Goal: Task Accomplishment & Management: Use online tool/utility

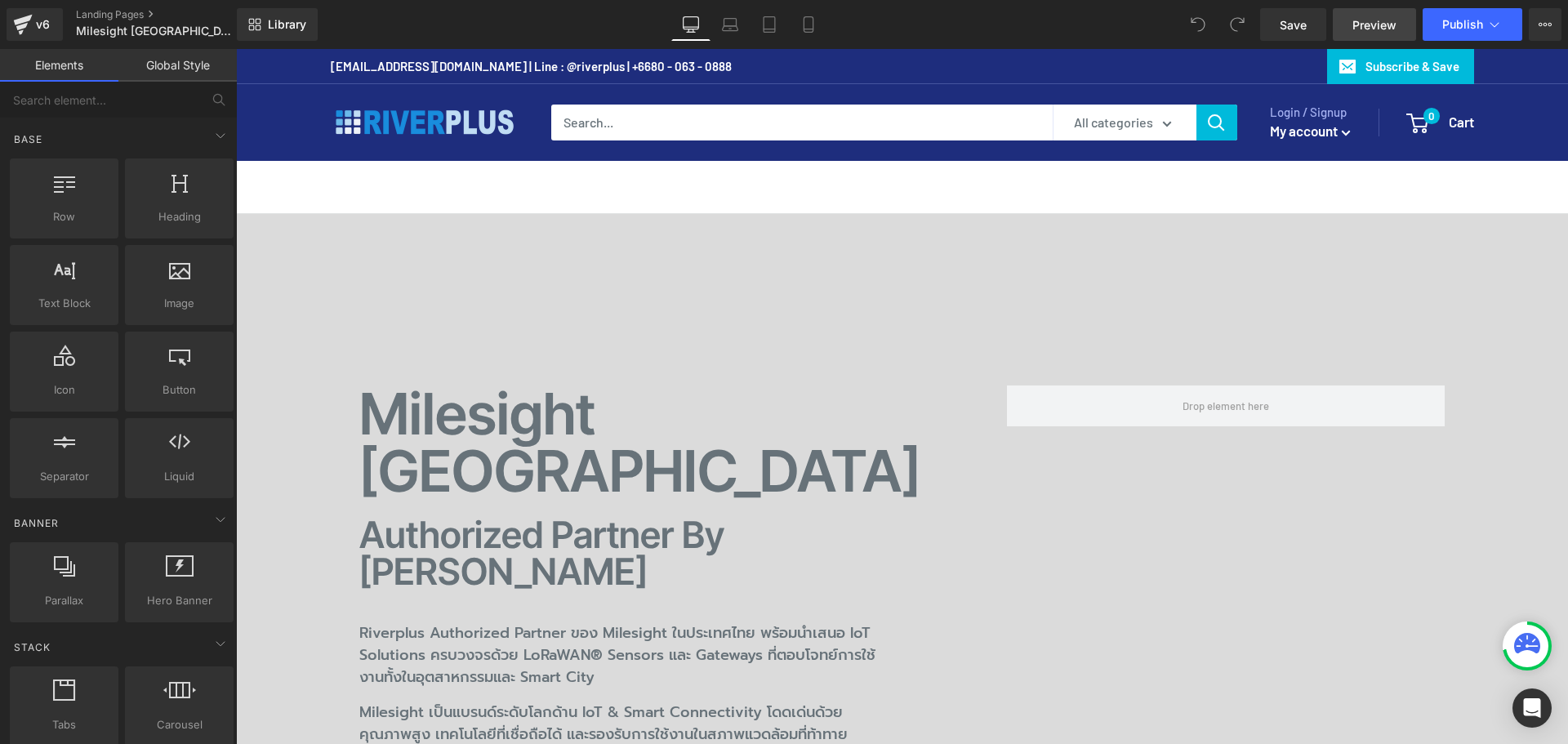
click at [1386, 33] on span "Preview" at bounding box center [1374, 24] width 44 height 17
click at [1366, 29] on span "Preview" at bounding box center [1374, 24] width 44 height 17
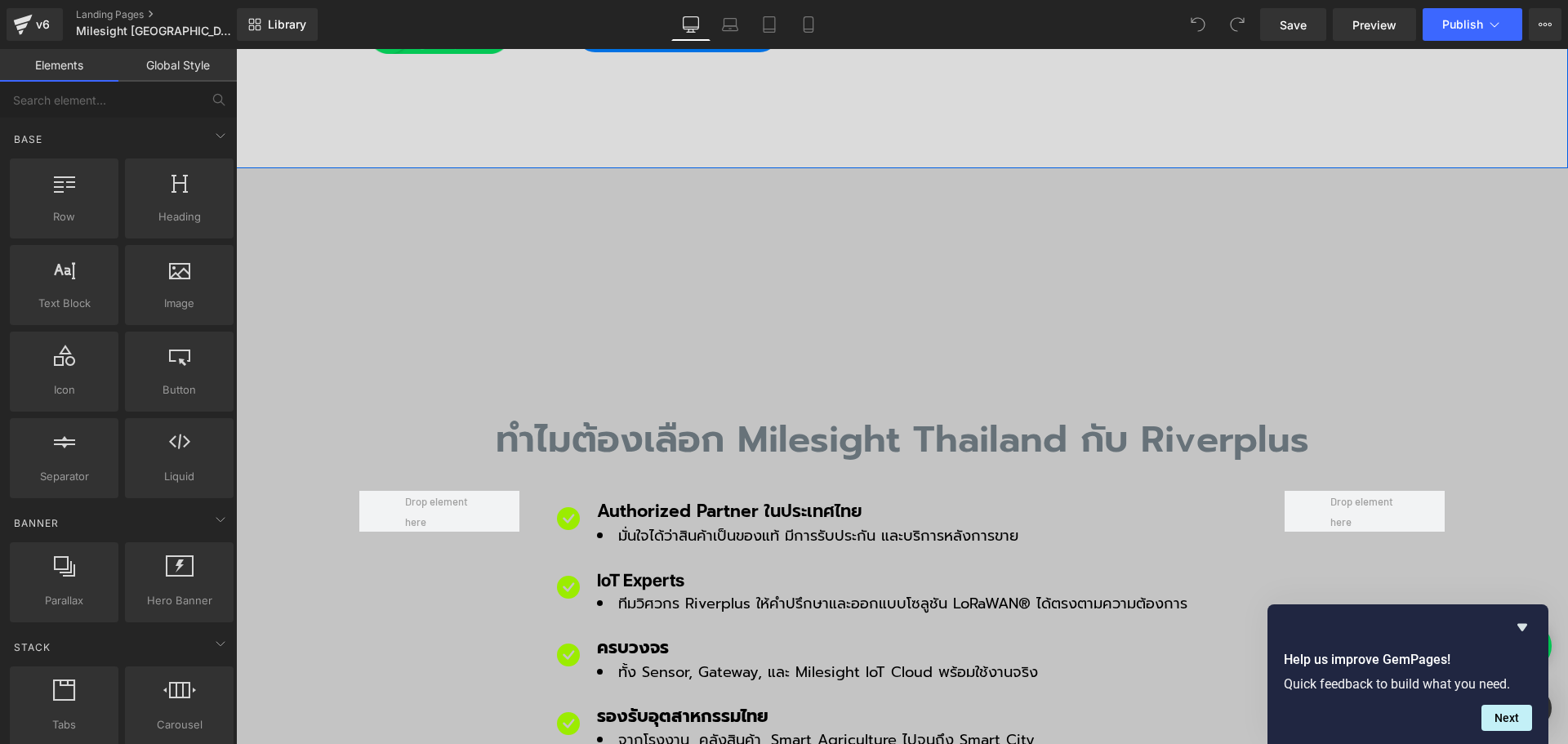
scroll to position [816, 0]
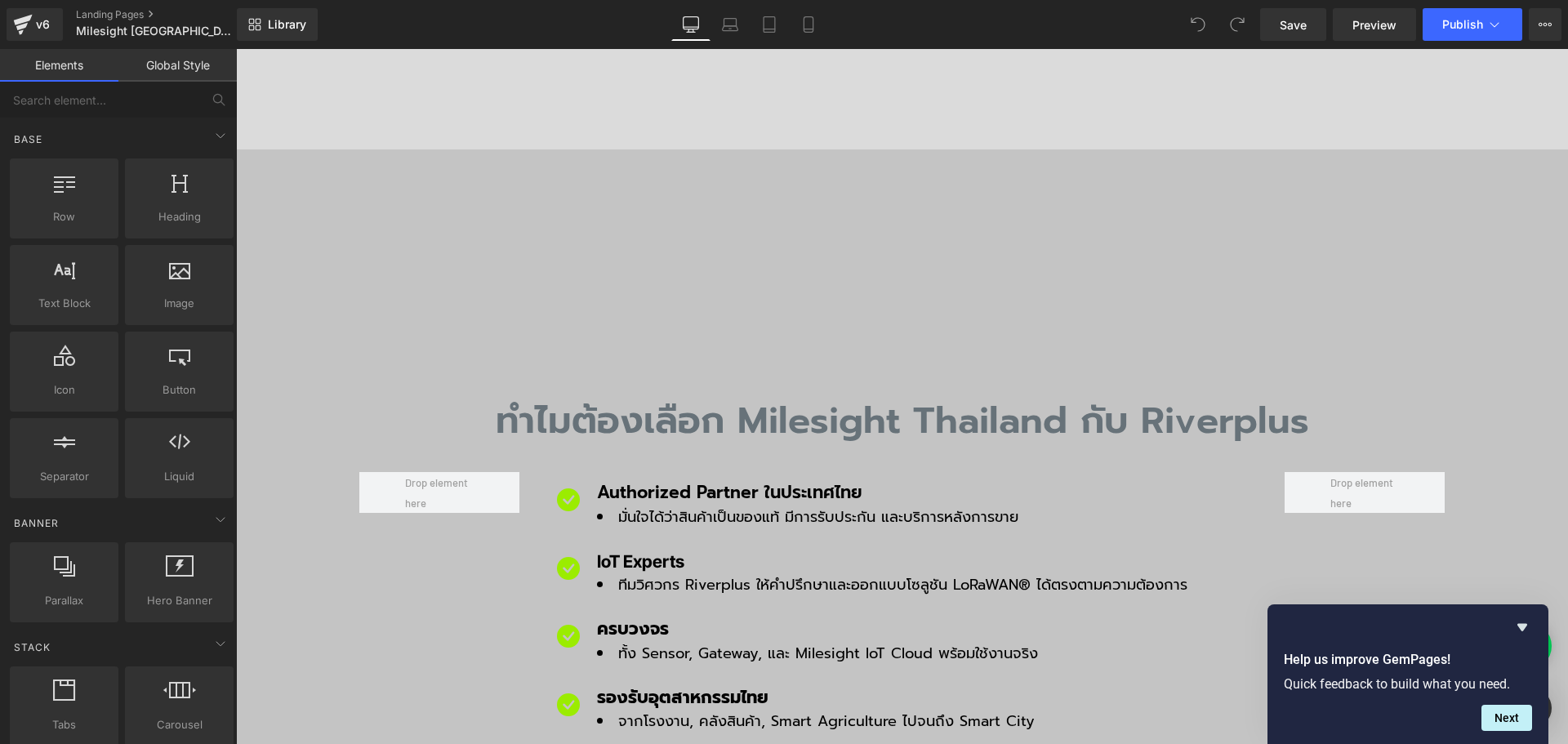
click at [756, 149] on div "ทำไมต้องเลือก Milesight Thailand กับ Riverplus Heading Icon Authorized Partner …" at bounding box center [902, 503] width 1332 height 709
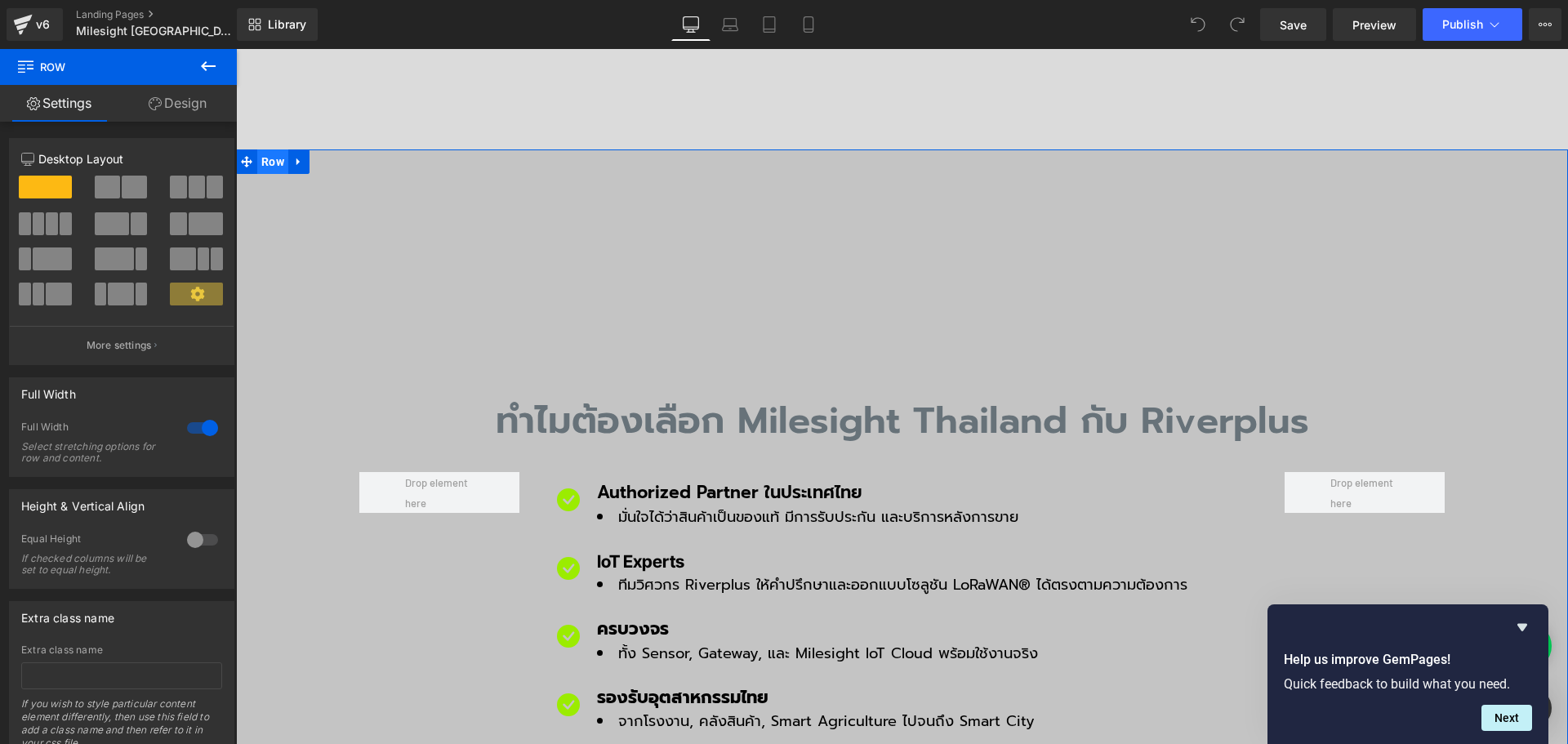
click at [271, 149] on span "Row" at bounding box center [272, 161] width 31 height 24
click at [199, 106] on link "Design" at bounding box center [177, 103] width 118 height 37
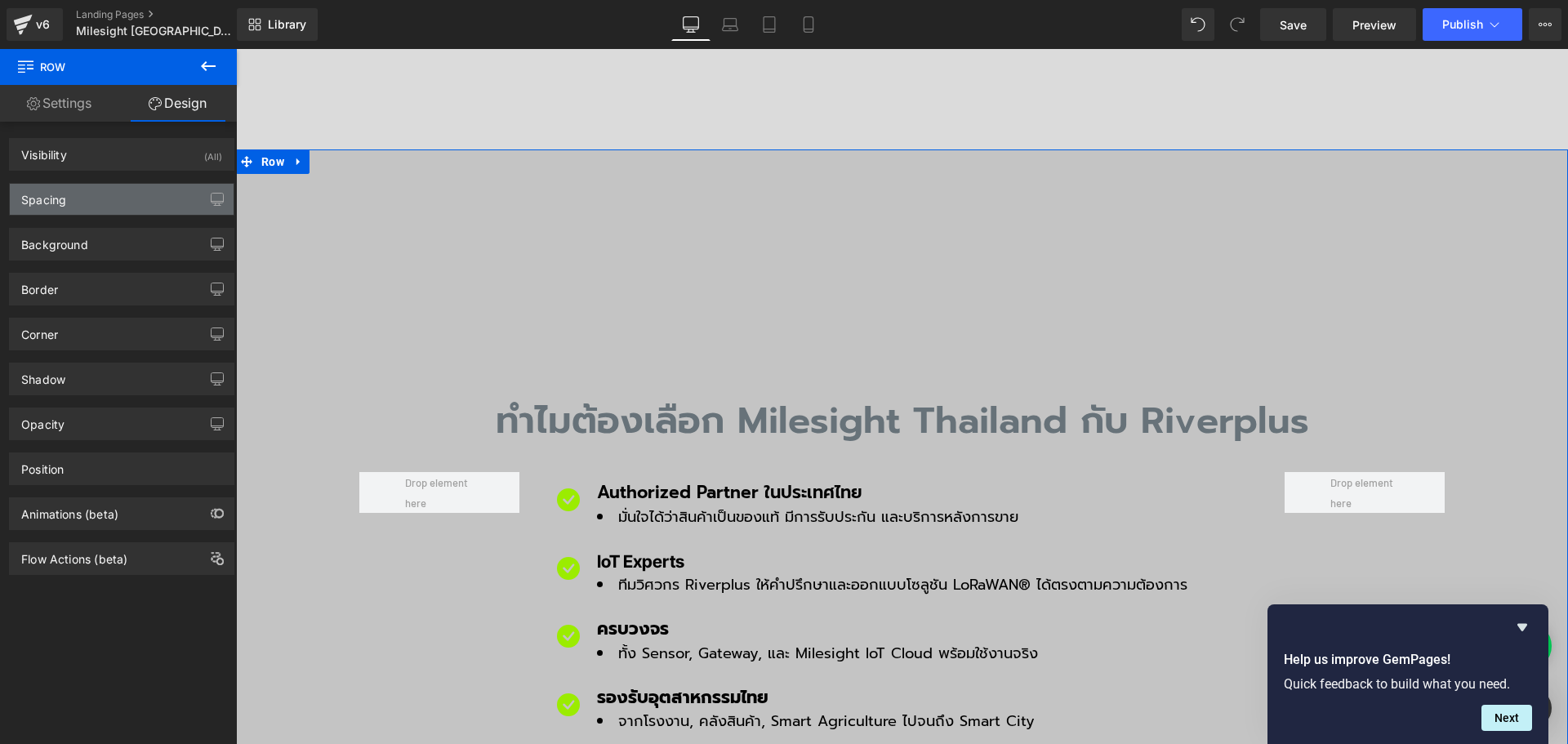
click at [78, 190] on div "Spacing" at bounding box center [121, 199] width 224 height 31
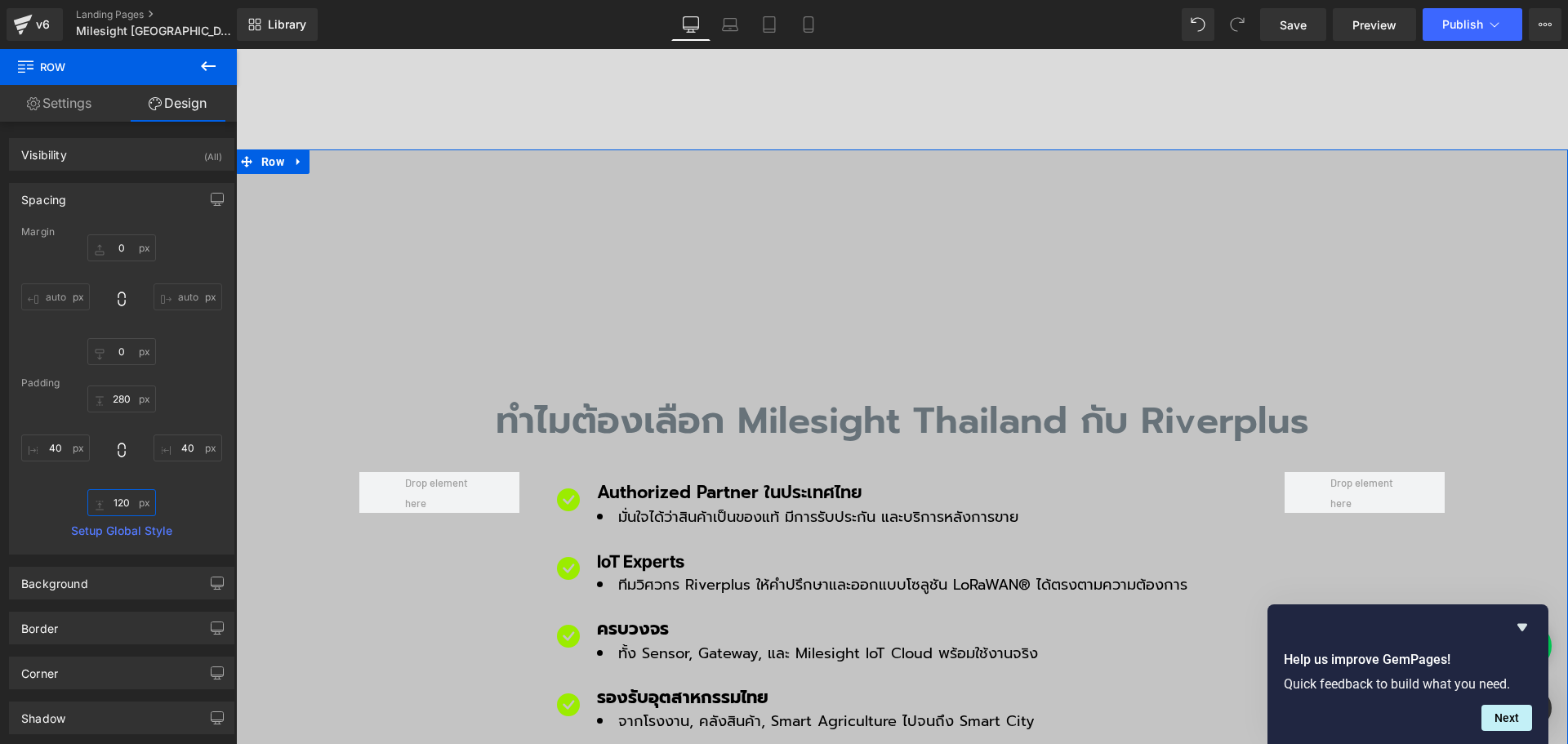
click at [127, 506] on input "text" at bounding box center [121, 502] width 68 height 27
type input "80"
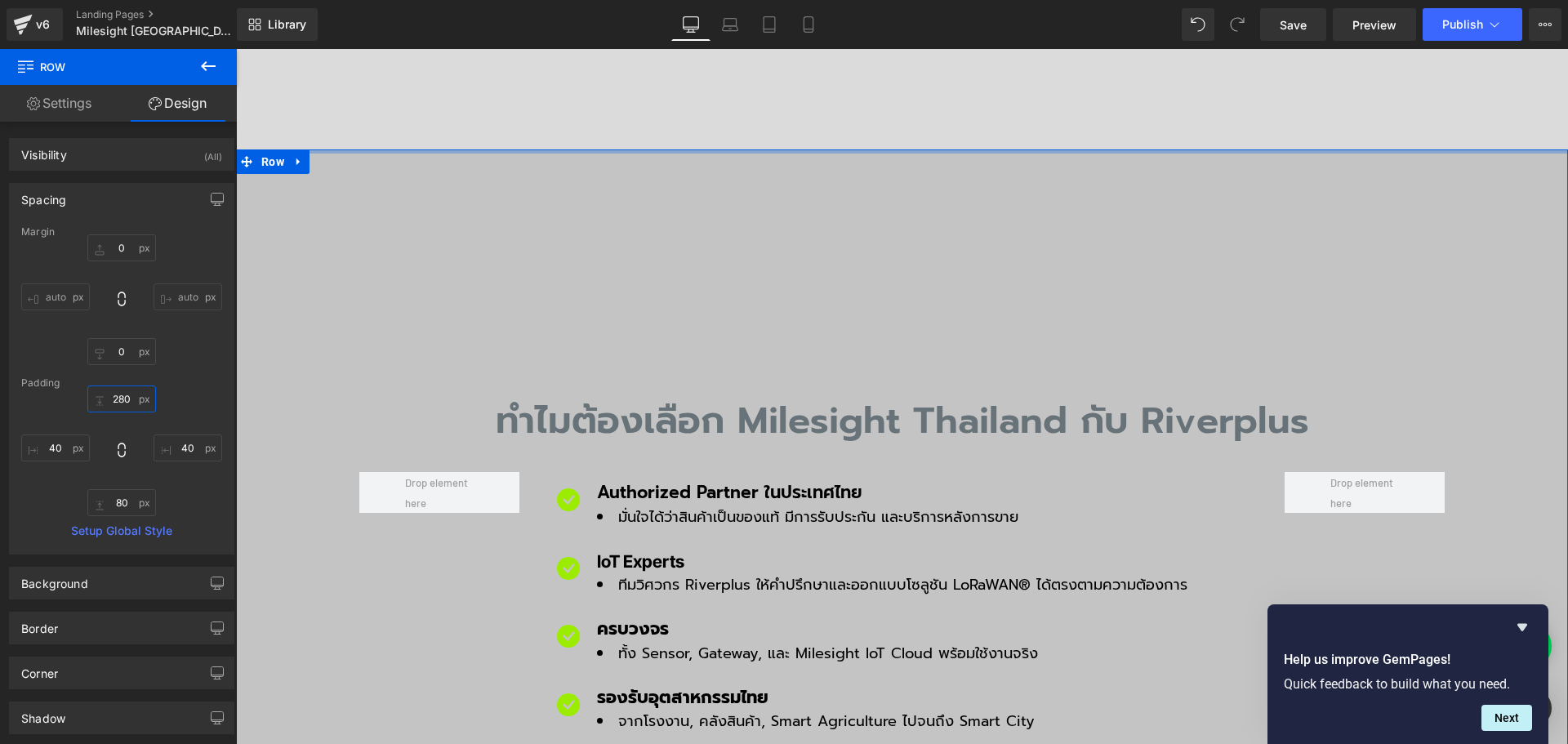
click at [124, 402] on input "text" at bounding box center [121, 398] width 68 height 27
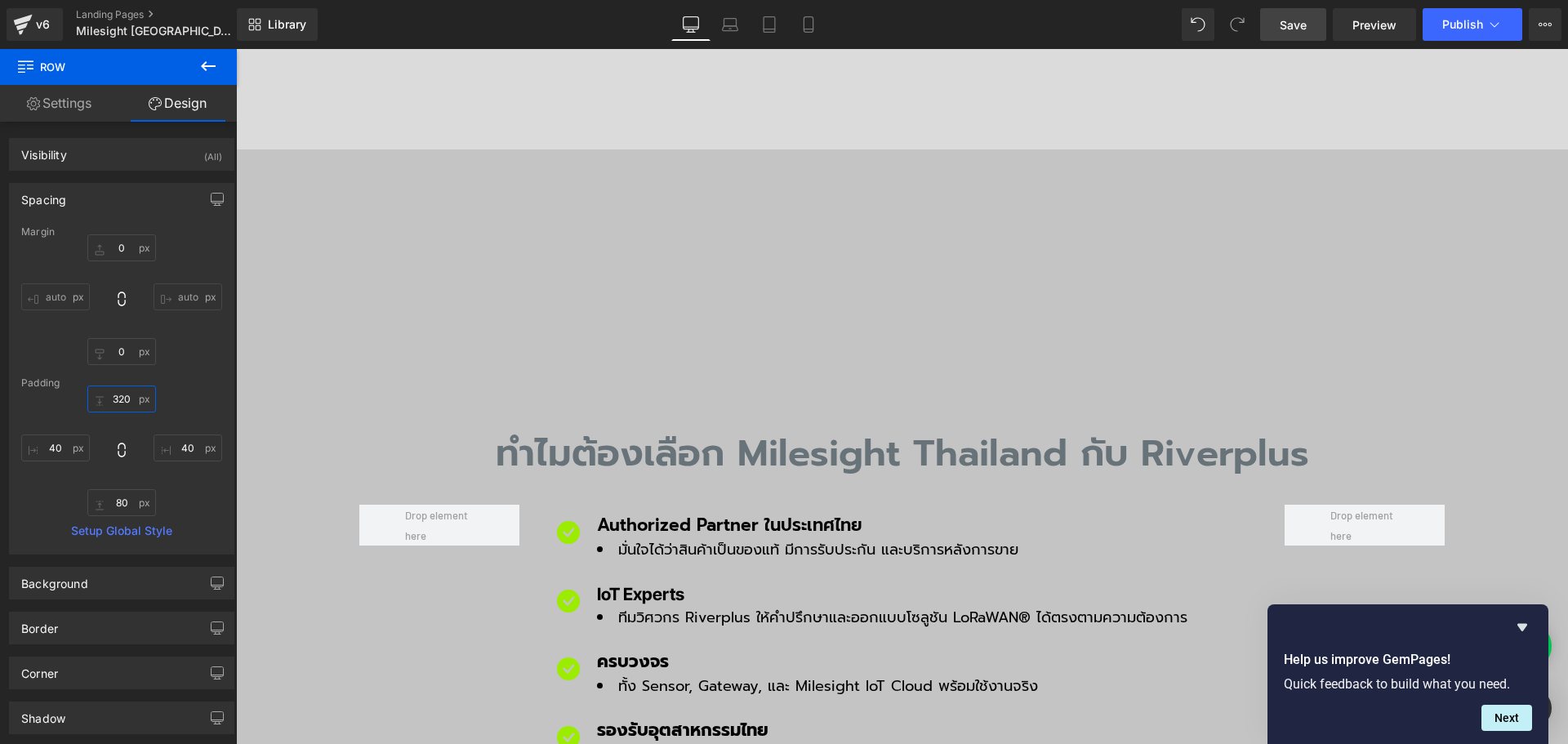
type input "320"
click at [1306, 31] on span "Save" at bounding box center [1292, 24] width 27 height 17
click at [264, 149] on span "Row" at bounding box center [272, 161] width 31 height 24
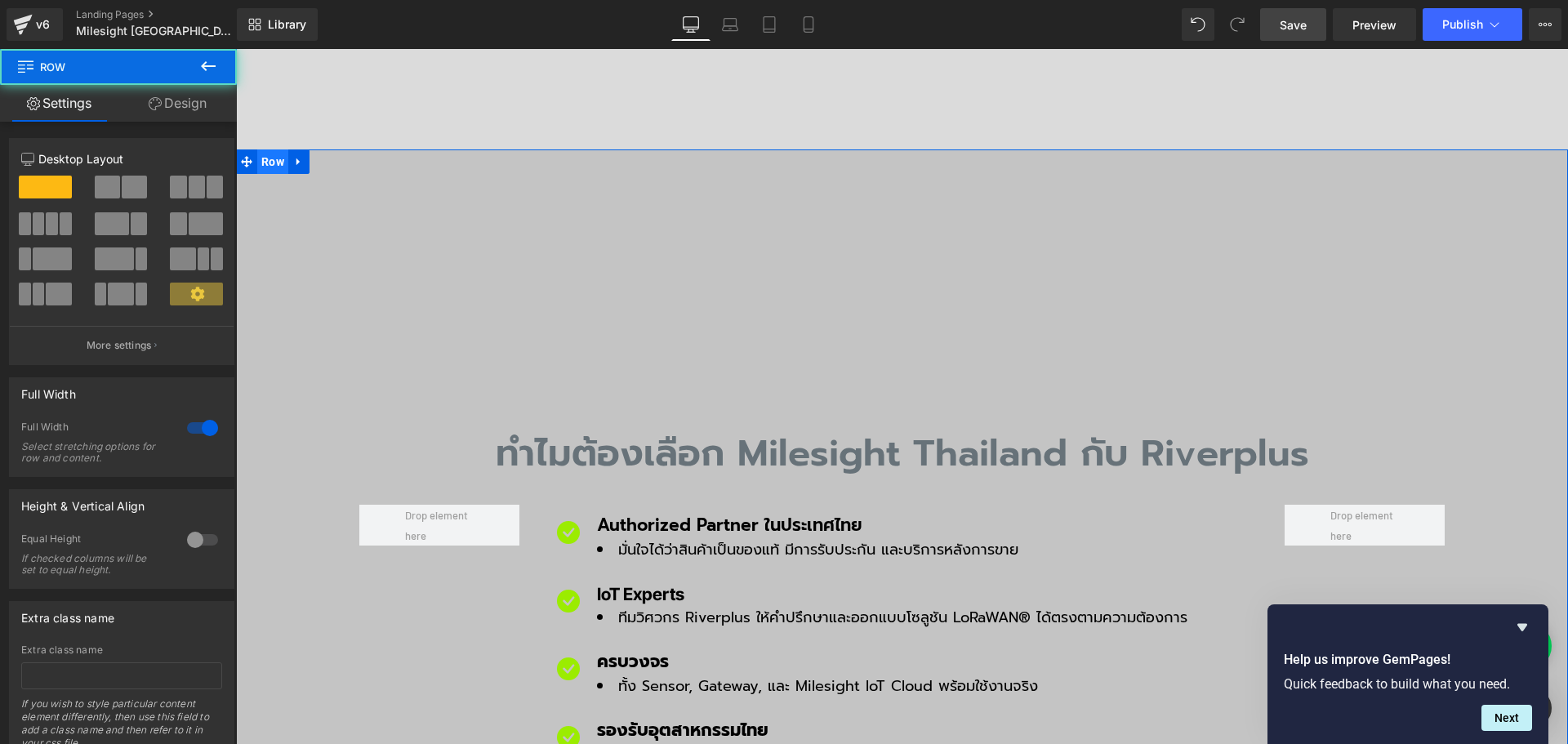
click at [263, 149] on span "Row" at bounding box center [272, 161] width 31 height 24
click at [184, 109] on link "Design" at bounding box center [177, 103] width 118 height 37
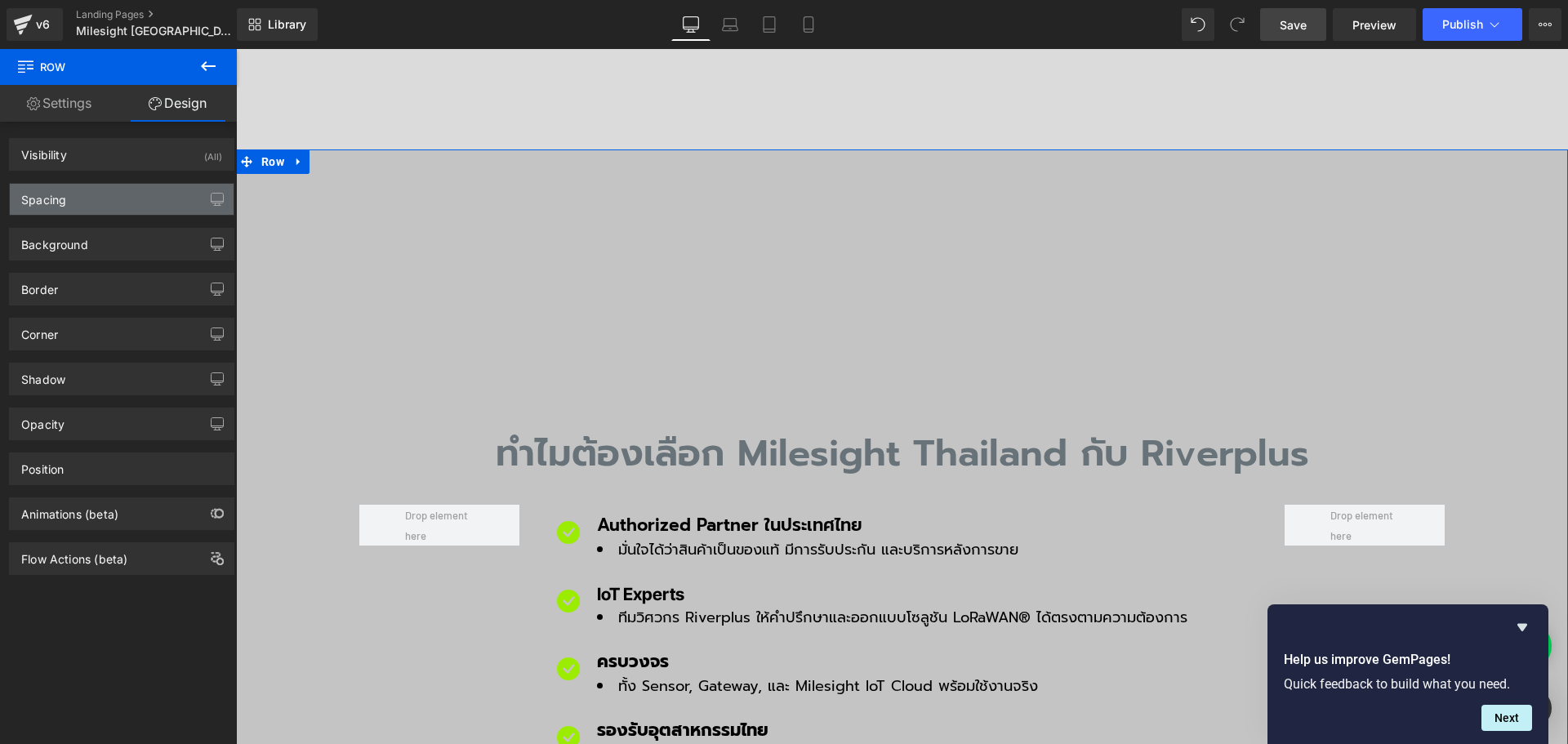
click at [99, 200] on div "Spacing" at bounding box center [121, 199] width 224 height 31
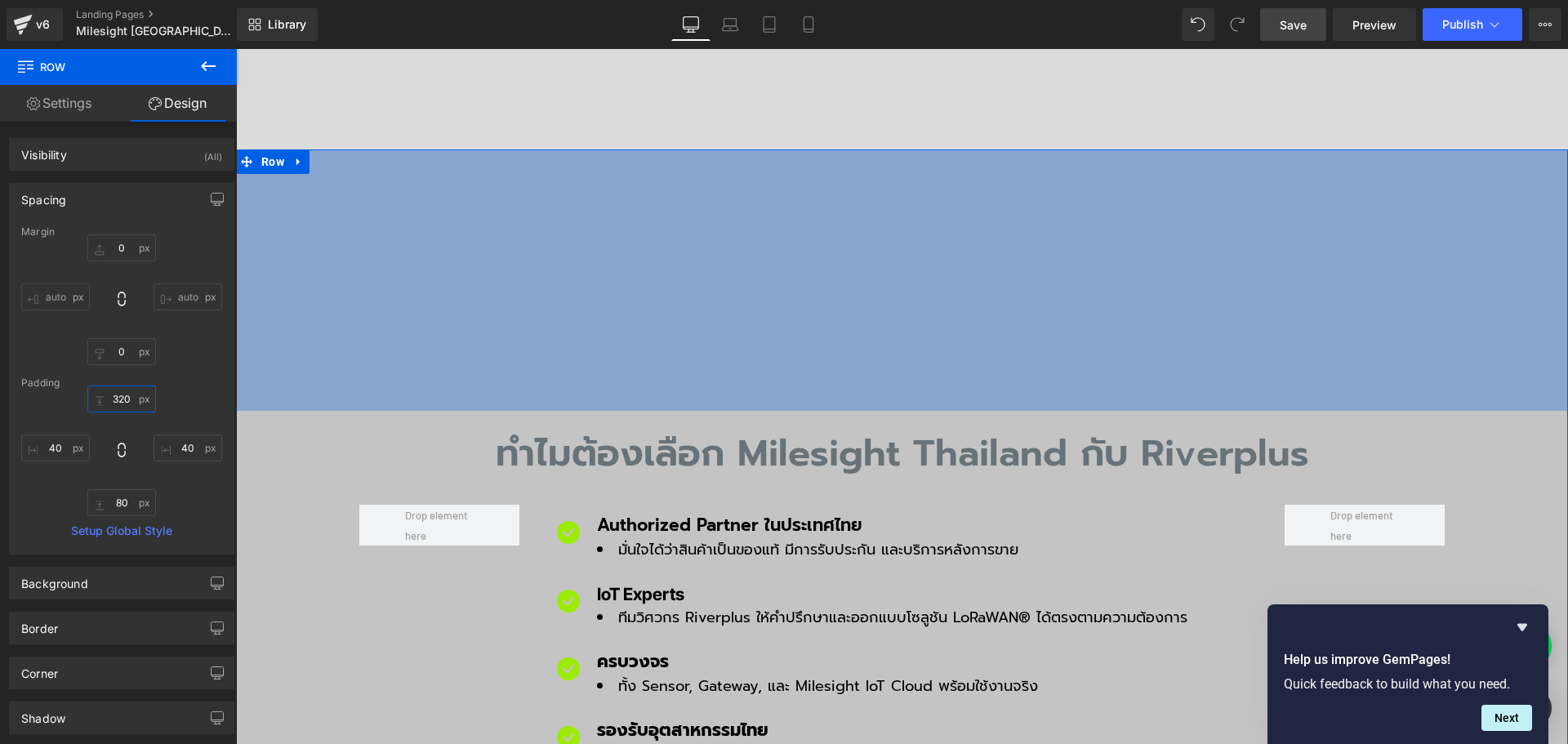
click at [136, 398] on input "320" at bounding box center [121, 398] width 68 height 27
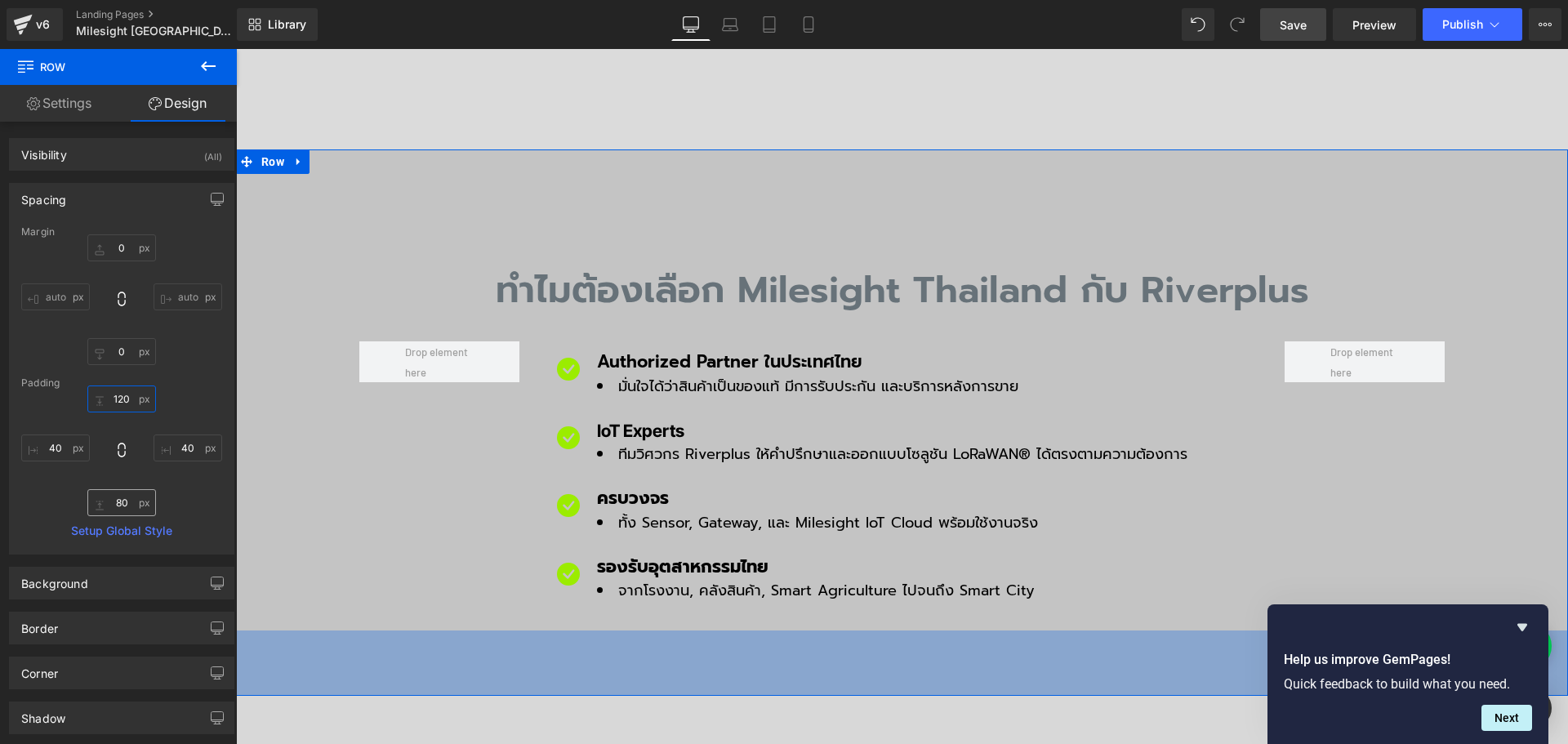
type input "120"
click at [129, 498] on input "80" at bounding box center [121, 502] width 68 height 27
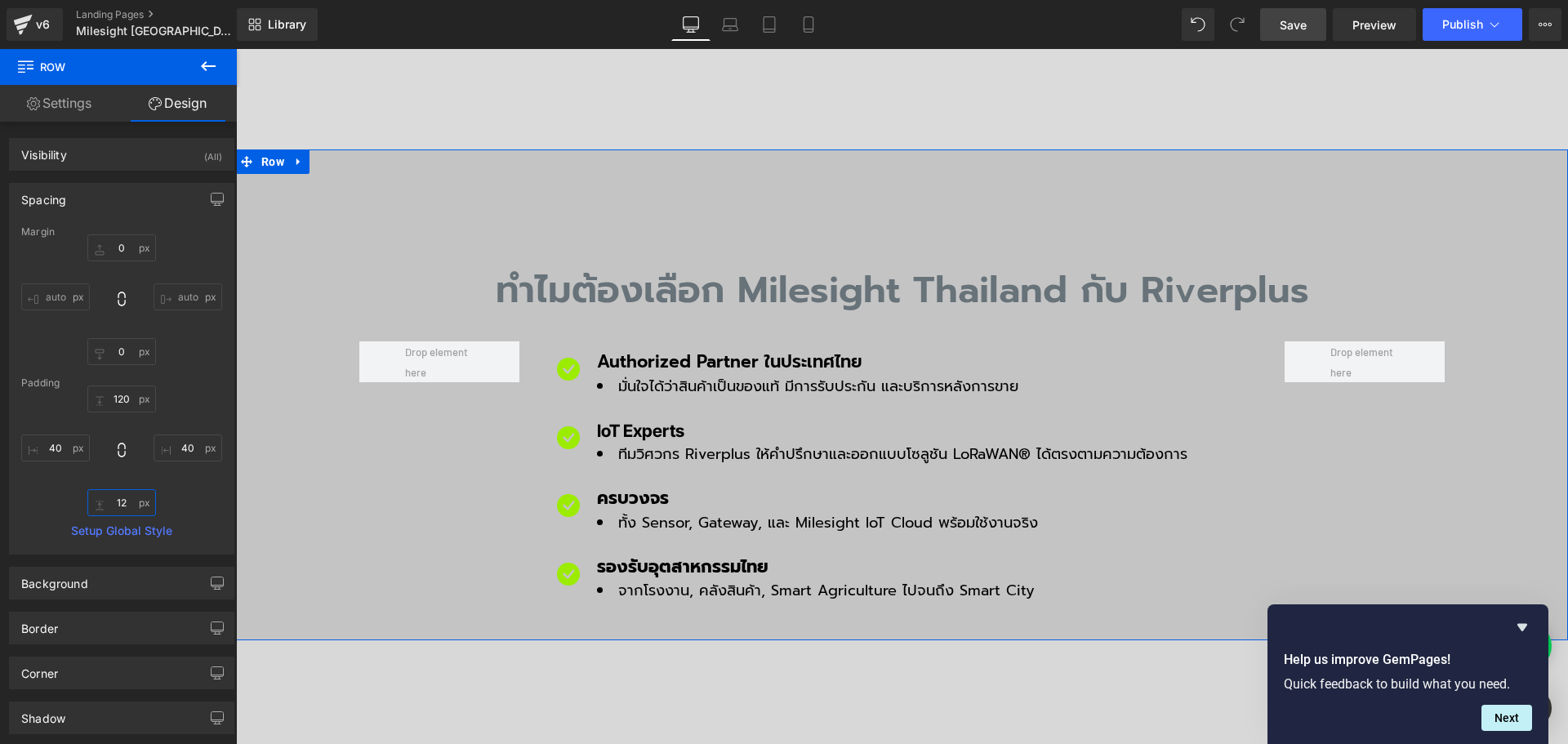
type input "120"
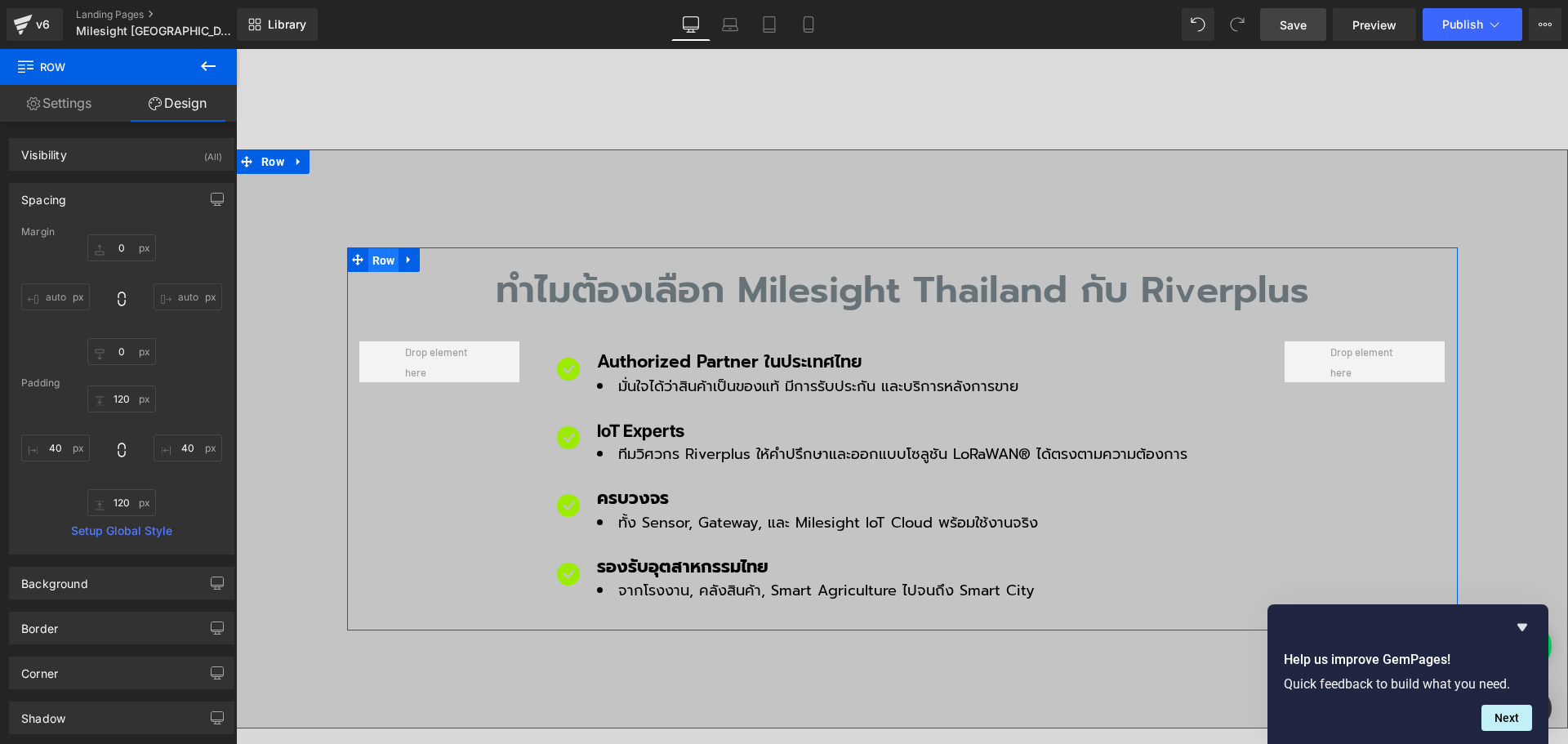
click at [377, 248] on span "Row" at bounding box center [383, 260] width 31 height 24
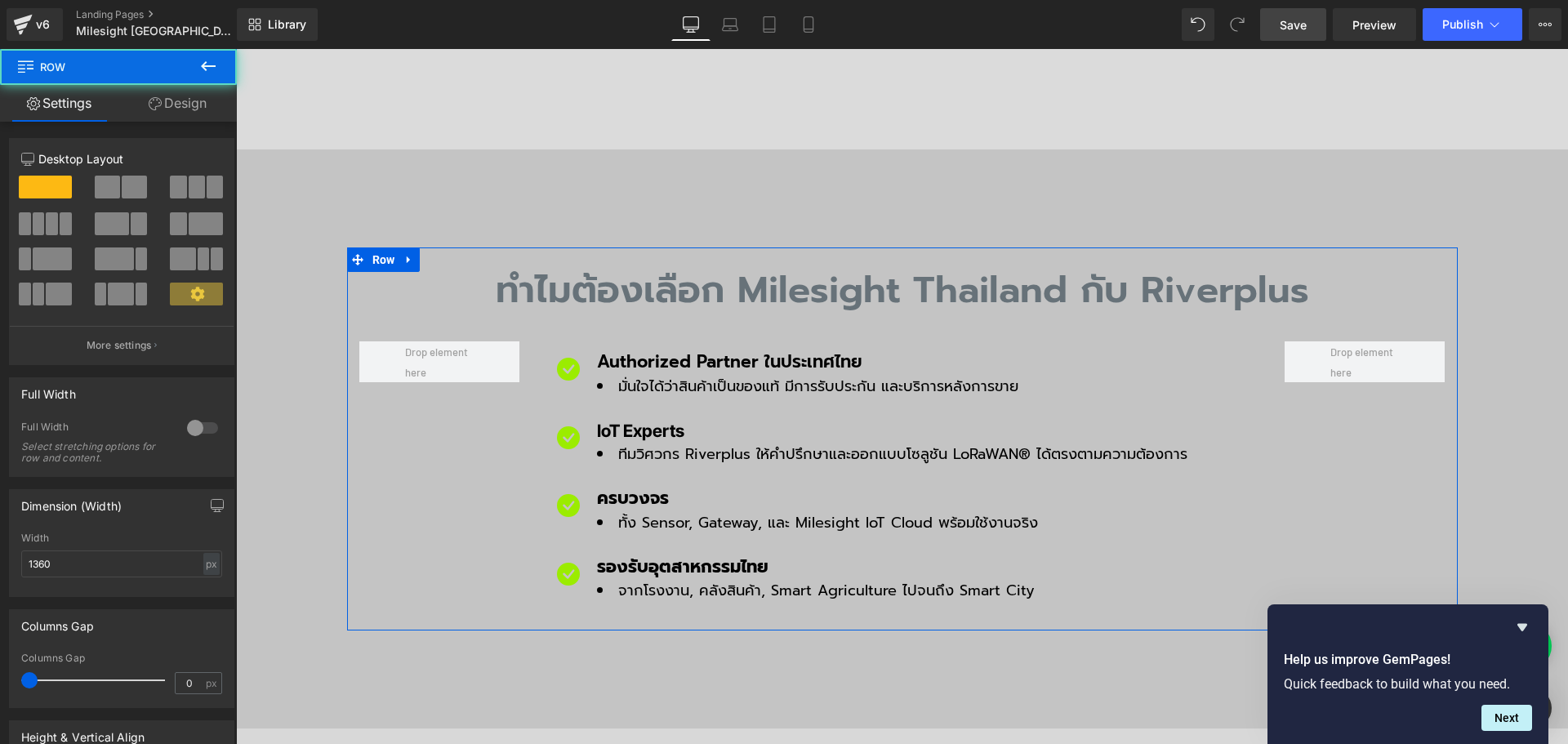
click at [122, 191] on span at bounding box center [134, 186] width 25 height 22
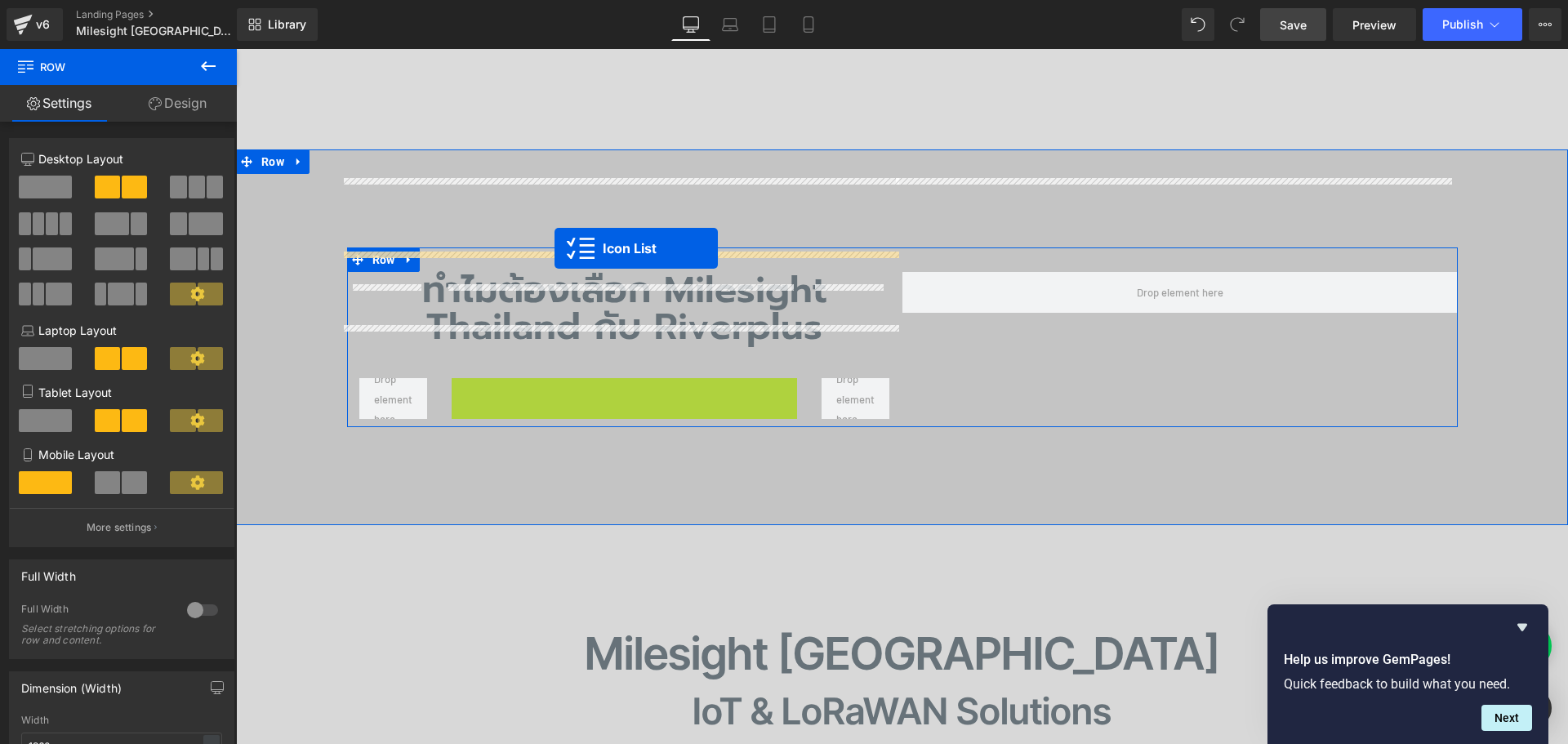
drag, startPoint x: 612, startPoint y: 296, endPoint x: 555, endPoint y: 248, distance: 74.5
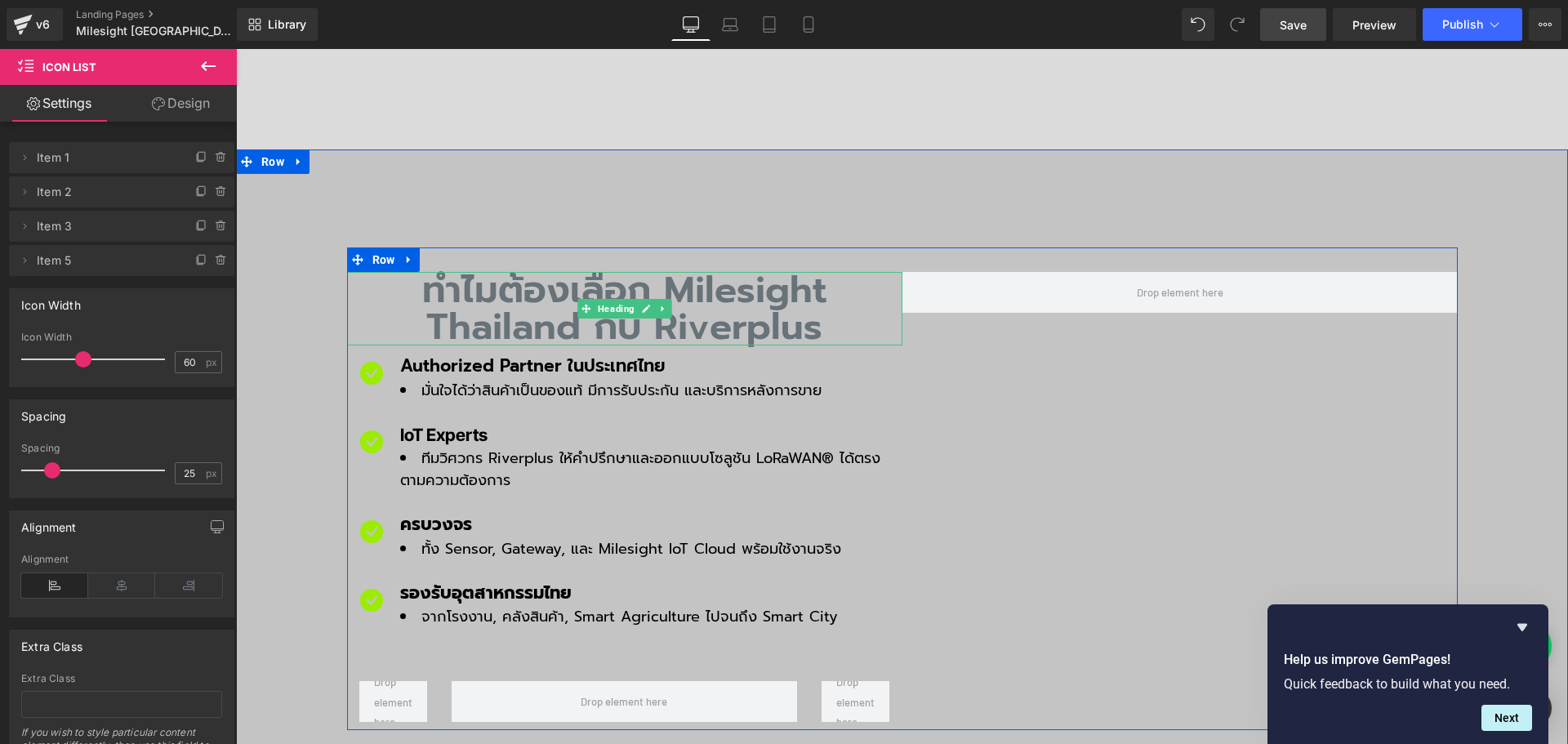
click at [457, 272] on h2 "ทำไมต้องเลือก Milesight Thailand กับ Riverplus" at bounding box center [624, 308] width 555 height 73
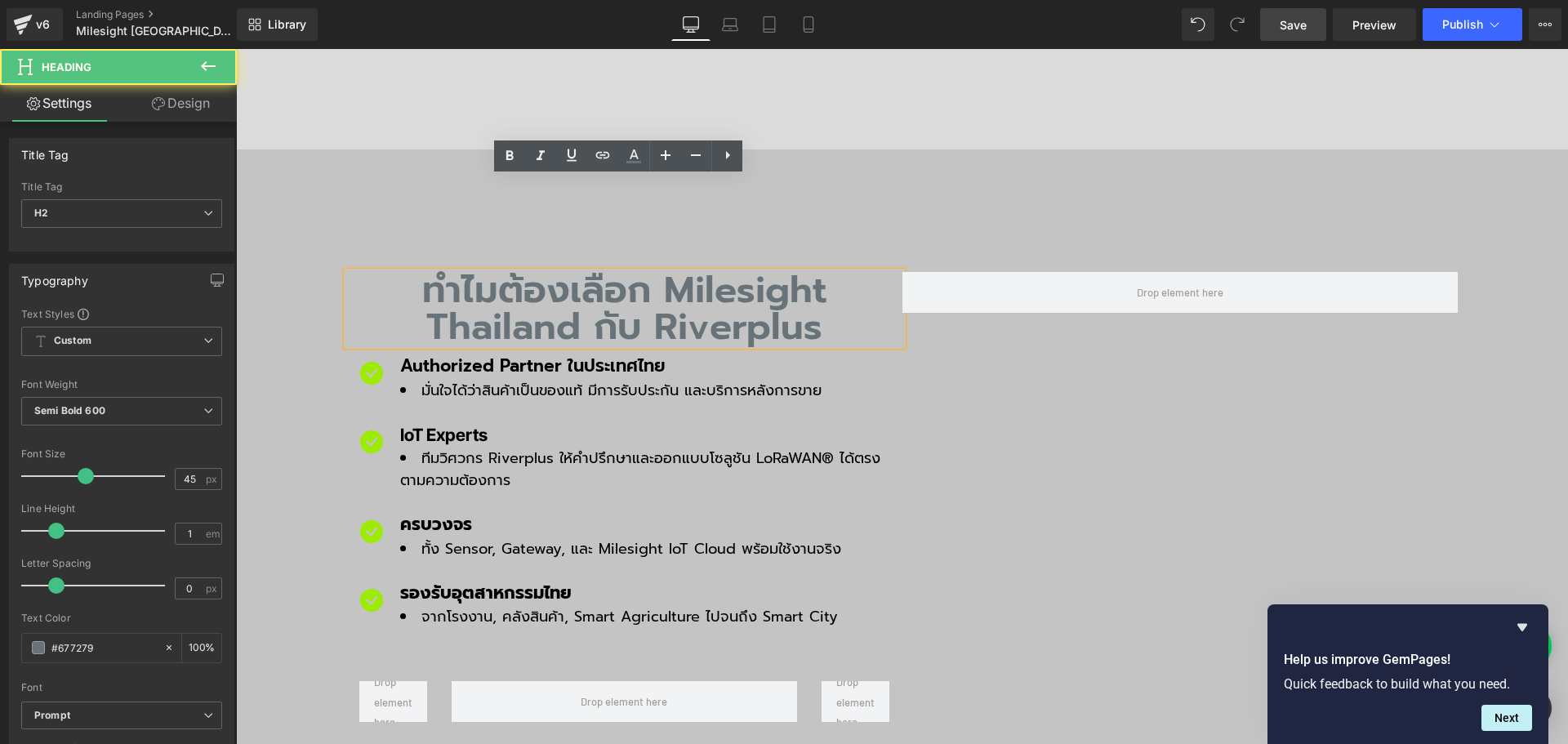
click at [441, 272] on h2 "ทำไมต้องเลือก Milesight Thailand กับ Riverplus" at bounding box center [624, 308] width 555 height 73
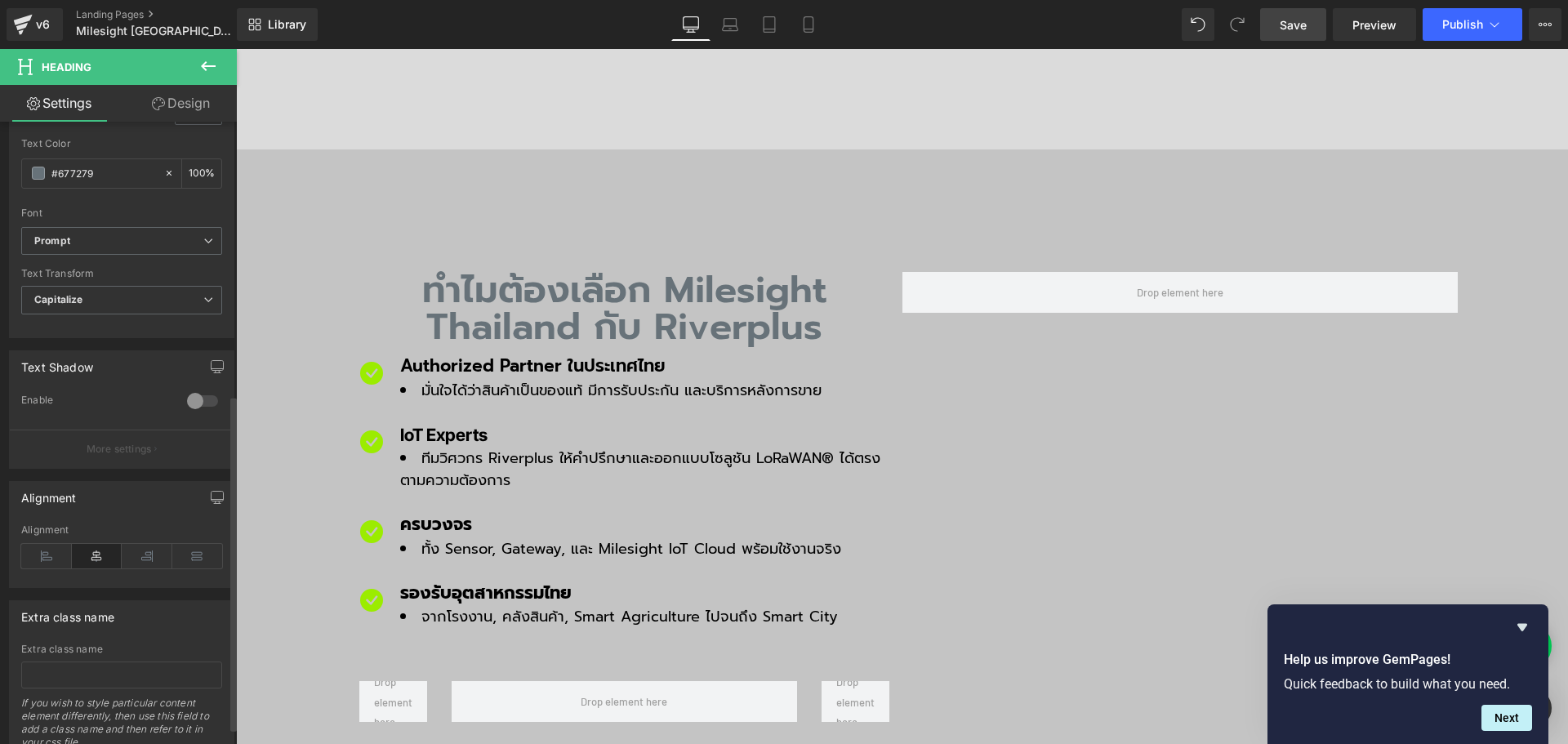
scroll to position [536, 0]
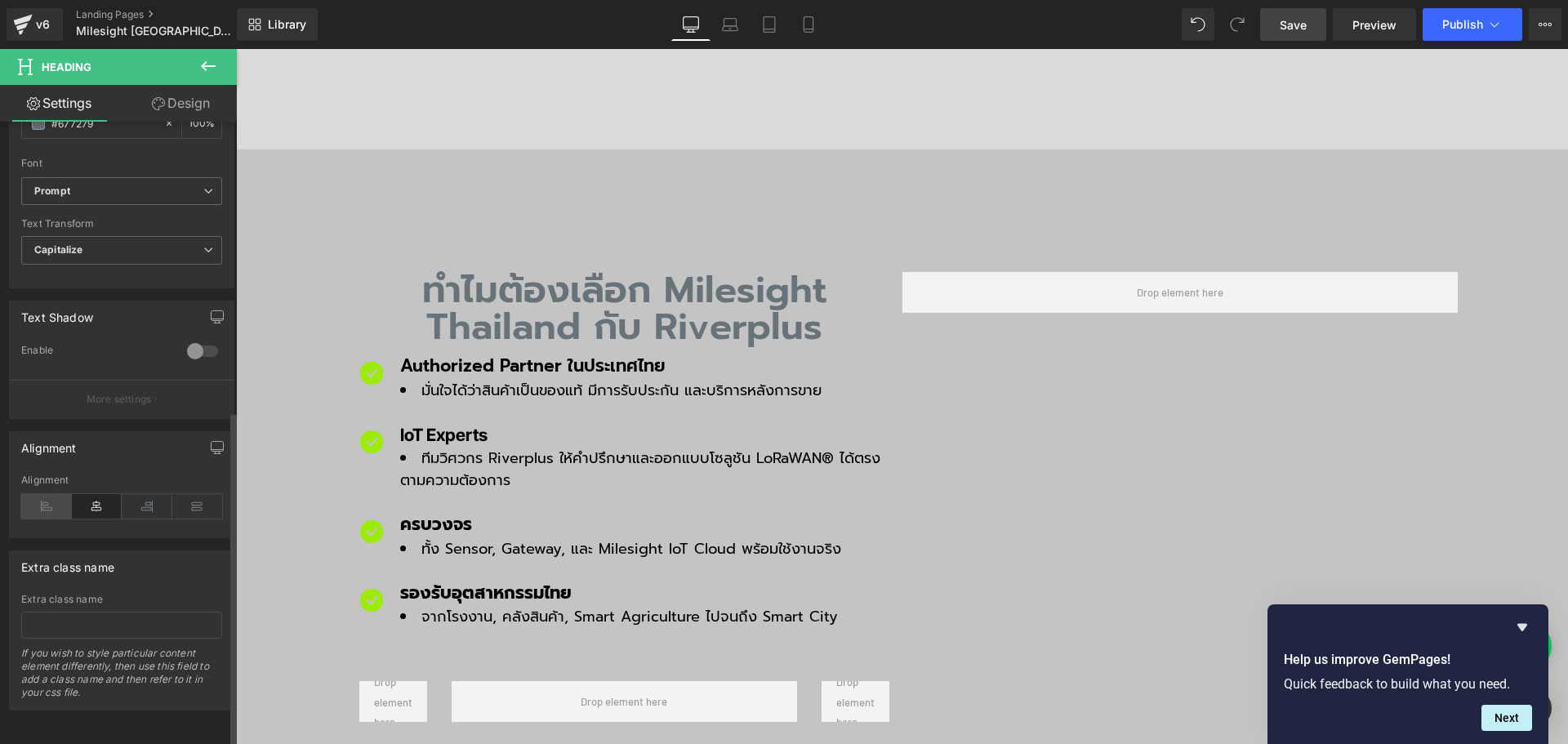
click at [38, 494] on icon at bounding box center [47, 506] width 51 height 24
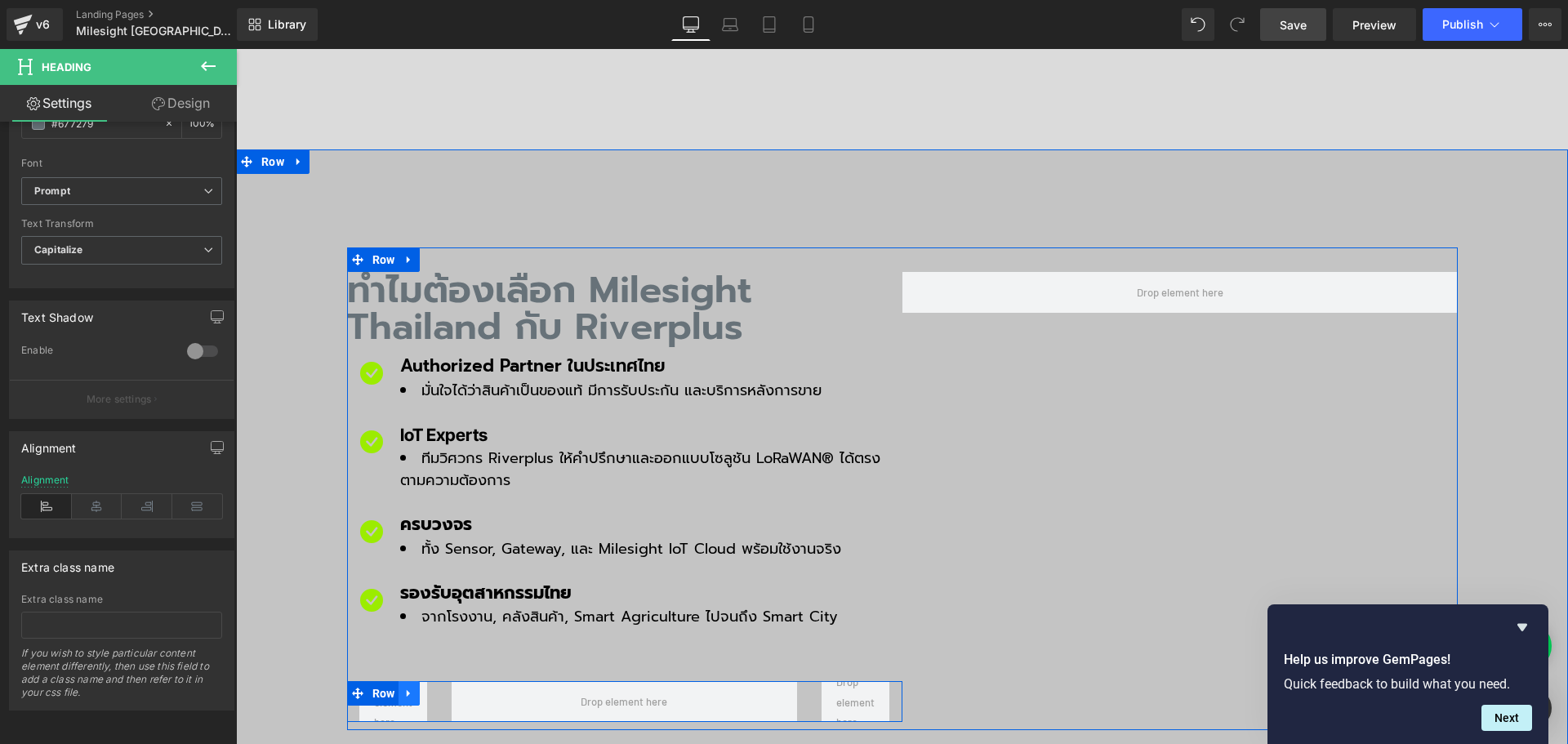
click at [406, 688] on icon at bounding box center [409, 693] width 11 height 12
click at [447, 688] on icon at bounding box center [452, 693] width 11 height 11
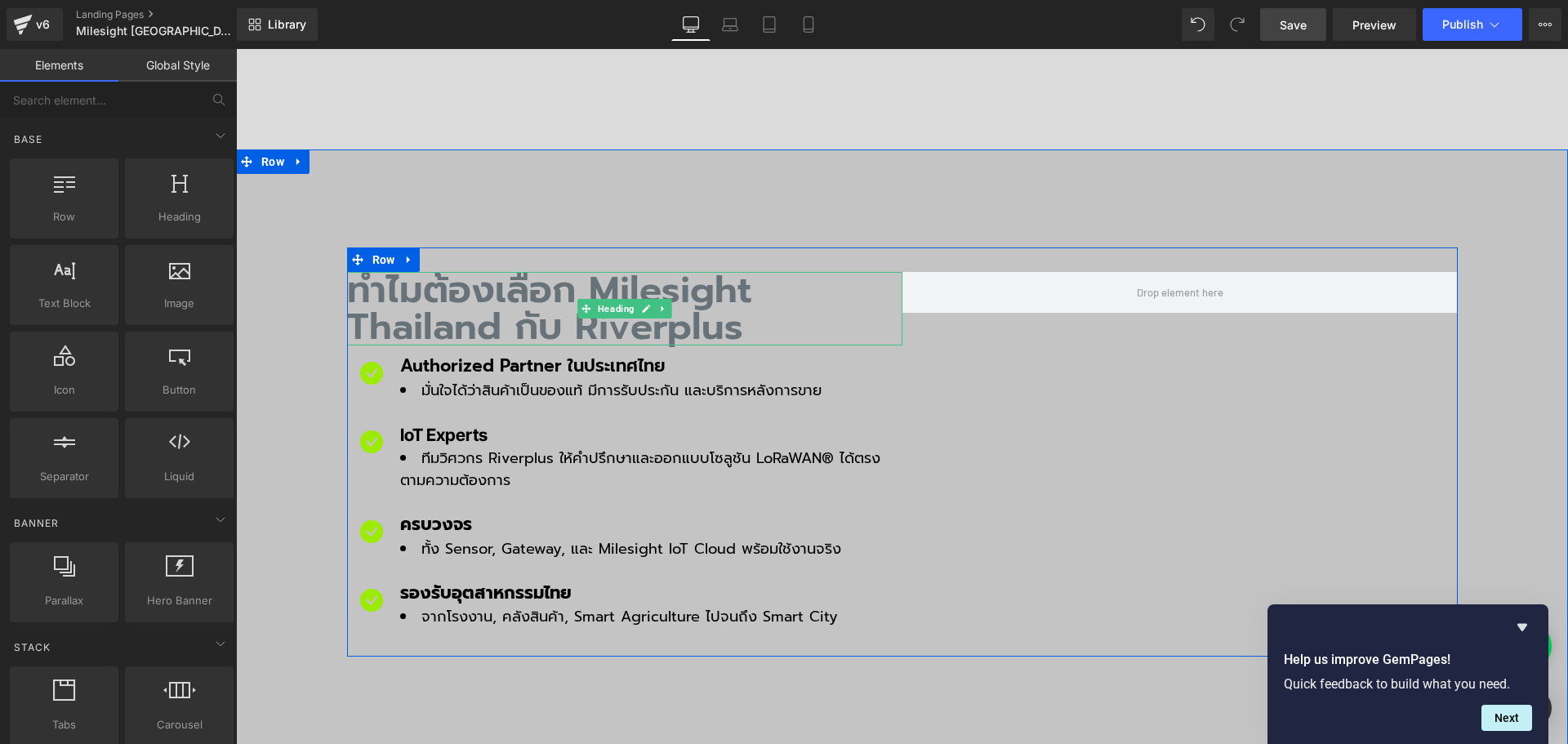
click at [450, 272] on h2 "ทำไมต้องเลือก Milesight Thailand กับ Riverplus" at bounding box center [624, 308] width 555 height 73
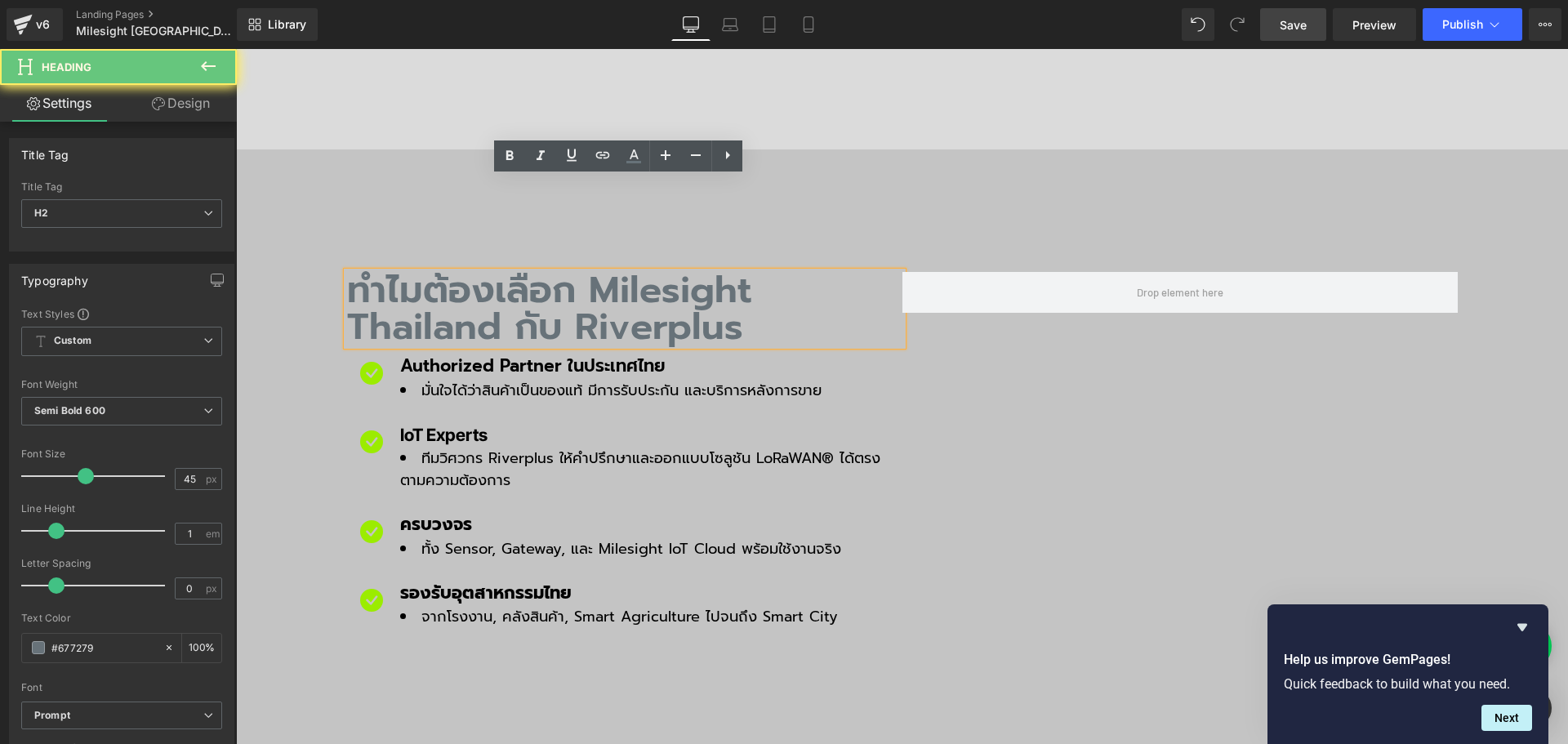
click at [494, 272] on h2 "ทำไมต้องเลือก Milesight Thailand กับ Riverplus" at bounding box center [624, 308] width 555 height 73
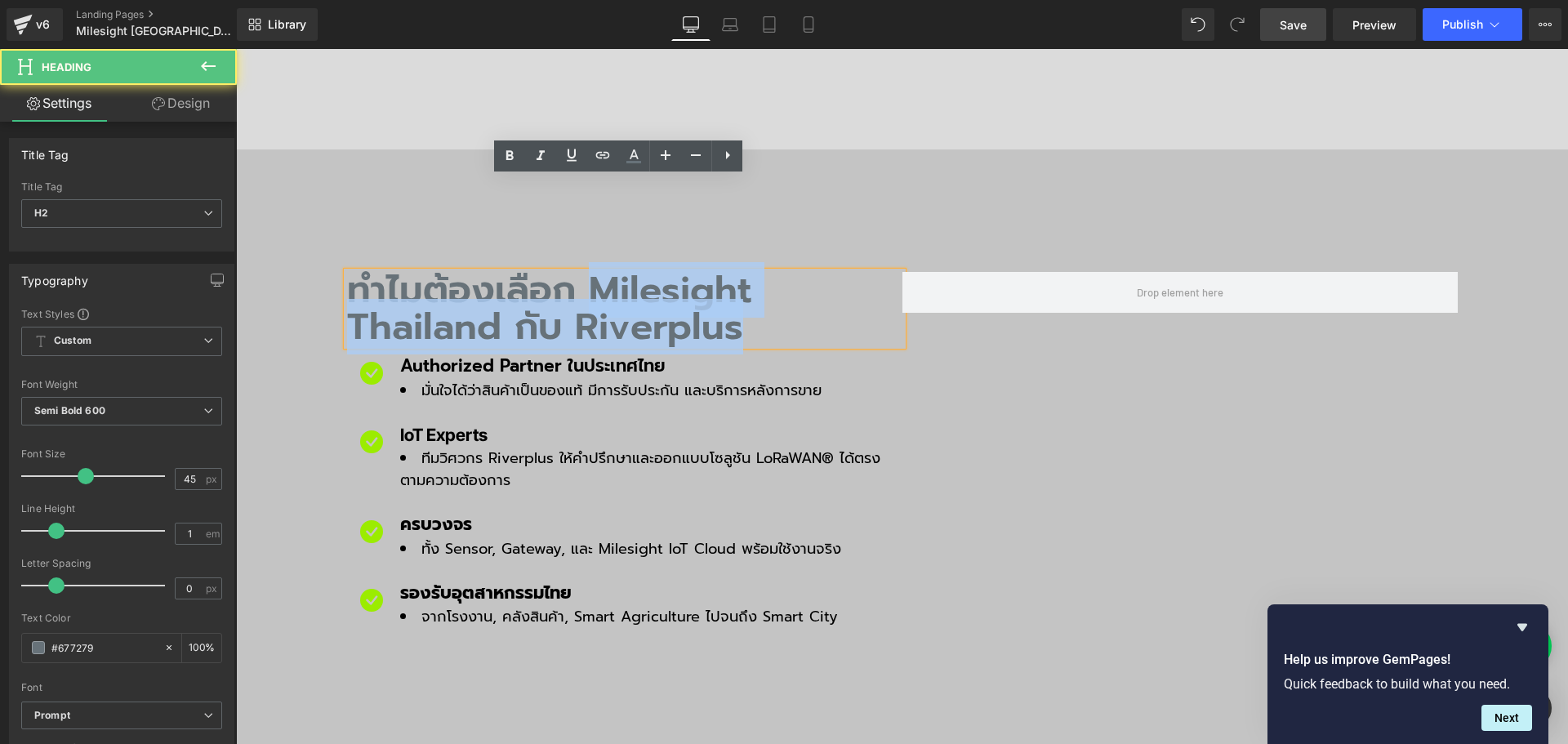
drag, startPoint x: 587, startPoint y: 190, endPoint x: 761, endPoint y: 233, distance: 179.2
click at [761, 272] on h2 "ทำไมต้องเลือก Milesight Thailand กับ Riverplus" at bounding box center [624, 308] width 555 height 73
copy h2 "Milesight Thailand กับ Riverplus"
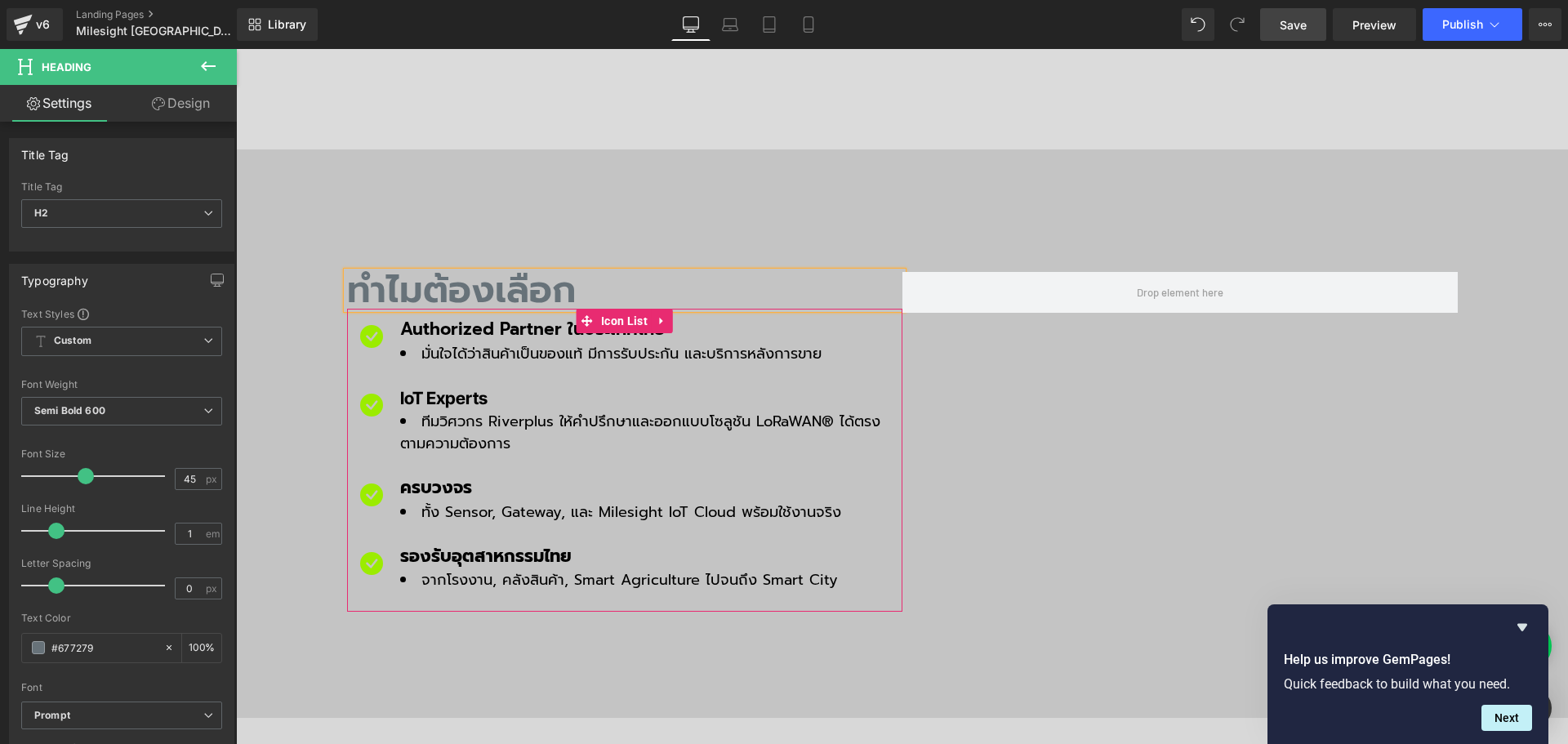
click at [991, 307] on div "ทำไมต้องเลือก Heading Icon Authorized Partner ในประเทศไทย Text Block มั่นใจได้ว…" at bounding box center [902, 433] width 1111 height 372
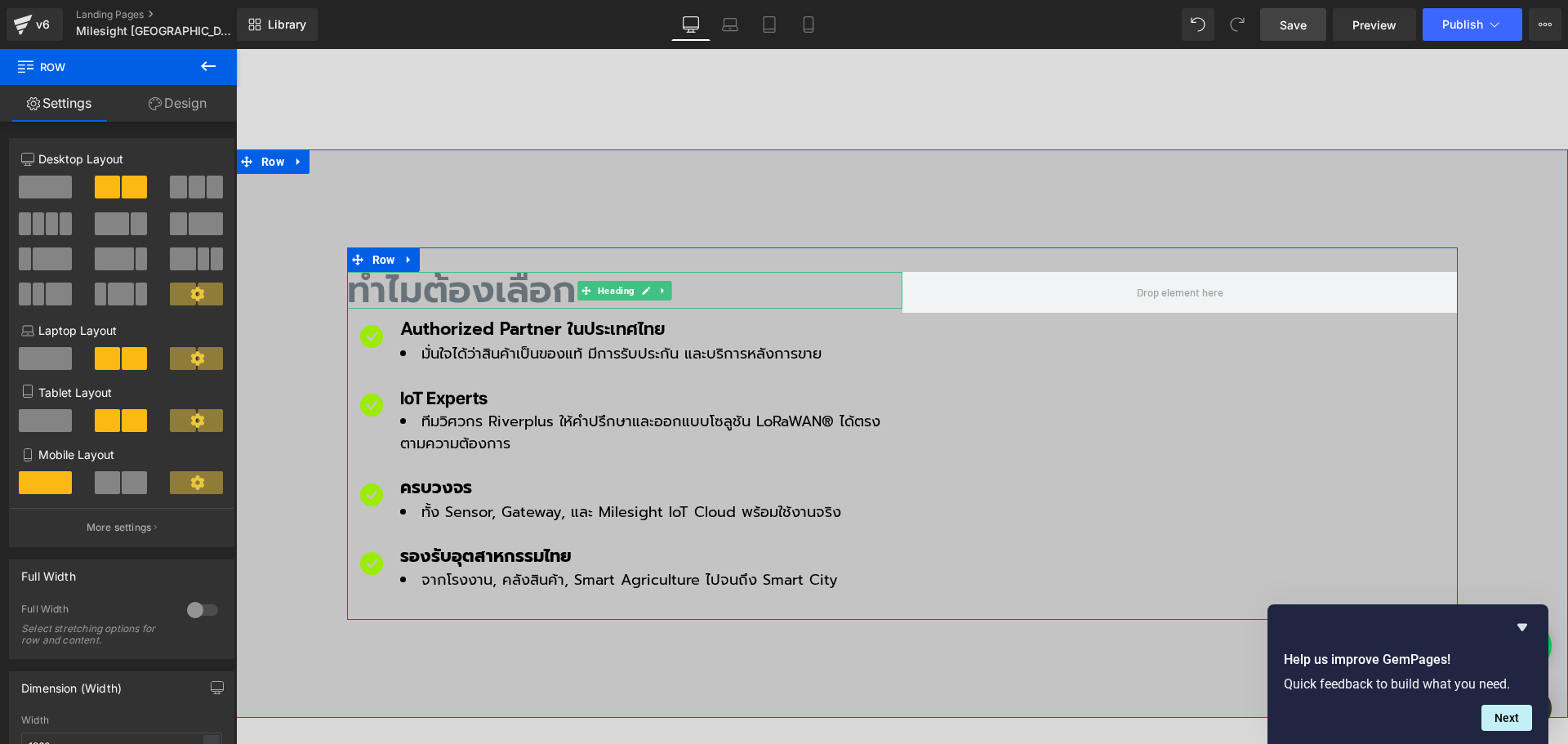
click at [553, 272] on h2 "ทำไมต้องเลือก" at bounding box center [624, 290] width 555 height 37
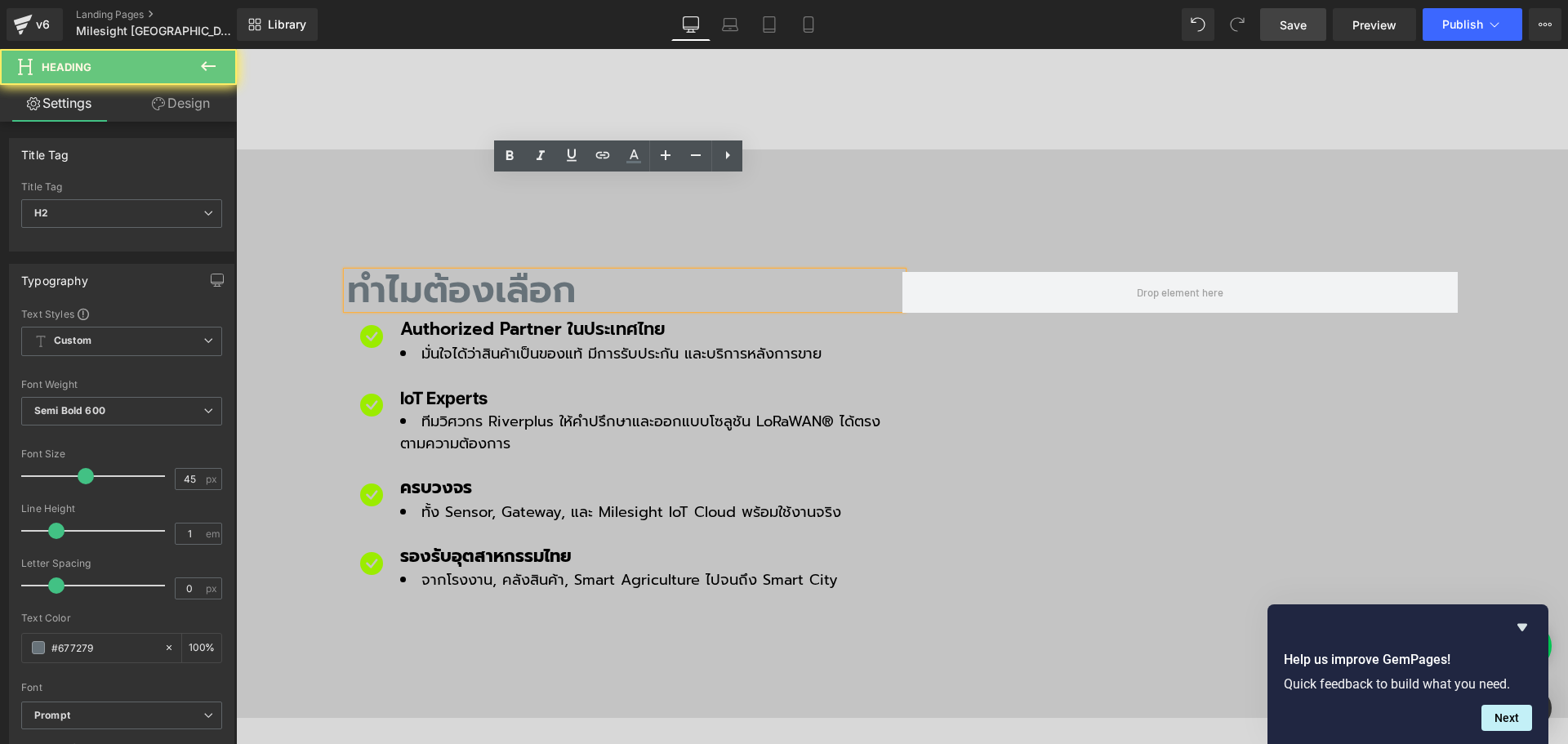
click at [571, 272] on h2 "ทำไมต้องเลือก" at bounding box center [624, 290] width 555 height 37
click at [982, 278] on div "ทำไมต้องเลือก Heading Icon Authorized Partner ในประเทศไทย Text Block มั่นใจได้ว…" at bounding box center [902, 433] width 1111 height 372
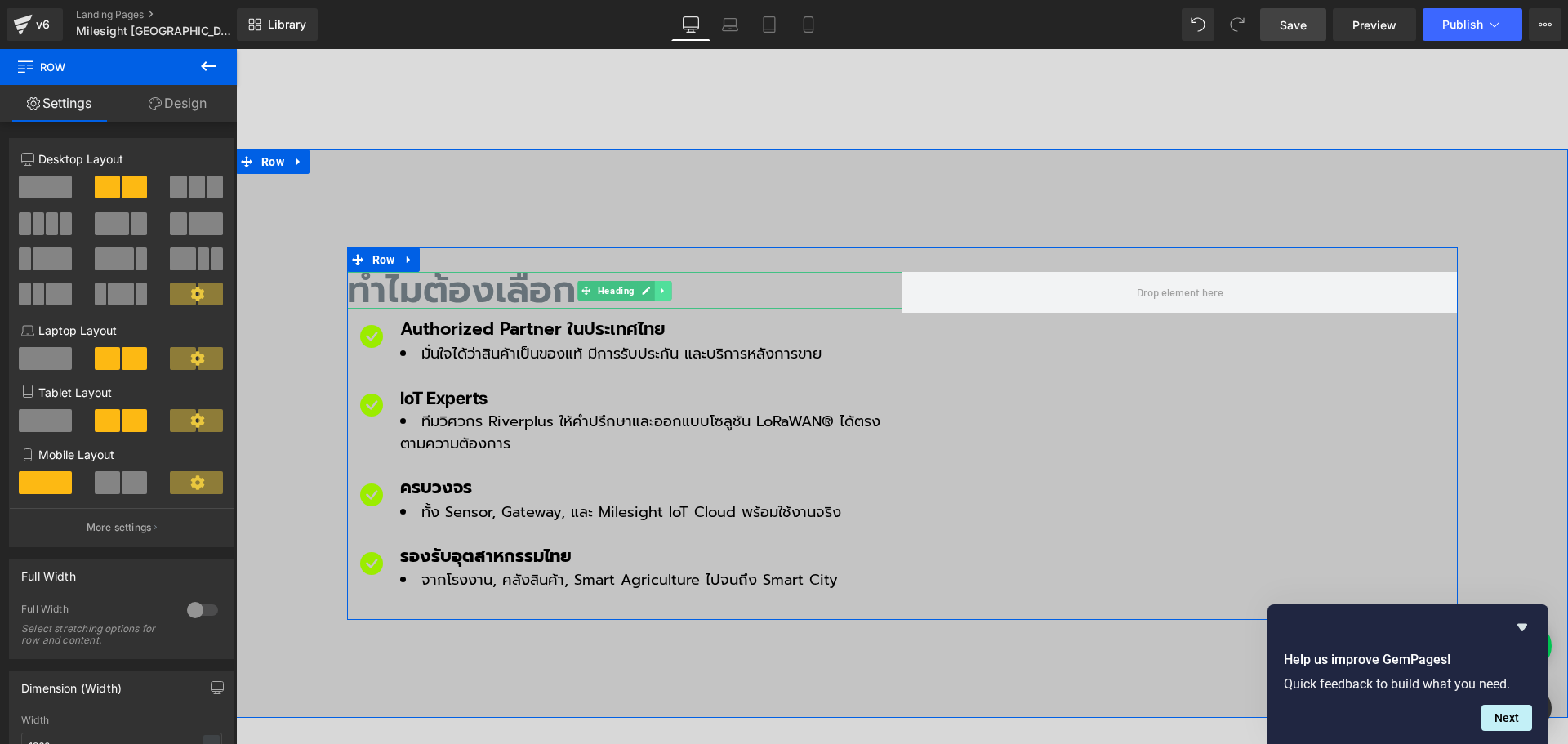
click at [661, 289] on icon at bounding box center [662, 291] width 3 height 6
click at [650, 286] on icon at bounding box center [654, 290] width 9 height 9
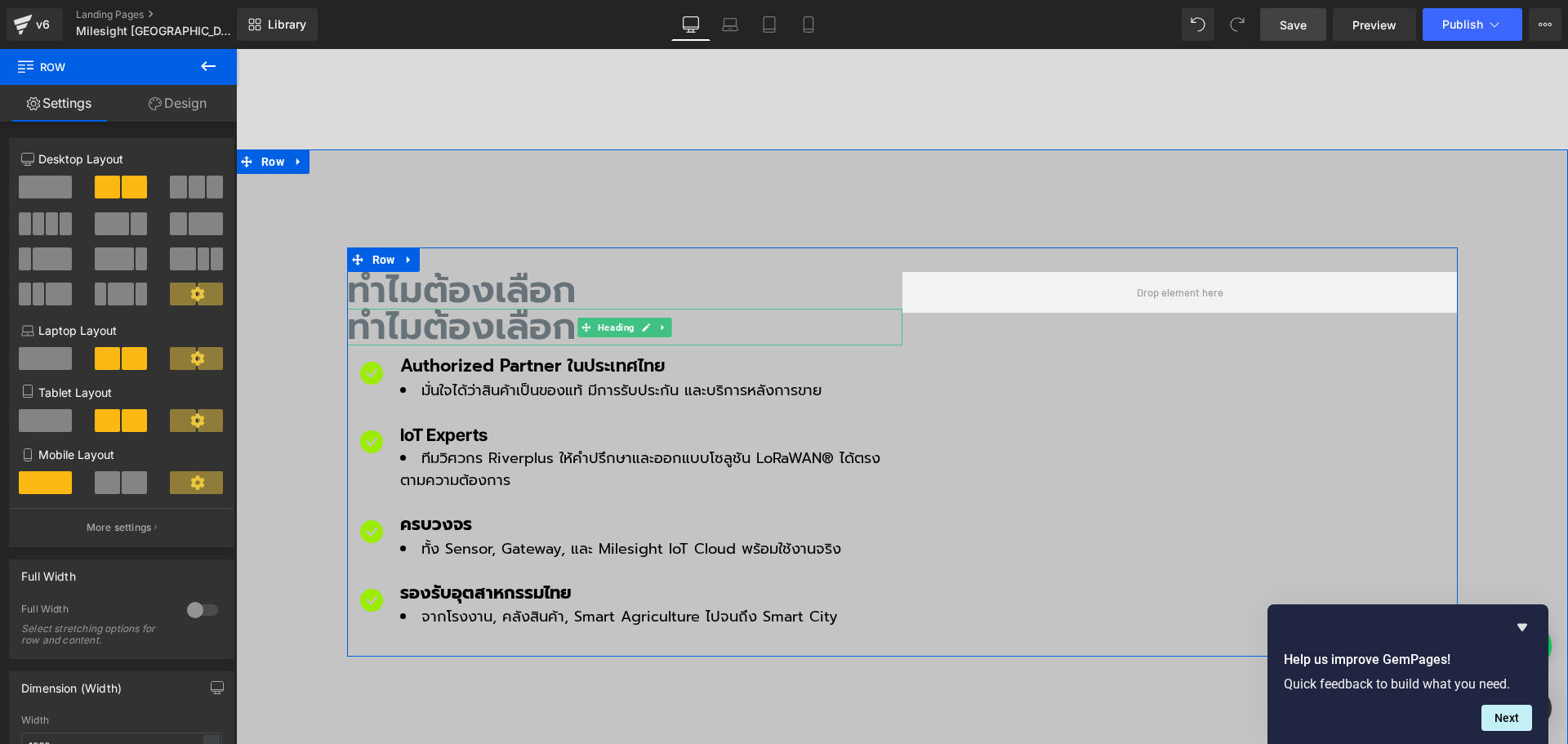
click at [420, 308] on h2 "ทำไมต้องเลือก" at bounding box center [624, 326] width 555 height 37
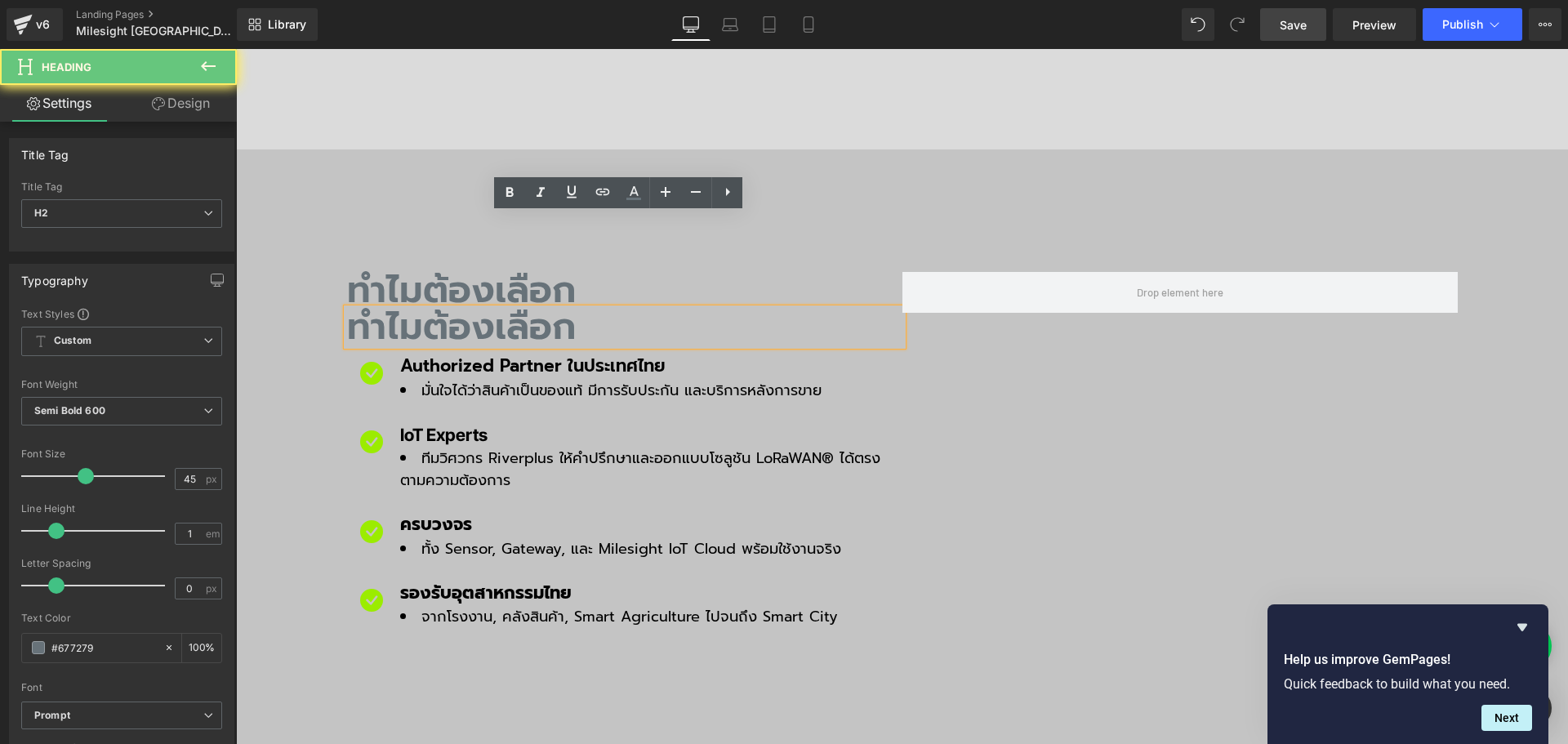
click at [389, 308] on h2 "ทำไมต้องเลือก" at bounding box center [624, 326] width 555 height 37
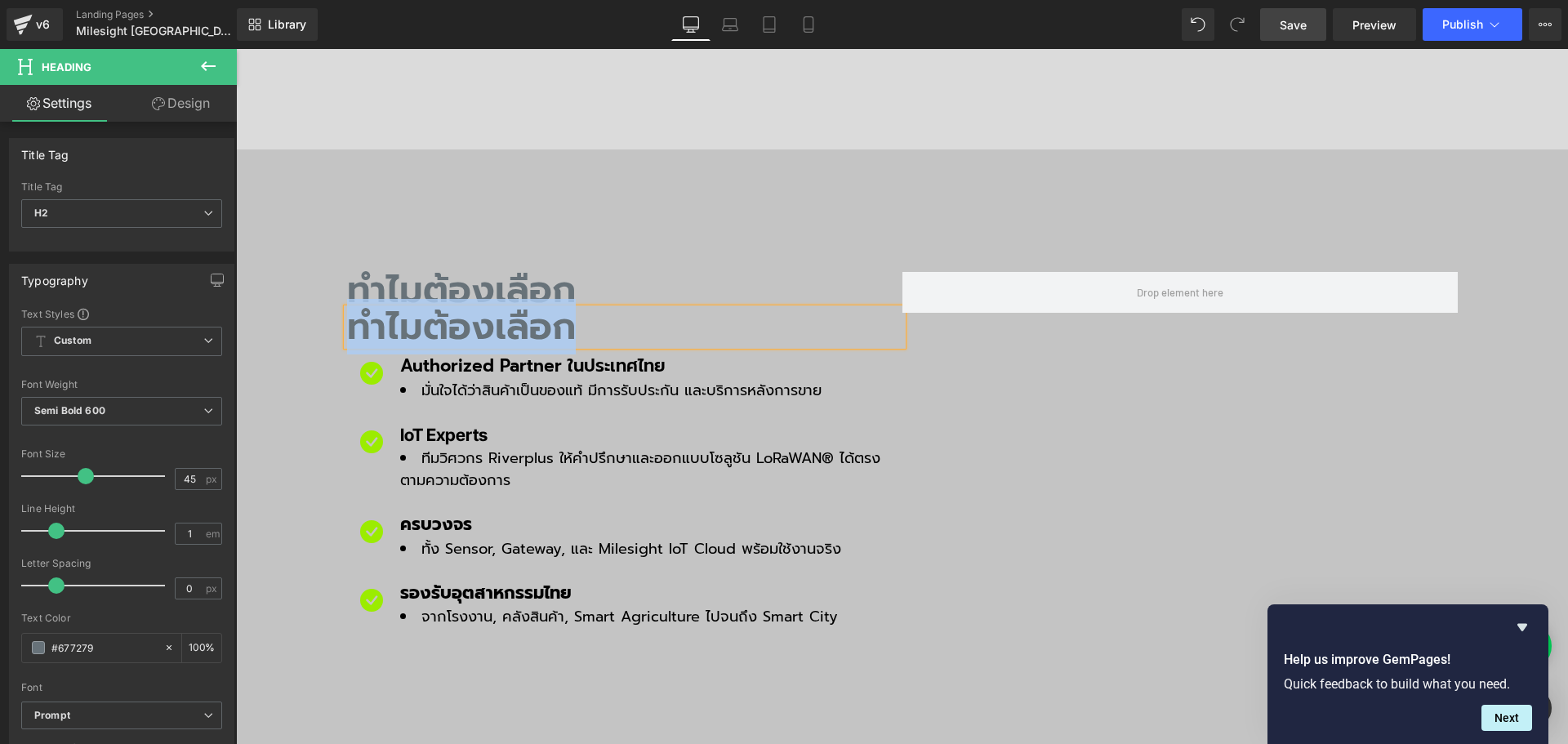
paste div
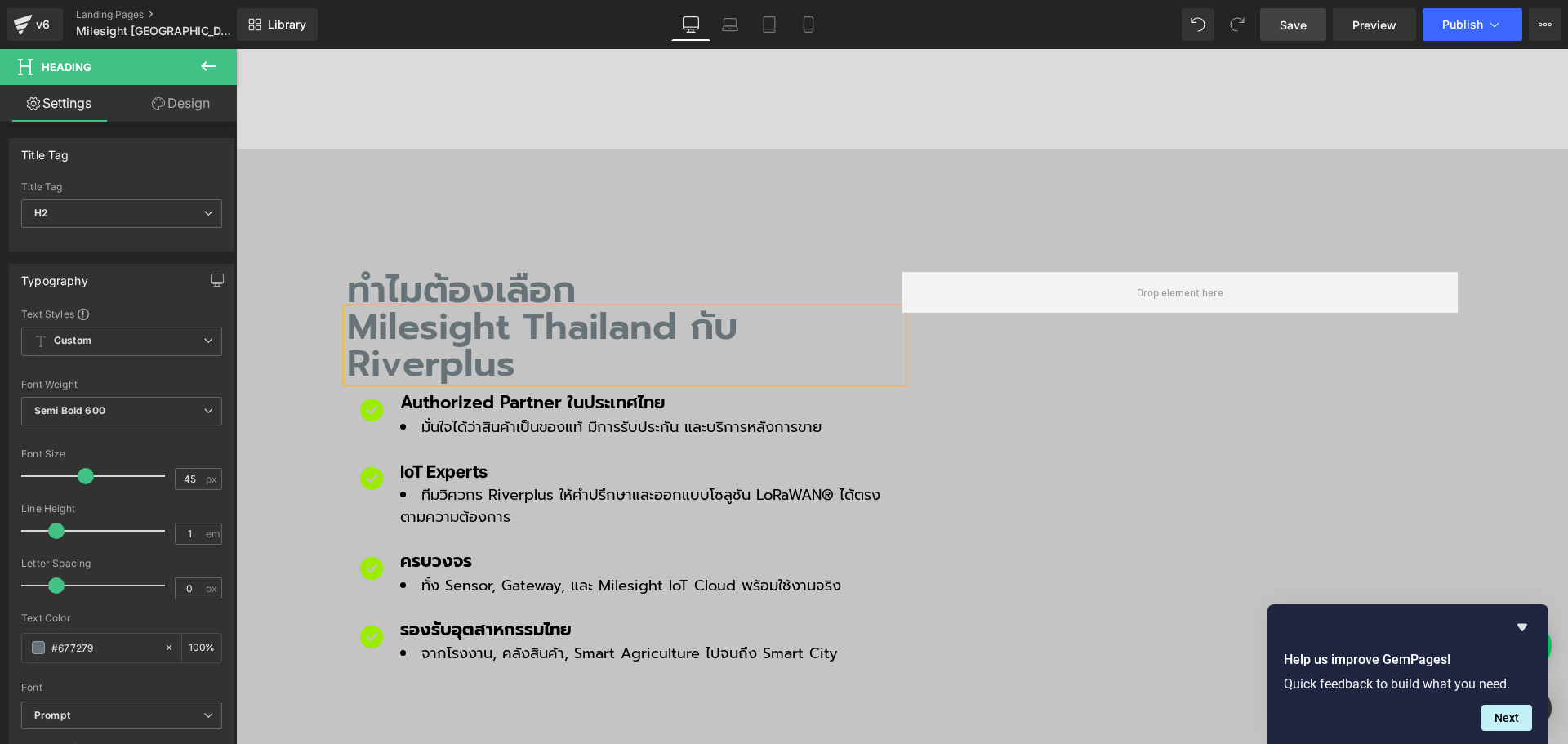
drag, startPoint x: 378, startPoint y: 233, endPoint x: 368, endPoint y: 232, distance: 10.0
click at [377, 308] on h2 "Milesight Thailand กับ Riverplus" at bounding box center [624, 345] width 555 height 73
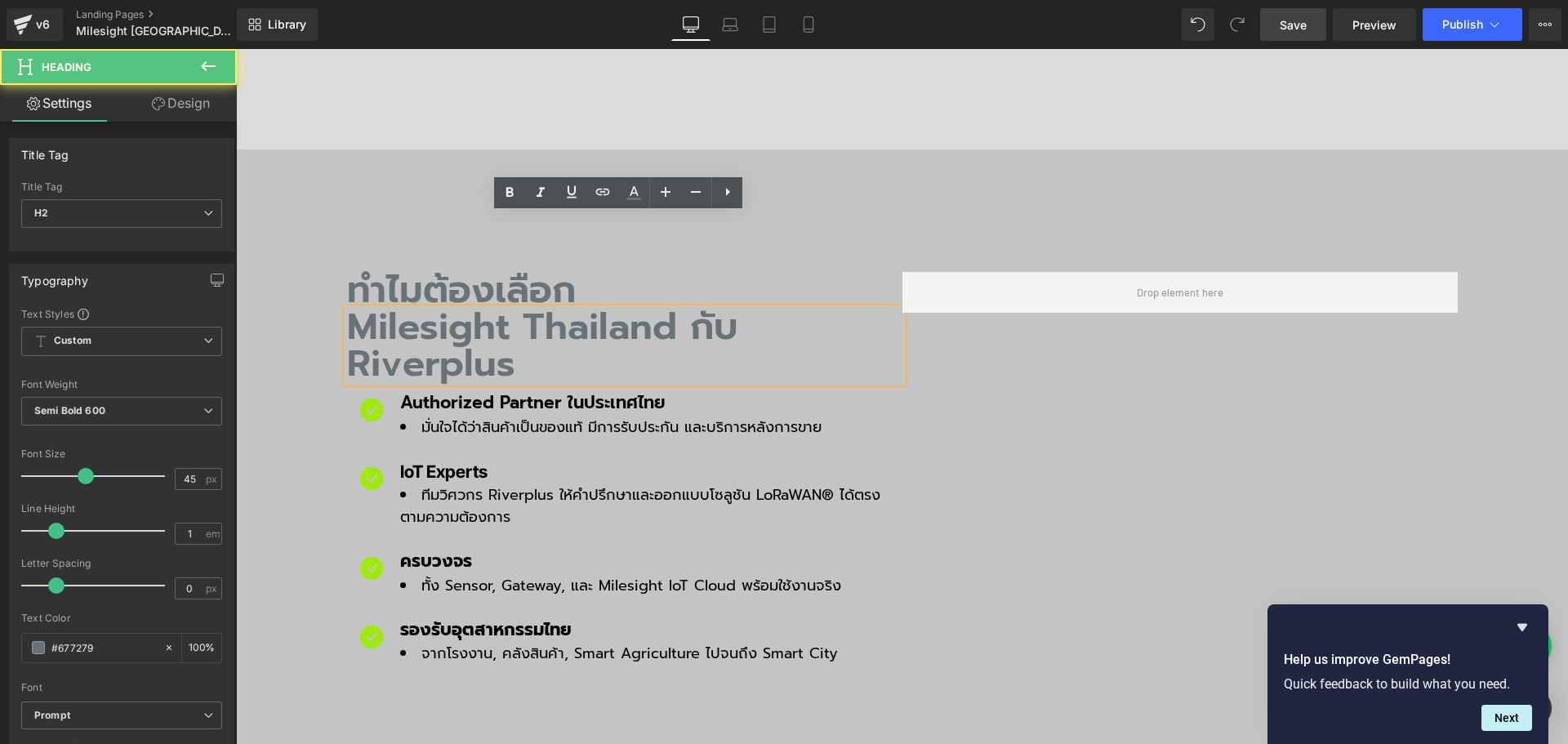
click at [355, 308] on h2 "Milesight Thailand กับ Riverplus" at bounding box center [624, 345] width 555 height 73
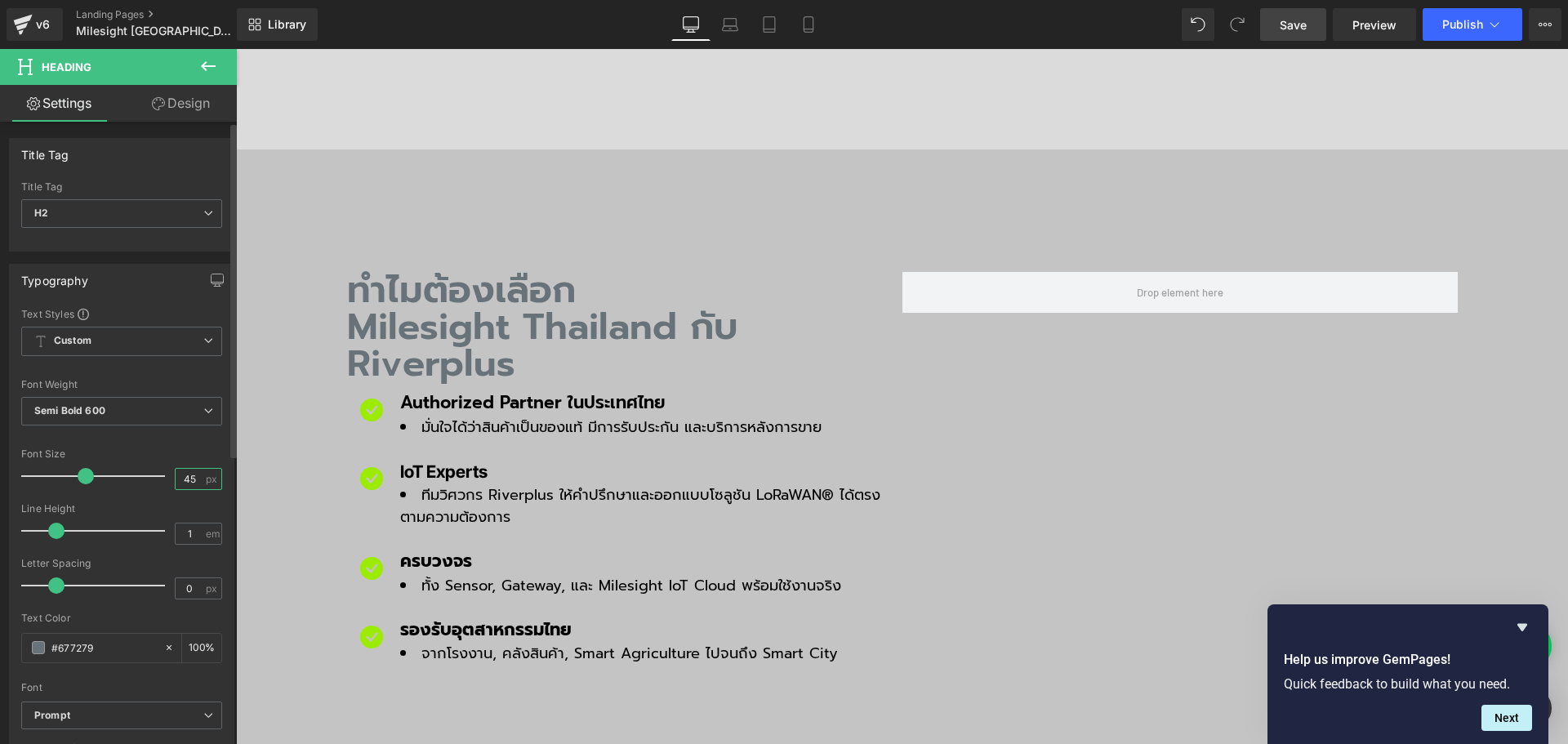
drag, startPoint x: 192, startPoint y: 475, endPoint x: 131, endPoint y: 477, distance: 61.0
click at [131, 477] on div "Font Size 45 px" at bounding box center [122, 475] width 201 height 54
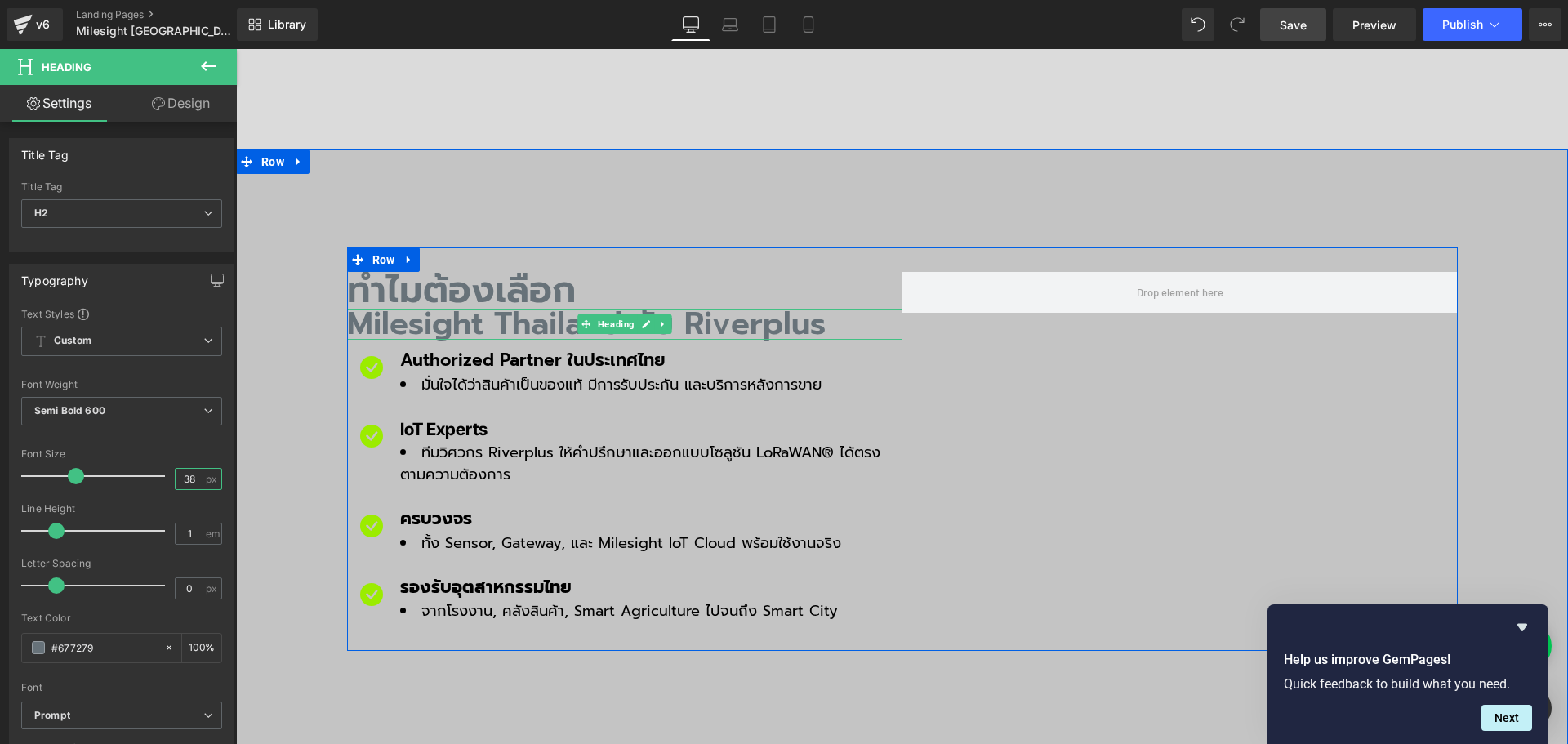
type input "38"
click at [358, 308] on h2 "Milesight Thailand กับ Riverplus" at bounding box center [624, 323] width 555 height 31
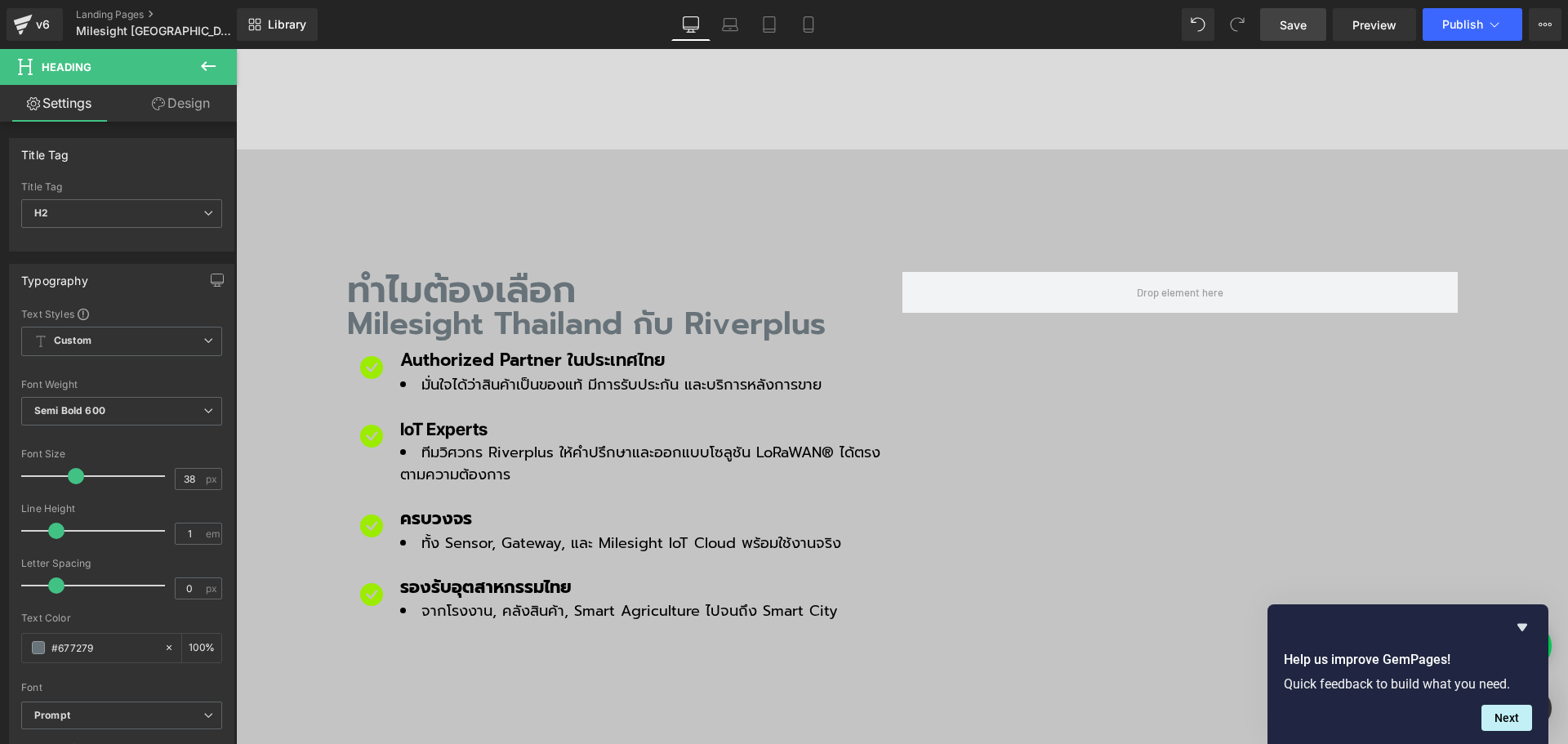
click at [180, 97] on link "Design" at bounding box center [181, 103] width 118 height 37
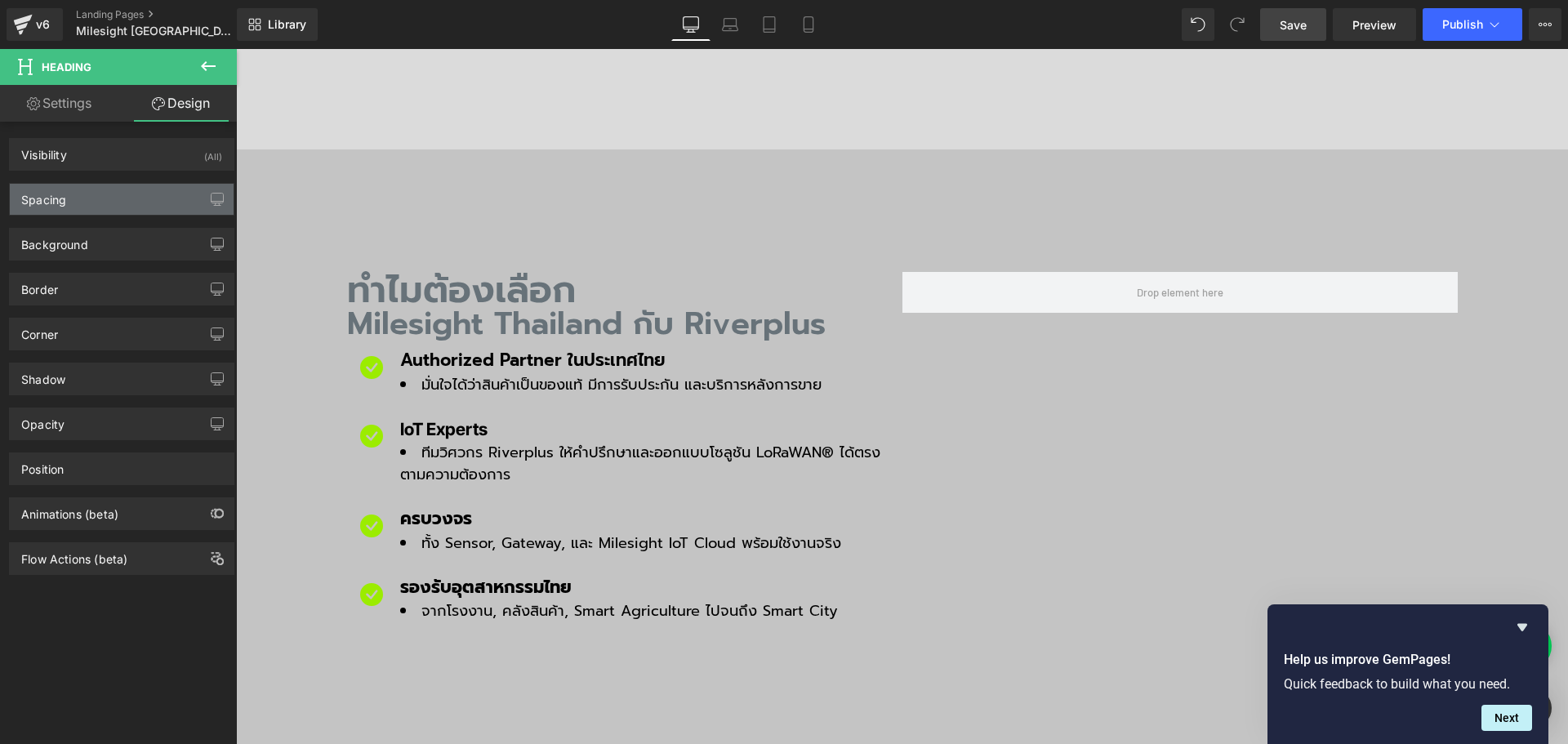
click at [67, 193] on div "Spacing" at bounding box center [121, 199] width 224 height 31
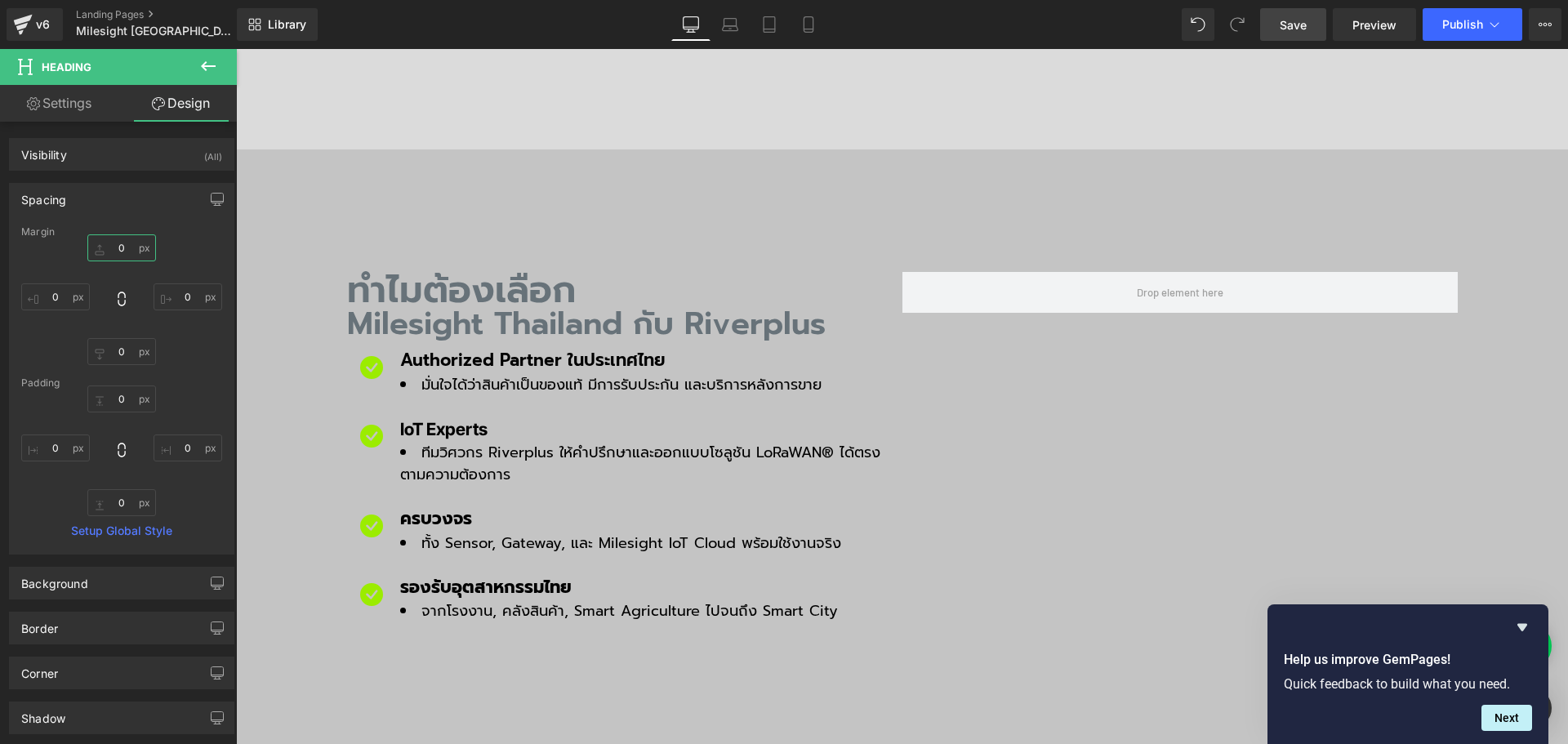
click at [118, 240] on input "0" at bounding box center [121, 247] width 68 height 27
type input "10"
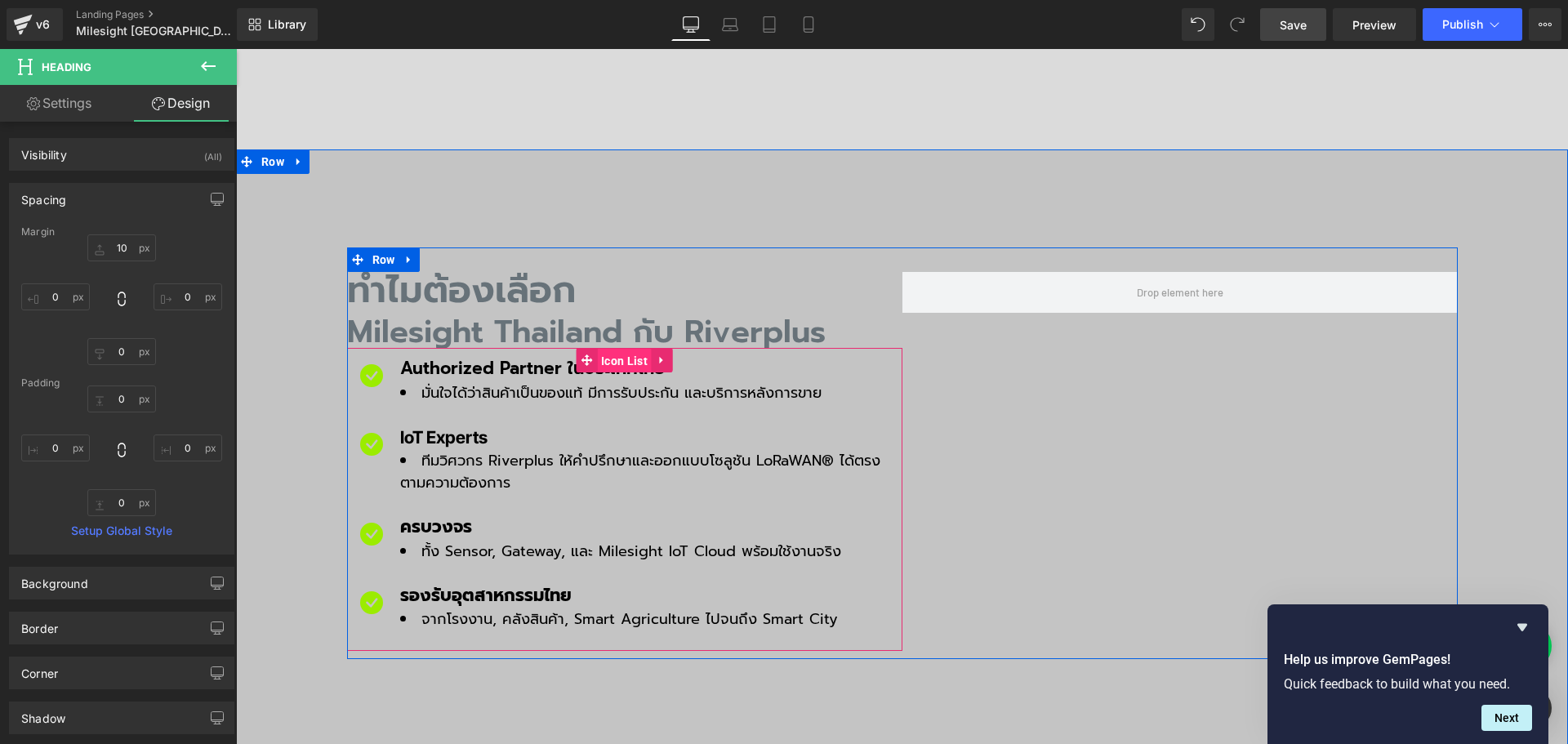
click at [598, 349] on span "Icon List" at bounding box center [624, 361] width 54 height 24
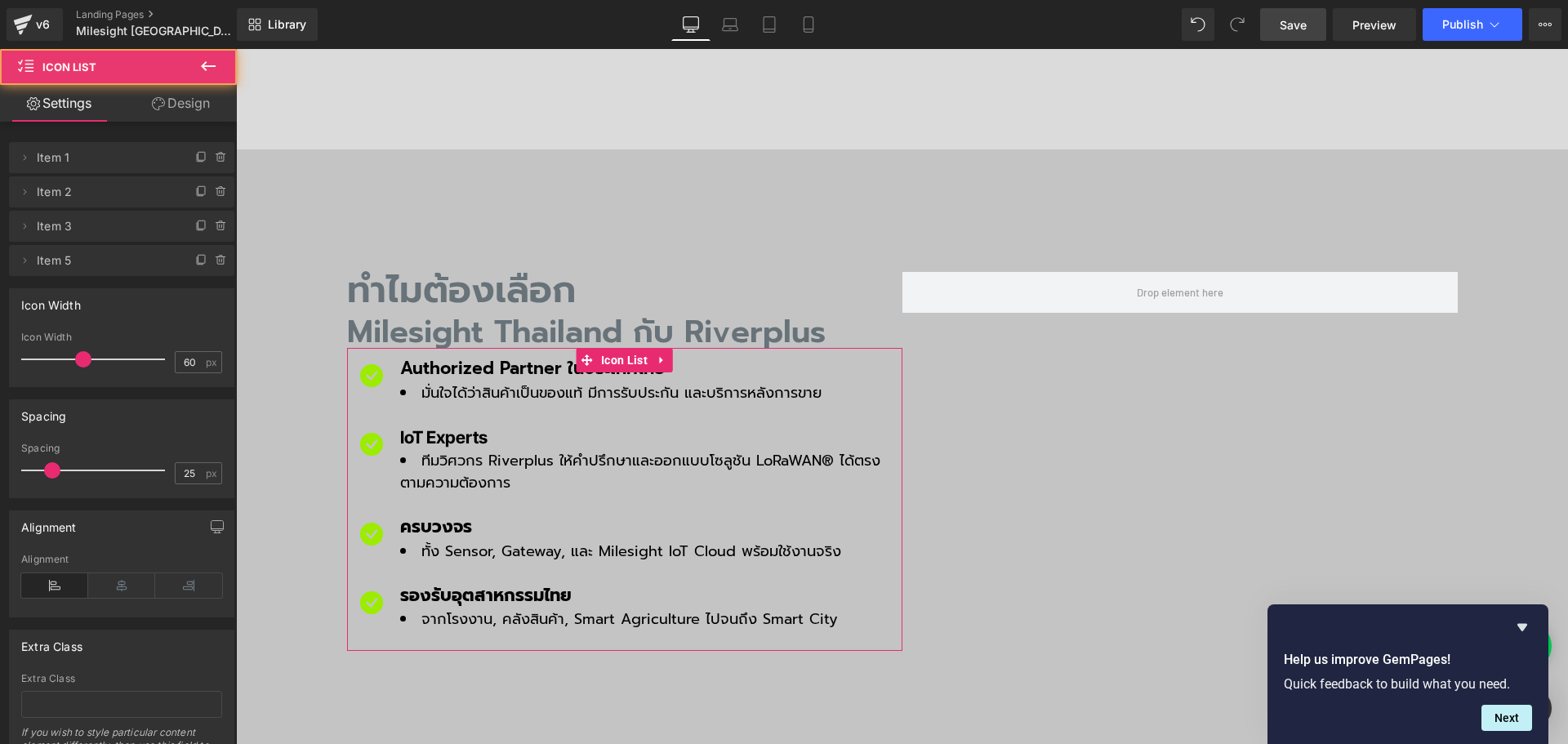
click at [175, 97] on link "Design" at bounding box center [181, 103] width 118 height 37
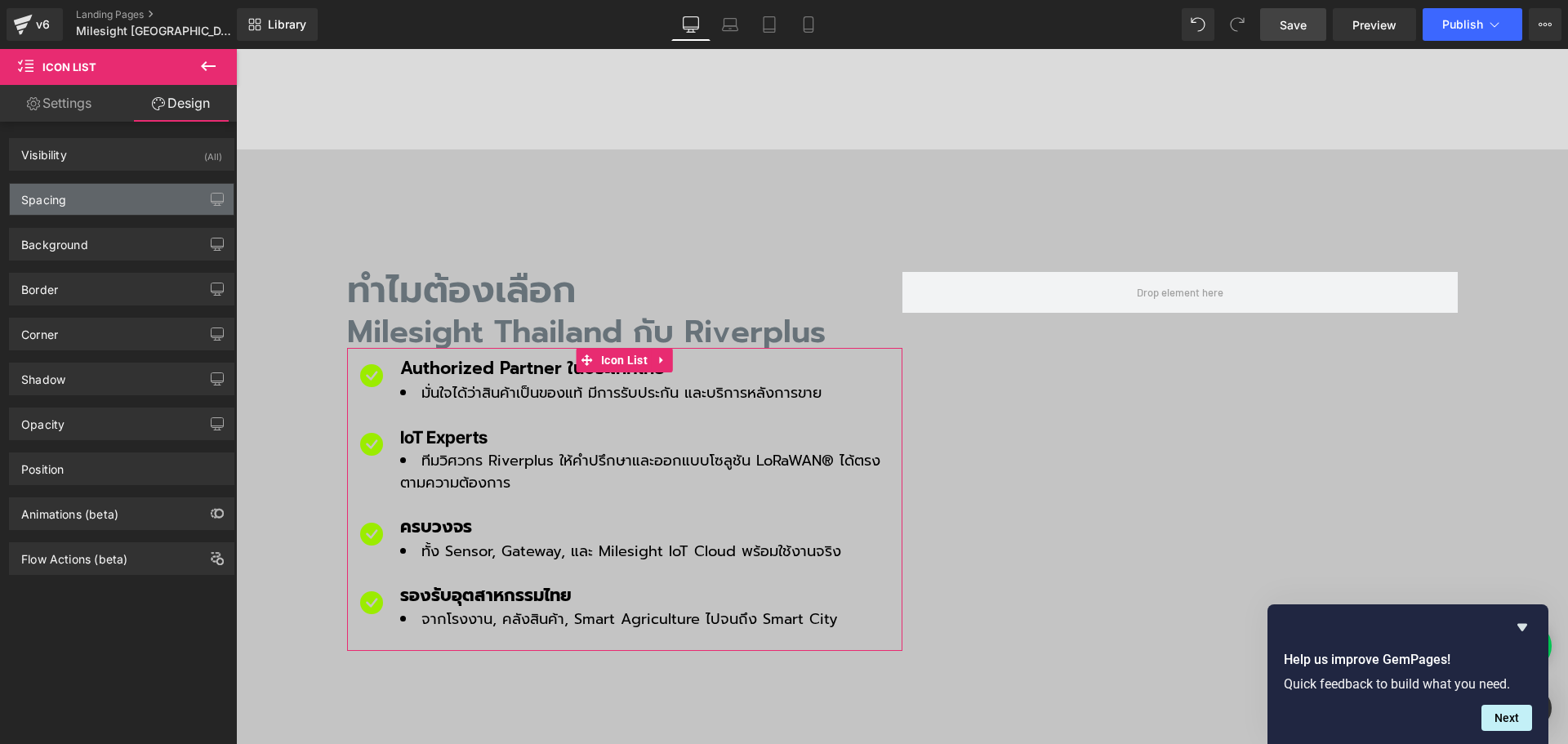
click at [88, 197] on div "Spacing" at bounding box center [121, 199] width 224 height 31
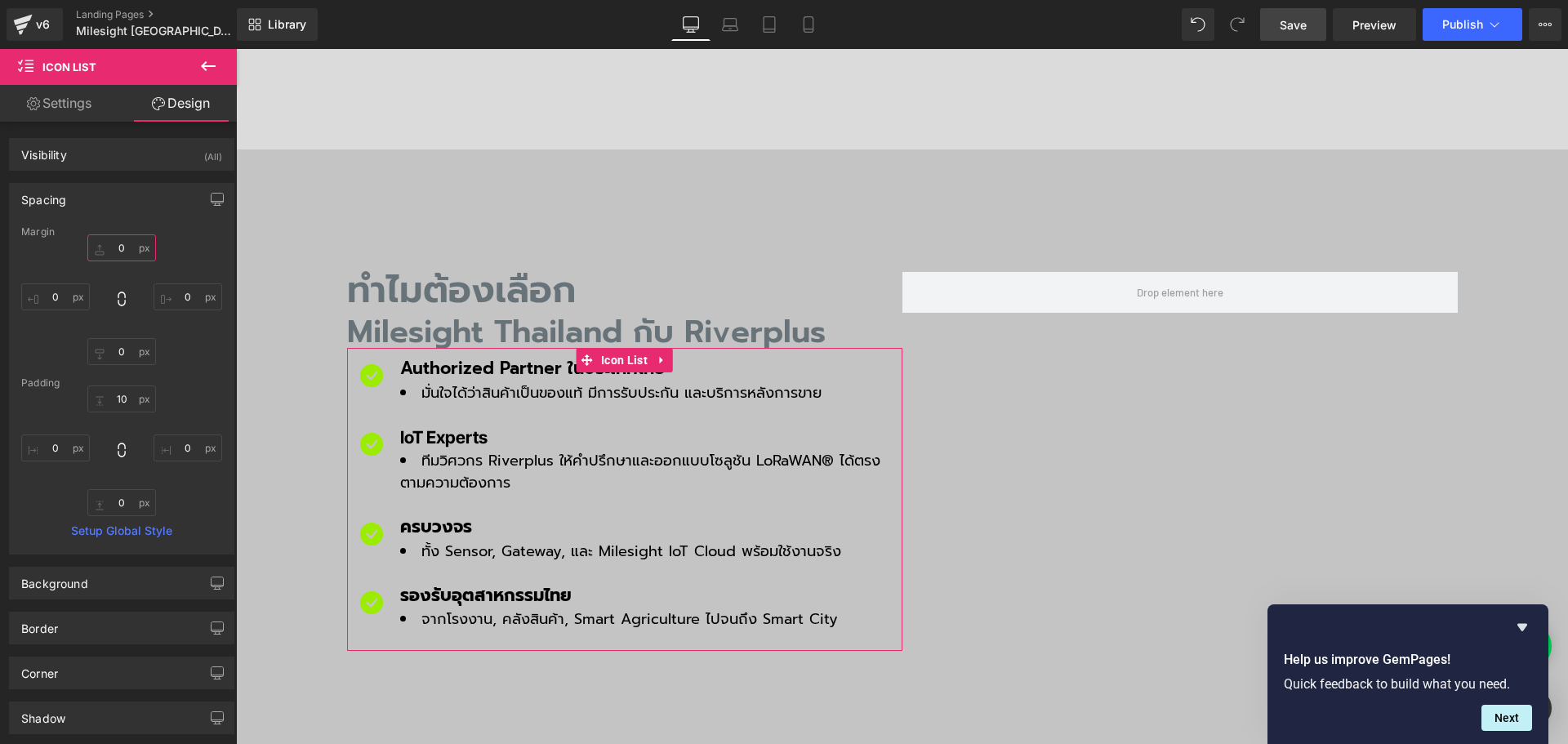
click at [123, 241] on input "text" at bounding box center [121, 247] width 68 height 27
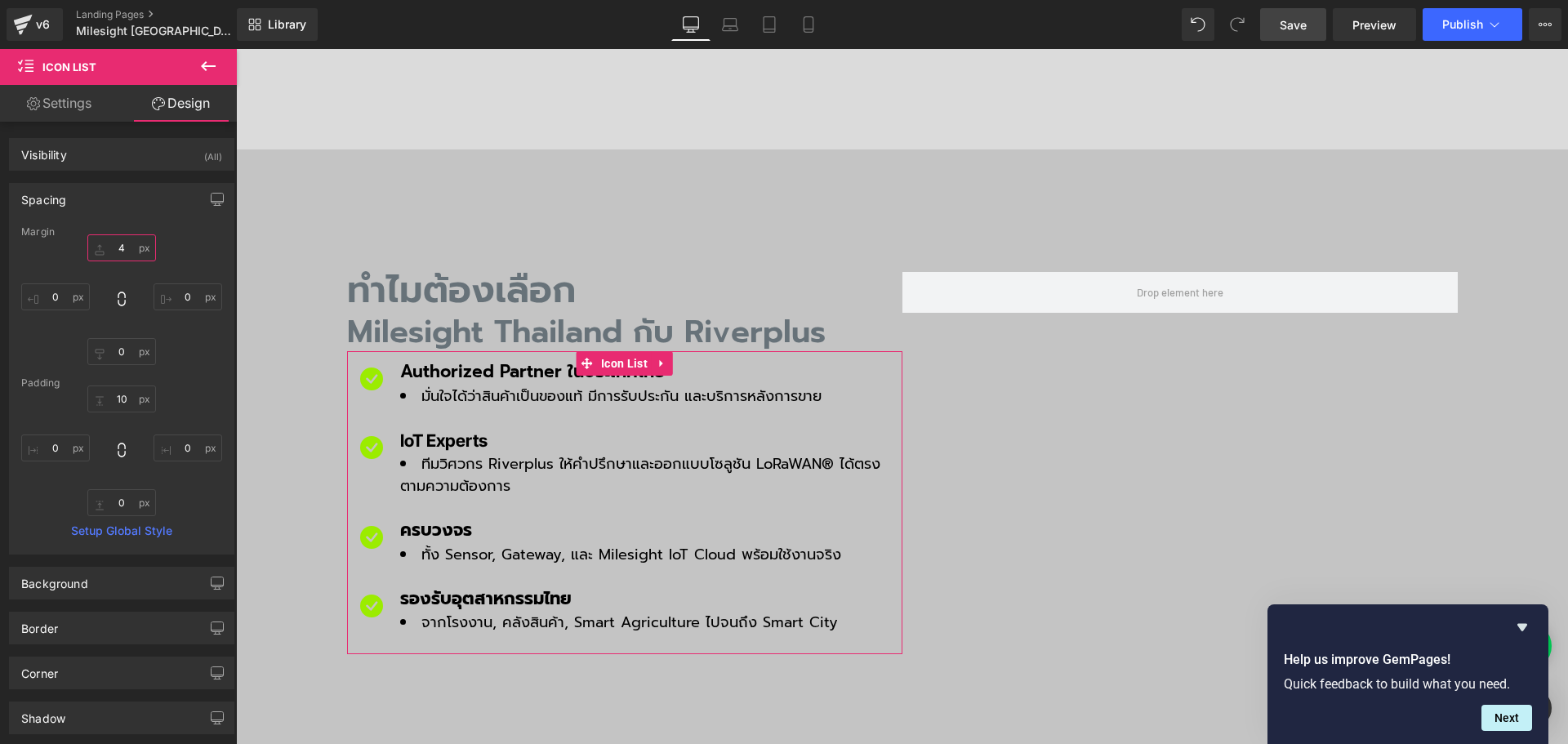
type input "40"
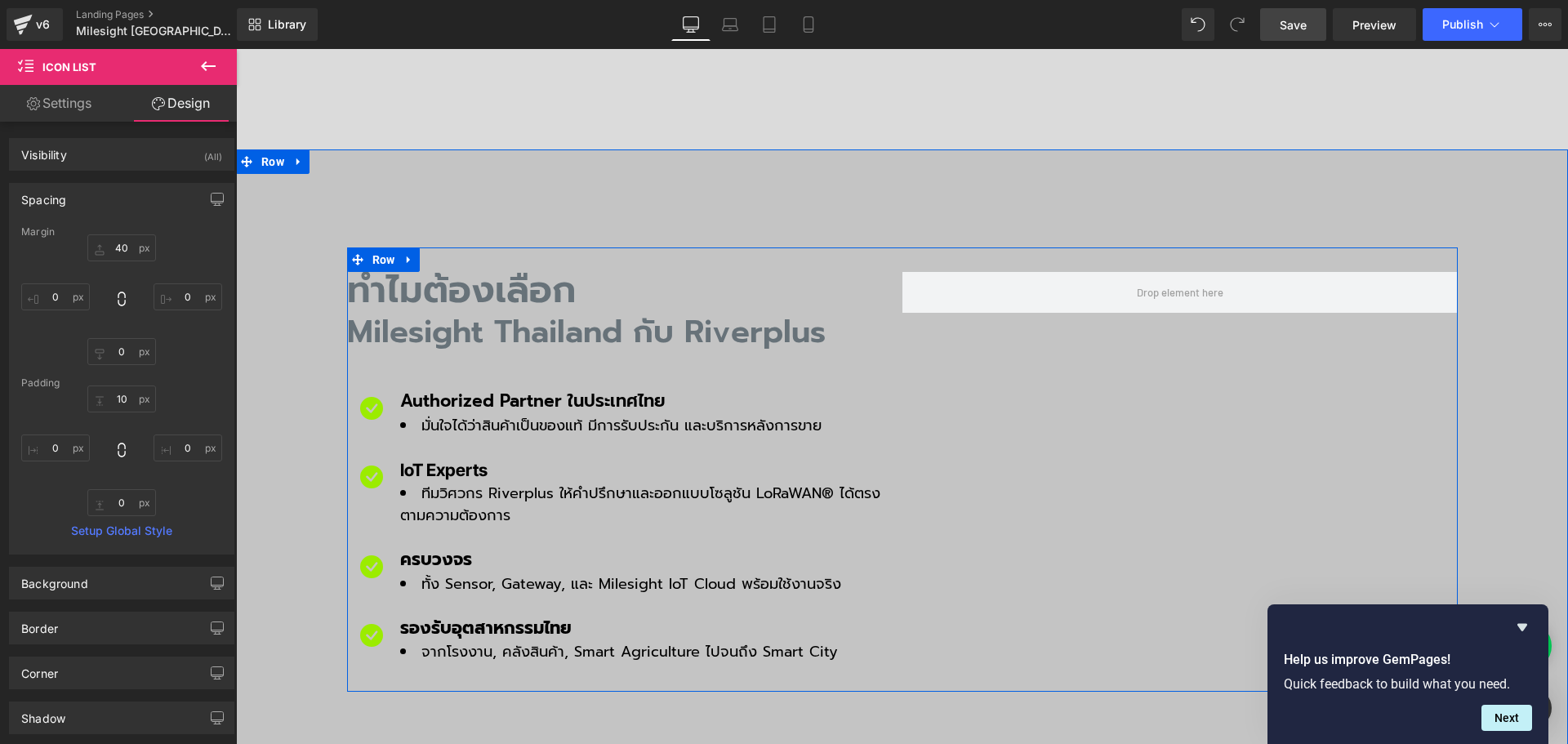
click at [1166, 396] on div "ทำไมต้องเลือก Heading Milesight [GEOGRAPHIC_DATA] กับ Riverplus Heading Icon Au…" at bounding box center [902, 469] width 1111 height 444
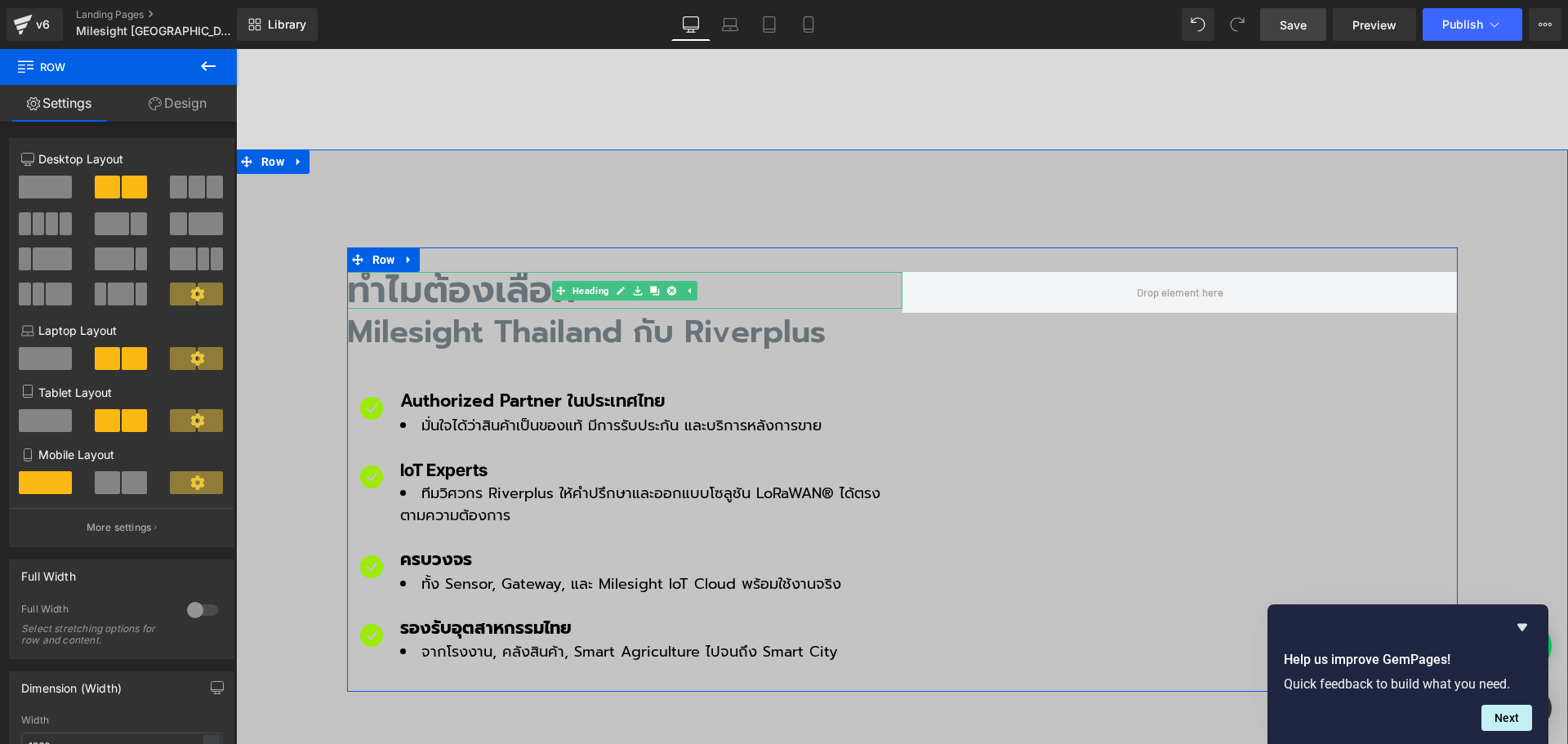
click at [461, 272] on h2 "ทำไมต้องเลือก" at bounding box center [624, 290] width 555 height 37
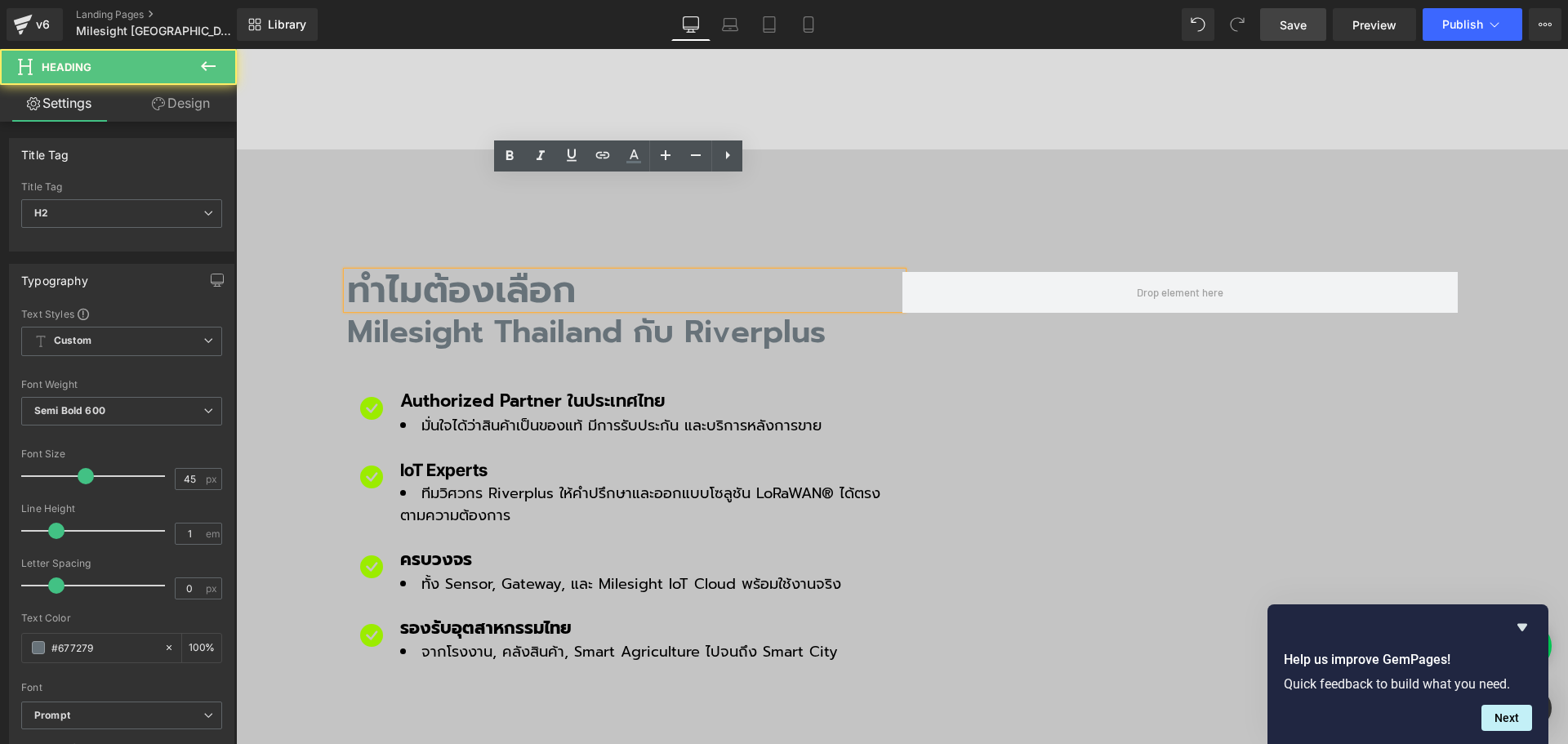
click at [443, 272] on h2 "ทำไมต้องเลือก" at bounding box center [624, 290] width 555 height 37
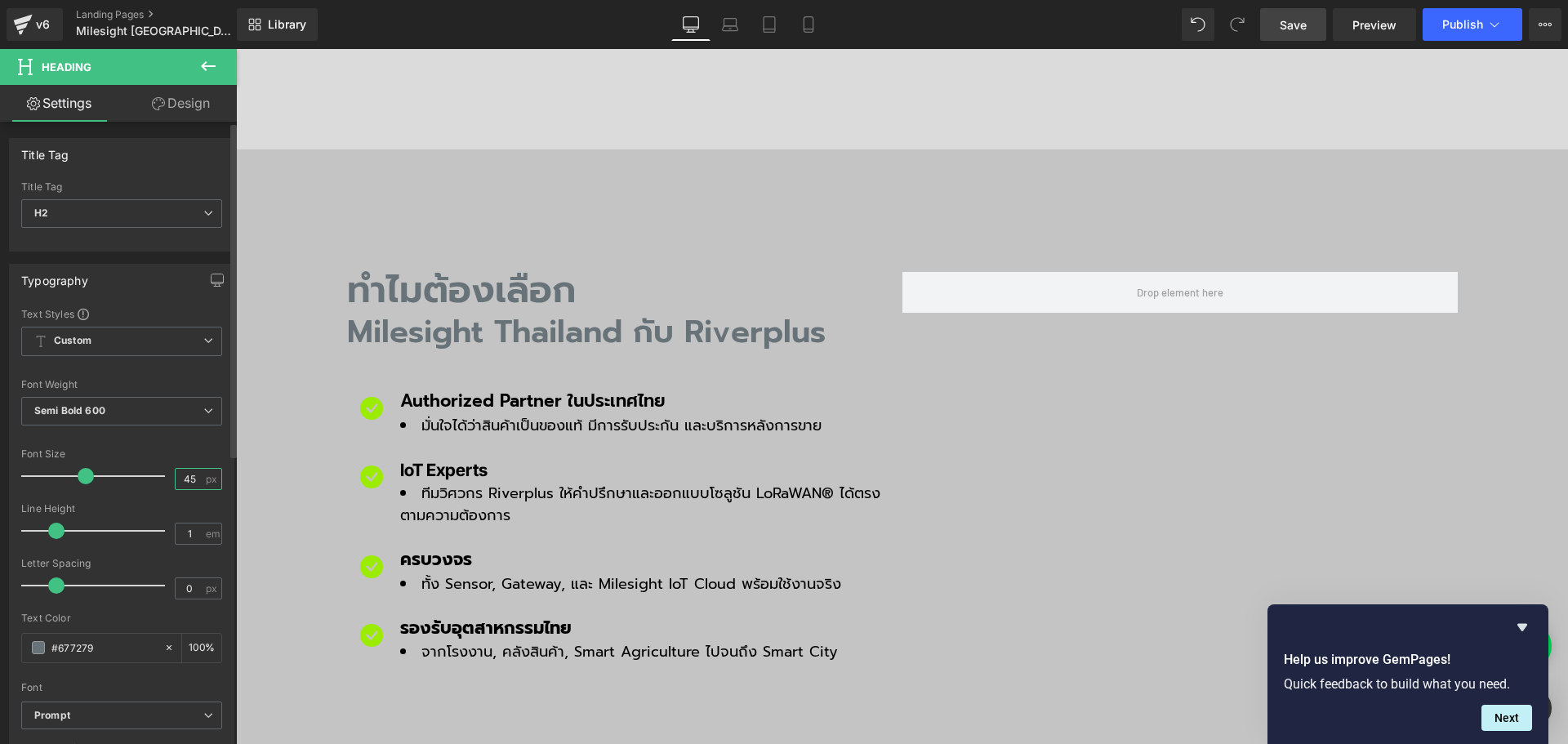
drag, startPoint x: 192, startPoint y: 479, endPoint x: 136, endPoint y: 481, distance: 56.0
click at [136, 481] on div "Font Size 45 px" at bounding box center [122, 475] width 201 height 54
type input "55"
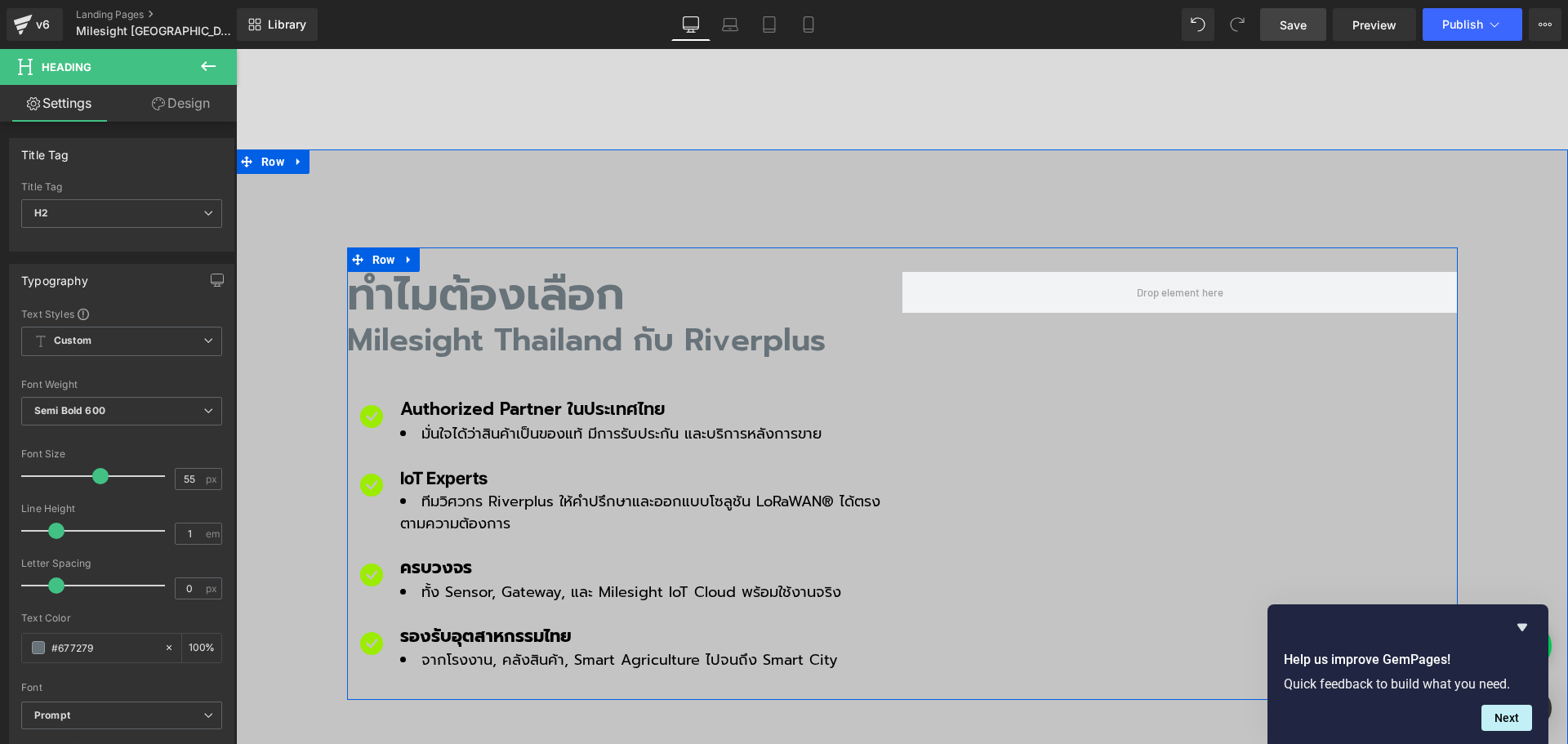
click at [991, 382] on div "ทำไมต้องเลือก Heading Milesight [GEOGRAPHIC_DATA] กับ Riverplus Heading Icon Au…" at bounding box center [902, 473] width 1111 height 453
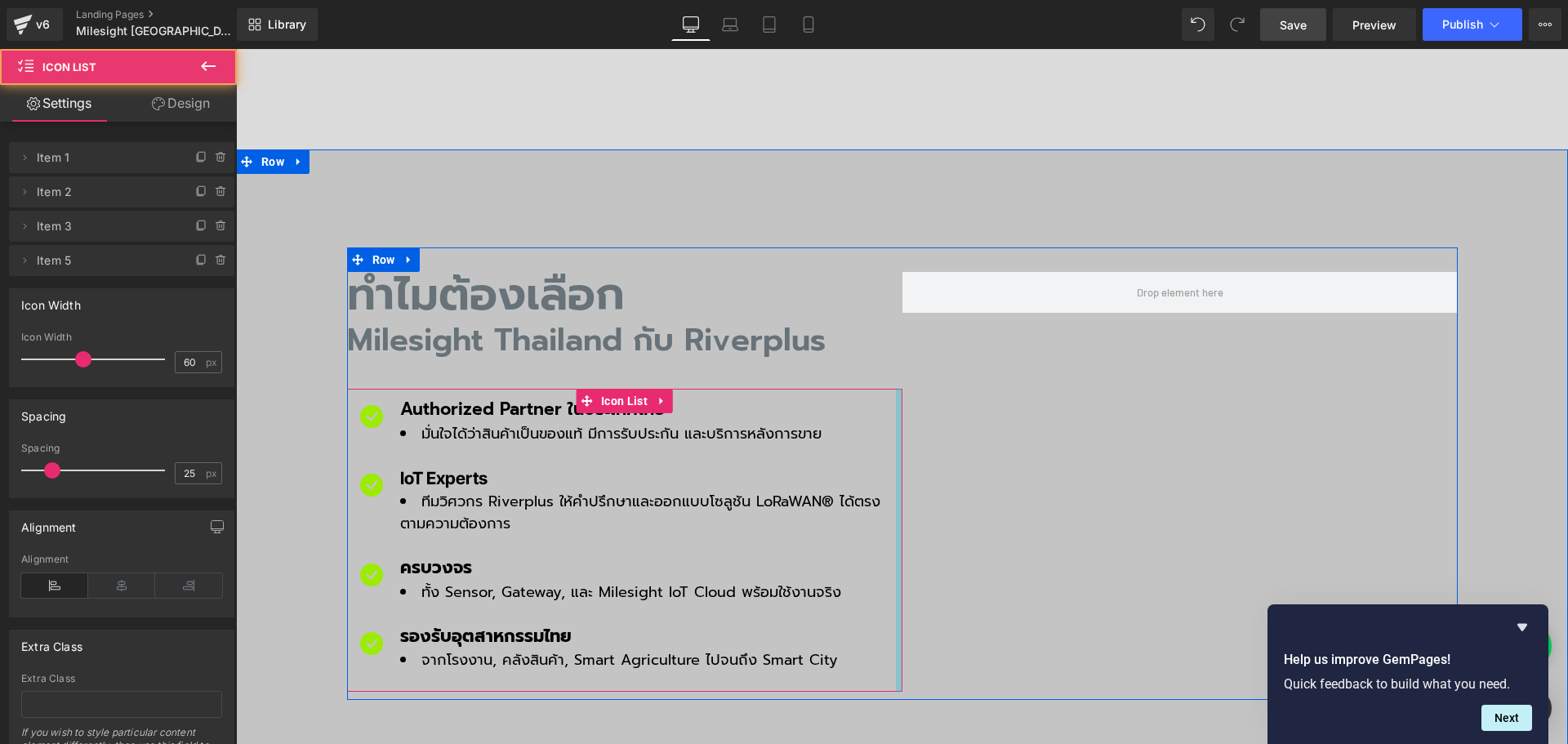
click at [885, 394] on div "Icon Authorized Partner ในประเทศไทย Text Block มั่นใจได้ว่าสินค้าเป็นของแท้ มีก…" at bounding box center [624, 540] width 555 height 303
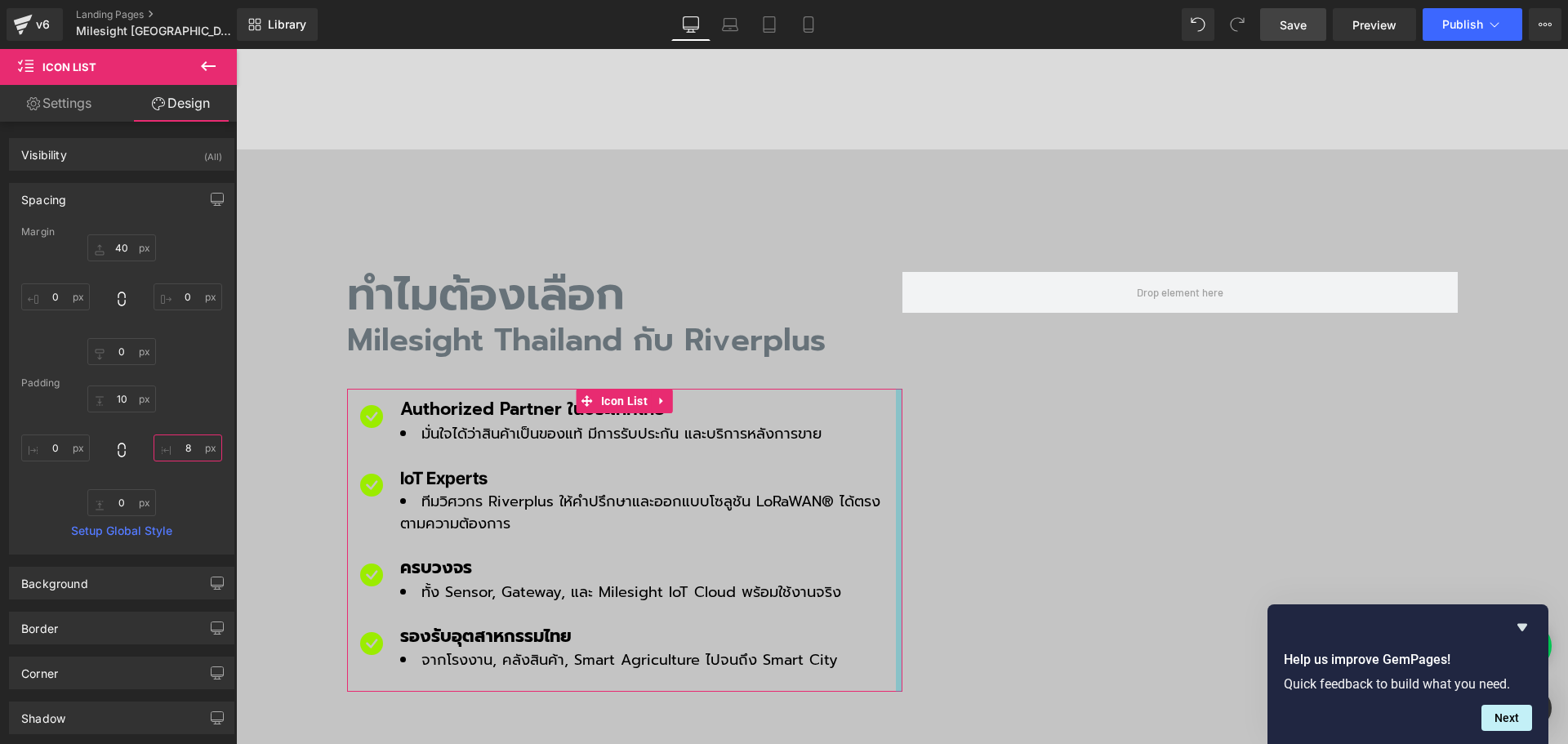
click at [191, 453] on input "8" at bounding box center [187, 447] width 68 height 27
type input "5"
type input "60"
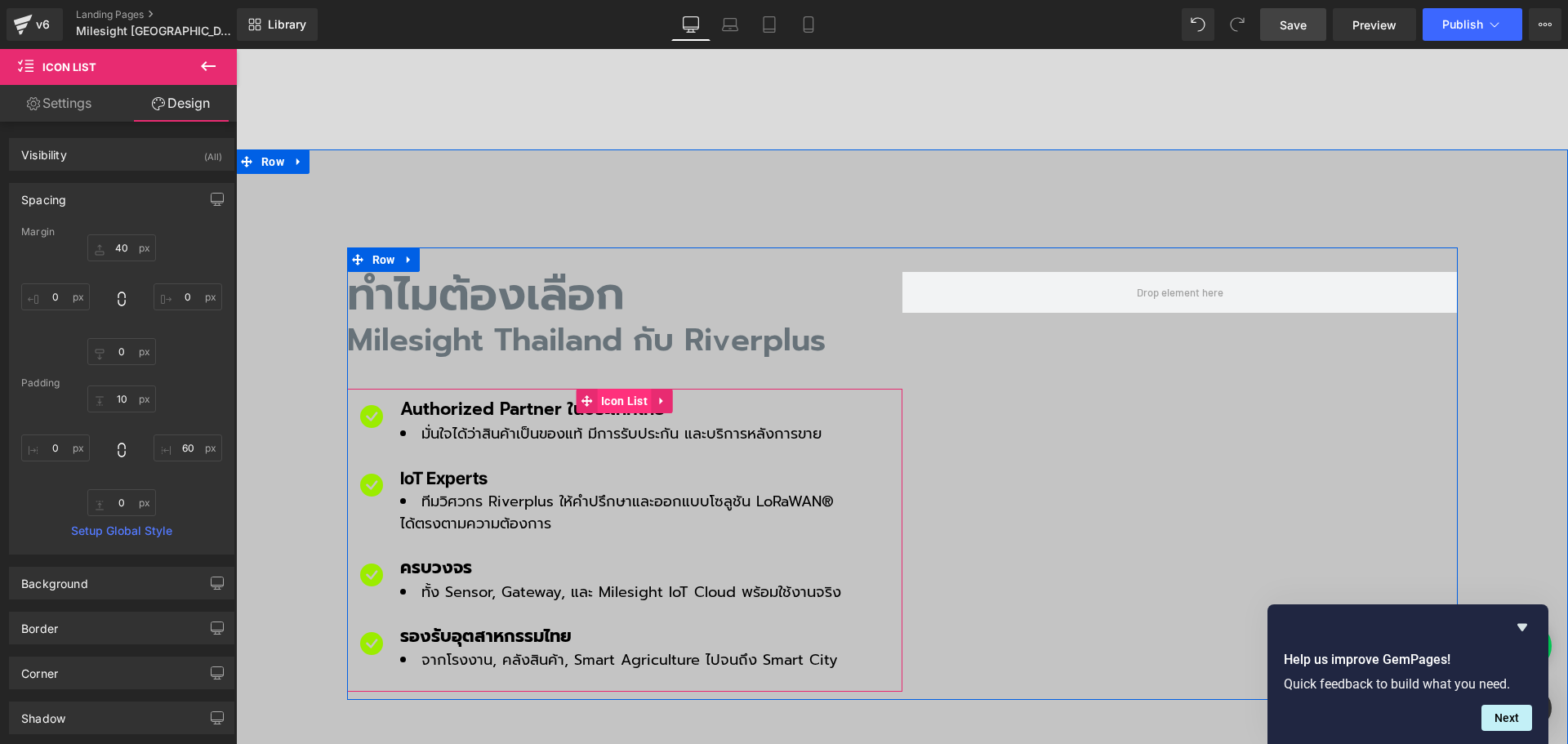
click at [608, 389] on span "Icon List" at bounding box center [624, 401] width 54 height 24
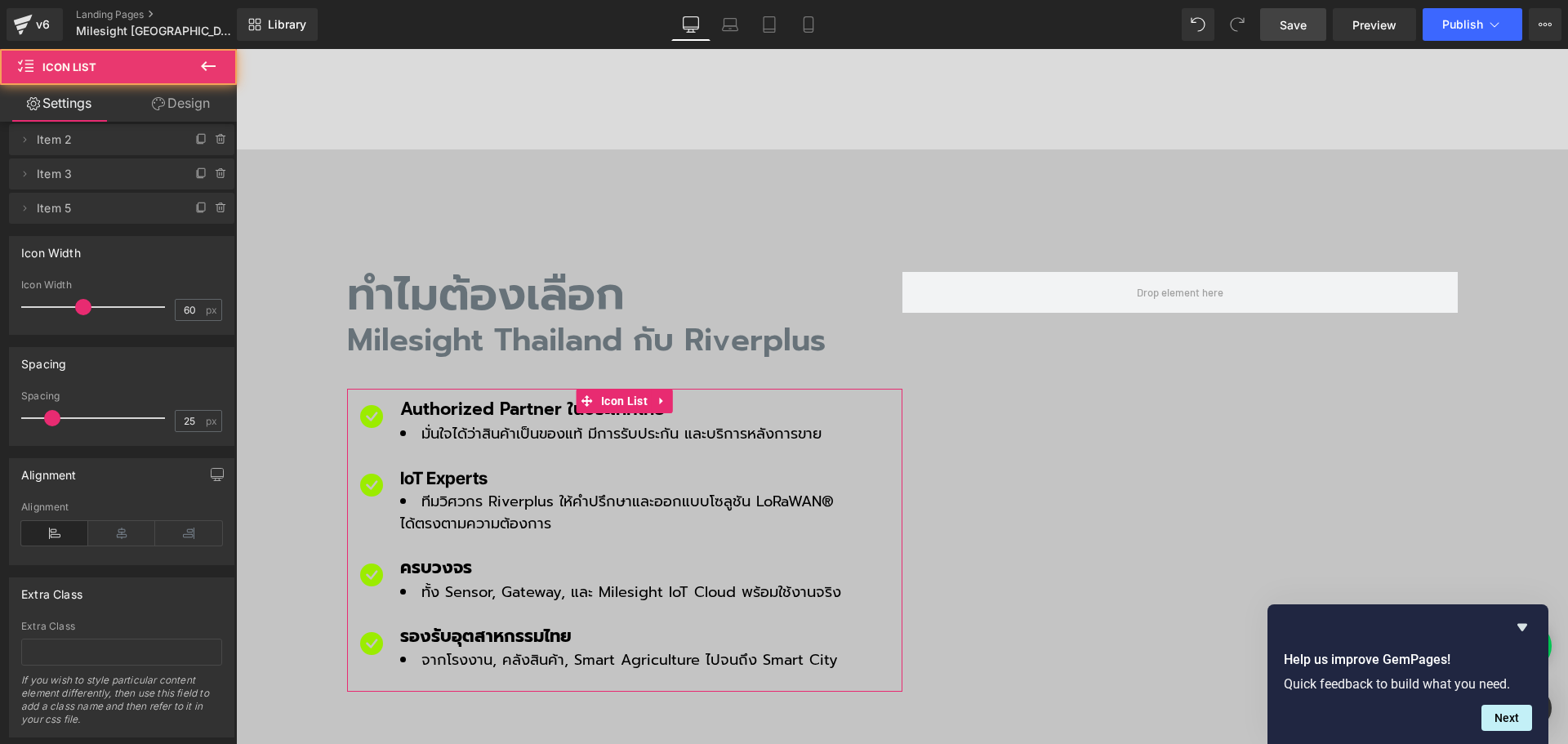
scroll to position [92, 0]
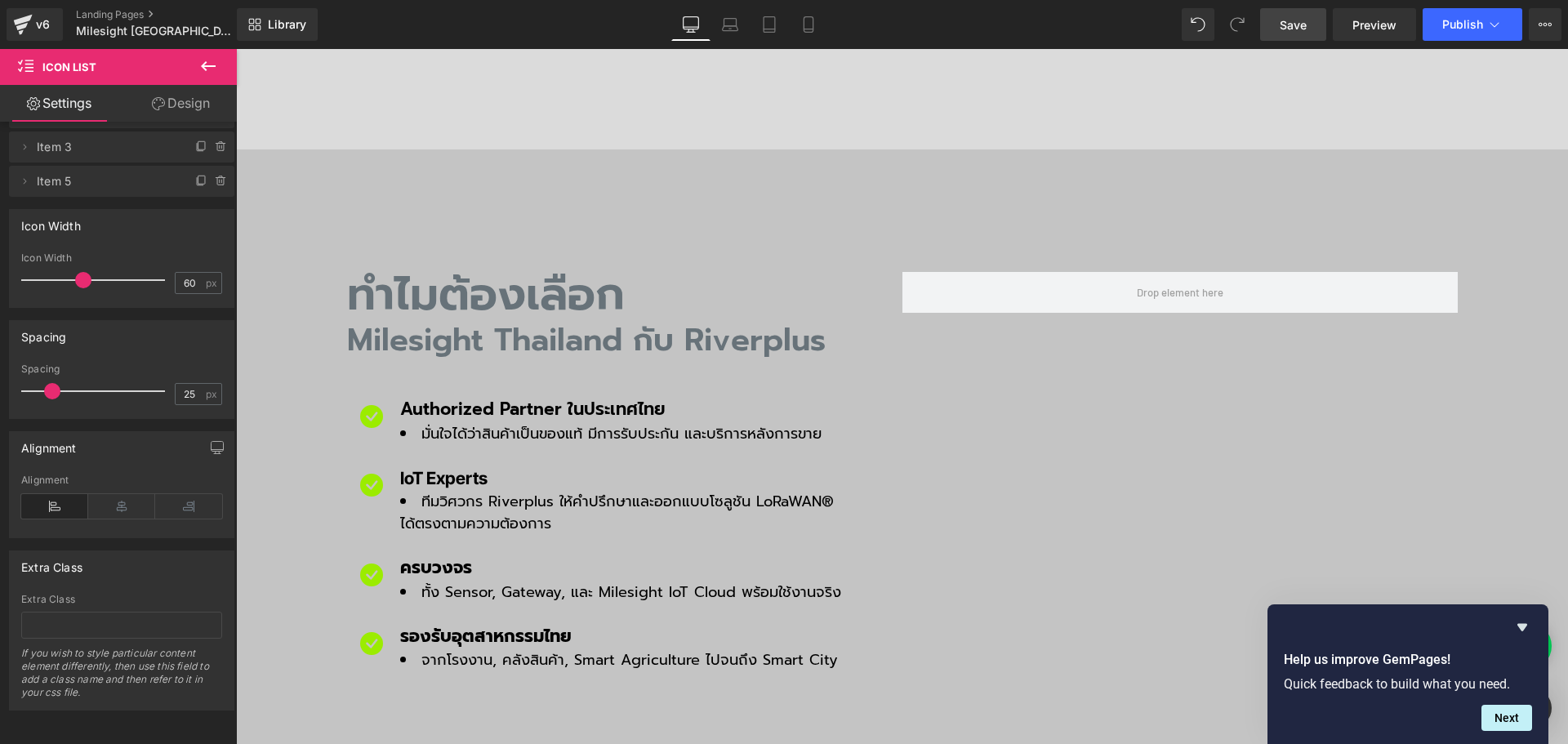
click at [1282, 28] on span "Save" at bounding box center [1292, 24] width 27 height 17
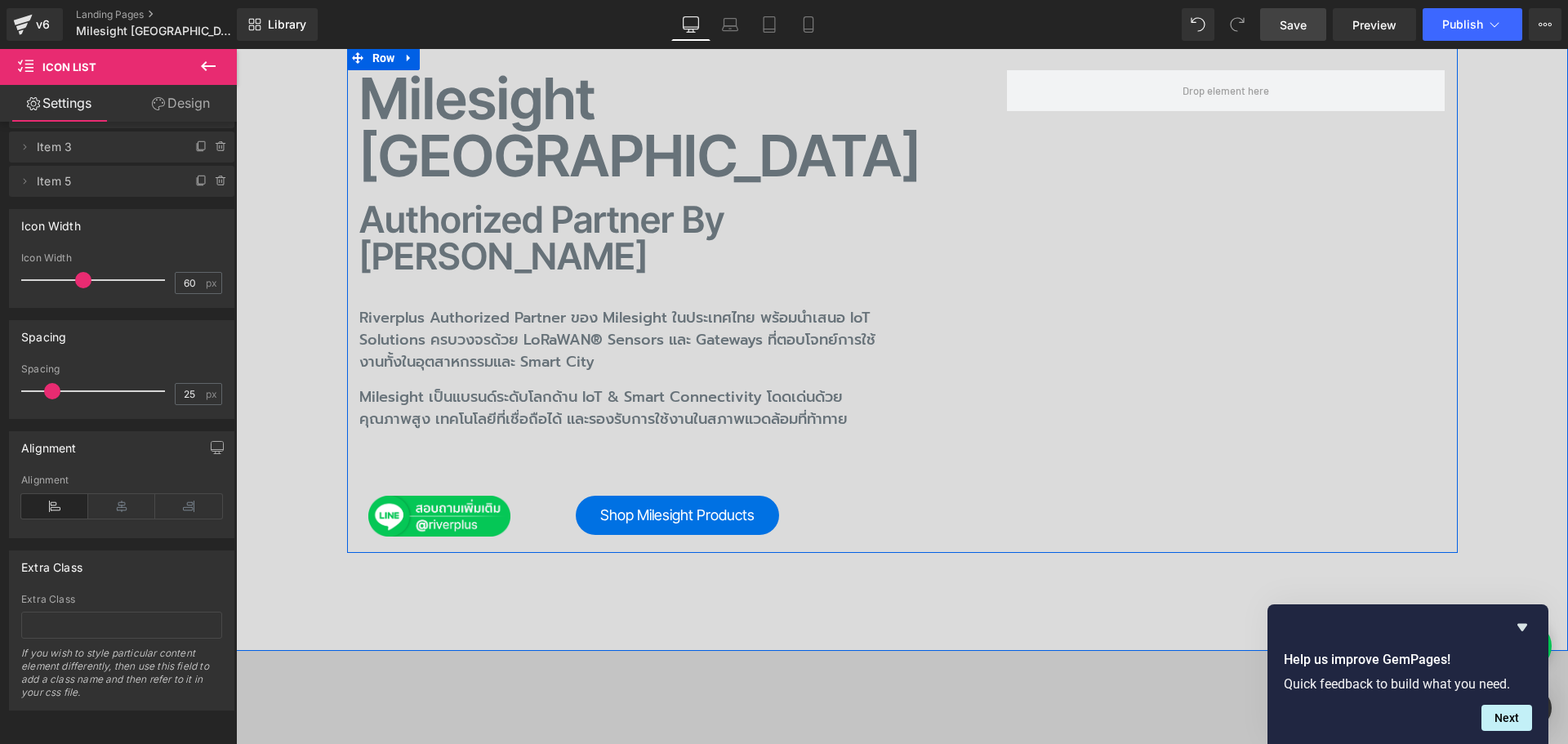
scroll to position [245, 0]
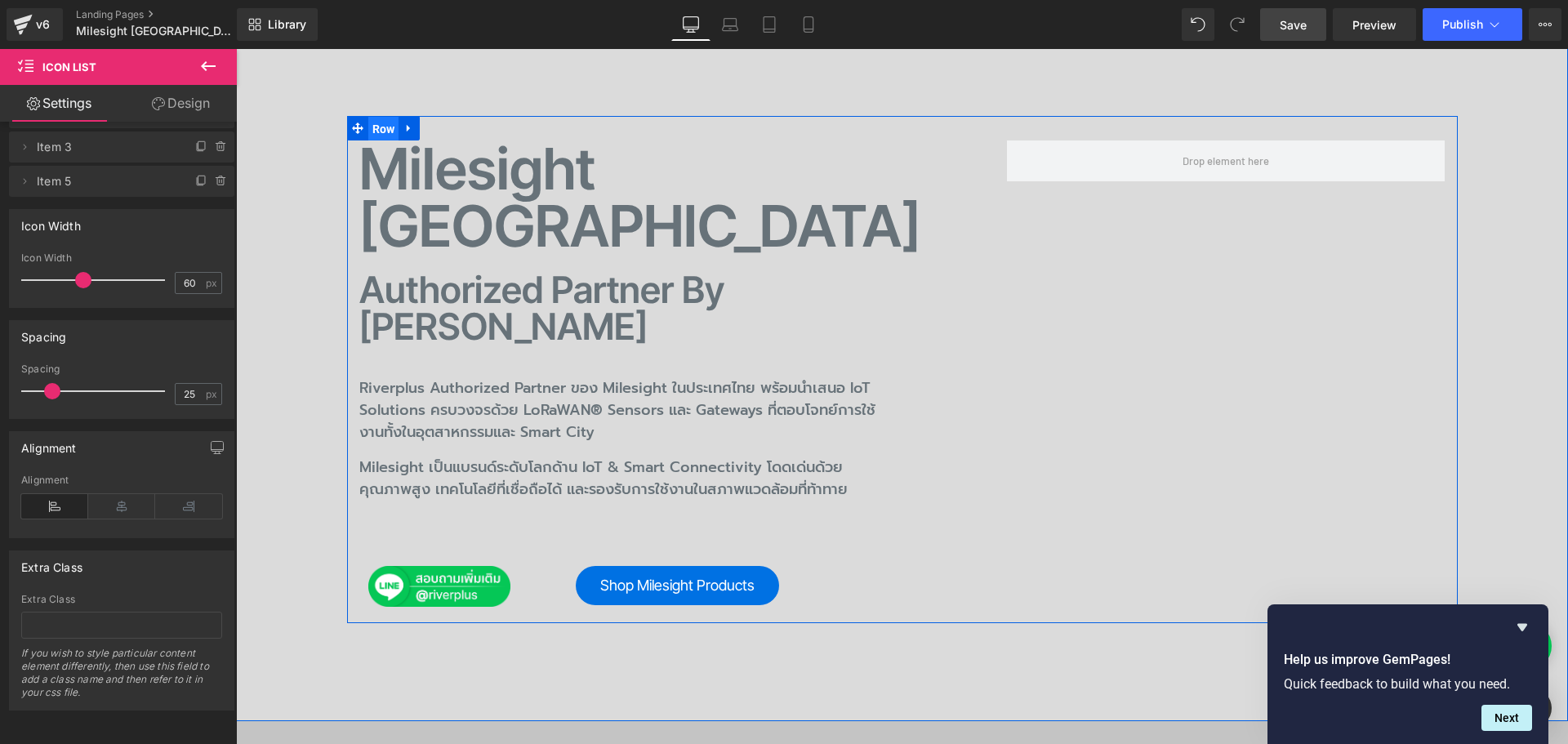
click at [370, 128] on span "Row" at bounding box center [383, 129] width 31 height 24
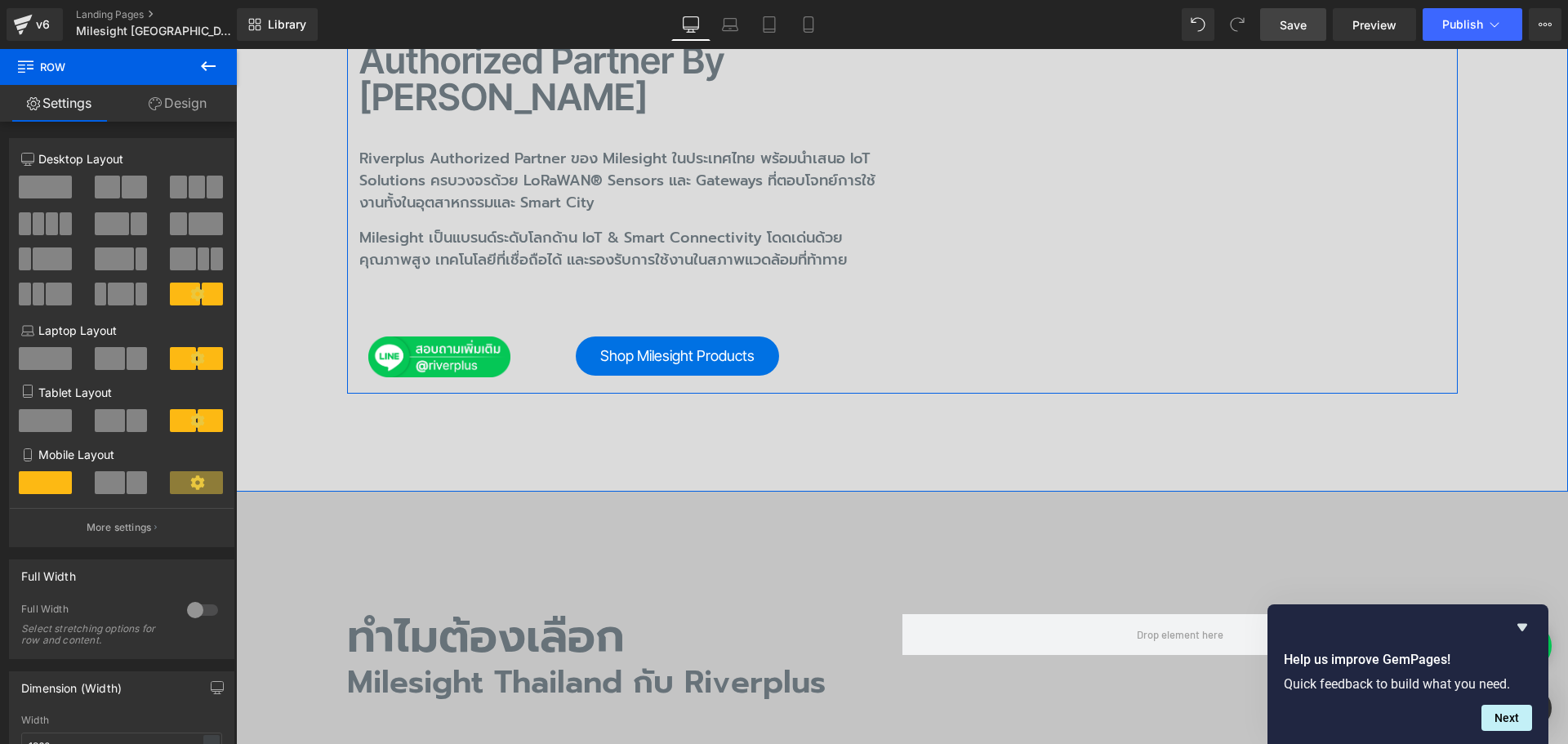
scroll to position [490, 0]
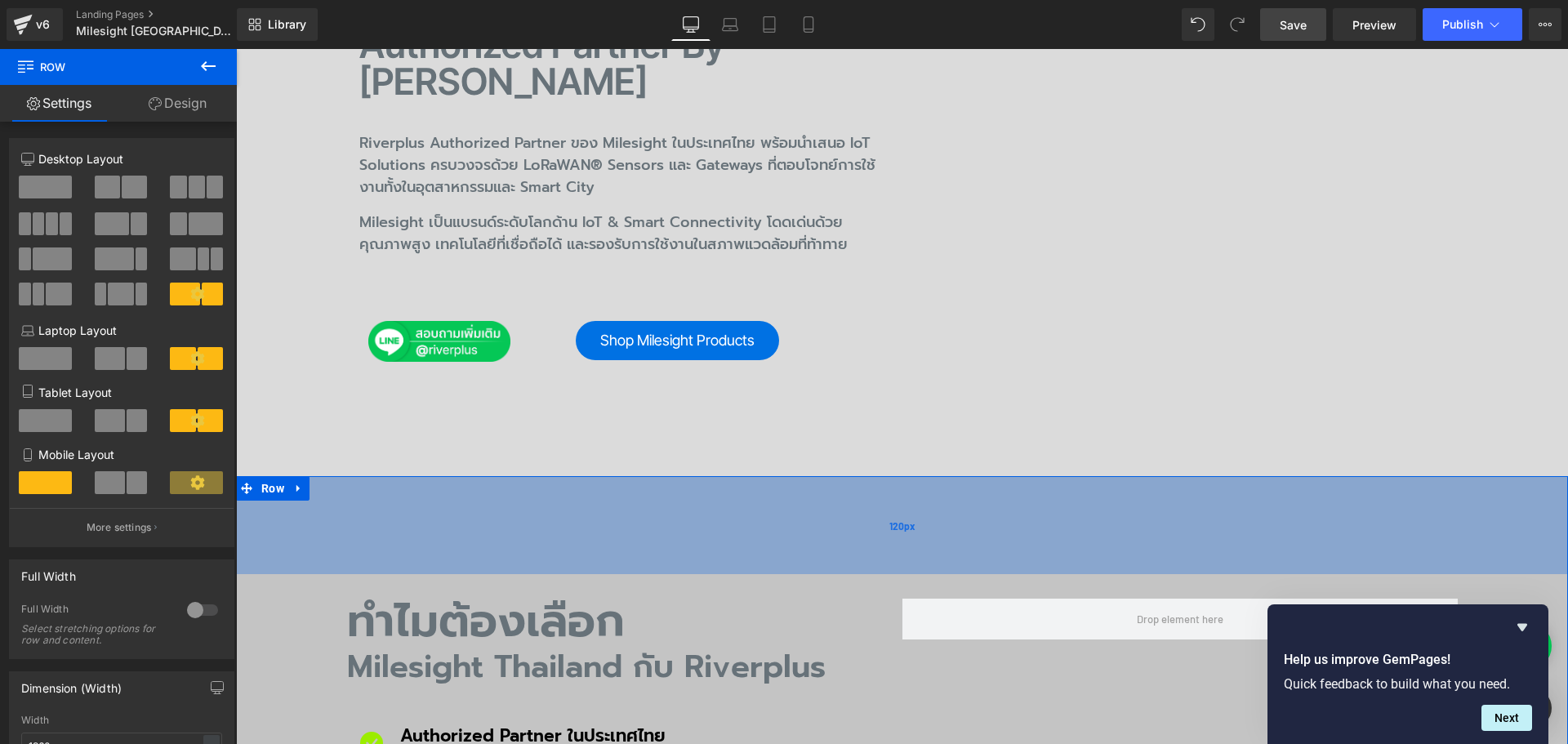
click at [403, 476] on div "120px" at bounding box center [902, 525] width 1332 height 98
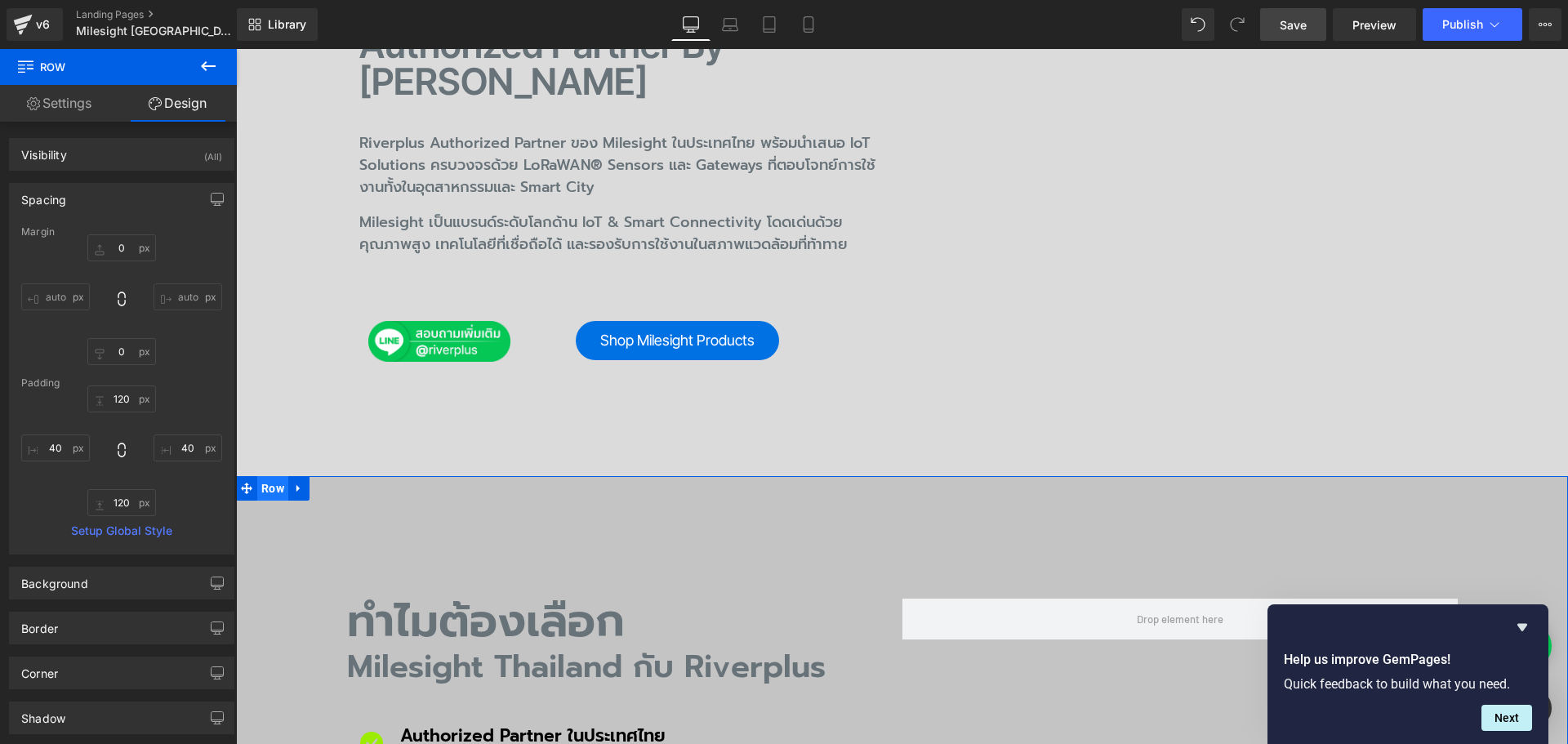
click at [257, 476] on span "Row" at bounding box center [272, 488] width 31 height 24
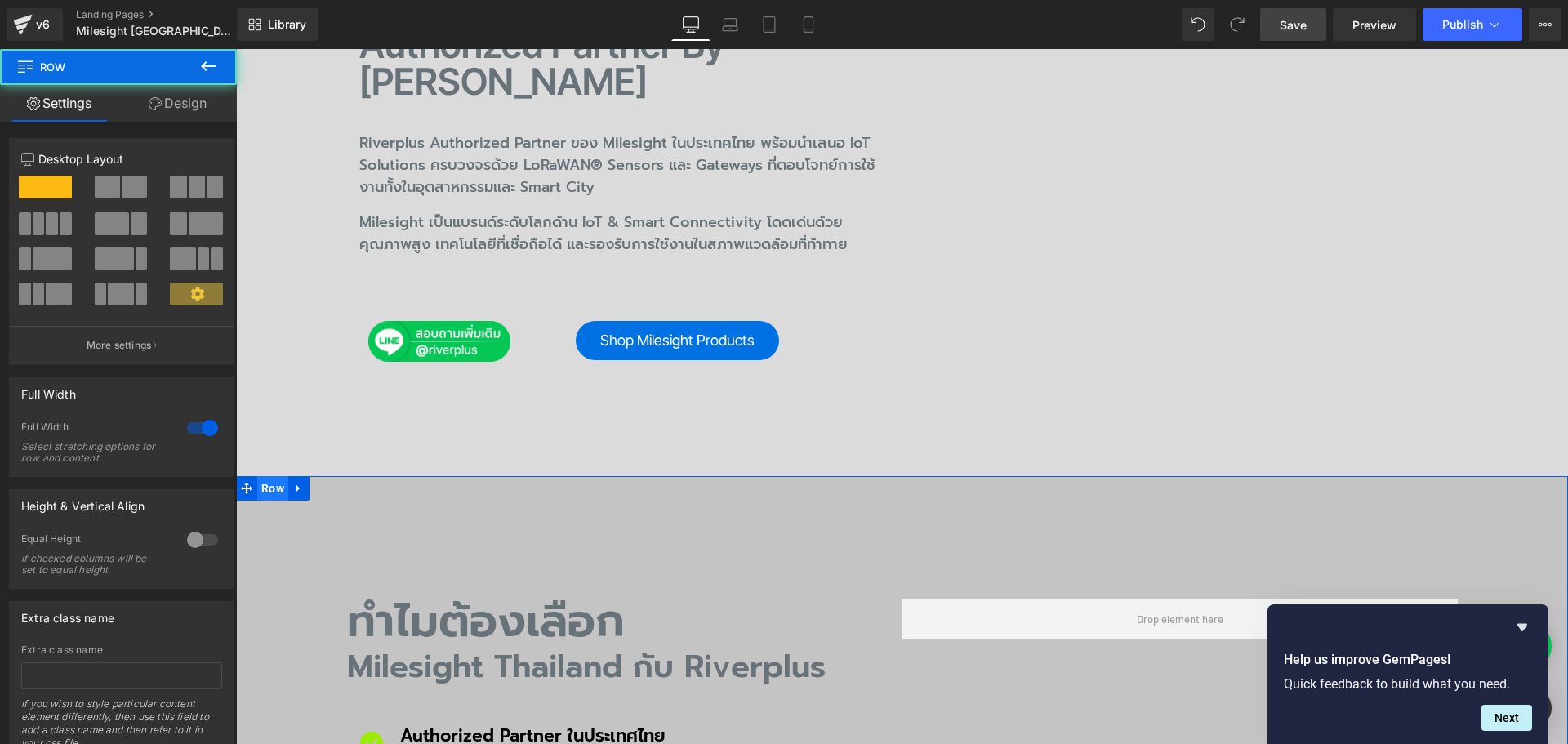
click at [269, 476] on span "Row" at bounding box center [272, 488] width 31 height 24
click at [192, 100] on link "Design" at bounding box center [177, 103] width 118 height 37
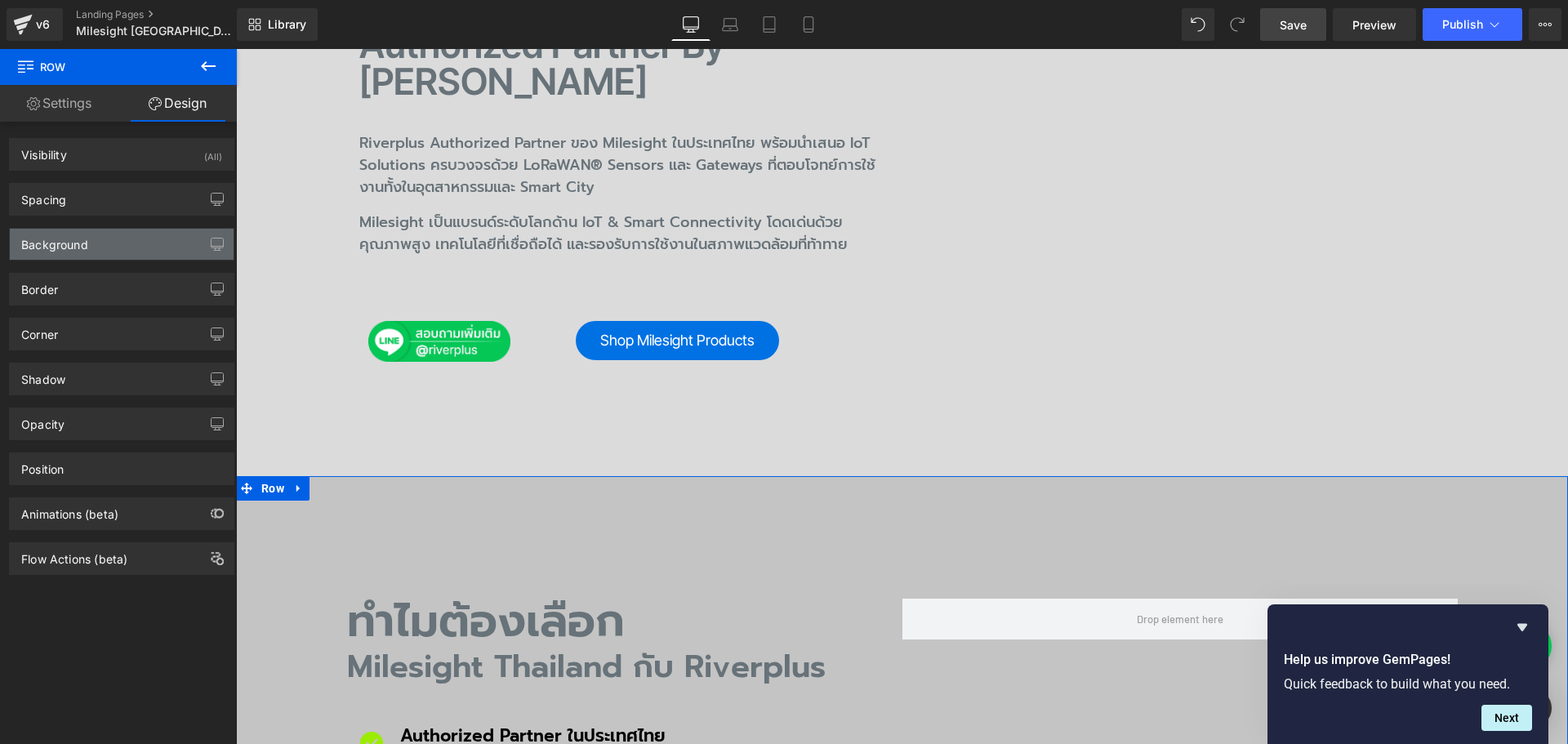
click at [84, 251] on div "Background" at bounding box center [121, 244] width 224 height 31
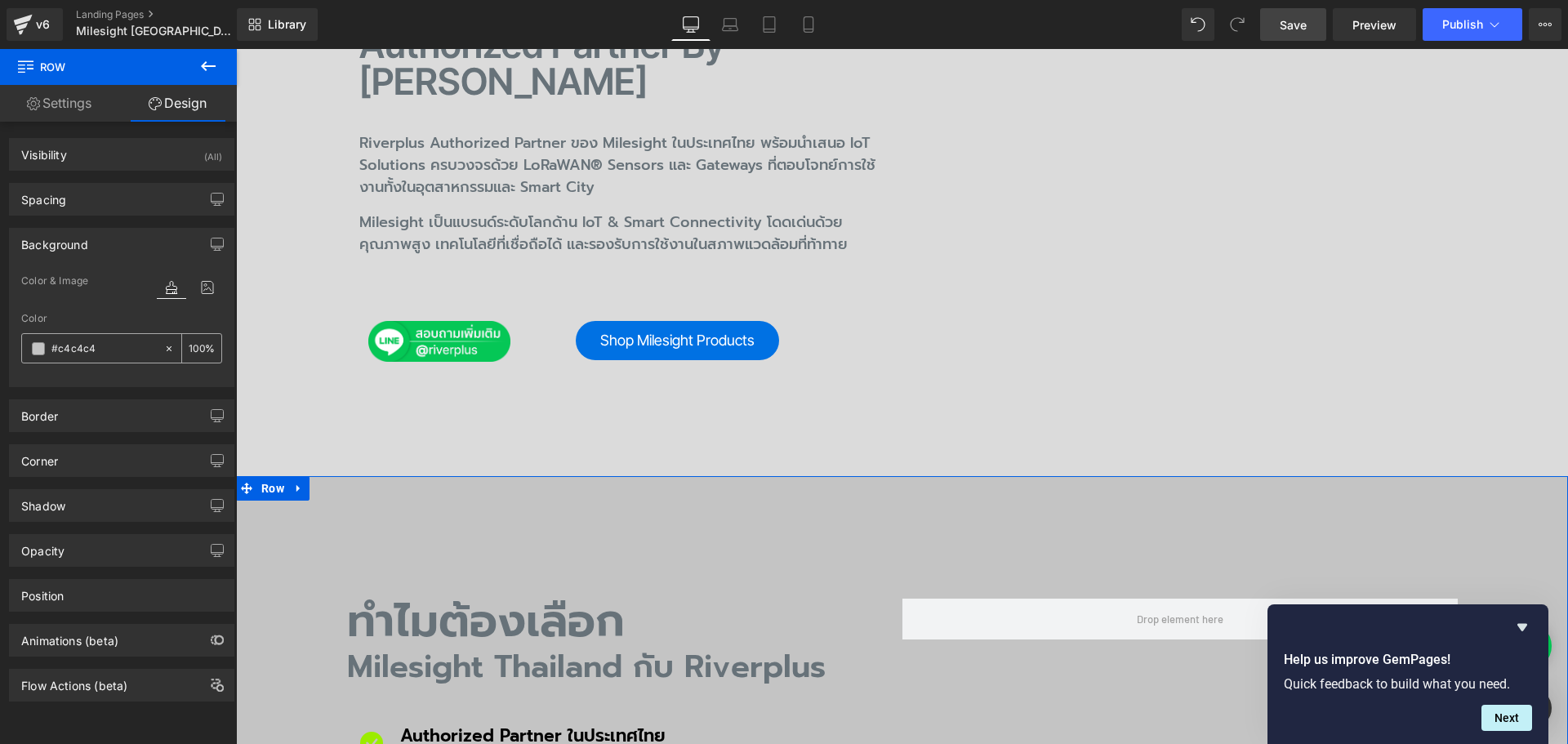
click at [111, 347] on input "text" at bounding box center [104, 348] width 105 height 18
paste input "EEF5FF"
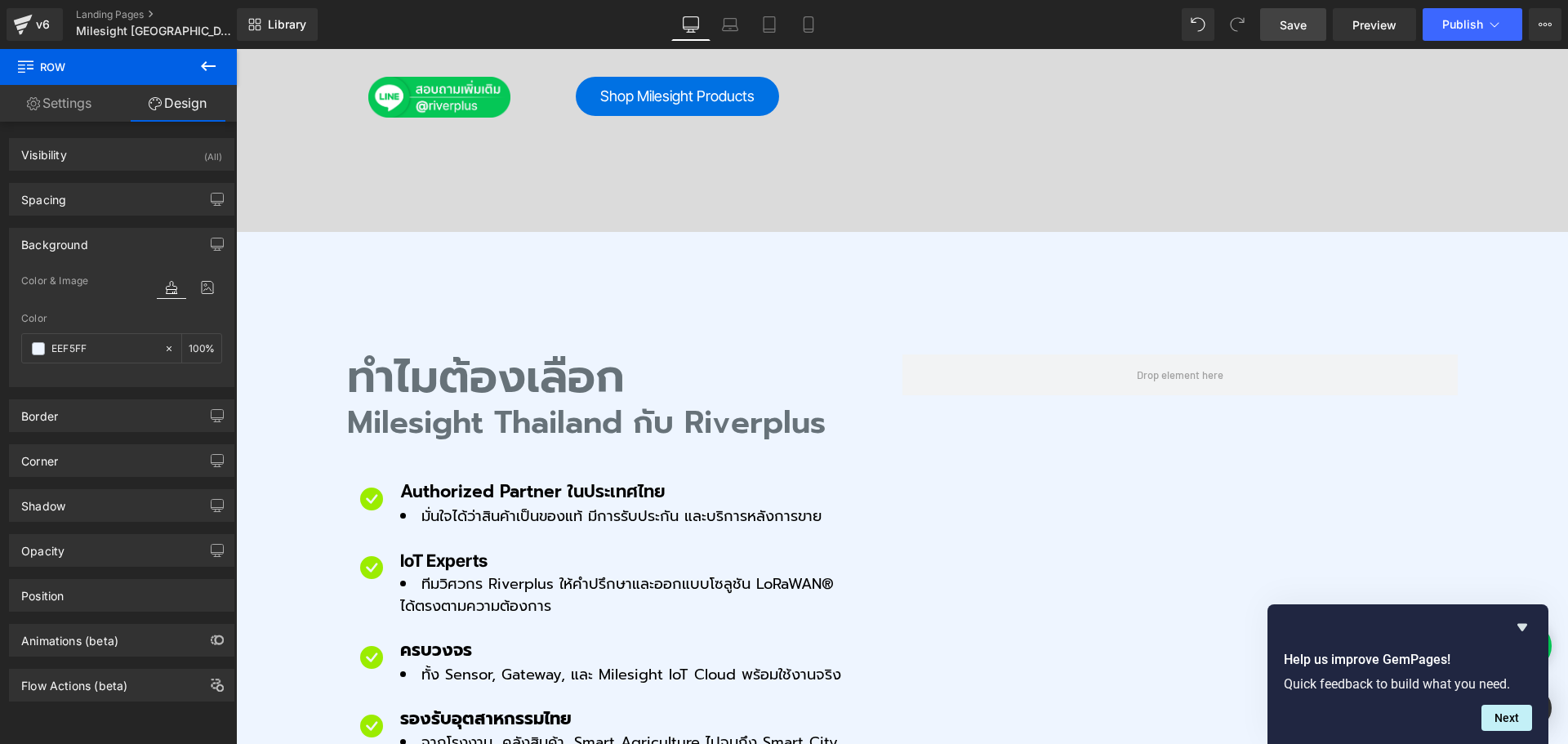
scroll to position [735, 0]
type input "EEF5FF"
drag, startPoint x: 1296, startPoint y: 27, endPoint x: 849, endPoint y: 304, distance: 525.9
click at [1296, 27] on span "Save" at bounding box center [1292, 24] width 27 height 17
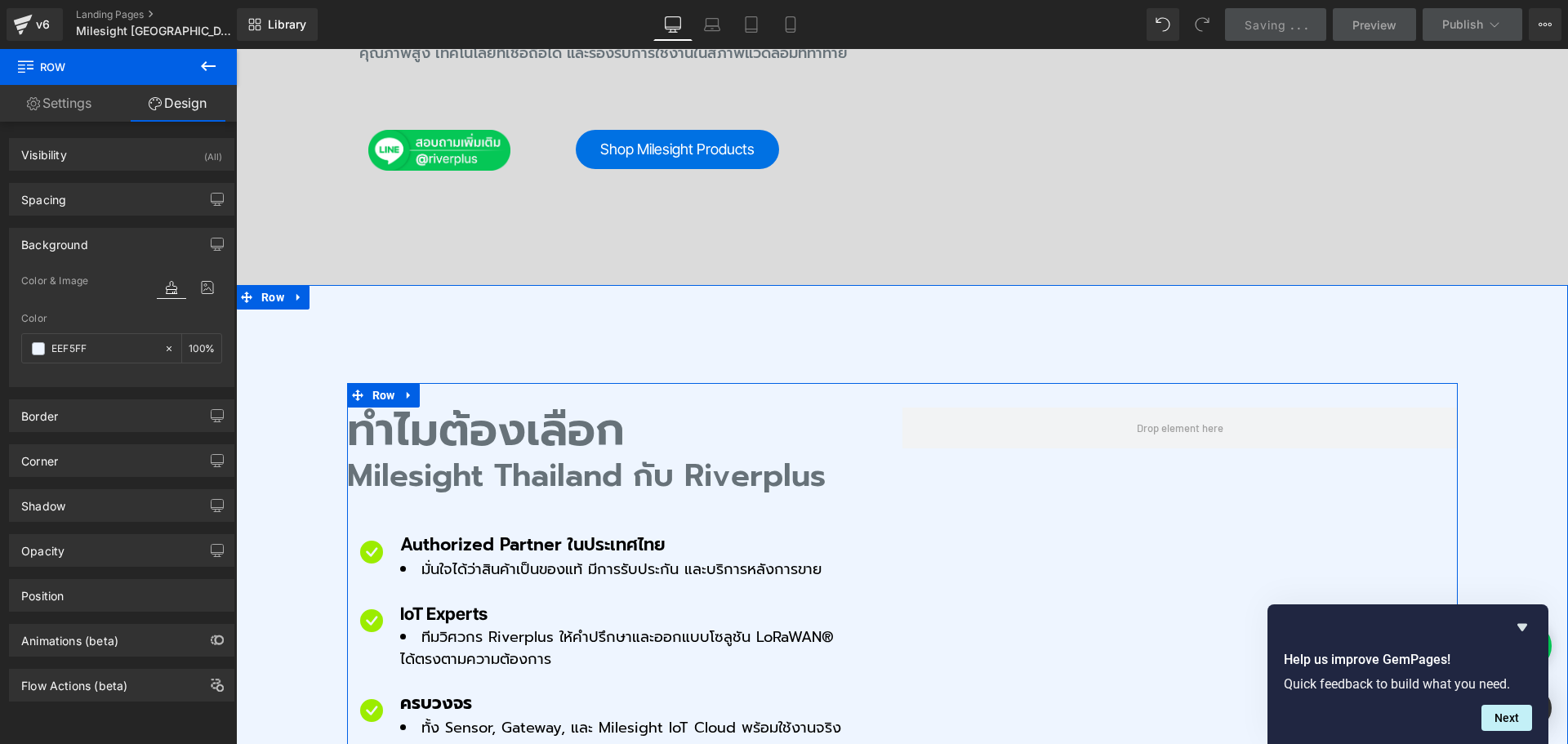
scroll to position [653, 0]
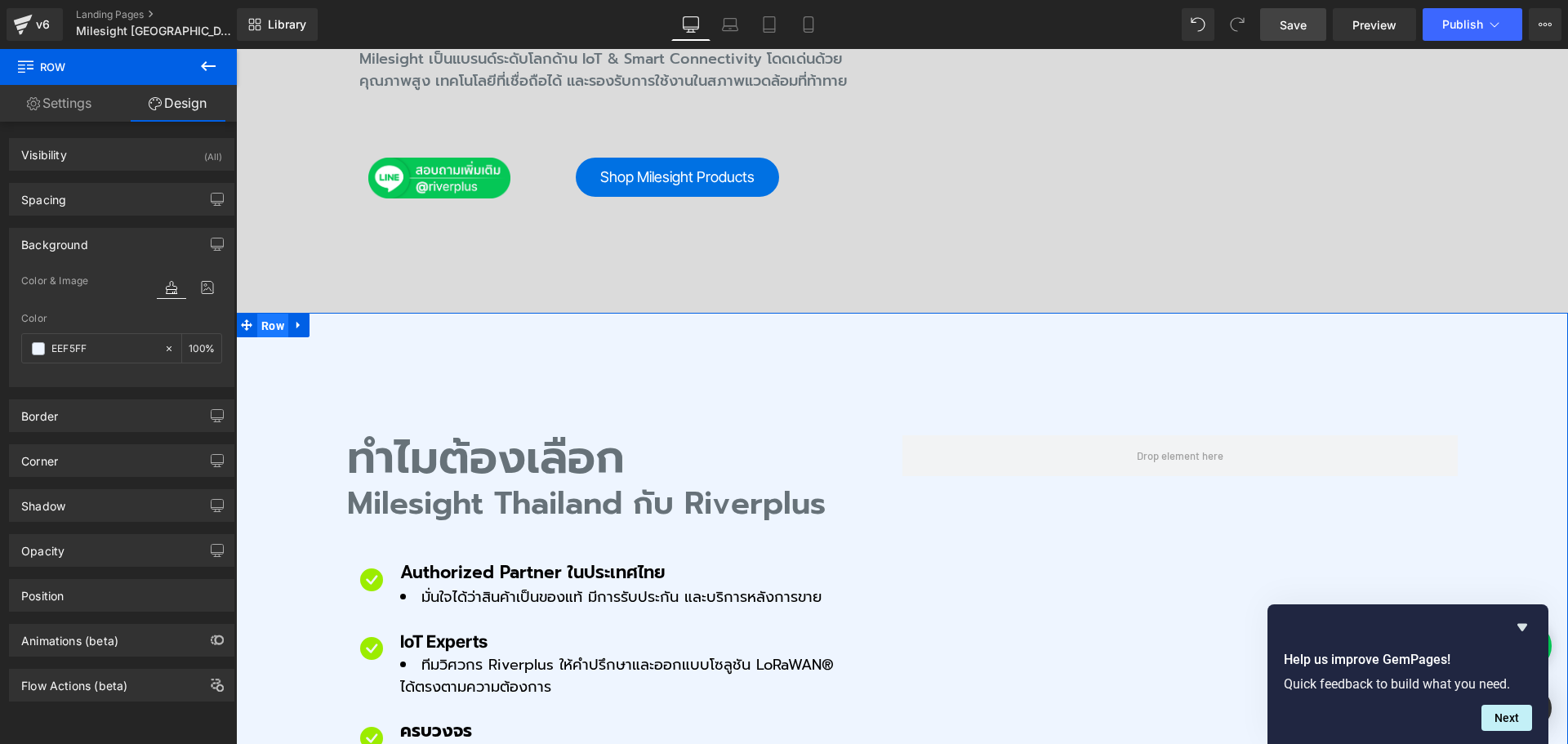
click at [270, 314] on span "Row" at bounding box center [272, 326] width 31 height 24
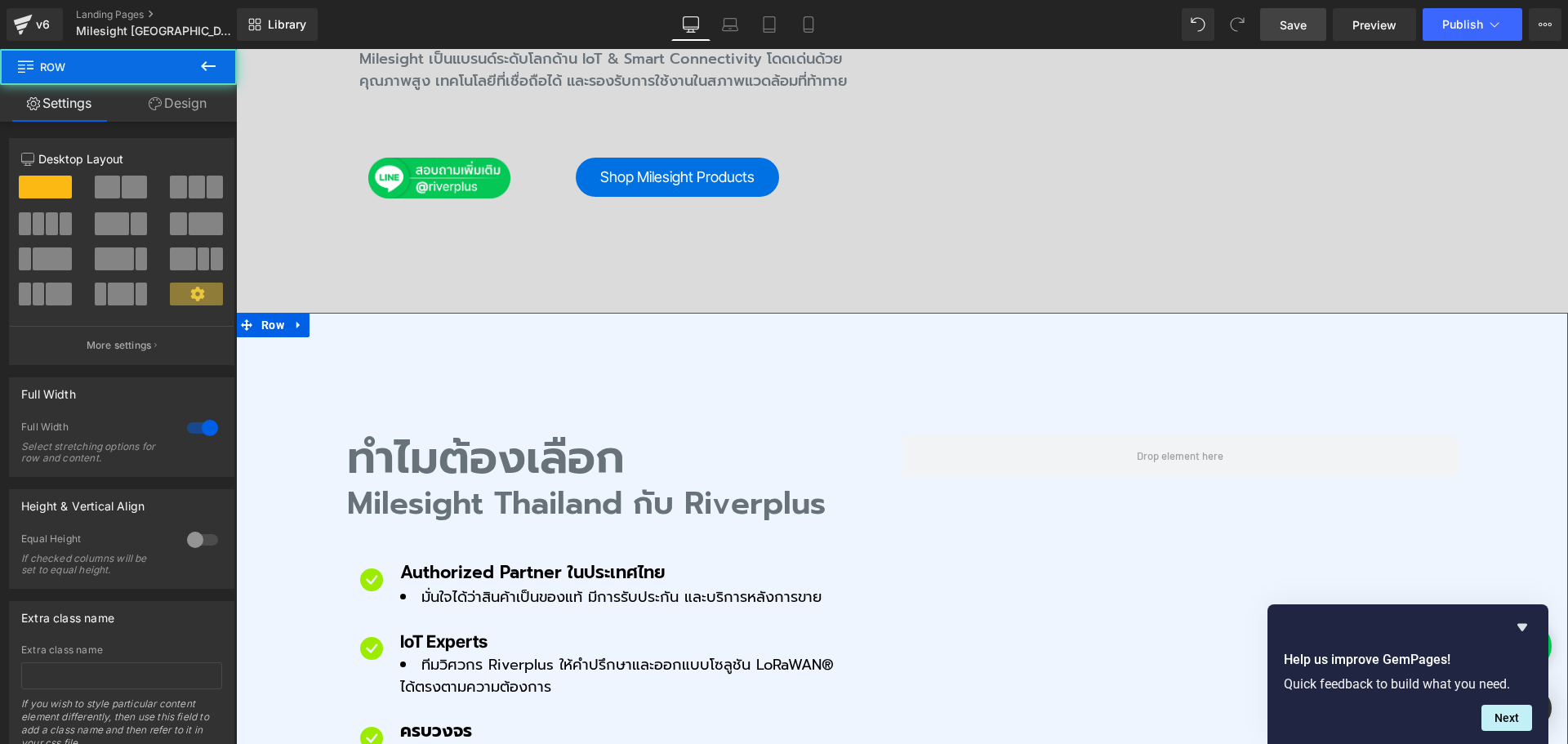
click at [193, 112] on link "Design" at bounding box center [177, 103] width 118 height 37
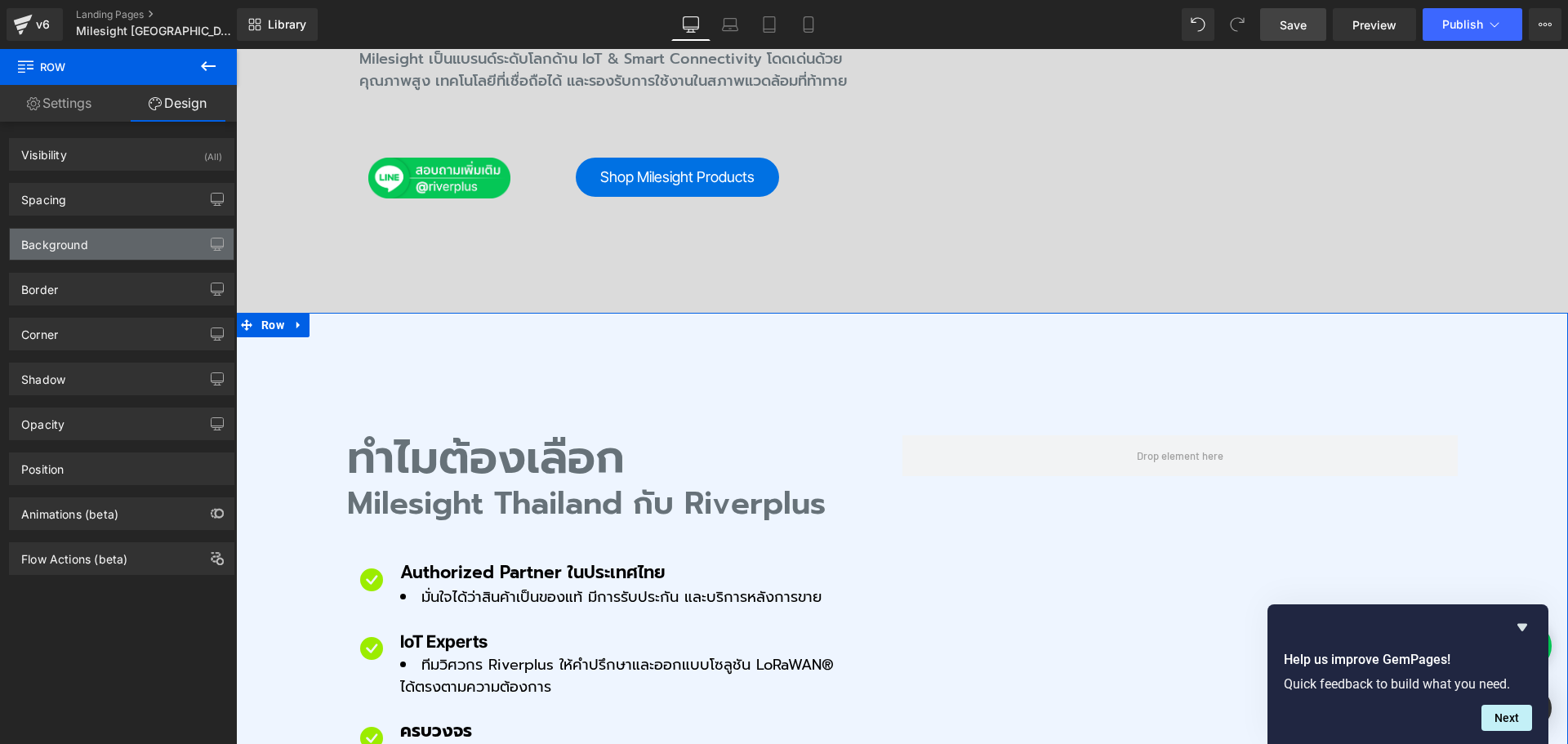
click at [77, 241] on div "Background" at bounding box center [54, 240] width 67 height 22
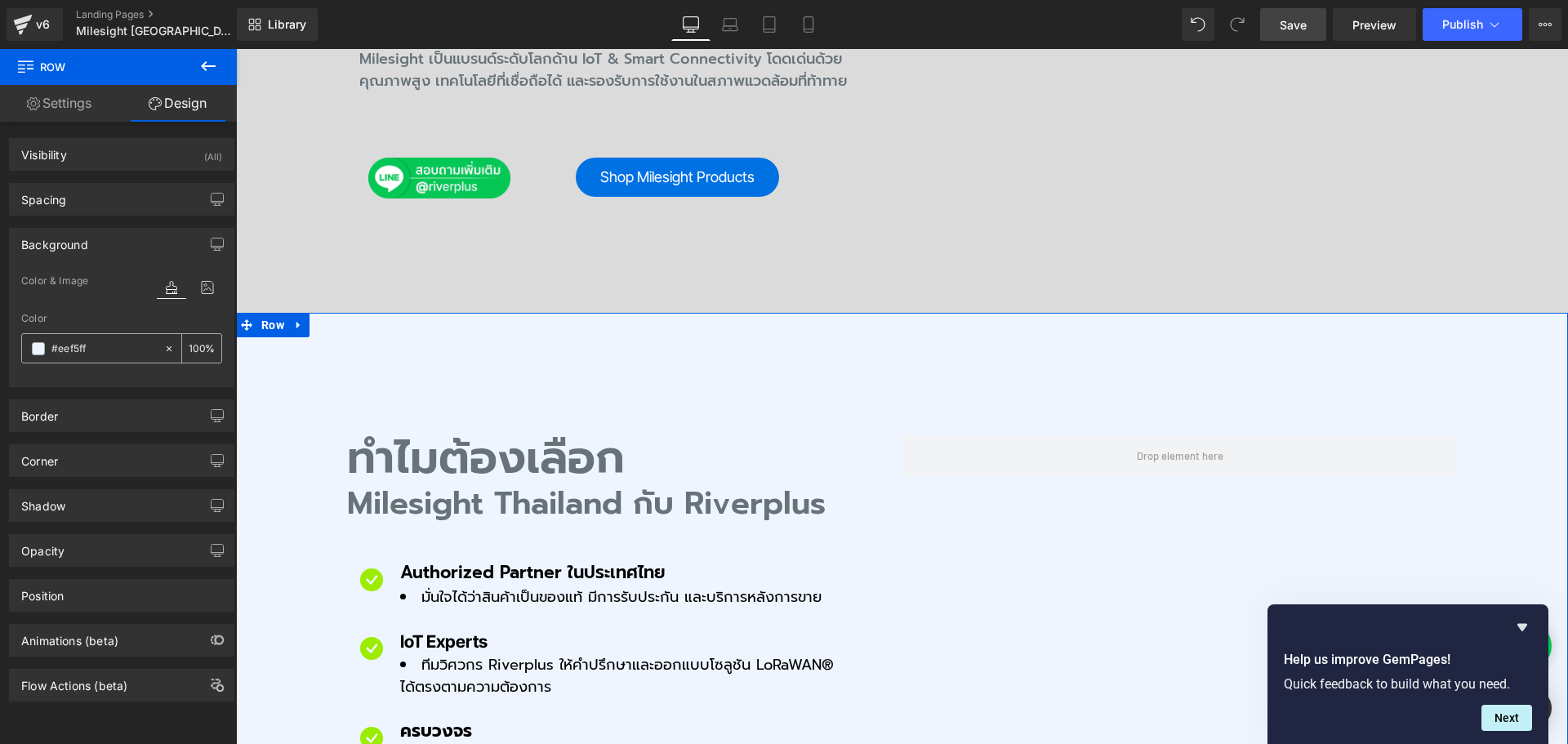
click at [124, 351] on input "text" at bounding box center [104, 348] width 105 height 18
paste input "dfe2e7"
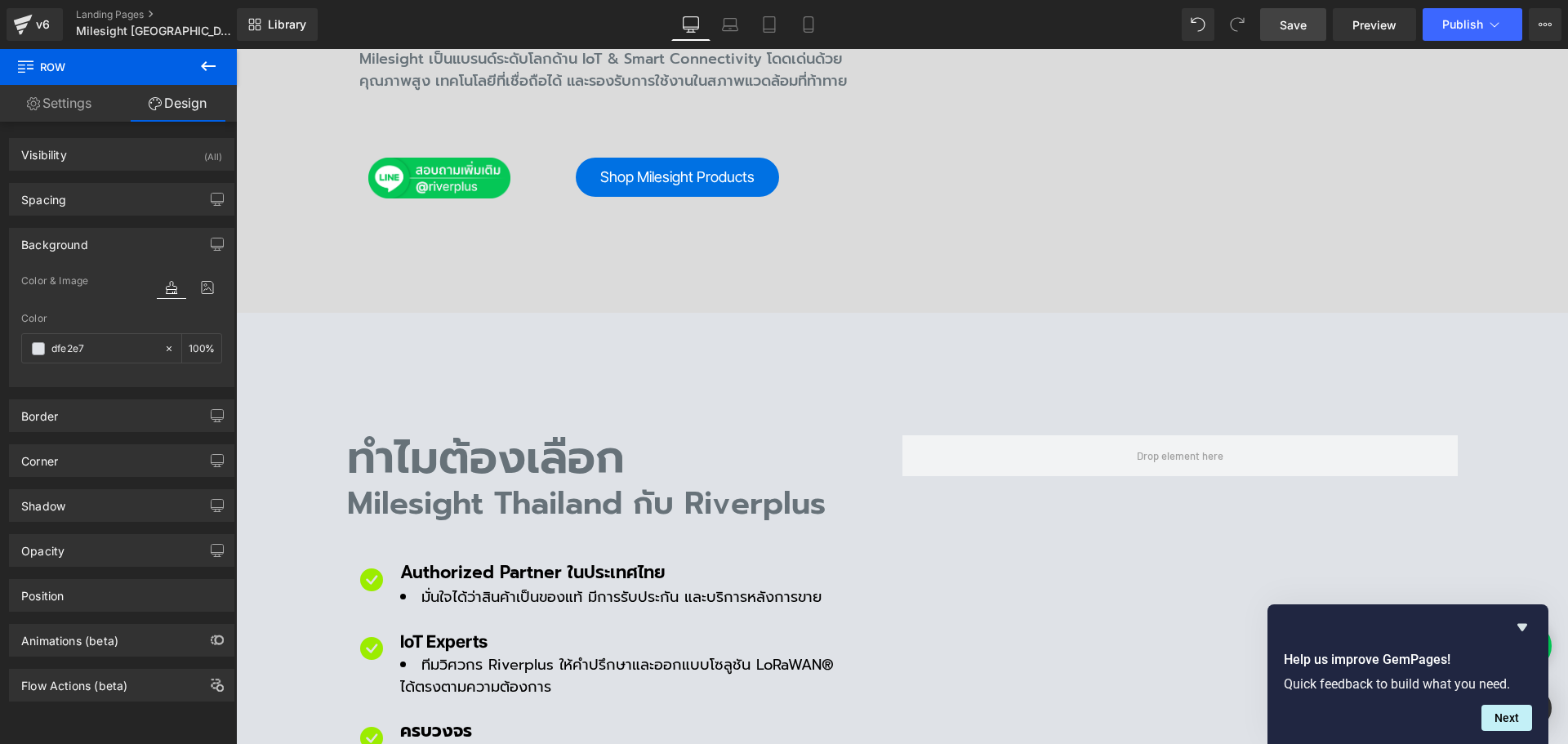
type input "dfe2e7"
drag, startPoint x: 1302, startPoint y: 23, endPoint x: 777, endPoint y: 275, distance: 582.3
click at [1302, 23] on span "Save" at bounding box center [1292, 24] width 27 height 17
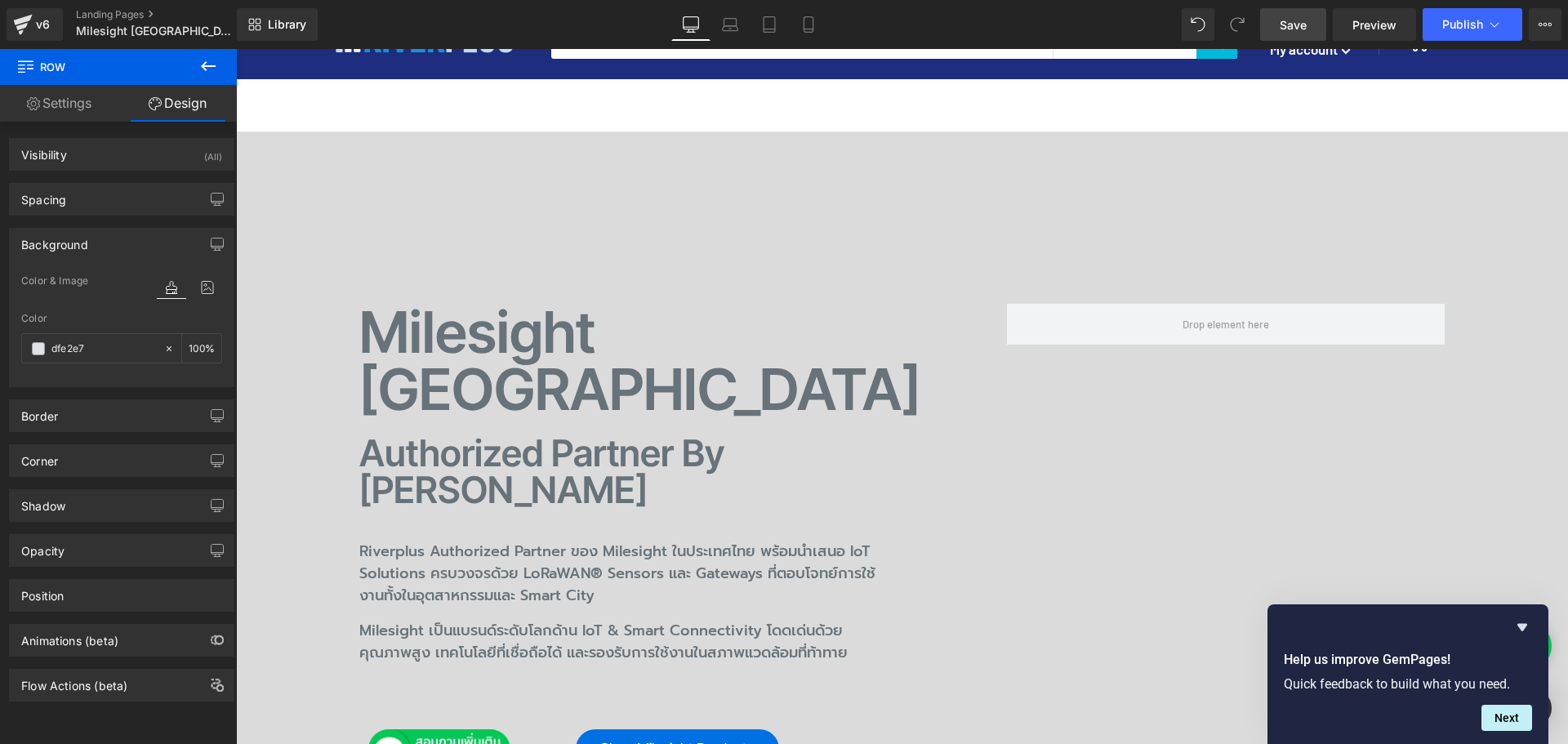
scroll to position [0, 0]
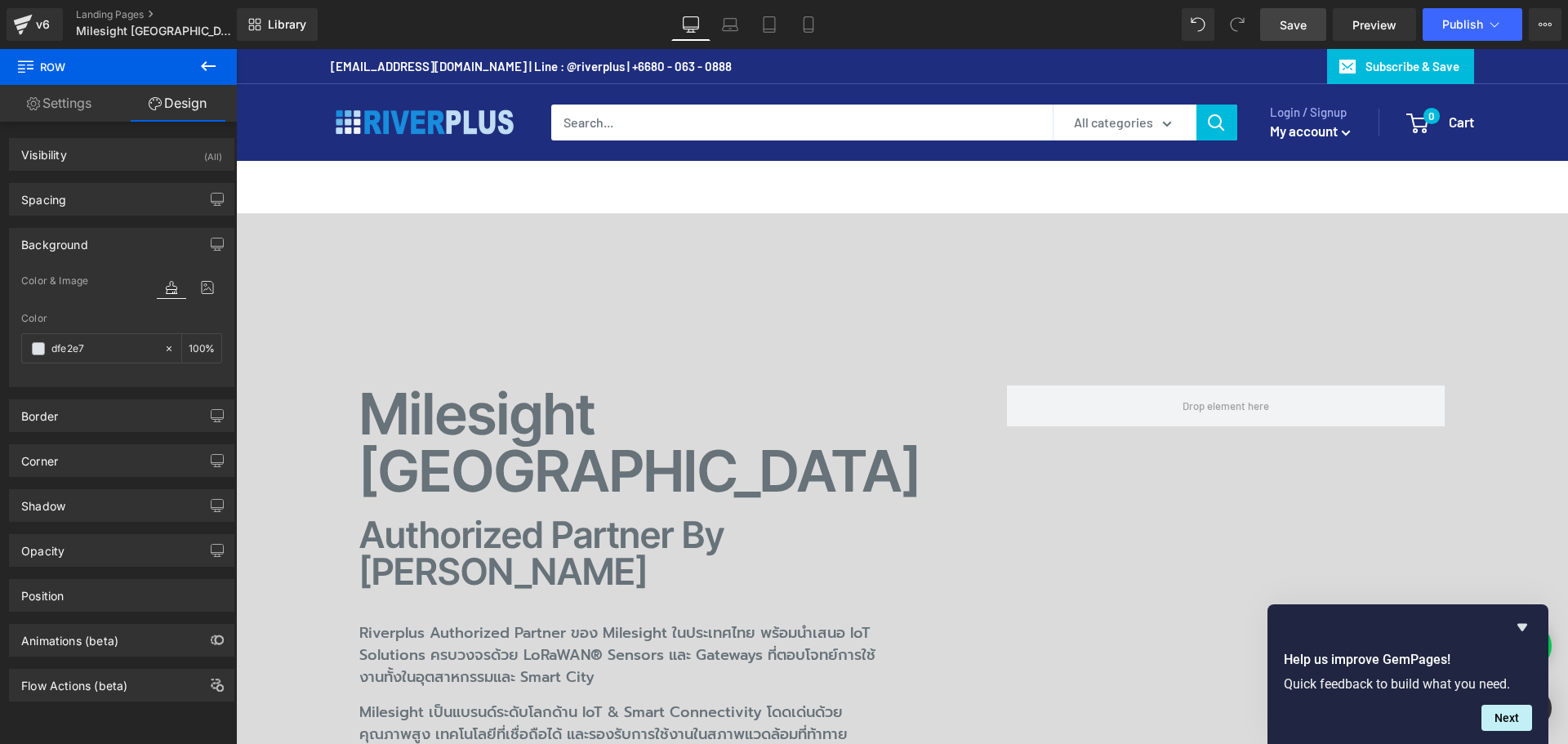
click at [278, 243] on div "Milesight Thailand Heading Authorized Partner by Riverplus Heading Riverplus Au…" at bounding box center [902, 589] width 1332 height 752
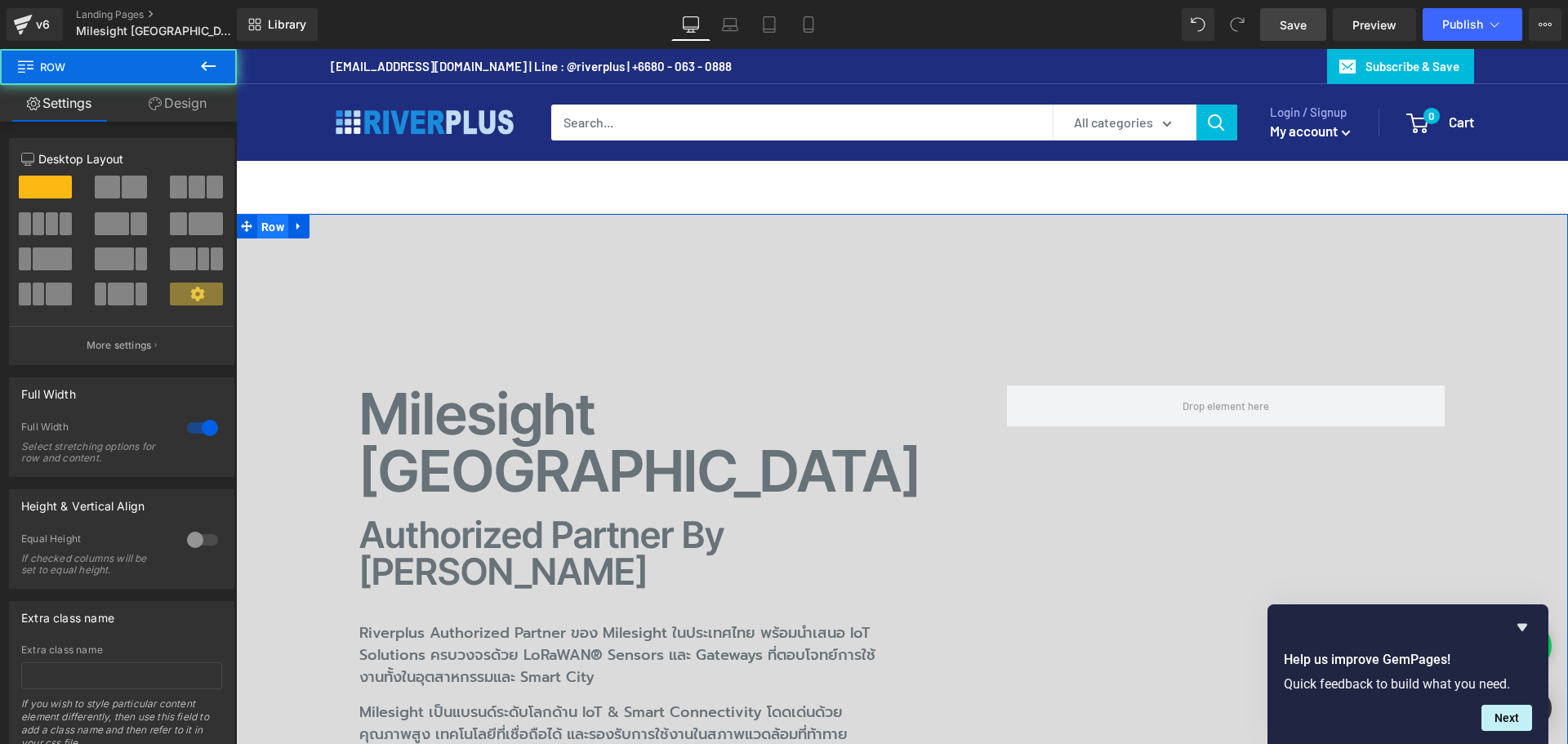
click at [274, 230] on span "Row" at bounding box center [272, 227] width 31 height 24
click at [182, 107] on link "Design" at bounding box center [177, 103] width 118 height 37
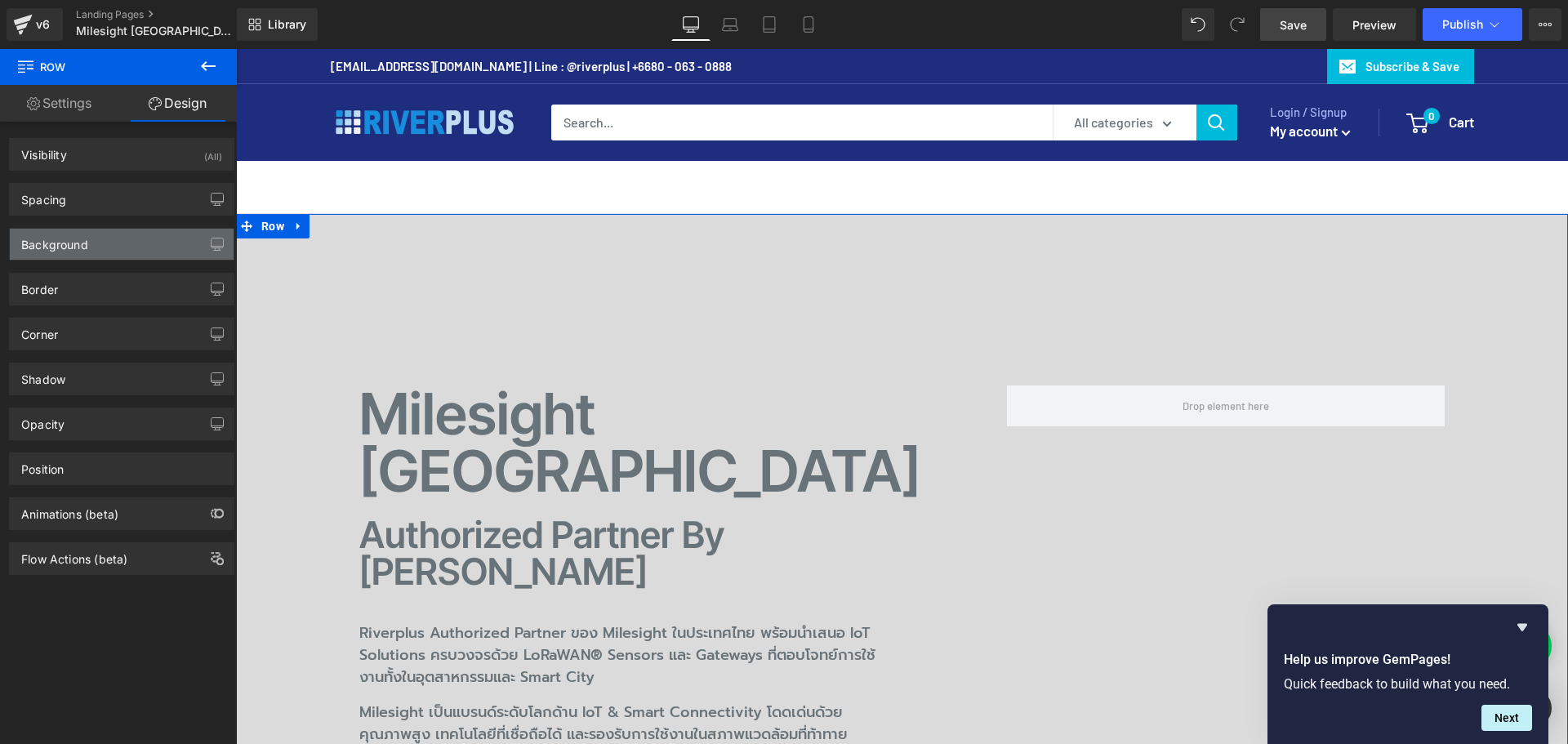
drag, startPoint x: 109, startPoint y: 244, endPoint x: 144, endPoint y: 253, distance: 36.1
click at [109, 244] on div "Background" at bounding box center [121, 244] width 224 height 31
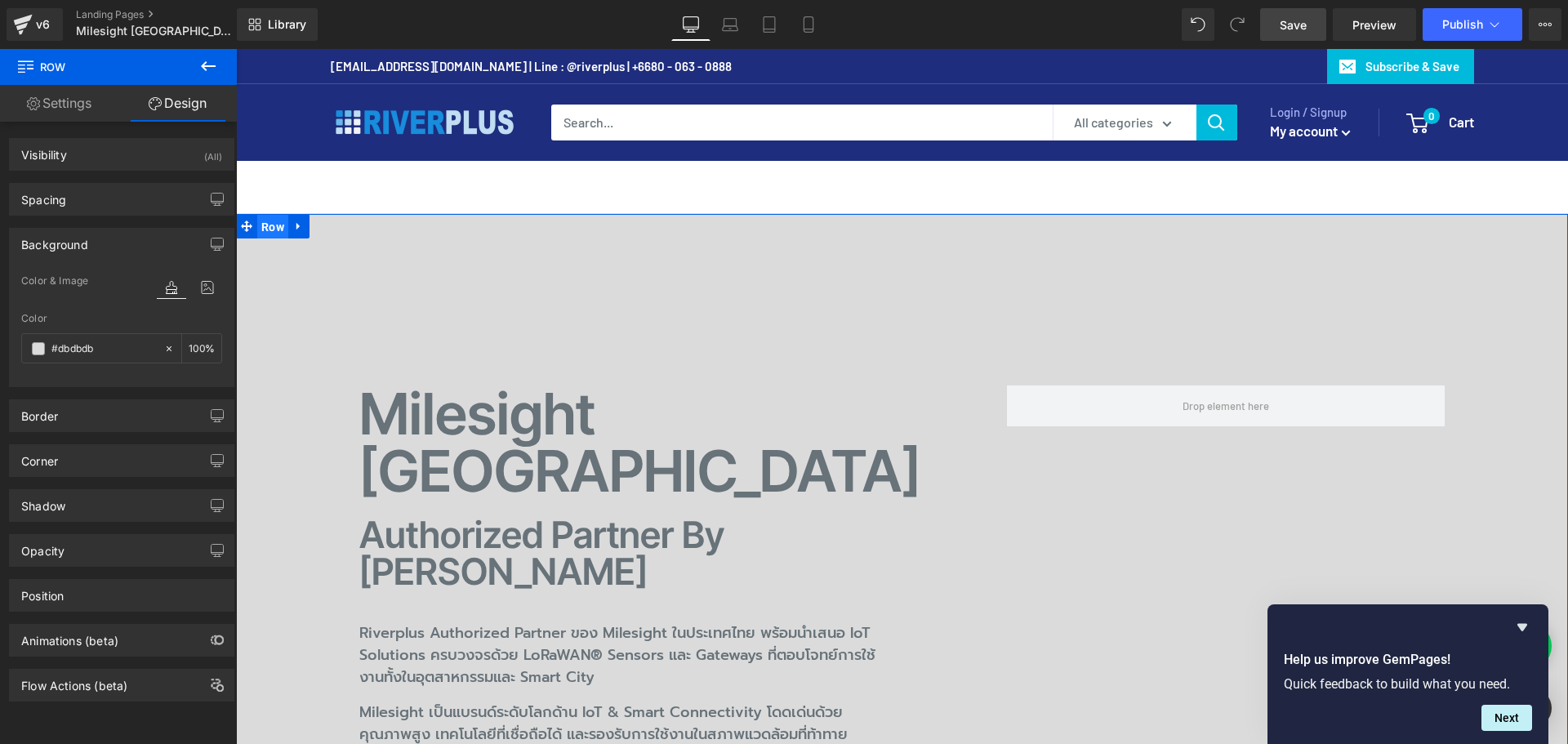
click at [270, 229] on span "Row" at bounding box center [272, 227] width 31 height 24
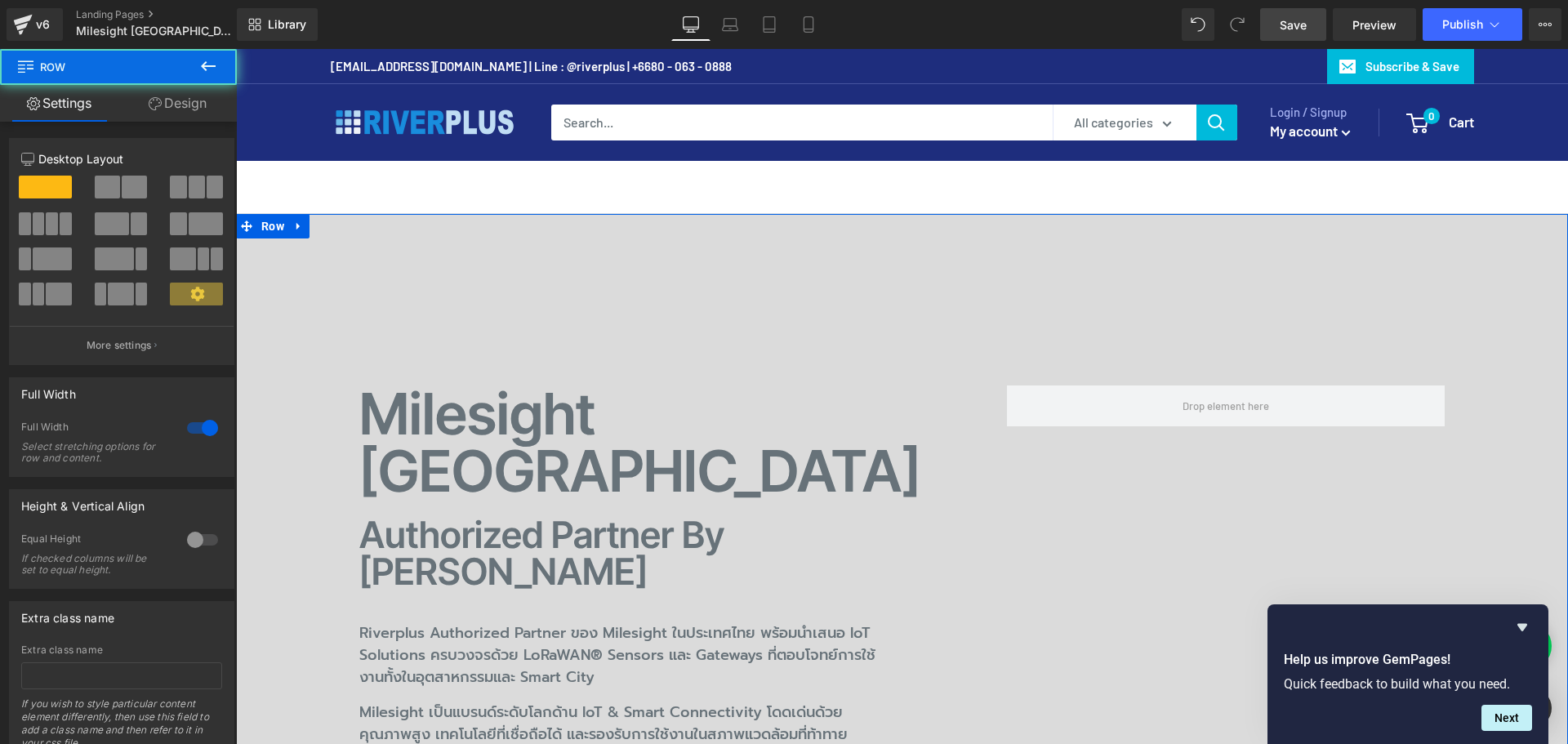
click at [190, 102] on link "Design" at bounding box center [177, 103] width 118 height 37
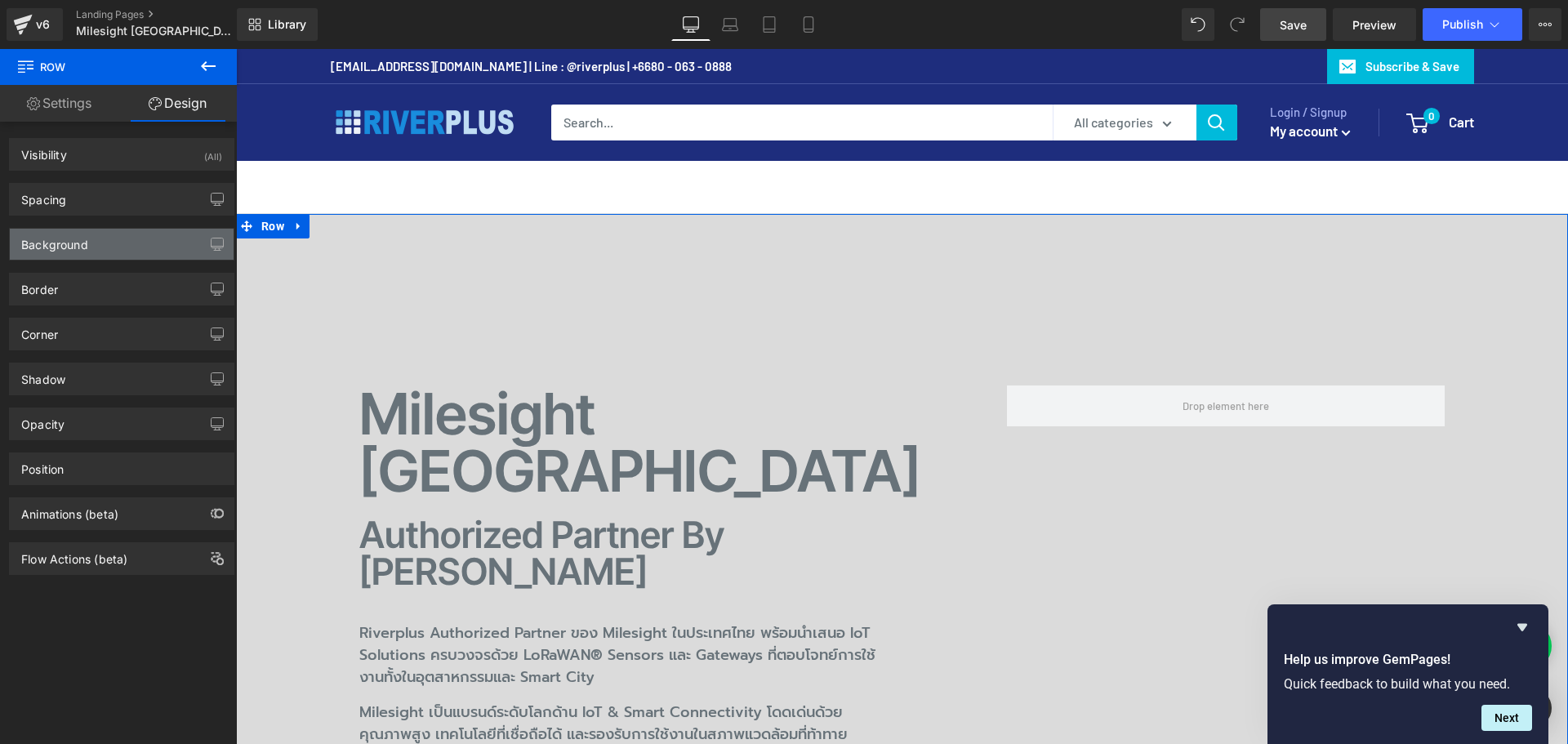
click at [119, 241] on div "Background" at bounding box center [121, 244] width 224 height 31
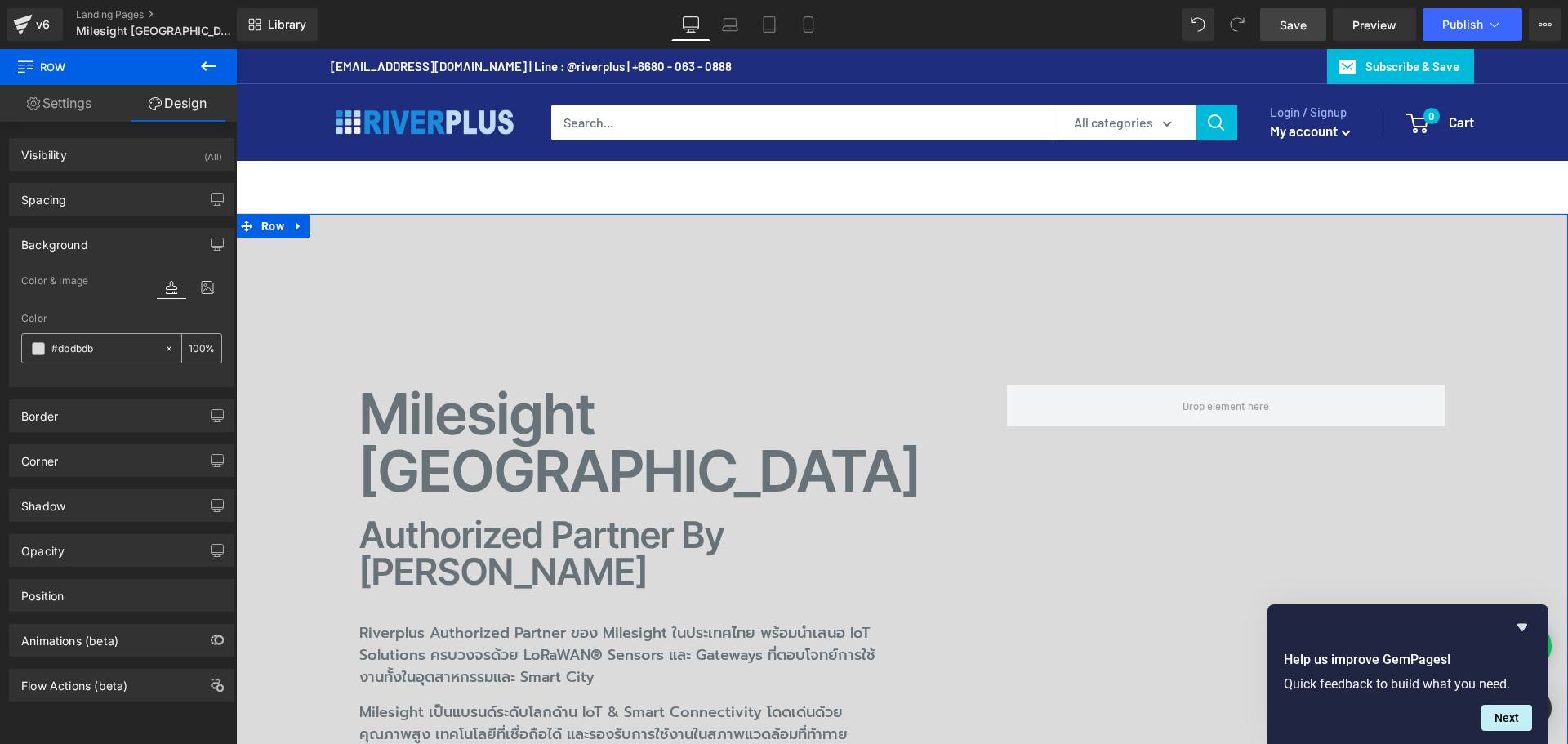
click at [123, 339] on input "text" at bounding box center [104, 348] width 105 height 18
paste input "06172"
type input "06172b"
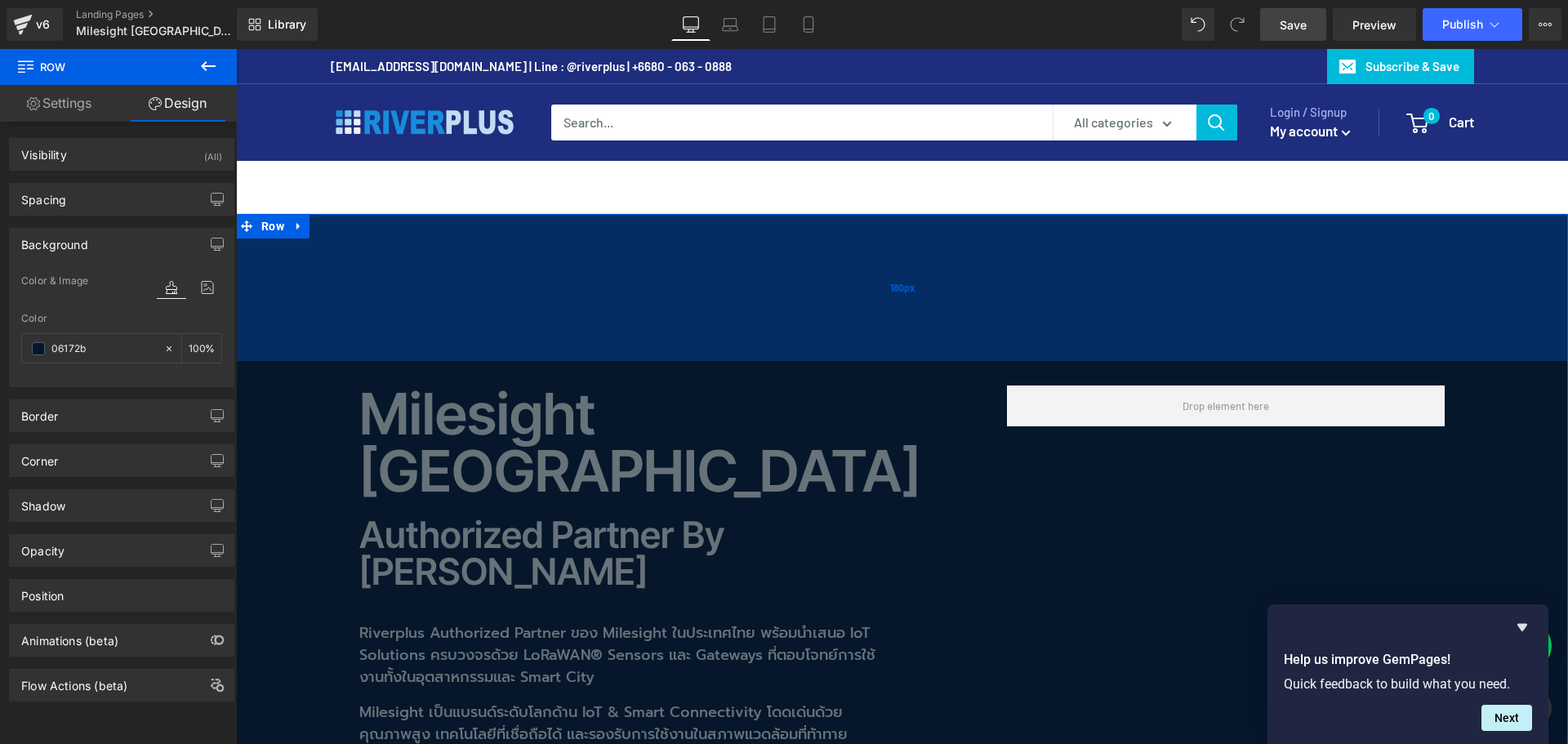
scroll to position [245, 0]
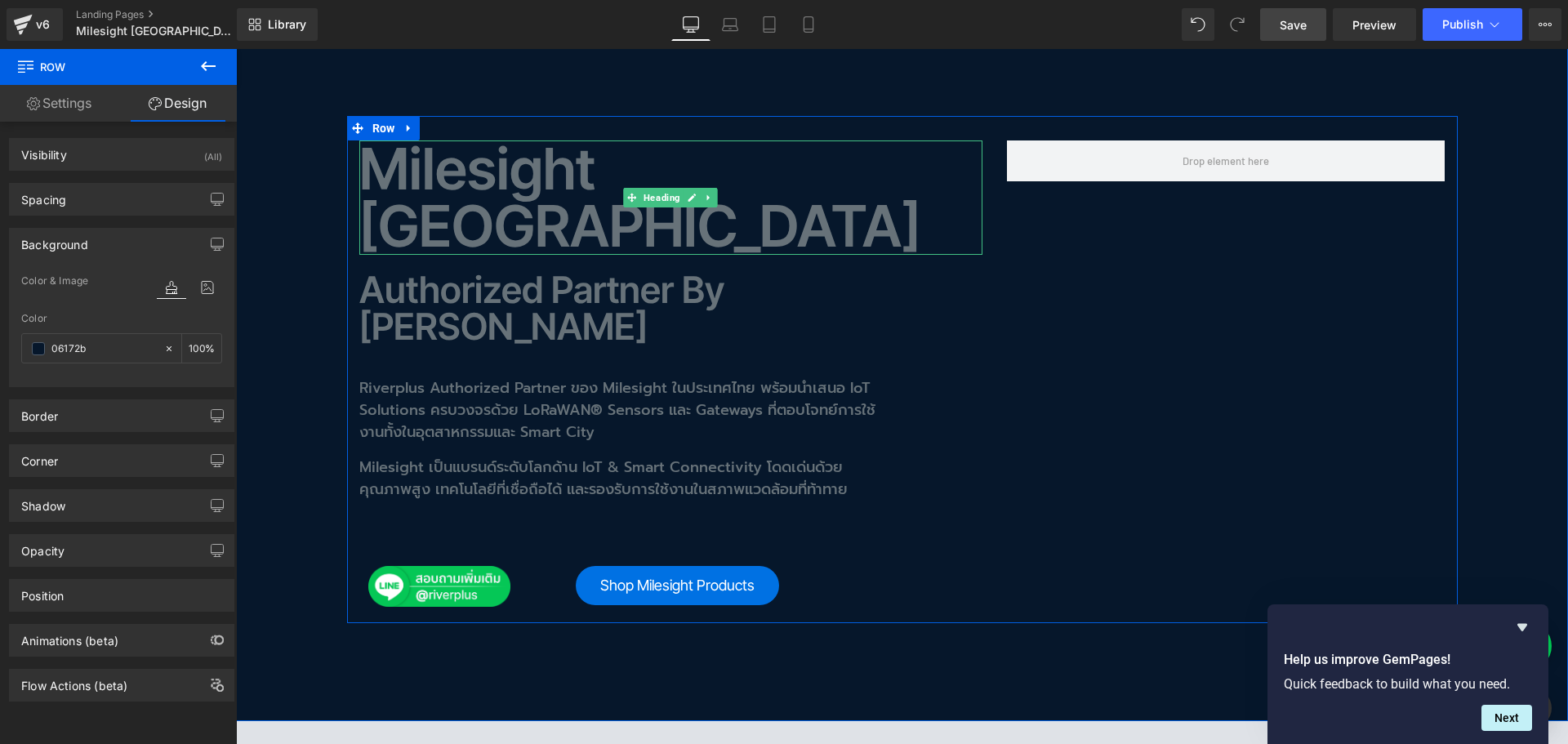
click at [444, 176] on h1 "Milesight [GEOGRAPHIC_DATA]" at bounding box center [670, 198] width 623 height 114
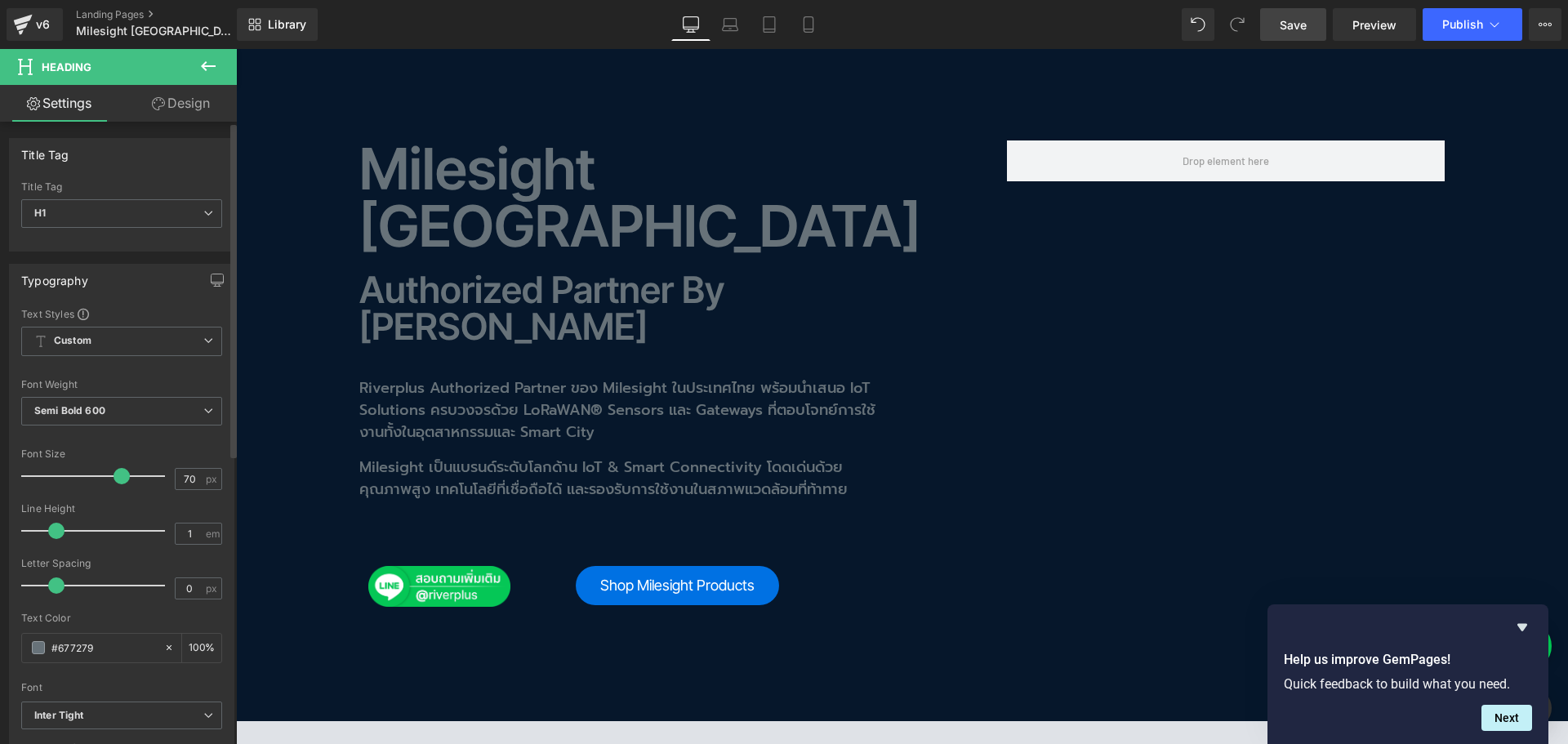
drag, startPoint x: 114, startPoint y: 647, endPoint x: 1, endPoint y: 647, distance: 113.0
click at [1, 647] on div "Typography Text Styles Custom Custom Setup Global Style Custom Setup Global Sty…" at bounding box center [122, 531] width 244 height 561
type input "ด"
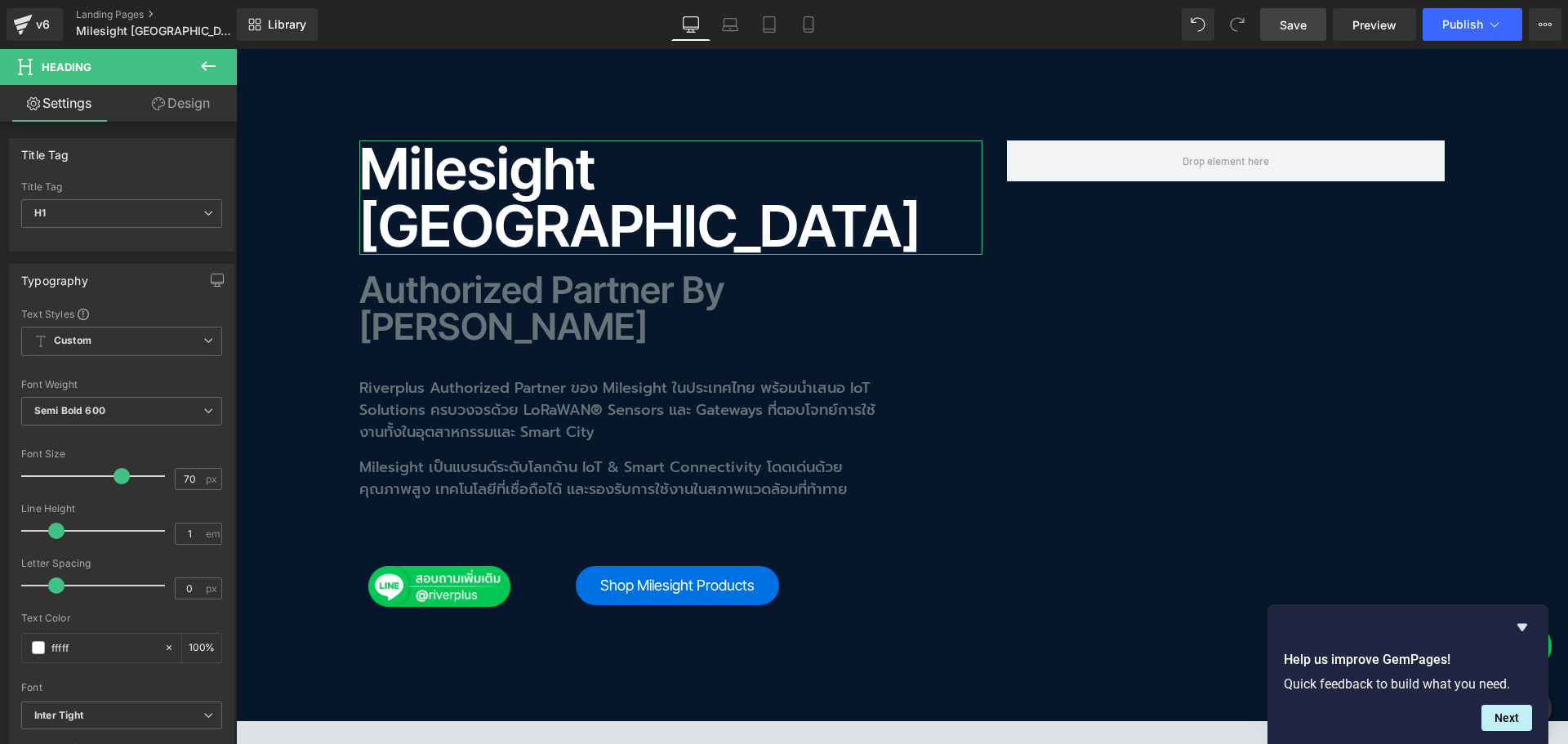
type input "ffffff"
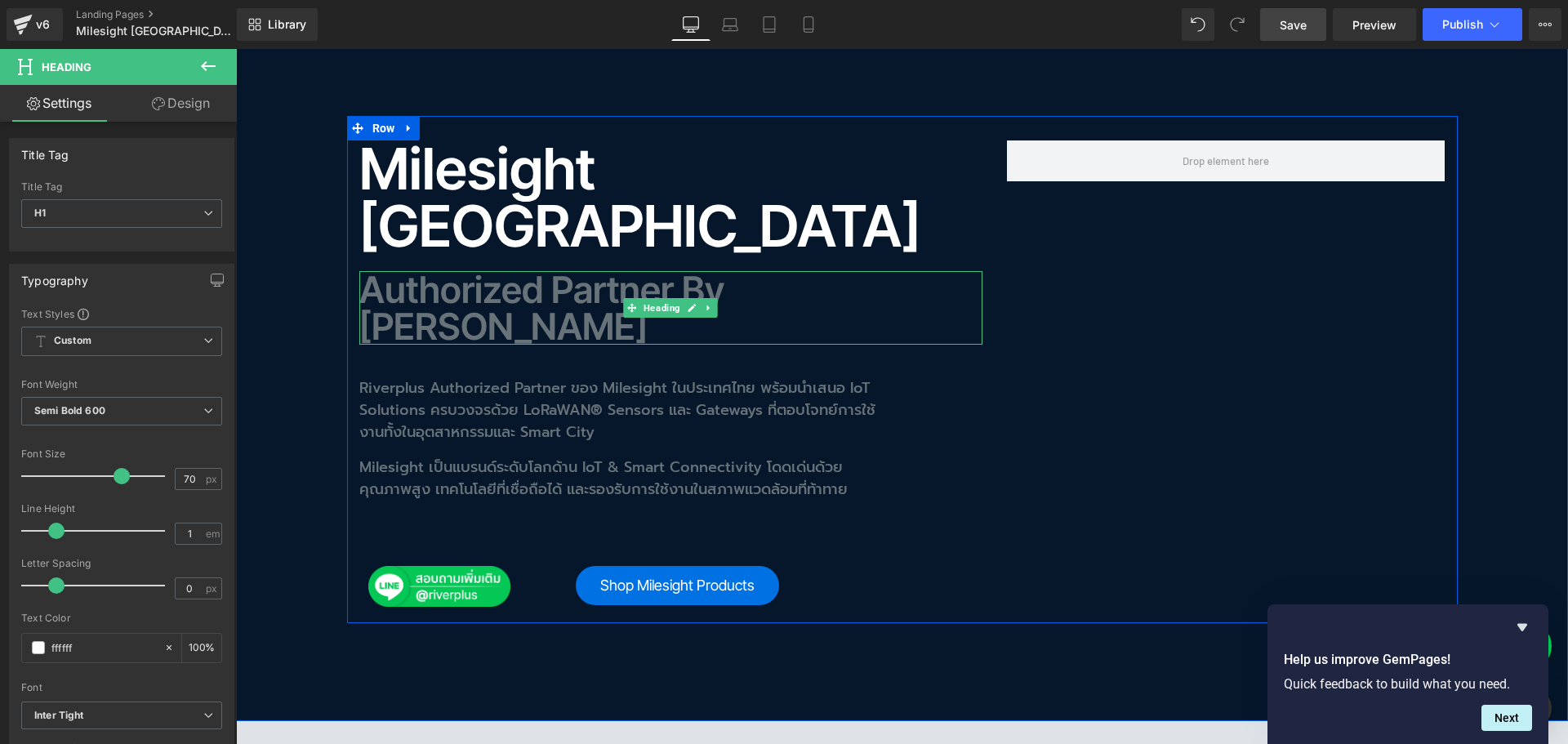
click at [396, 271] on h2 "Authorized Partner by [PERSON_NAME]" at bounding box center [670, 307] width 623 height 73
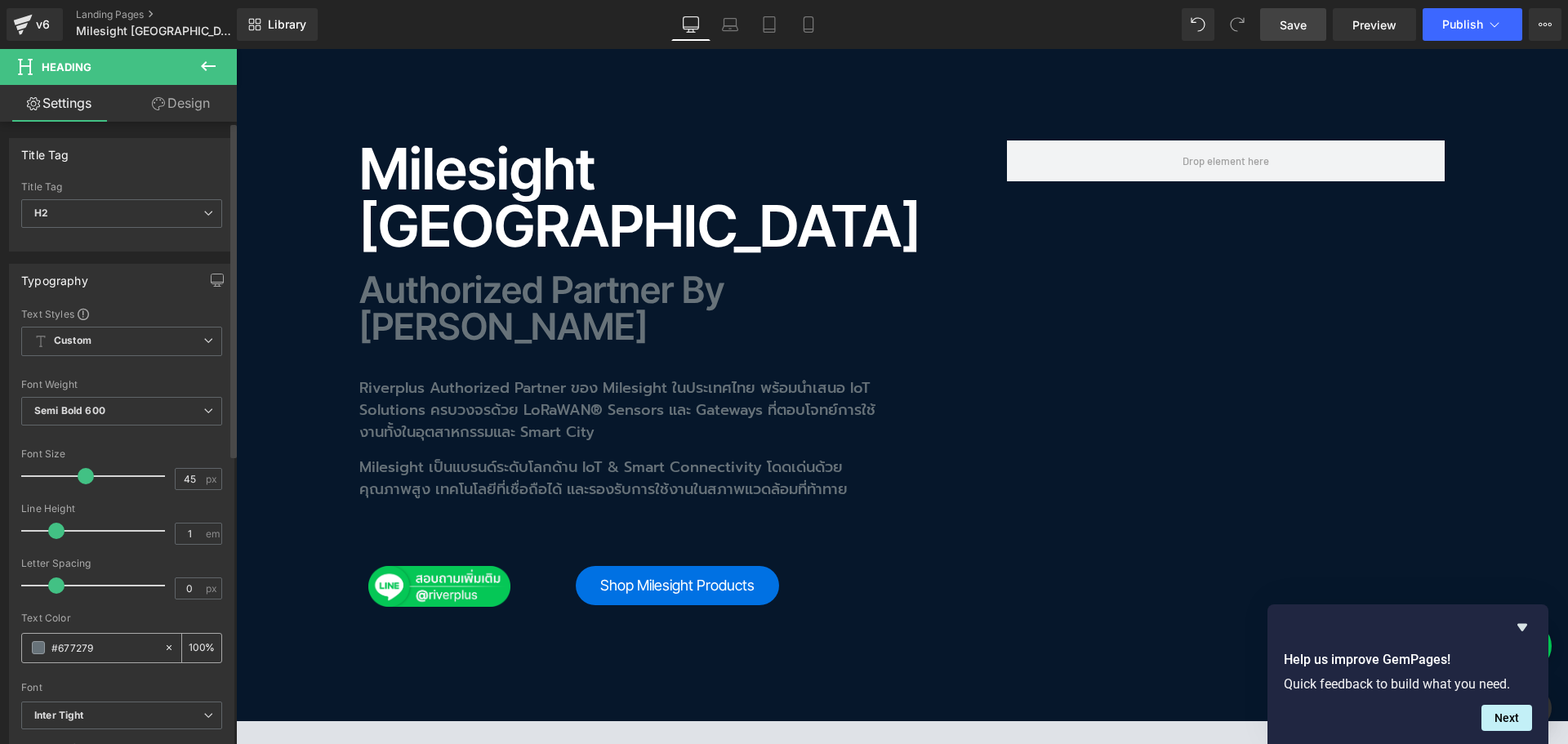
drag, startPoint x: 117, startPoint y: 656, endPoint x: 35, endPoint y: 657, distance: 82.0
click at [35, 657] on div "#677279" at bounding box center [93, 647] width 142 height 28
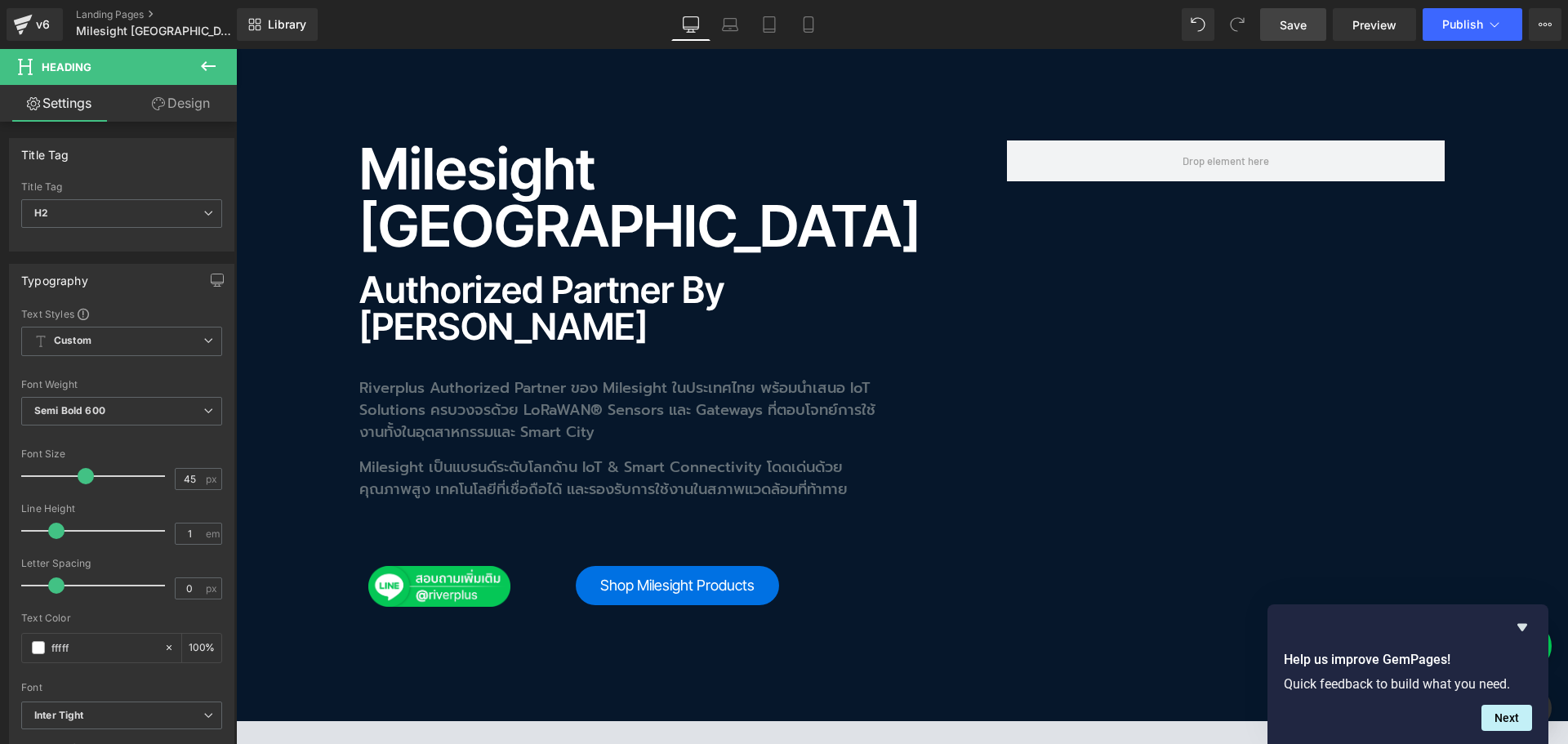
type input "ffffff"
click at [404, 378] on p "Riverplus Authorized Partner ของ Milesight ในประเทศไทย พร้อมนำเสนอ IoT Solution…" at bounding box center [621, 410] width 525 height 67
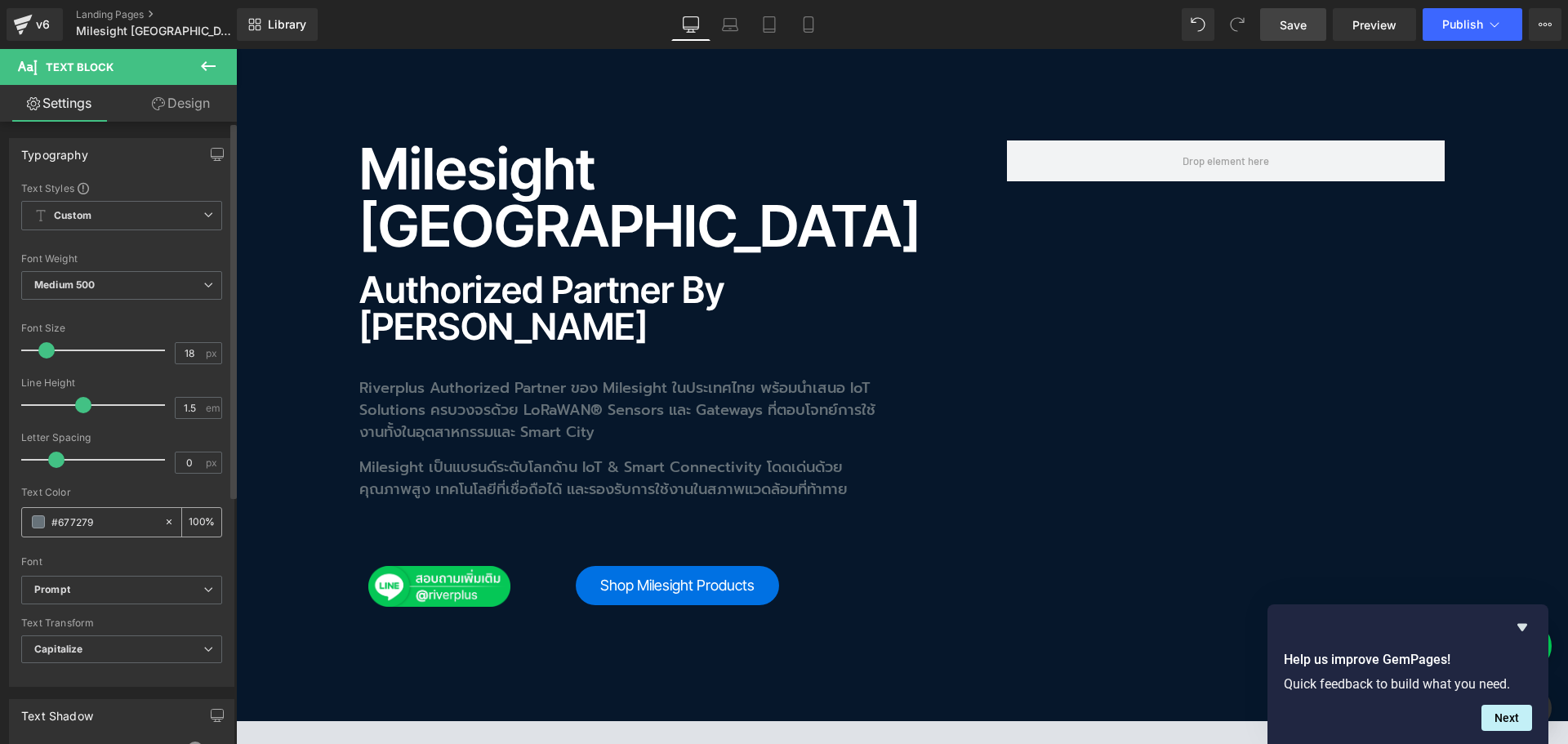
drag, startPoint x: 117, startPoint y: 511, endPoint x: 69, endPoint y: 535, distance: 53.7
click at [69, 535] on div "#677279" at bounding box center [93, 522] width 142 height 28
click at [107, 521] on input "#677279" at bounding box center [104, 521] width 105 height 18
drag, startPoint x: 113, startPoint y: 520, endPoint x: 17, endPoint y: 520, distance: 96.0
click at [17, 520] on div "Text Styles Custom Custom Setup Global Style Custom Setup Global Style Thin 100…" at bounding box center [121, 433] width 224 height 504
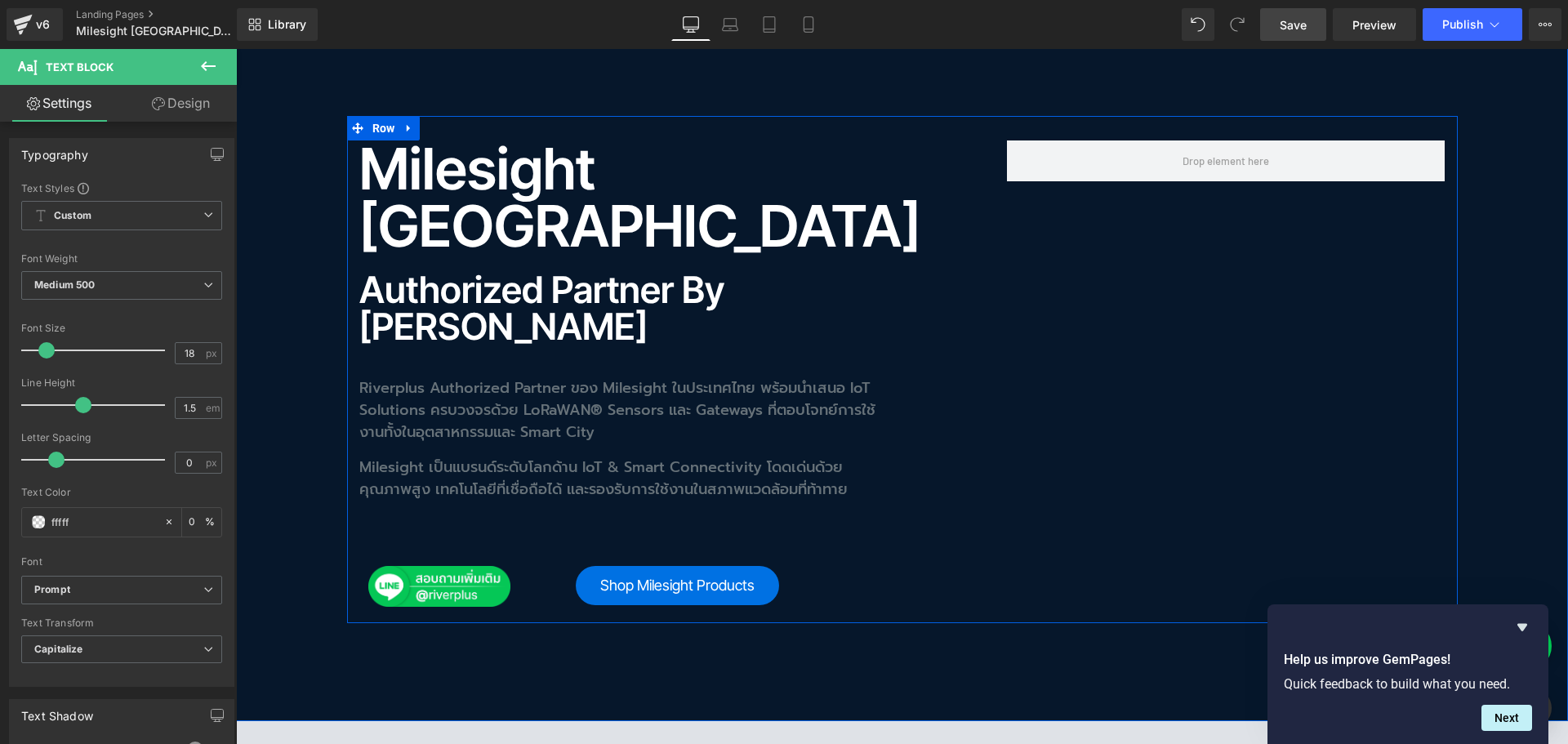
type input "ffffff"
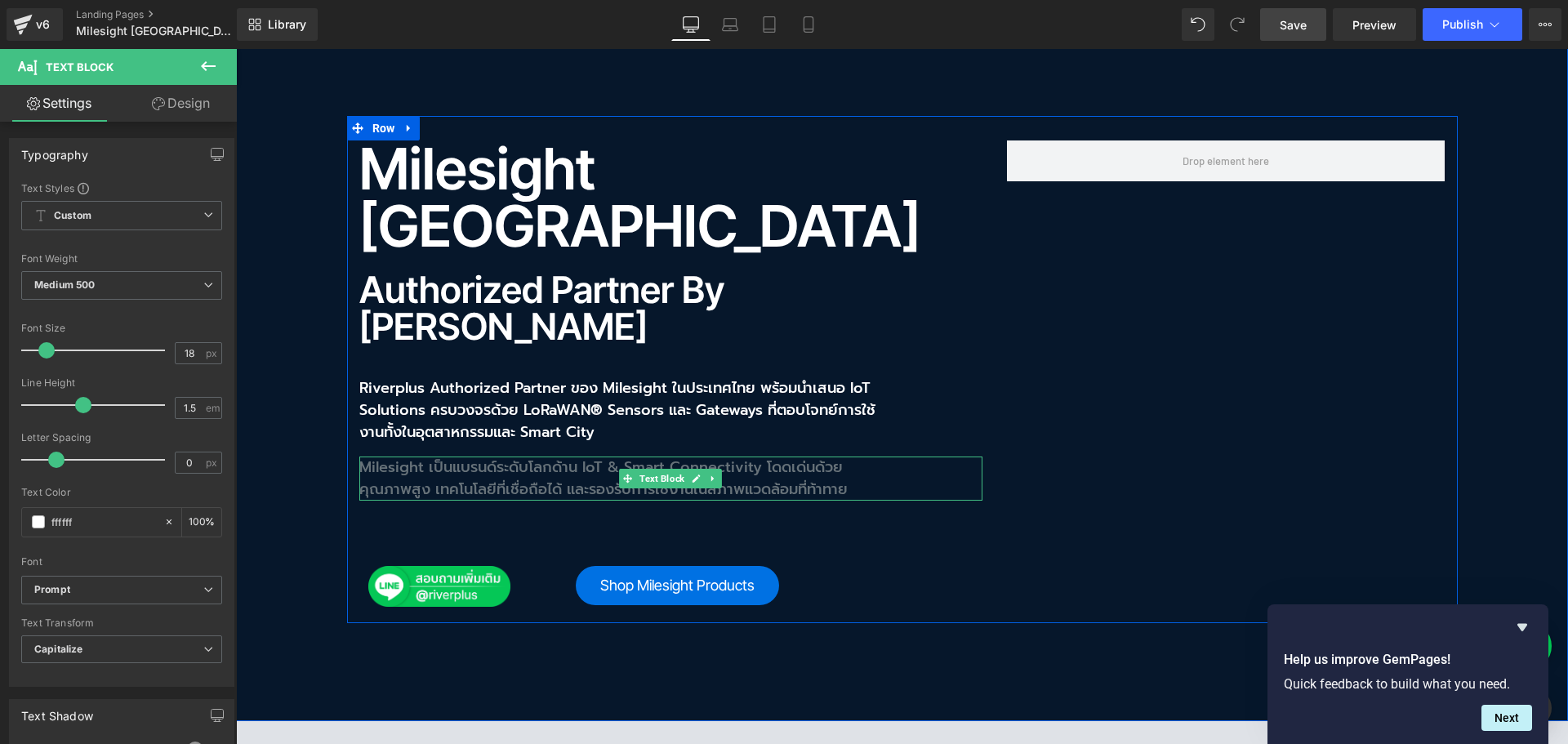
click at [422, 456] on p "Milesight เป็นแบรนด์ระดับโลกด้าน IoT & Smart Connectivity โดดเด่นด้วยคุณภาพสูง …" at bounding box center [621, 478] width 525 height 44
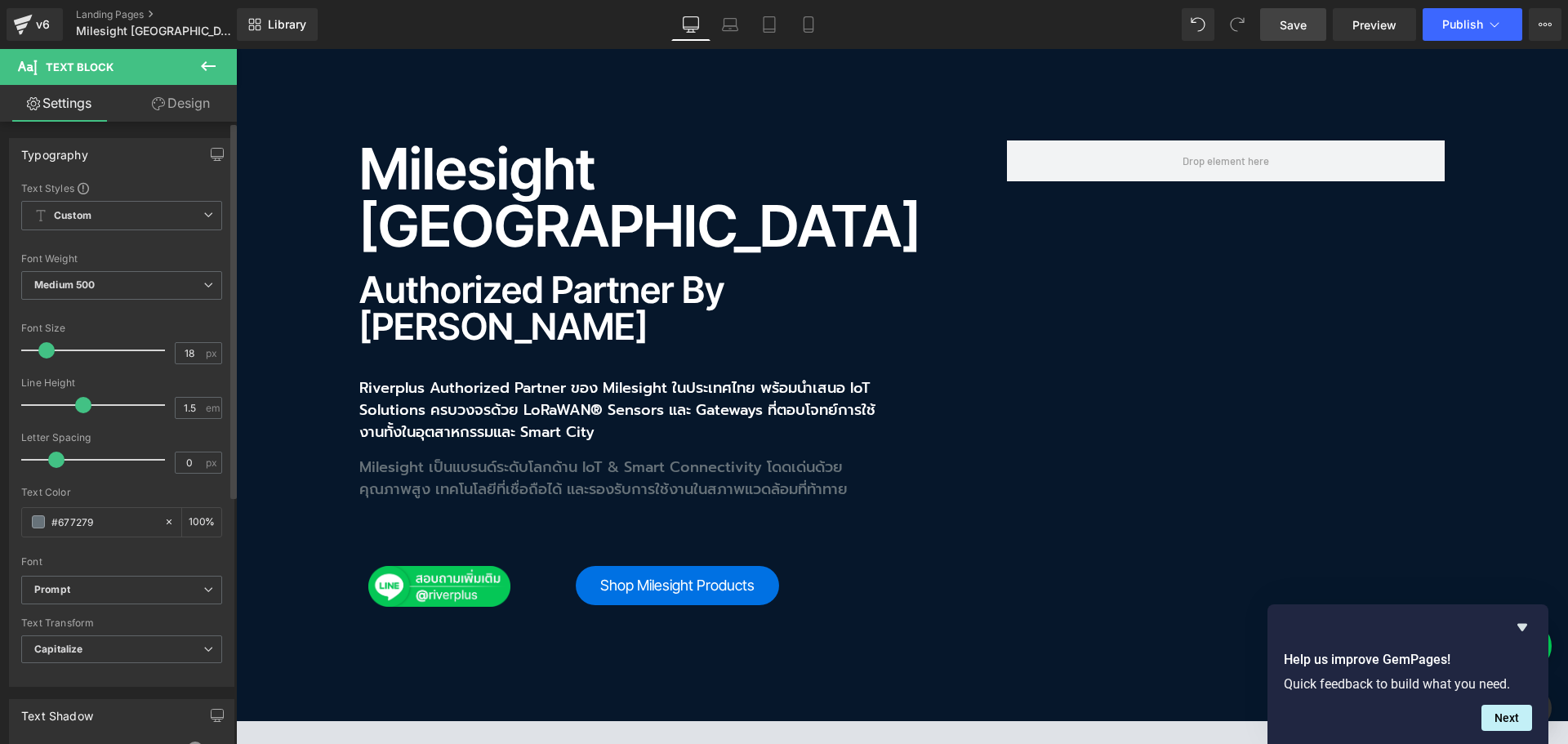
drag, startPoint x: 111, startPoint y: 523, endPoint x: 21, endPoint y: 523, distance: 90.0
click at [21, 523] on div "Text Styles Custom Custom Setup Global Style Custom Setup Global Style Thin 100…" at bounding box center [121, 433] width 224 height 504
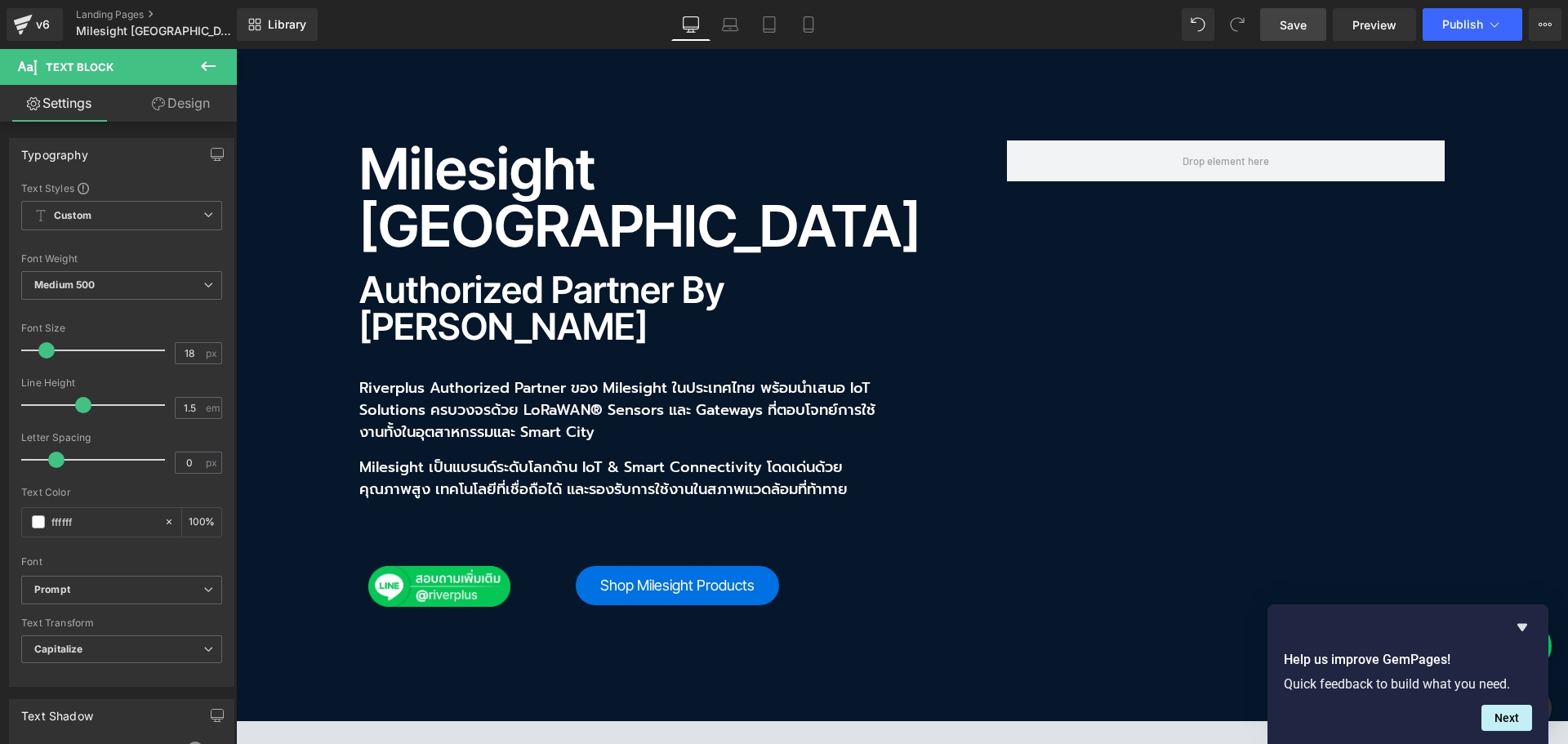
type input "ffffff"
click at [1304, 35] on link "Save" at bounding box center [1292, 24] width 67 height 33
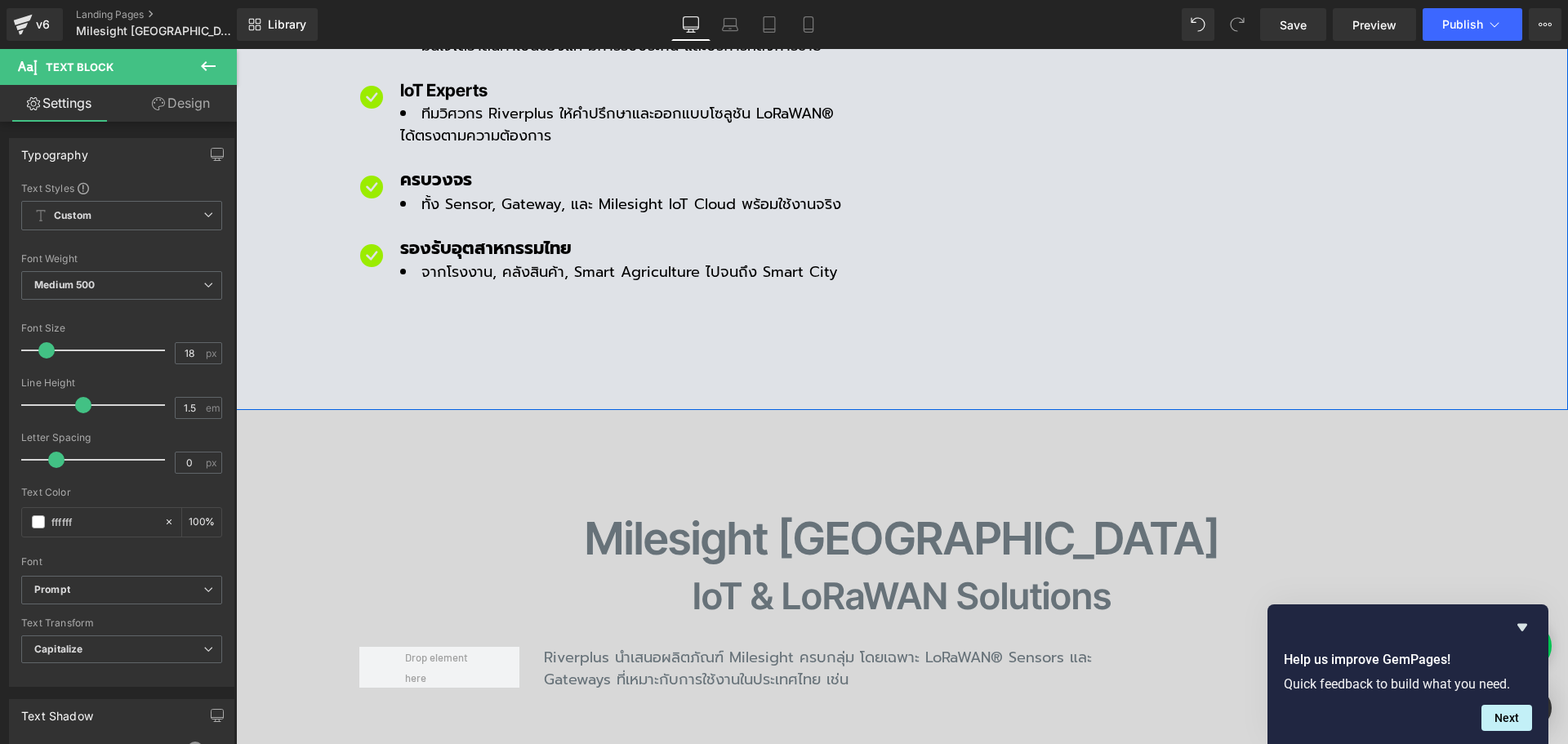
scroll to position [1388, 0]
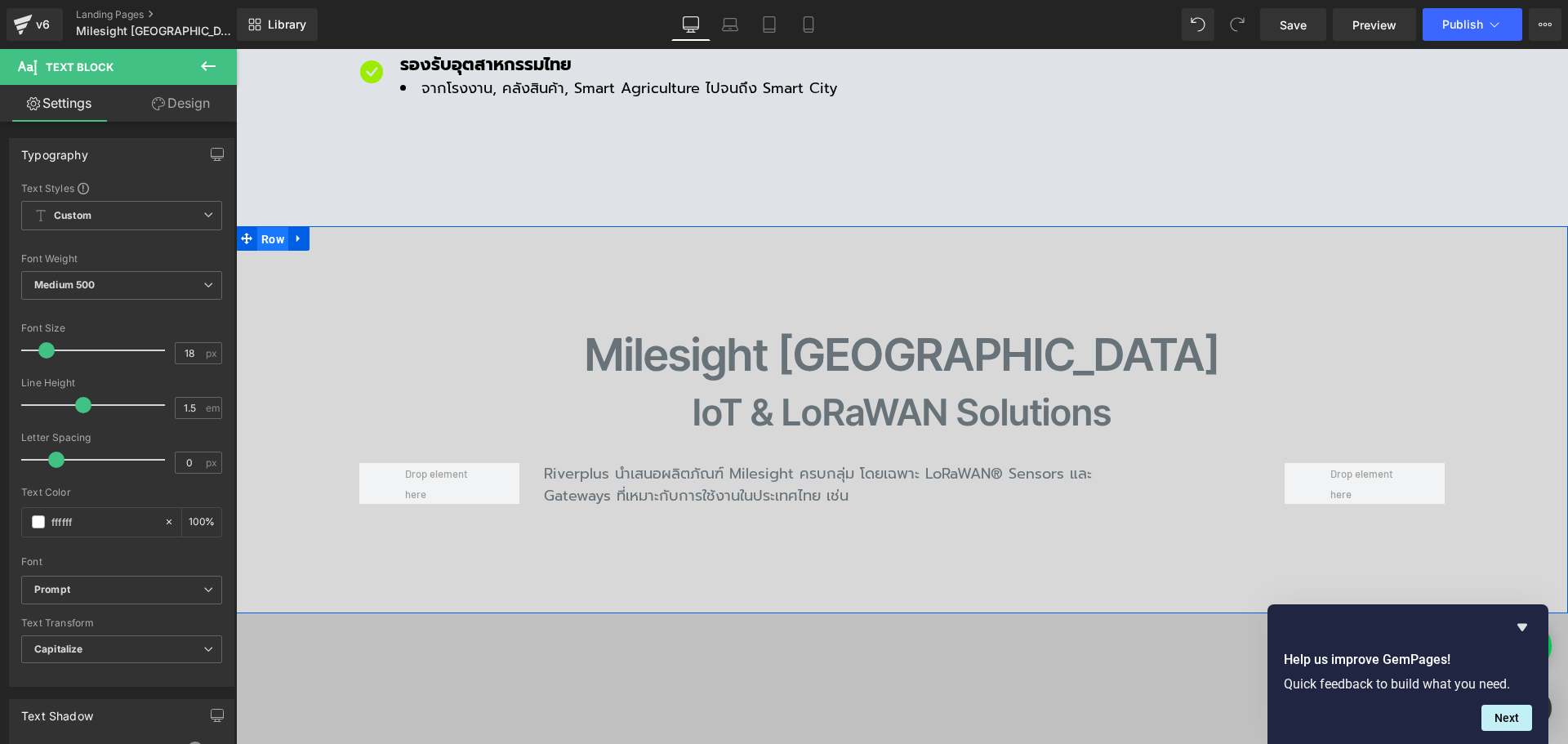
click at [266, 227] on span "Row" at bounding box center [272, 239] width 31 height 24
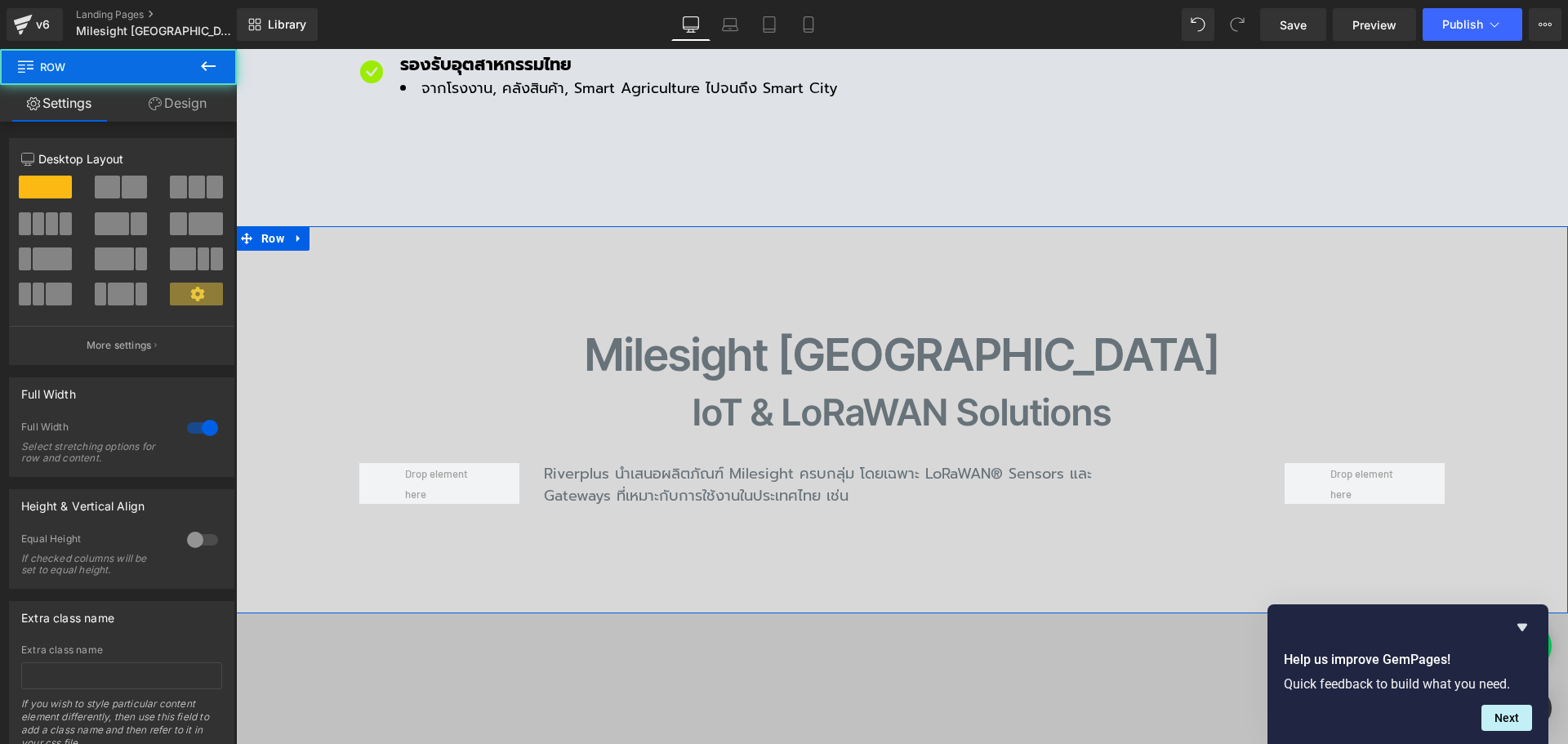
click at [208, 105] on link "Design" at bounding box center [177, 103] width 118 height 37
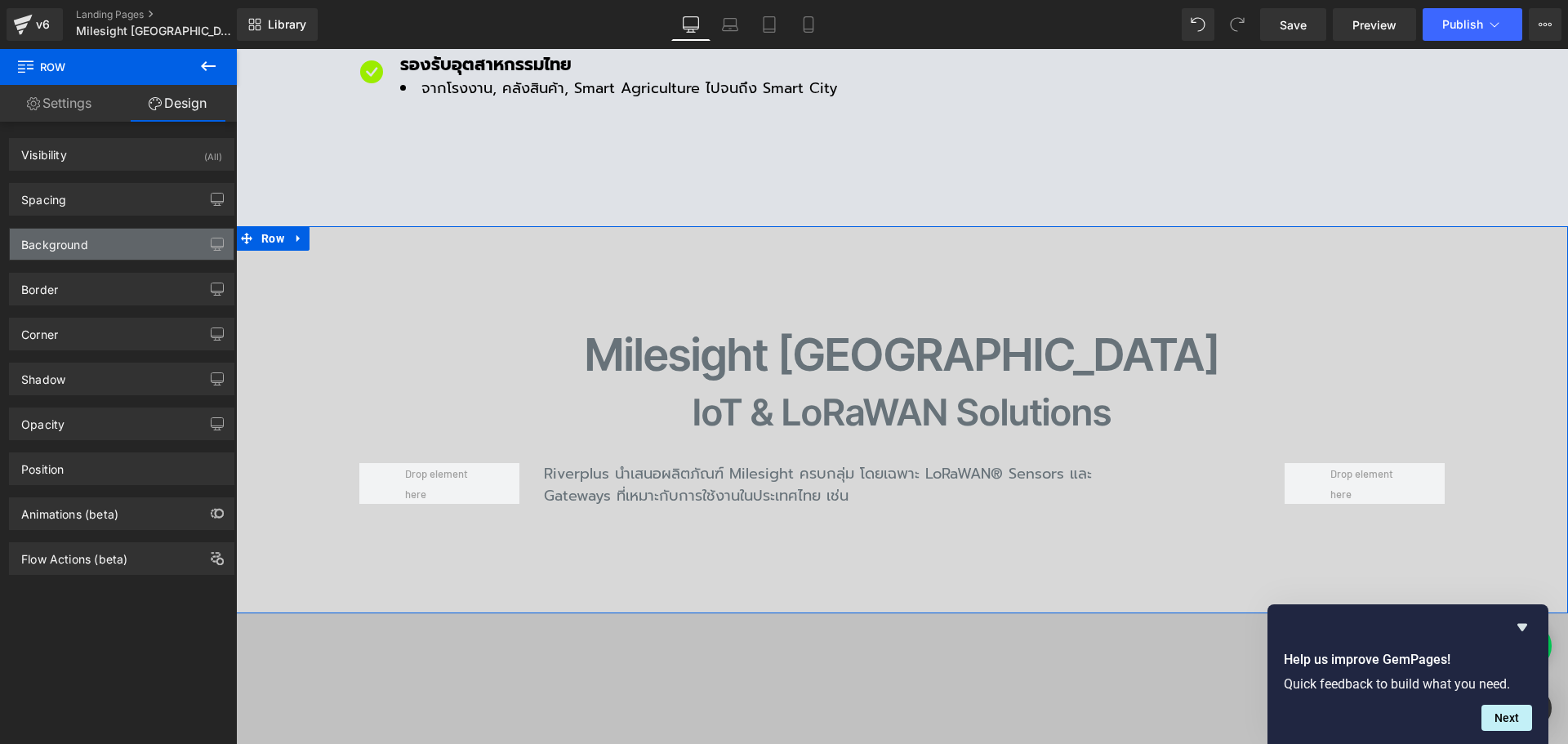
click at [61, 245] on div "Background" at bounding box center [54, 240] width 67 height 22
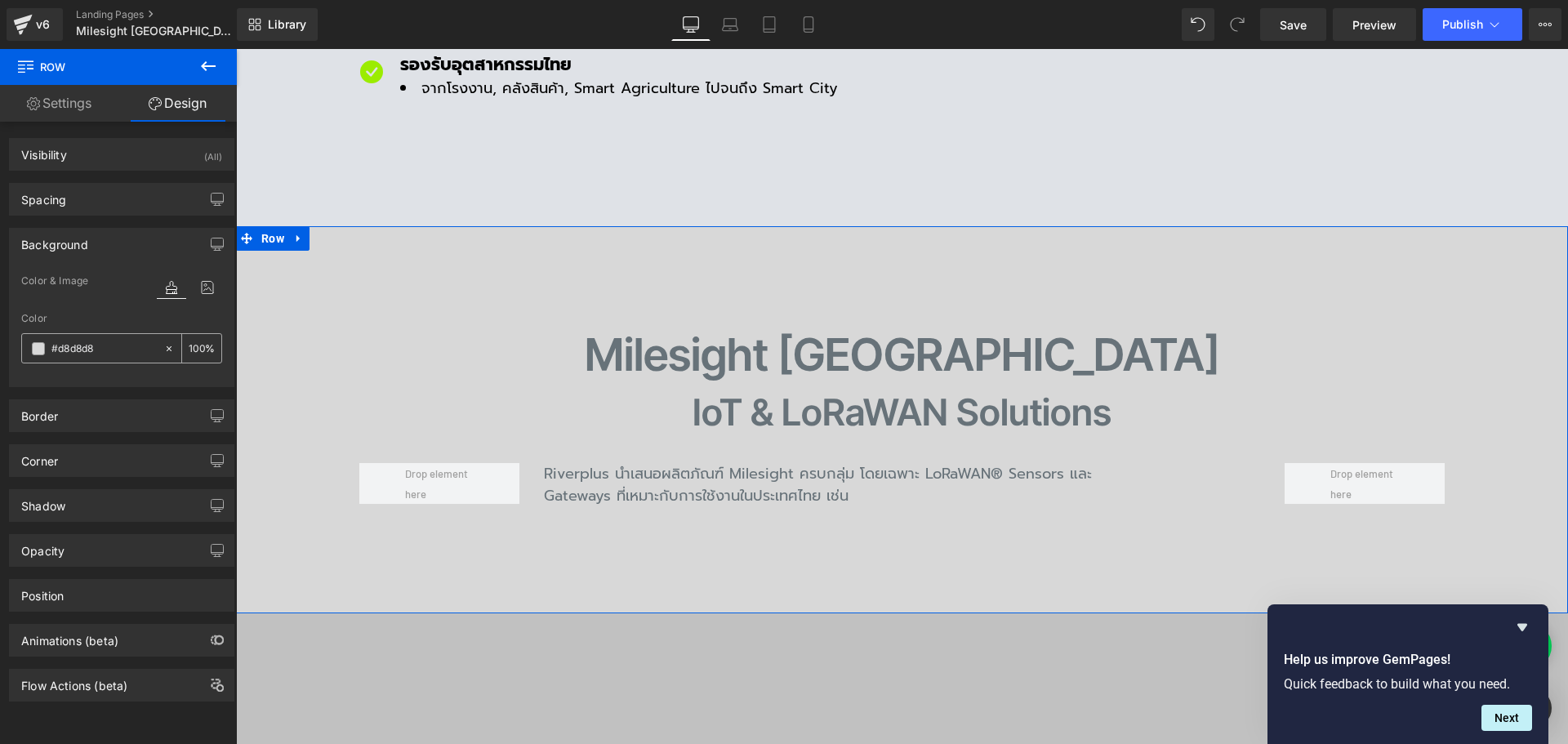
click at [124, 350] on input "text" at bounding box center [104, 348] width 105 height 18
paste input "19a2f6"
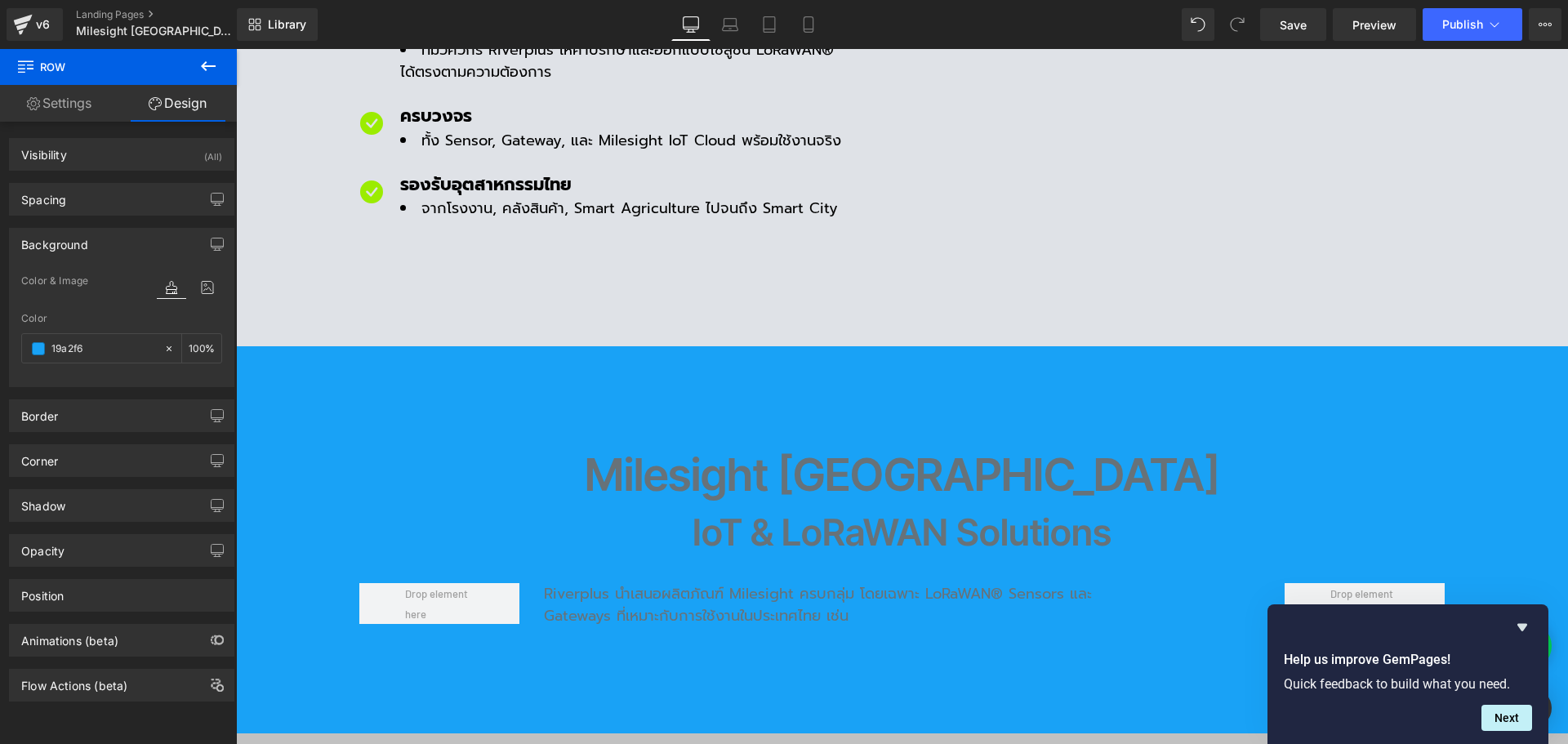
scroll to position [1143, 0]
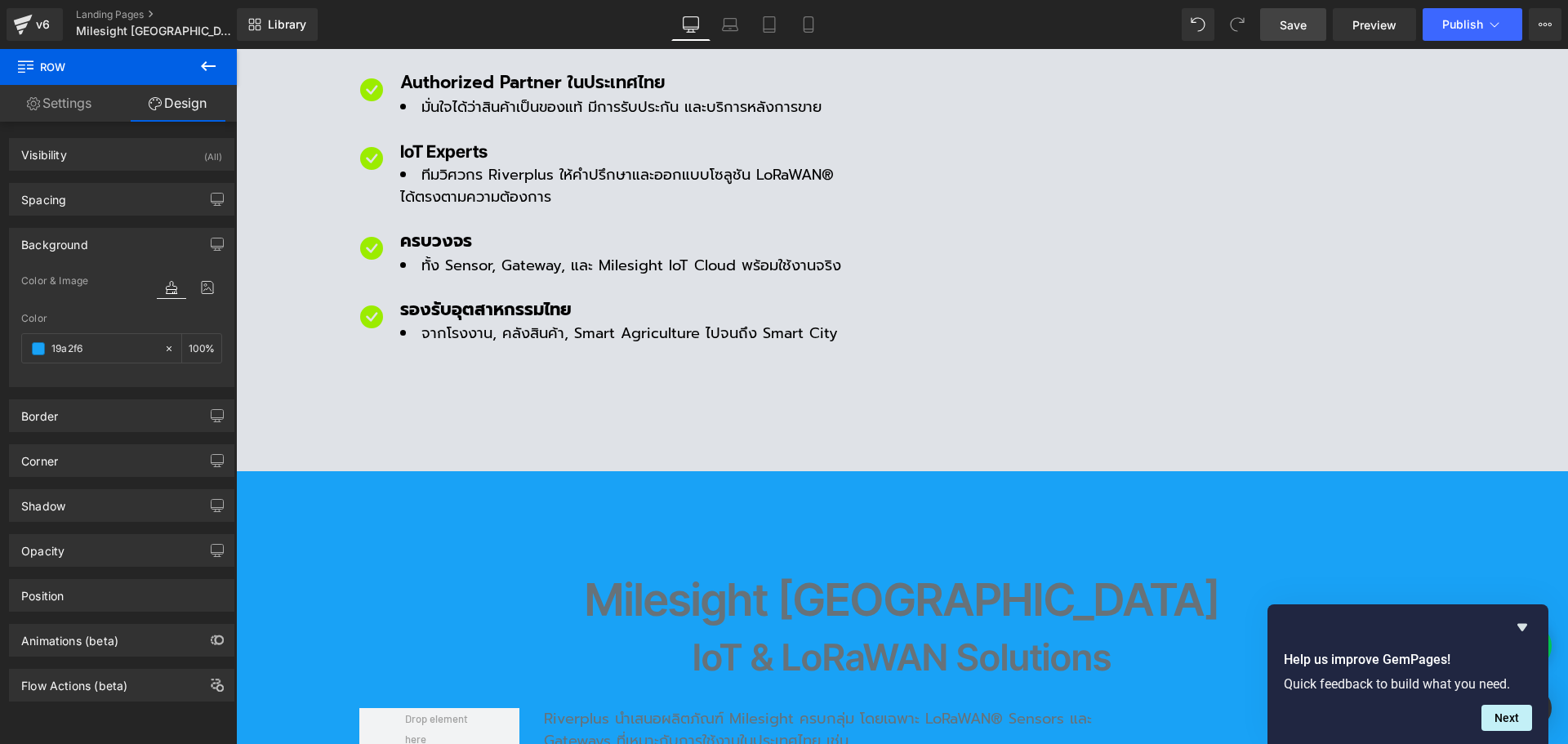
type input "19a2f6"
click at [1297, 19] on span "Save" at bounding box center [1292, 24] width 27 height 17
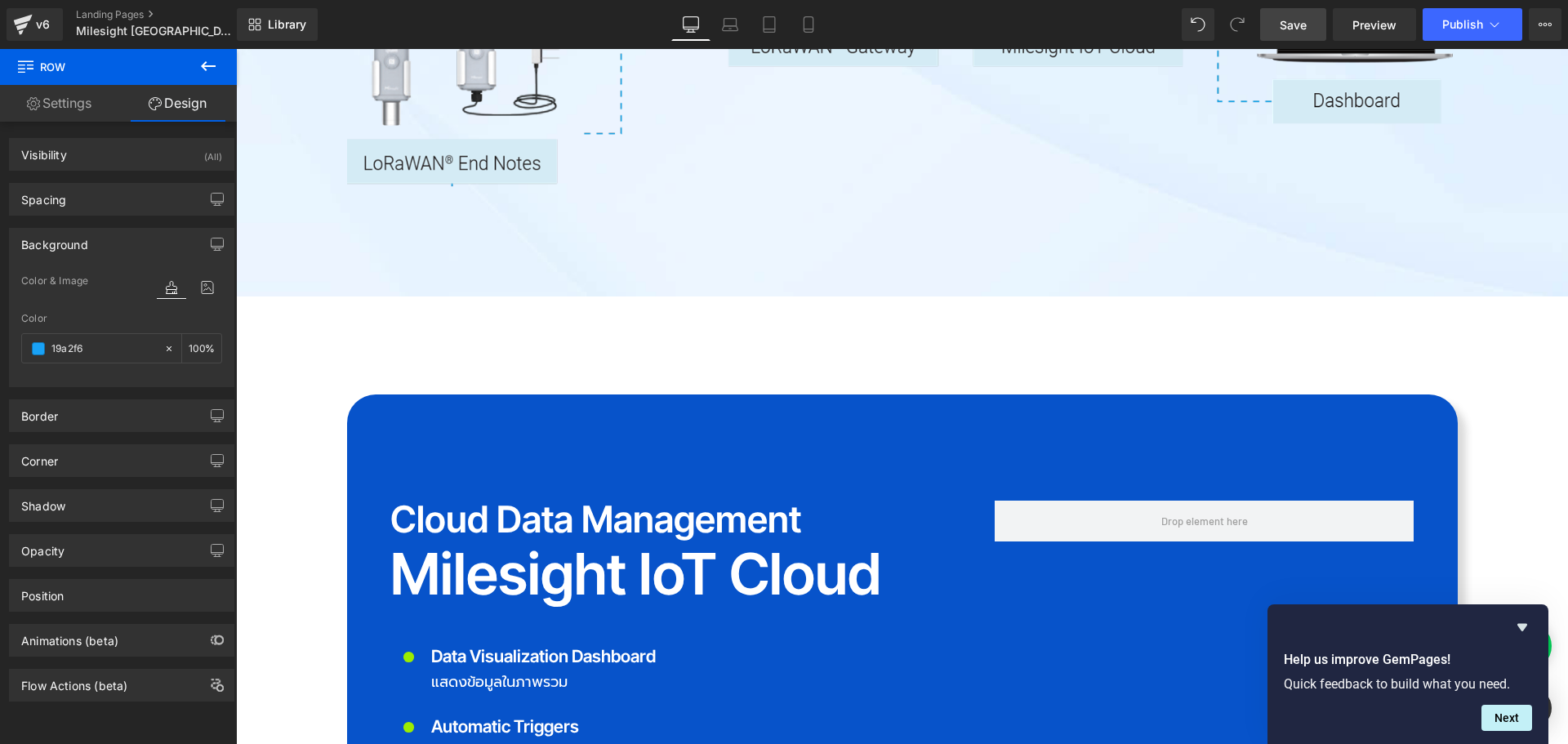
scroll to position [3429, 0]
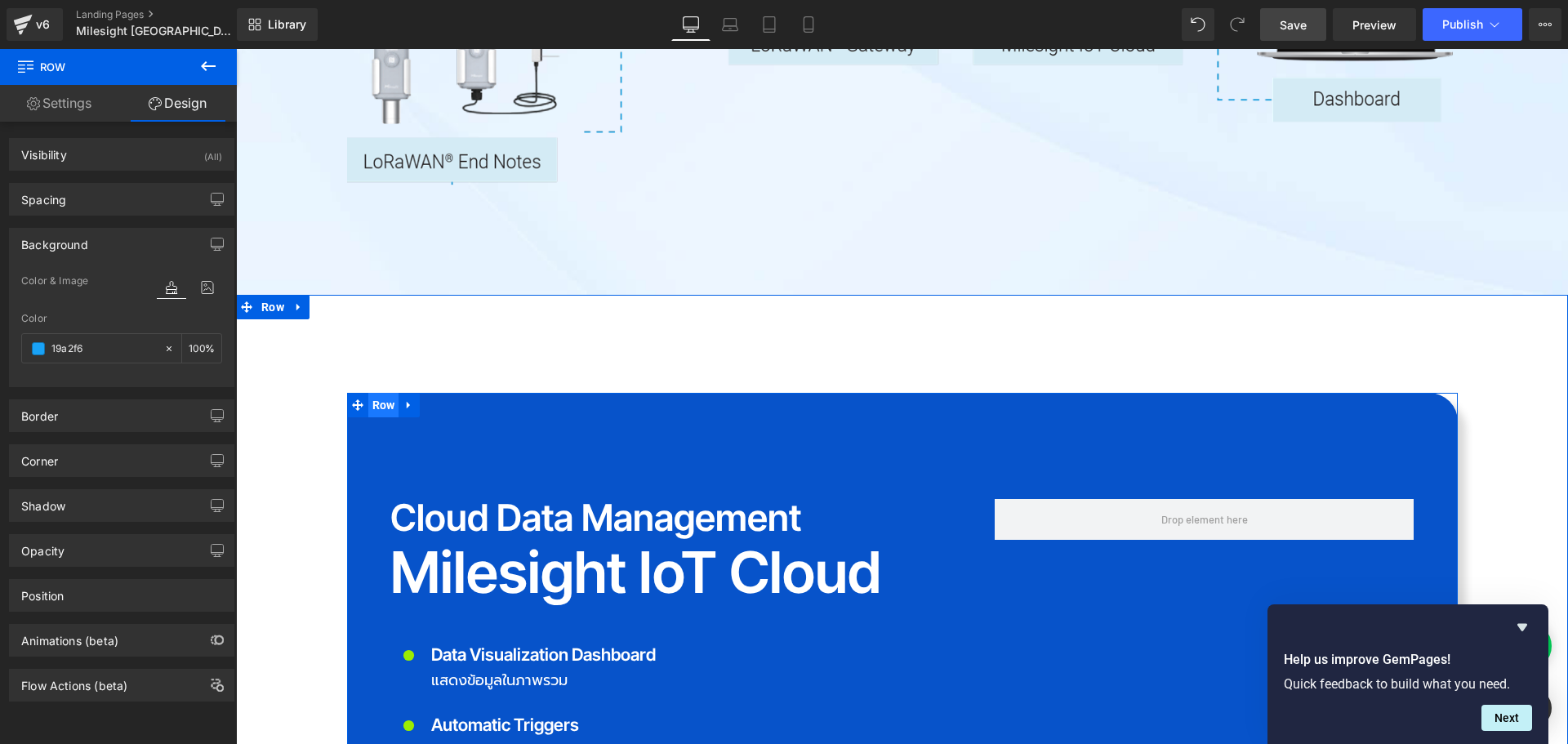
click at [377, 393] on span "Row" at bounding box center [383, 405] width 31 height 24
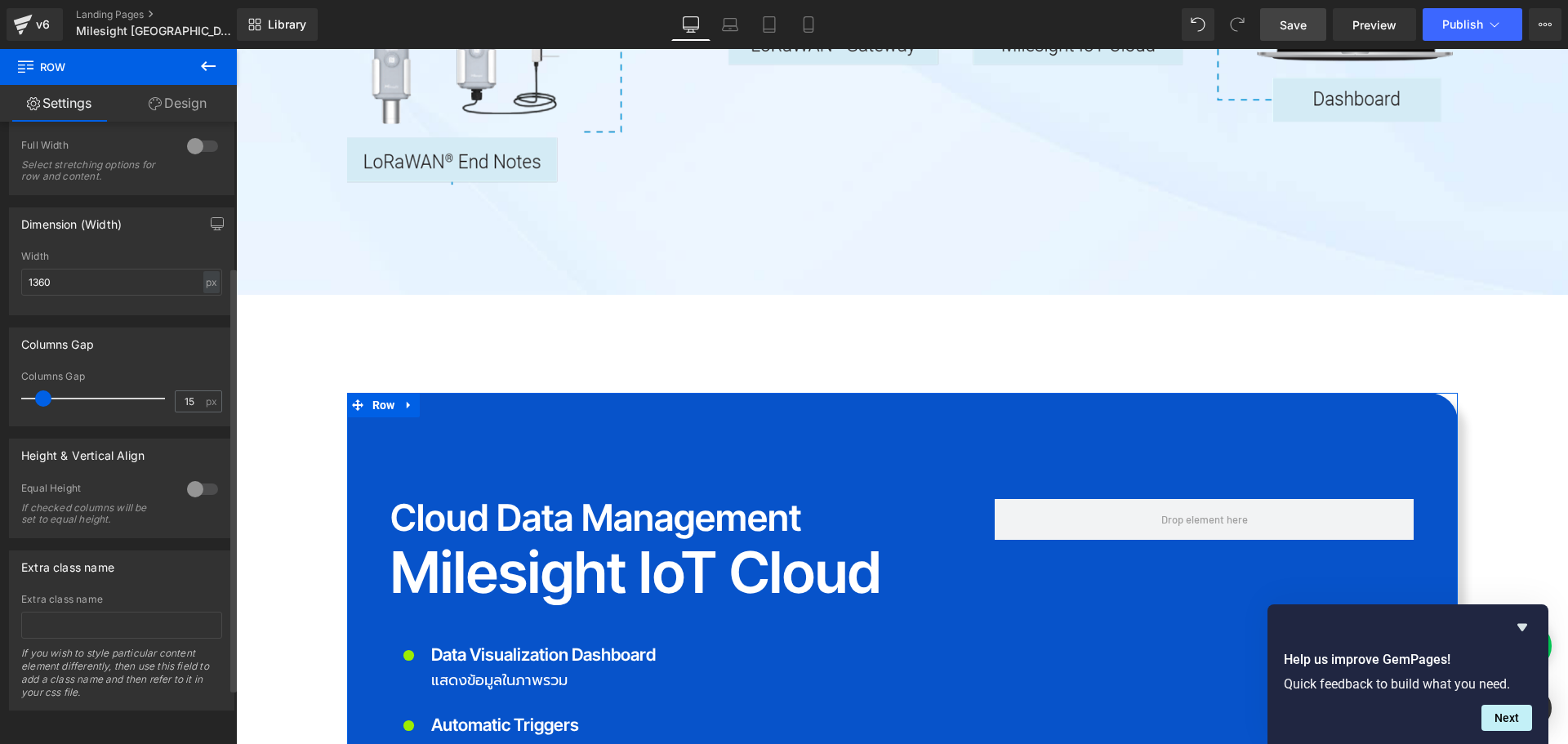
scroll to position [0, 0]
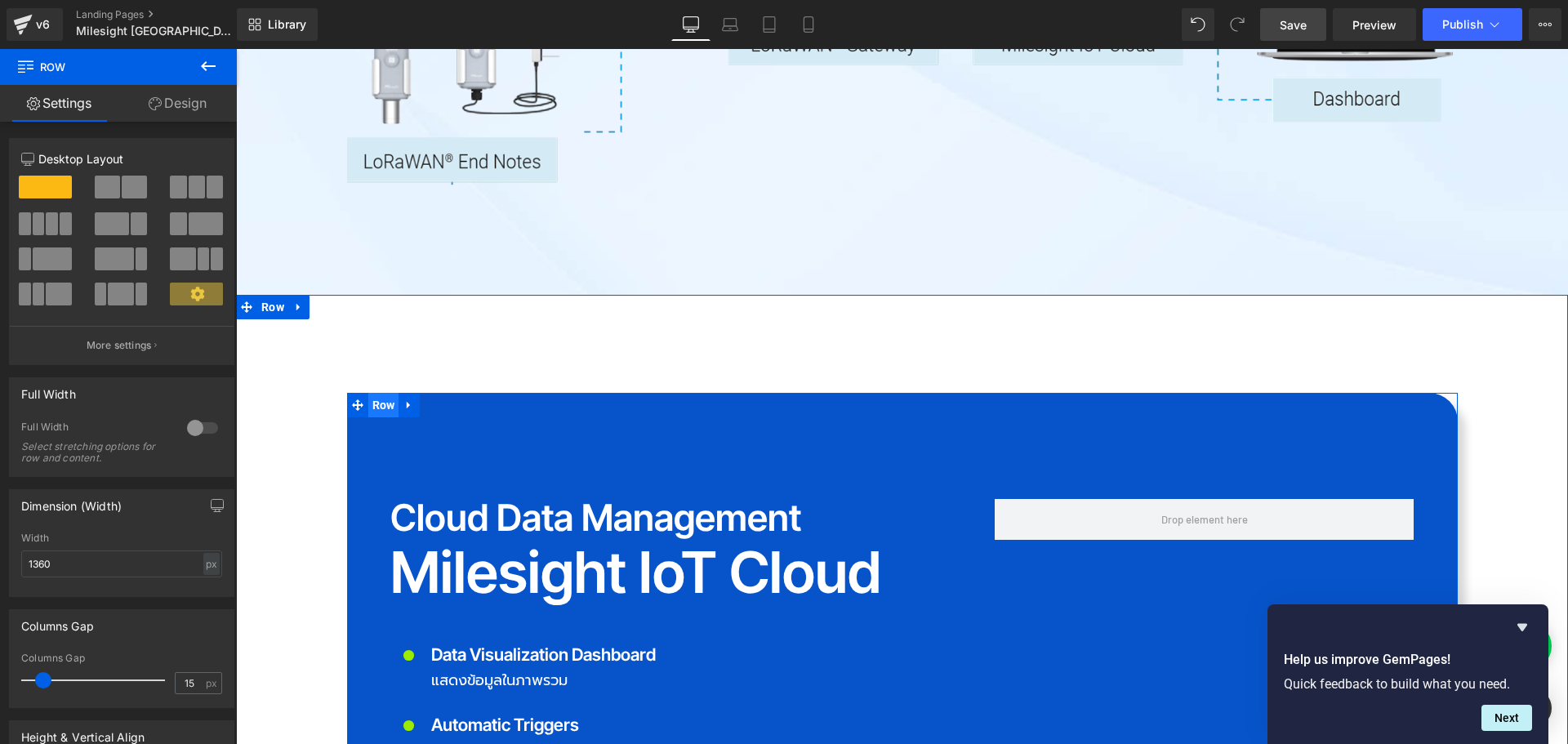
click at [376, 393] on span "Row" at bounding box center [383, 405] width 31 height 24
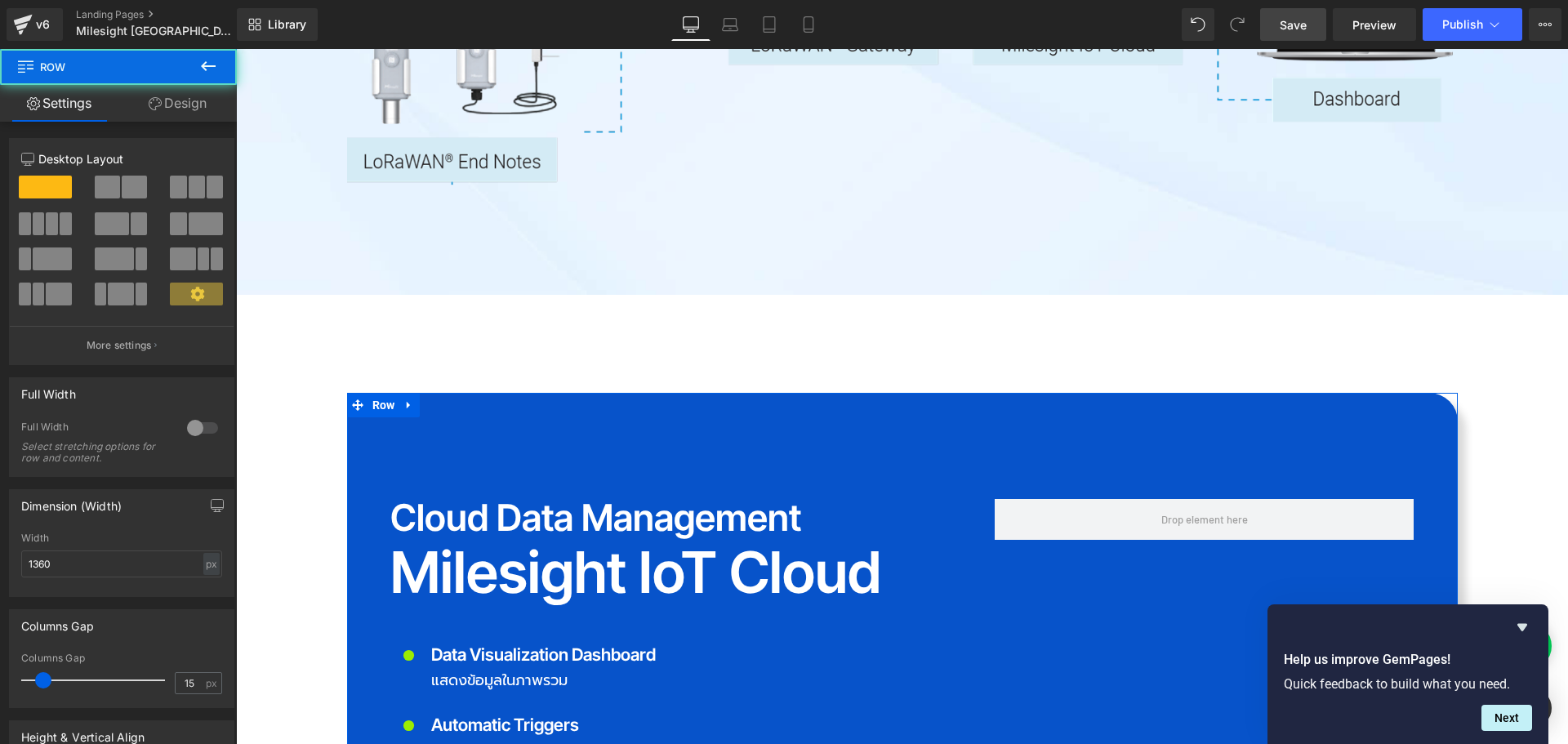
drag, startPoint x: 187, startPoint y: 98, endPoint x: 179, endPoint y: 105, distance: 10.6
click at [187, 98] on link "Design" at bounding box center [177, 103] width 118 height 37
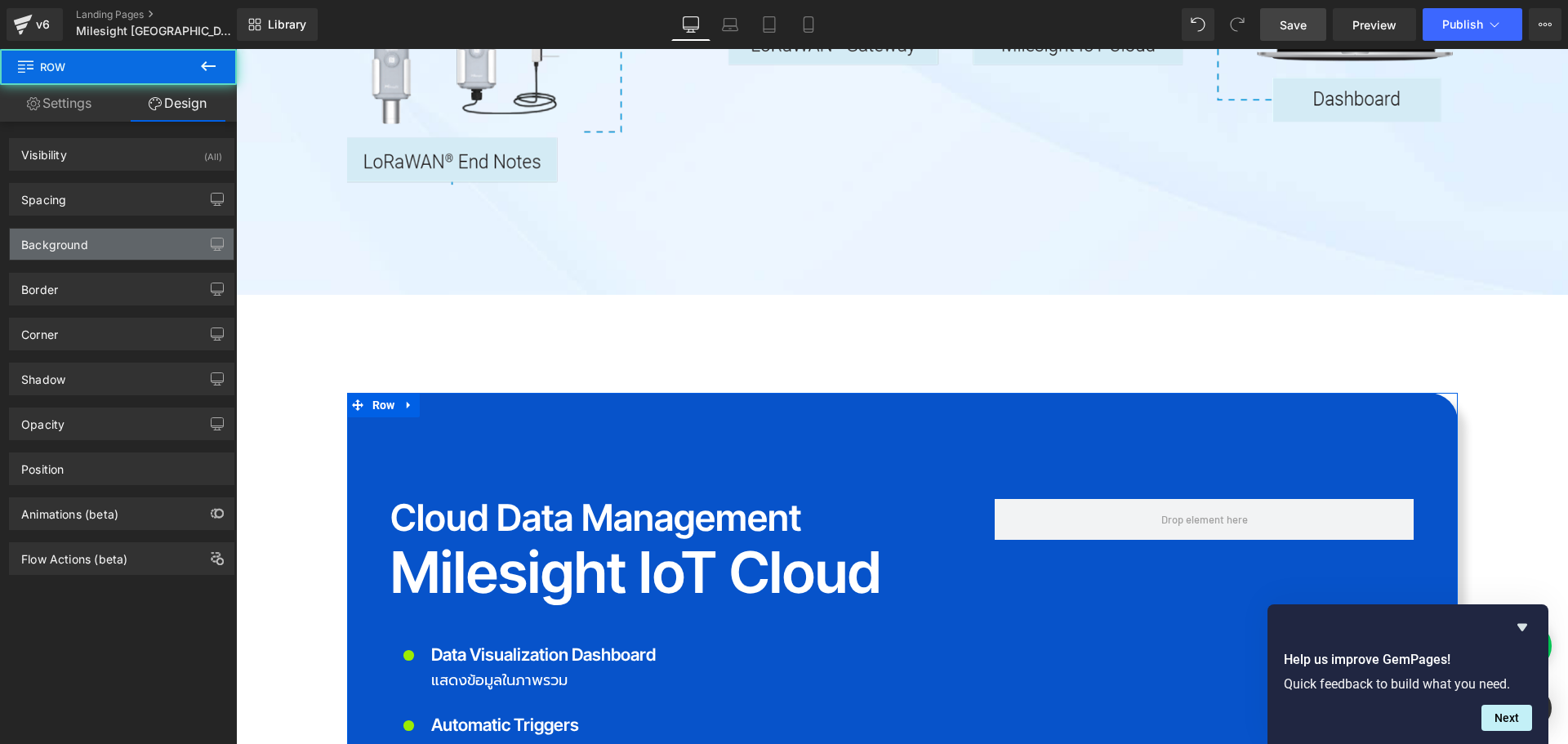
click at [78, 247] on div "Background" at bounding box center [54, 240] width 67 height 22
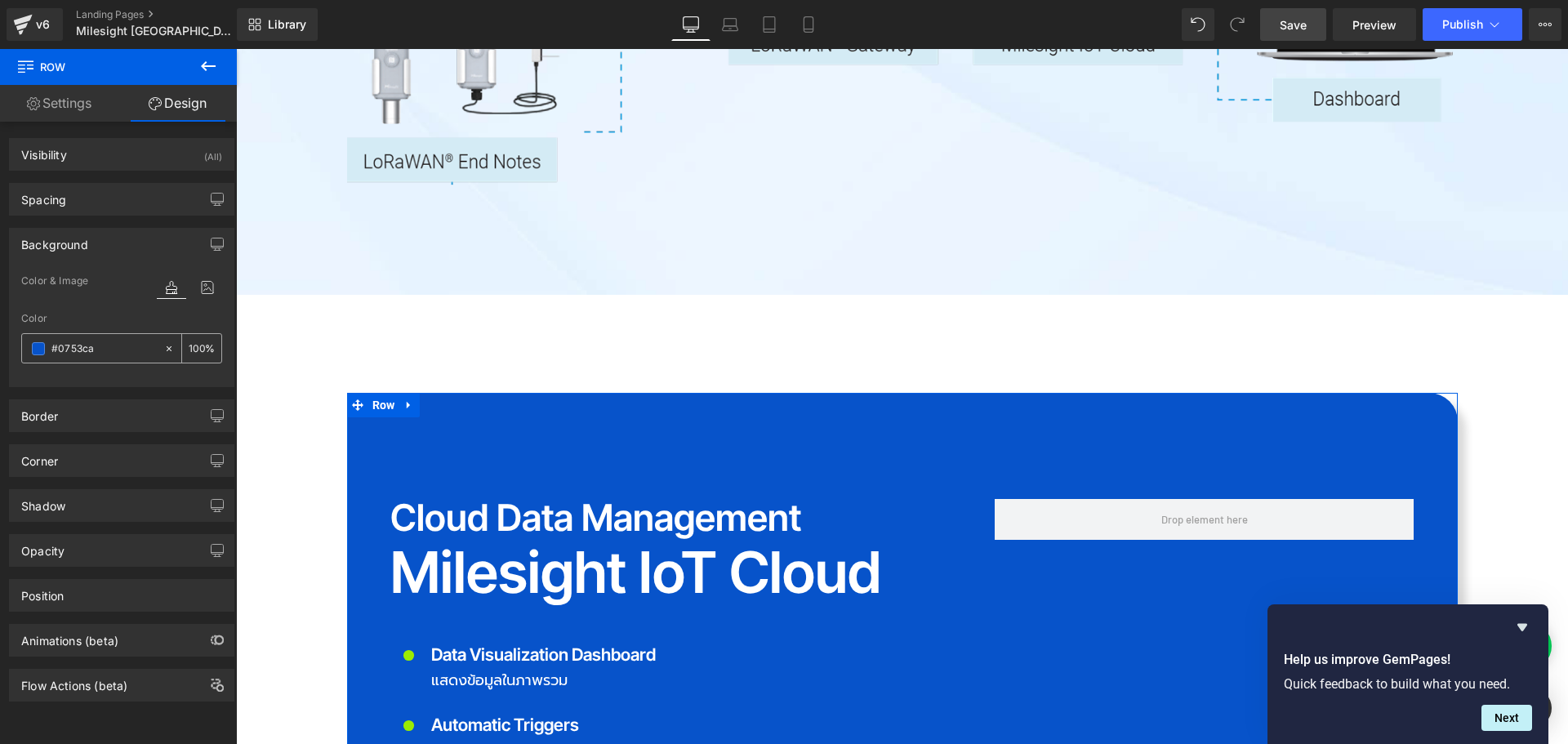
click at [121, 351] on input "text" at bounding box center [104, 348] width 105 height 18
type input "#0753ca"
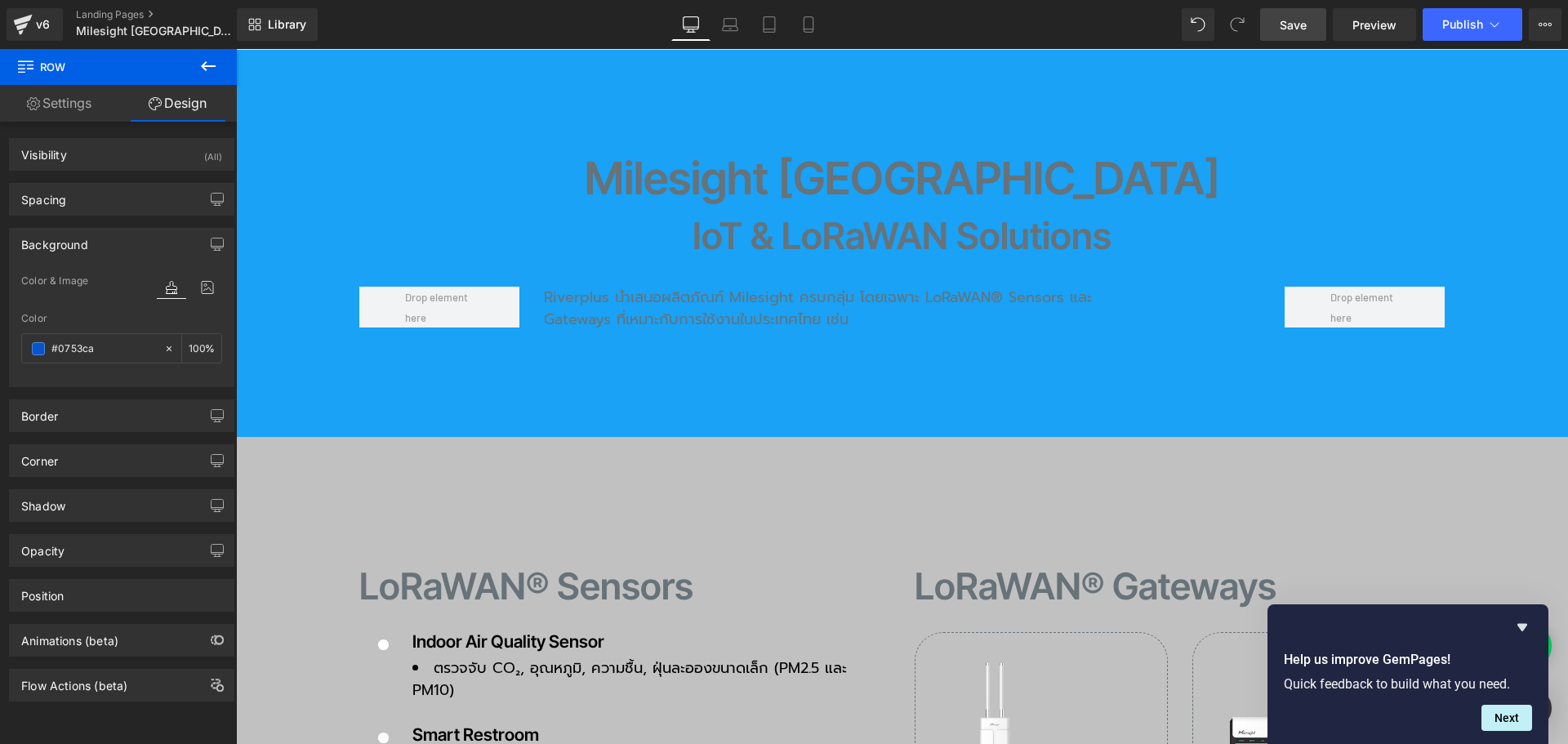
scroll to position [1551, 0]
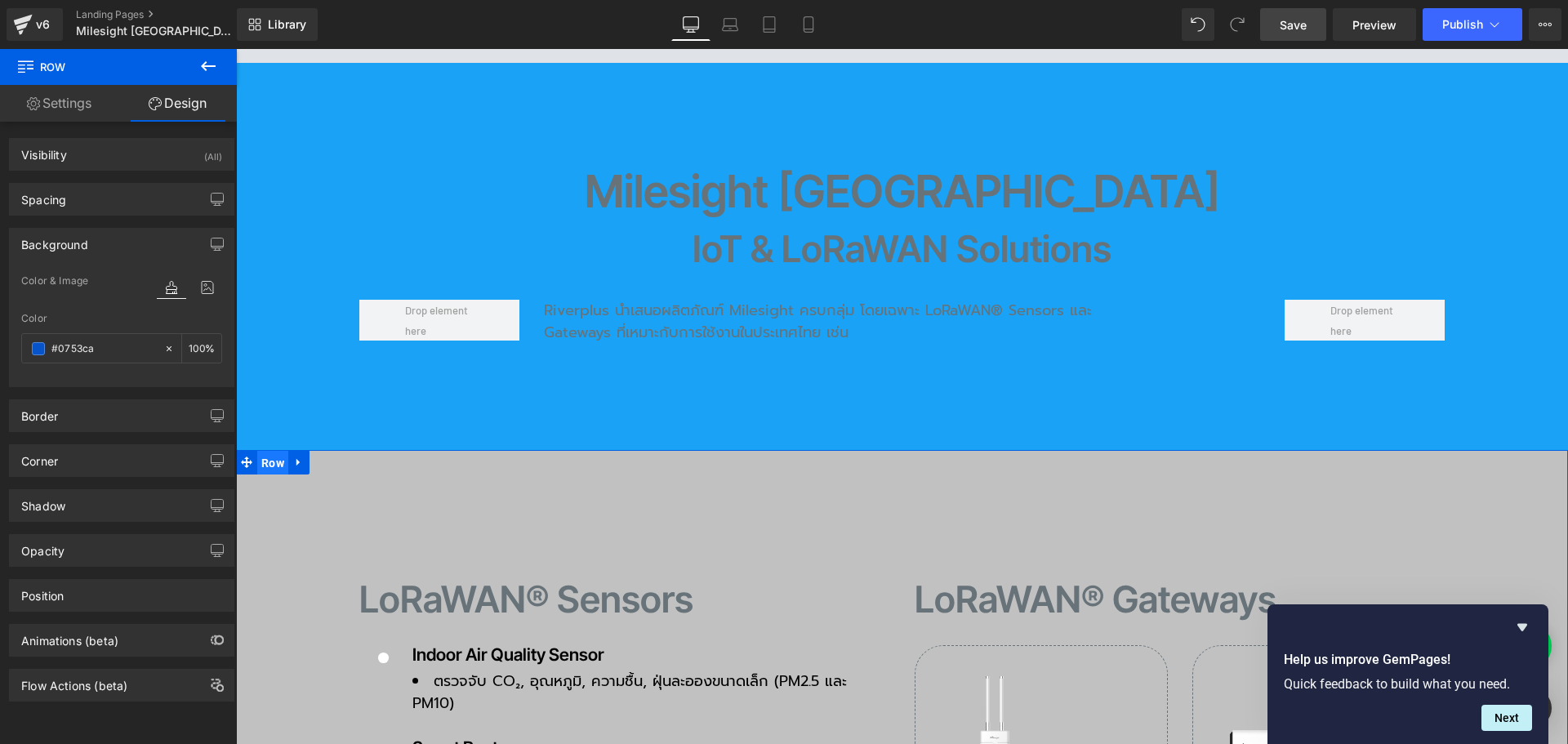
click at [267, 451] on span "Row" at bounding box center [272, 463] width 31 height 24
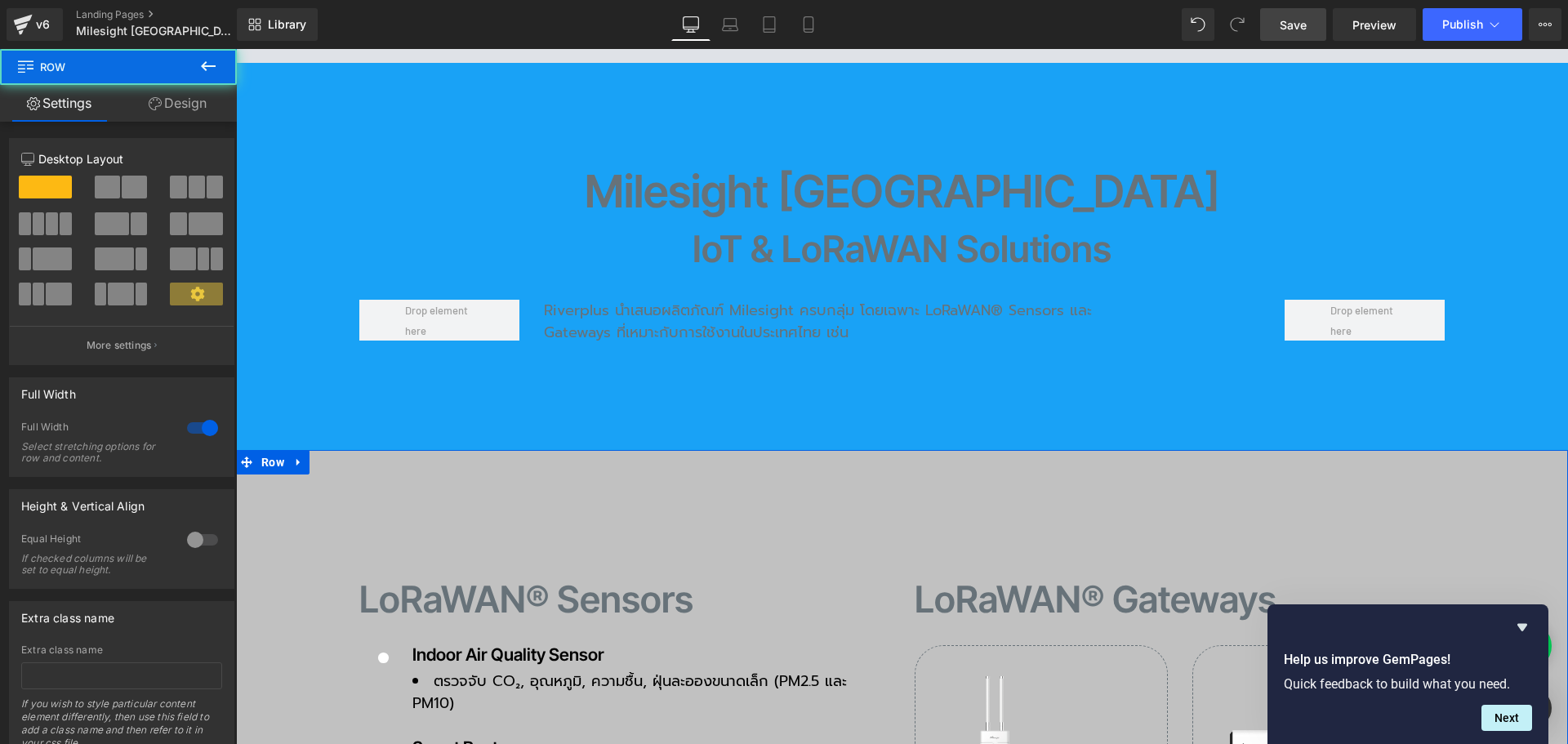
click at [195, 109] on link "Design" at bounding box center [177, 103] width 118 height 37
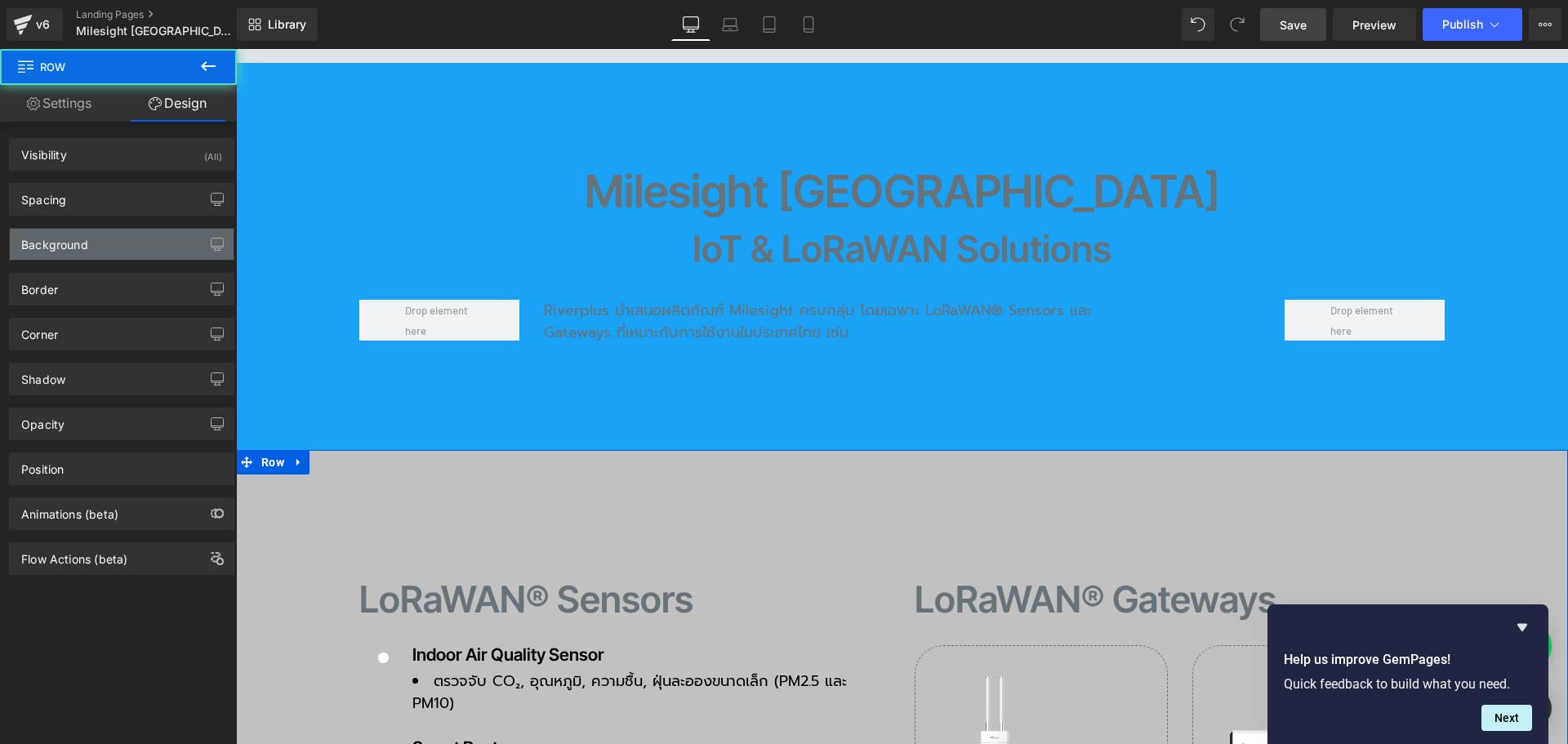
click at [105, 246] on div "Background" at bounding box center [121, 244] width 224 height 31
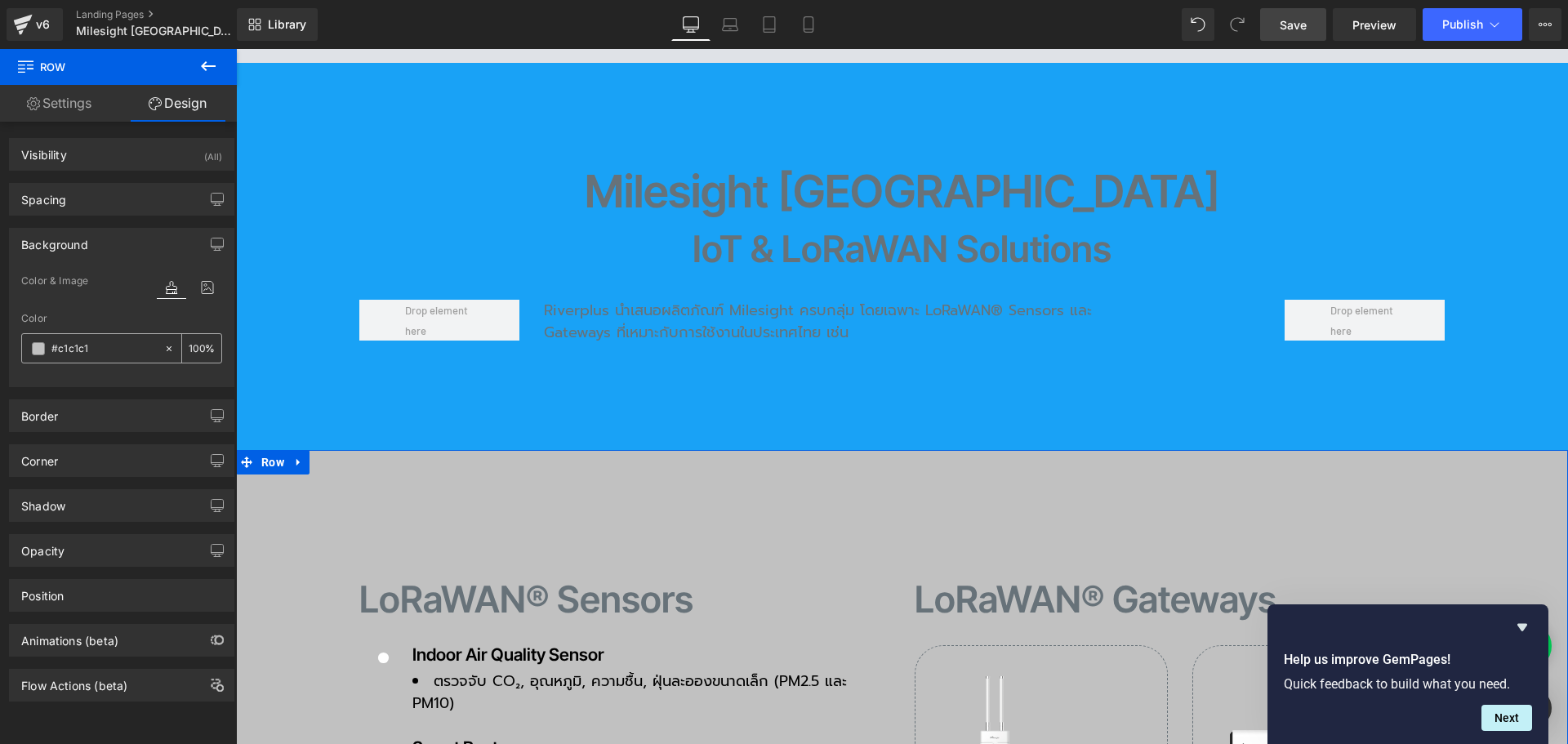
click at [98, 353] on input "text" at bounding box center [104, 348] width 105 height 18
paste input "0753ca"
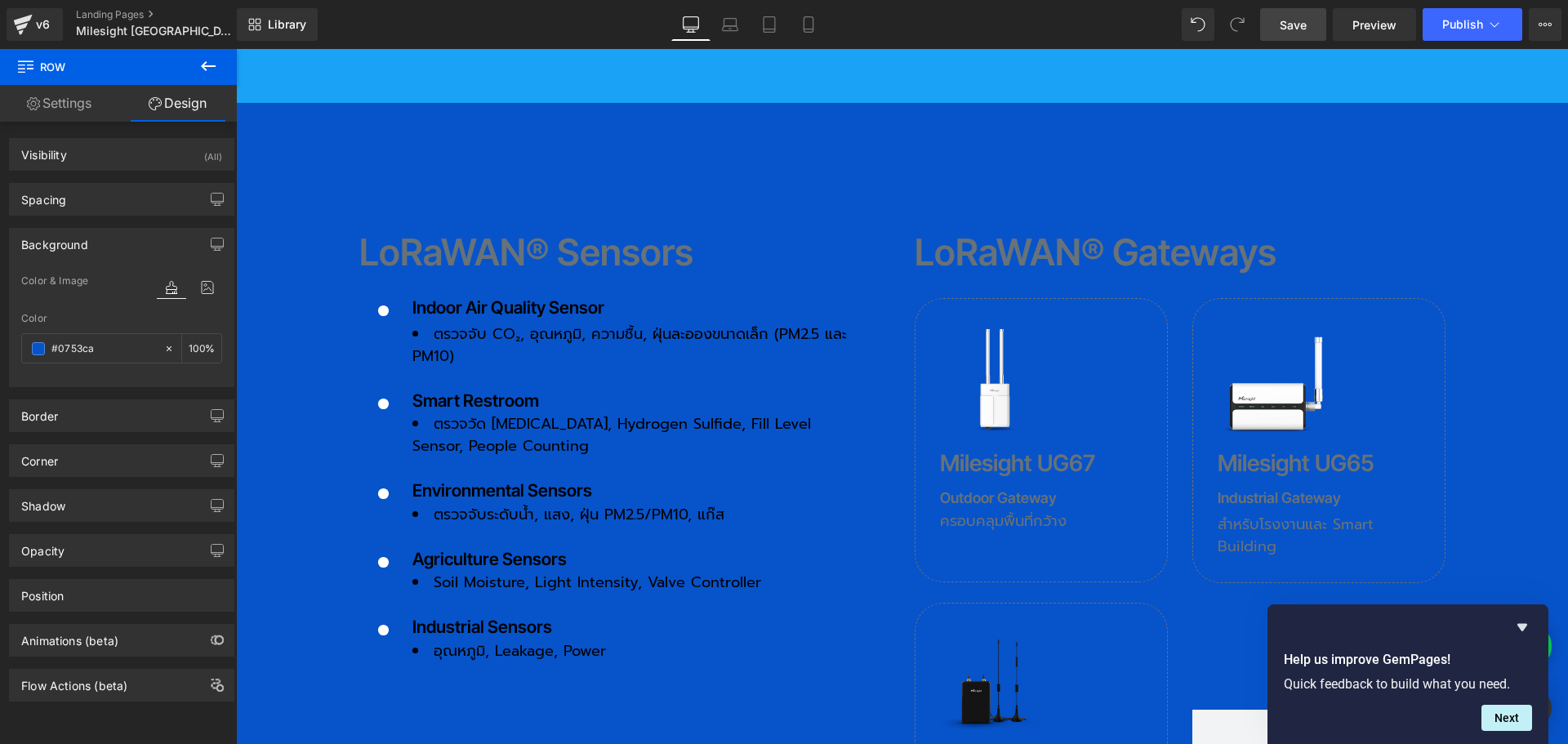
scroll to position [2122, 0]
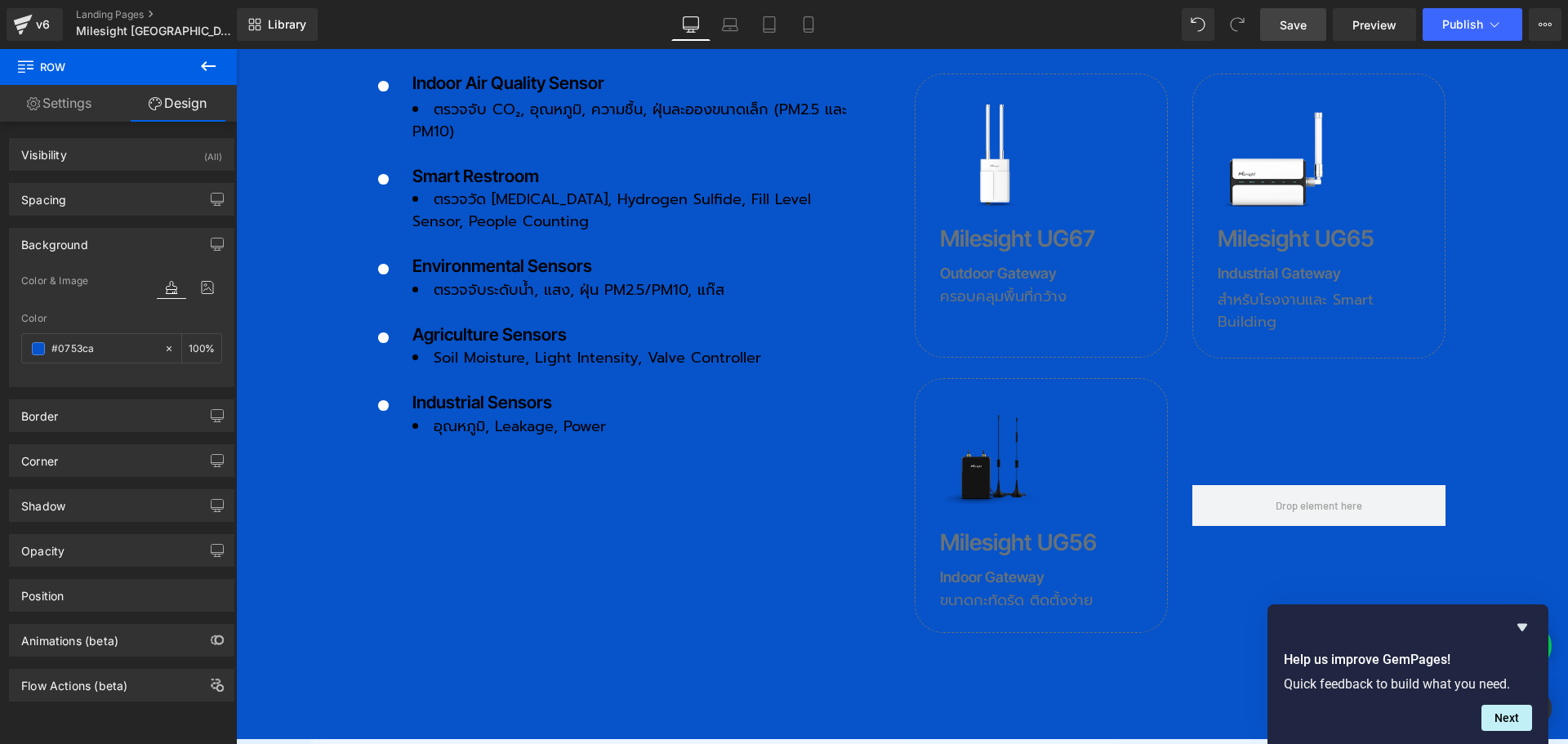
type input "#0753ca"
click at [1293, 28] on span "Save" at bounding box center [1292, 24] width 27 height 17
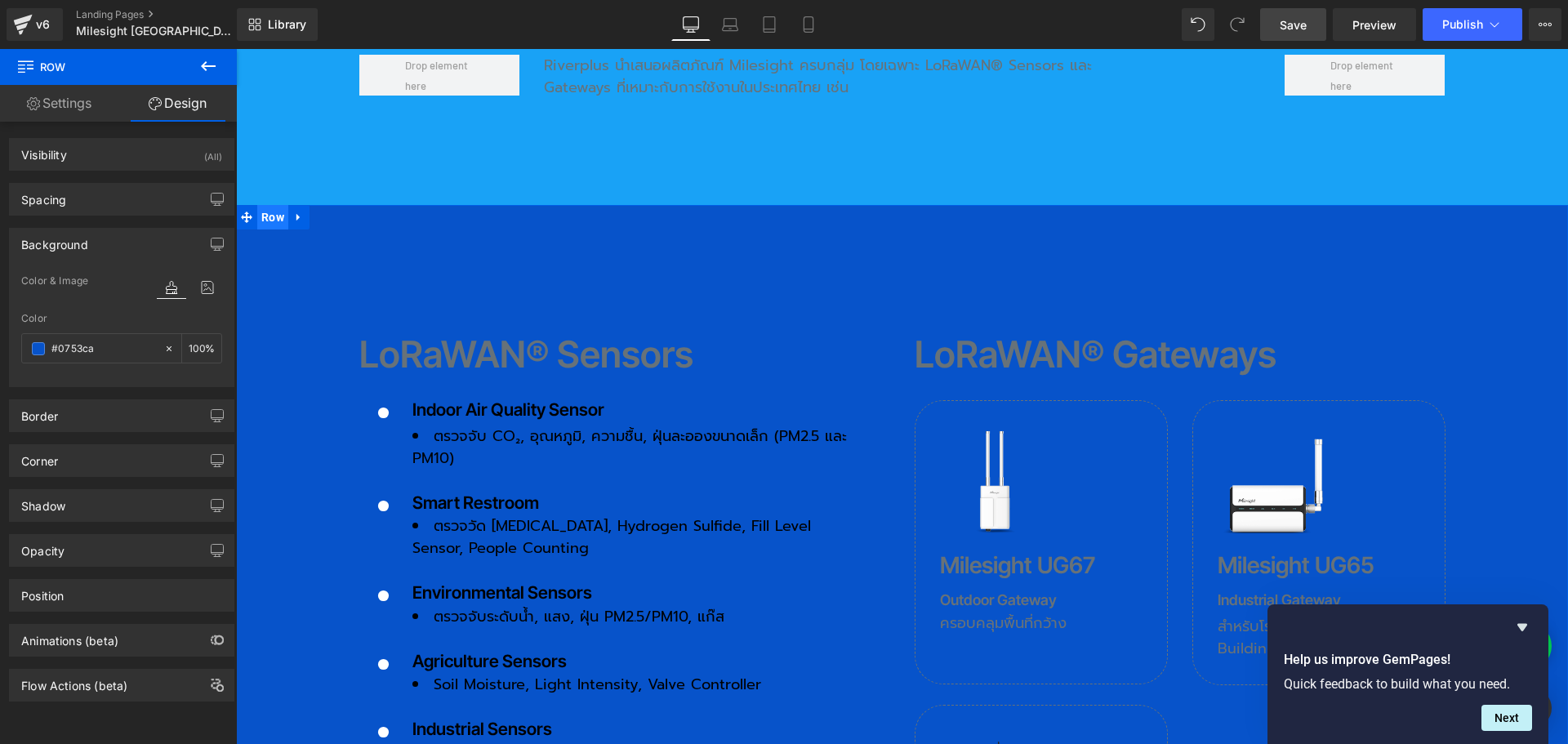
click at [266, 205] on span "Row" at bounding box center [272, 217] width 31 height 24
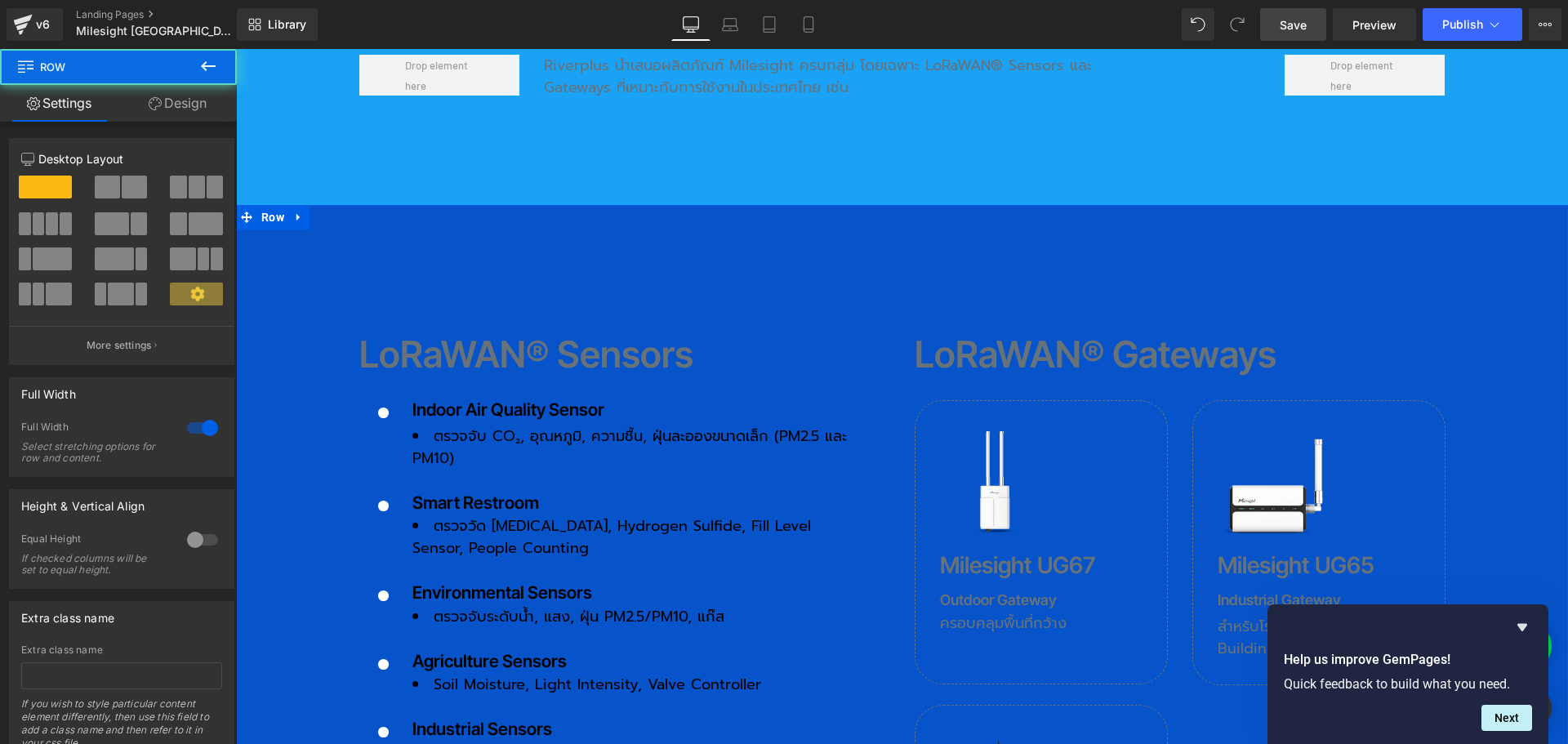
click at [203, 109] on link "Design" at bounding box center [177, 103] width 118 height 37
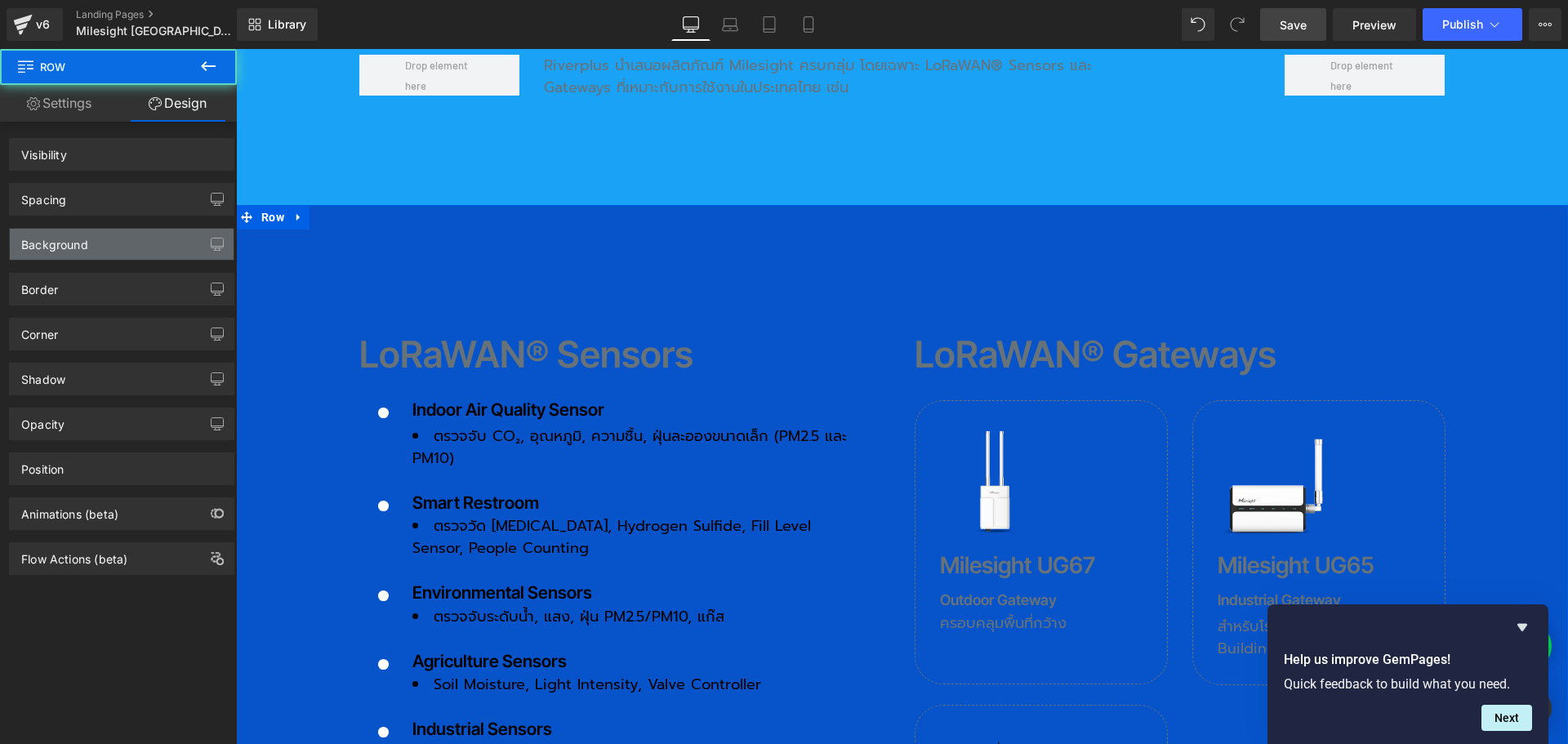
click at [89, 247] on div "Background" at bounding box center [121, 244] width 224 height 31
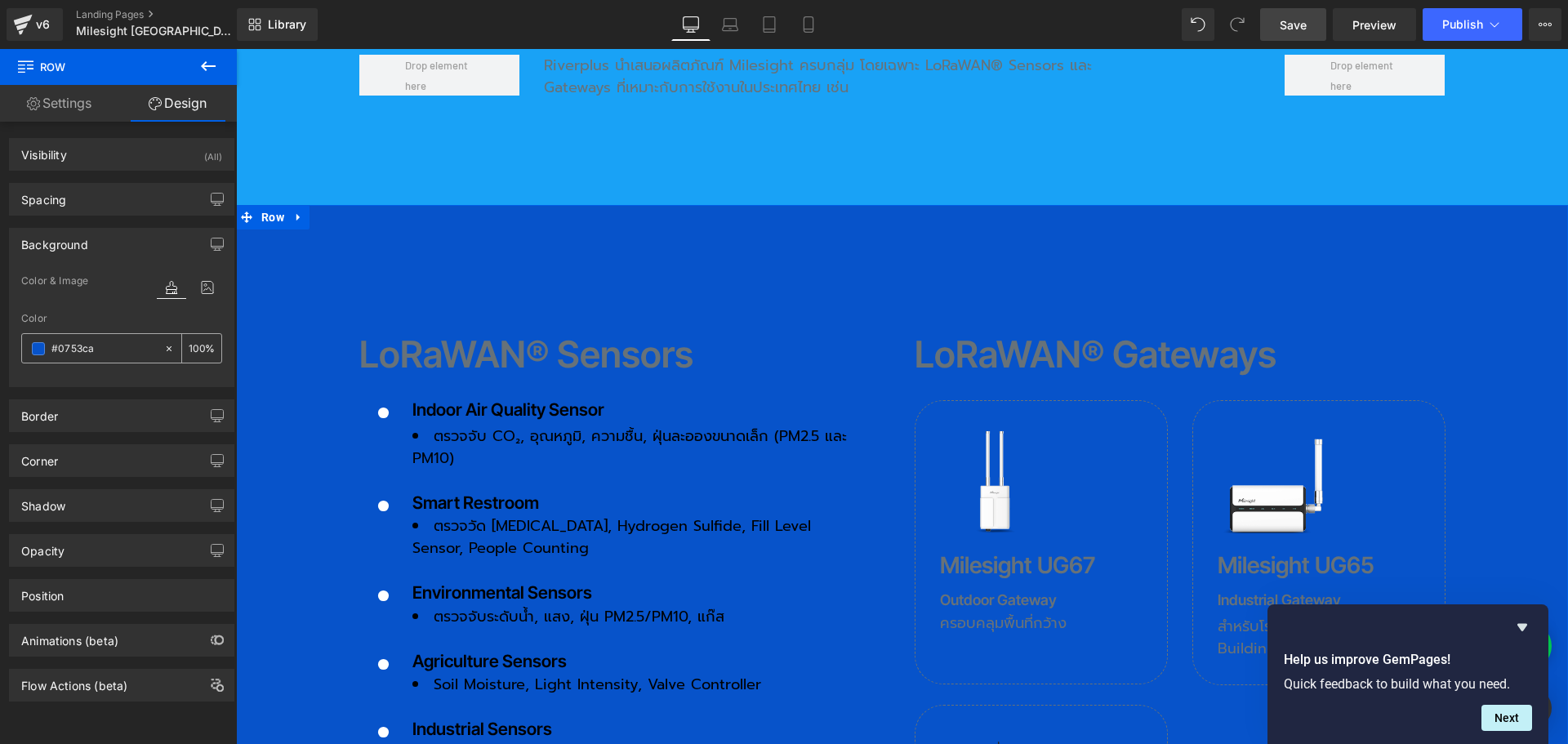
click at [108, 342] on input "text" at bounding box center [104, 348] width 105 height 18
paste input "2b6fbb"
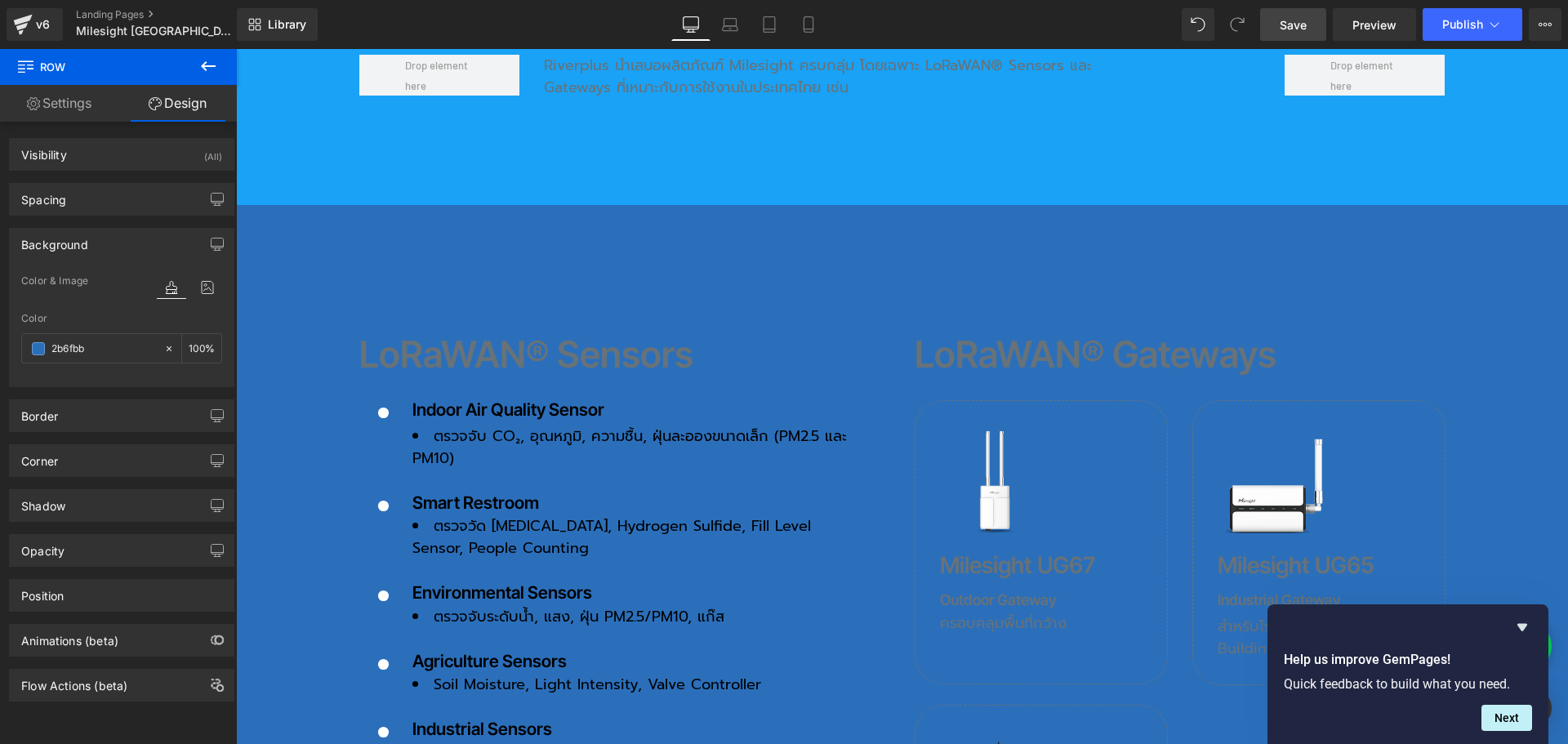
type input "2b6fbb"
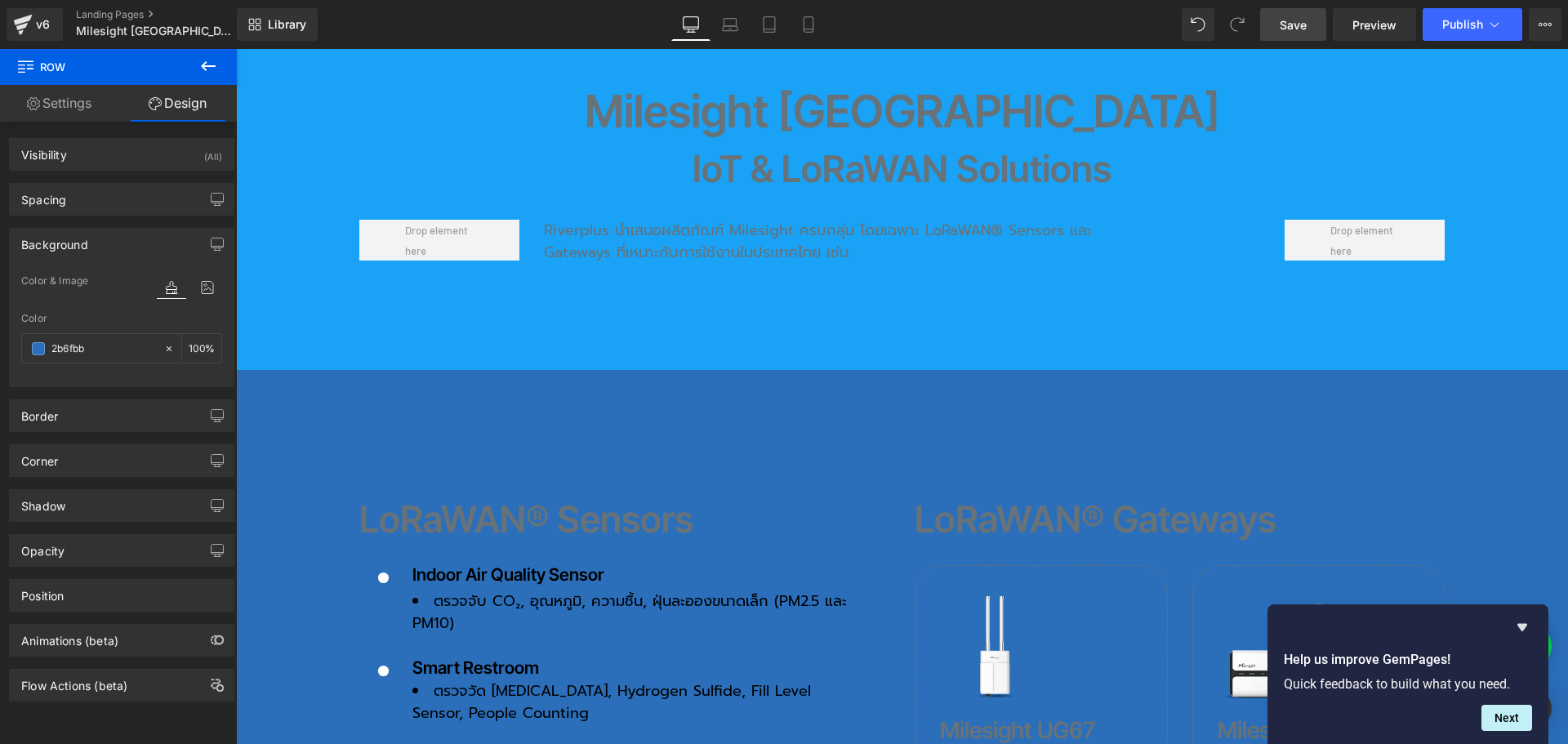
scroll to position [1469, 0]
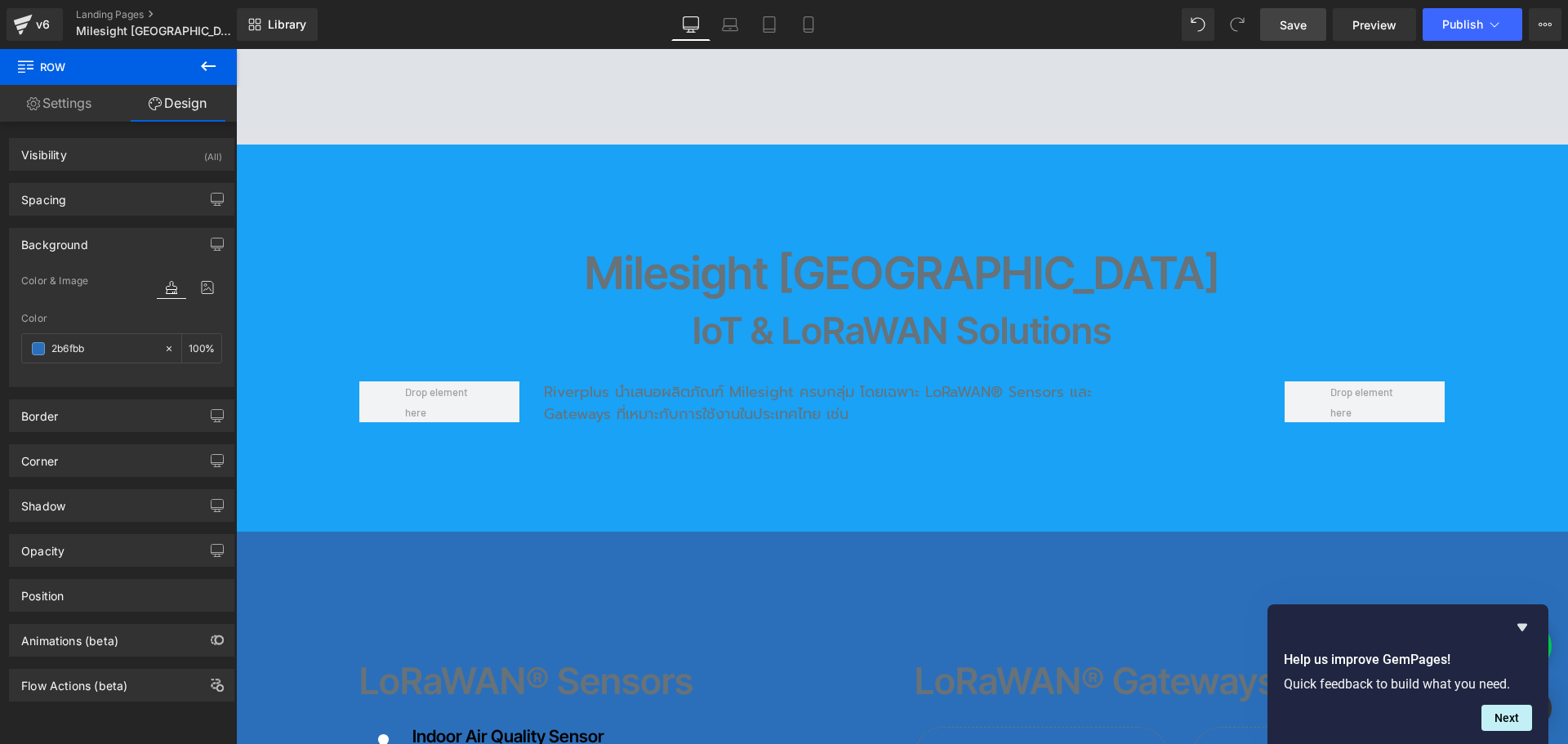
click at [1292, 34] on link "Save" at bounding box center [1292, 24] width 67 height 33
click at [834, 250] on h2 "Milesight [GEOGRAPHIC_DATA]" at bounding box center [902, 273] width 1111 height 45
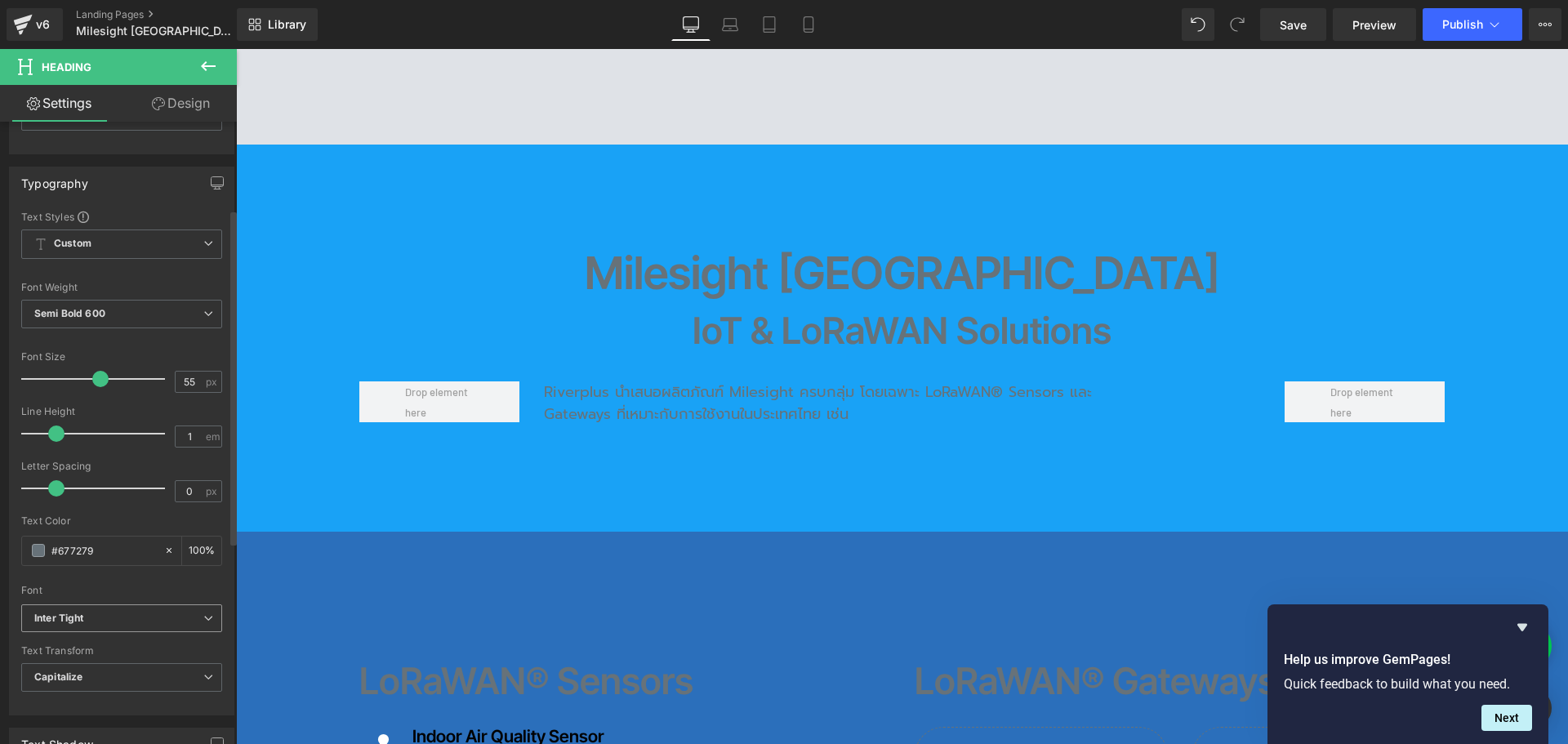
scroll to position [163, 0]
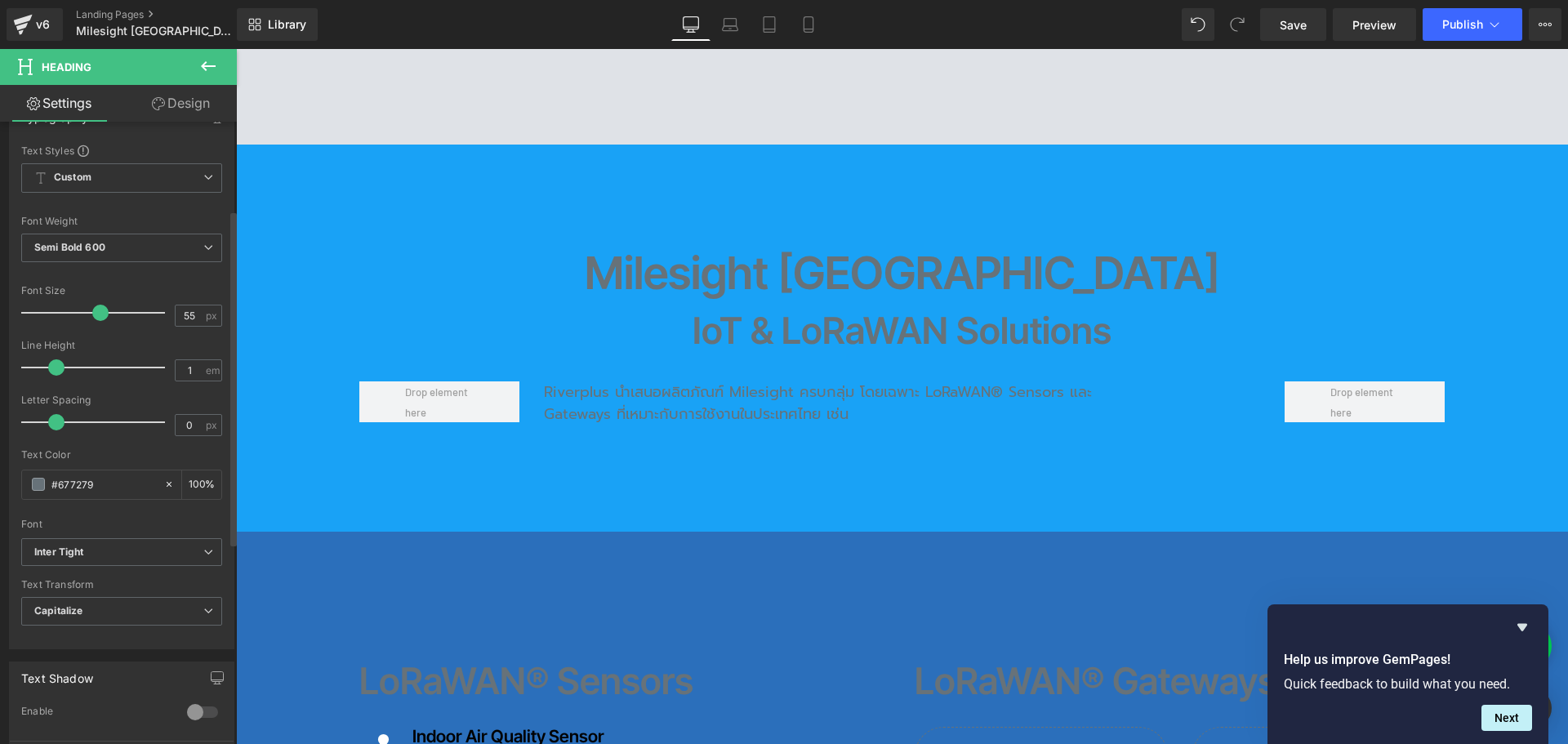
drag, startPoint x: 113, startPoint y: 485, endPoint x: 15, endPoint y: 489, distance: 98.1
click at [15, 489] on div "Text Styles Custom Custom Setup Global Style Custom Setup Global Style Thin 100…" at bounding box center [121, 395] width 224 height 504
type input "ffffff"
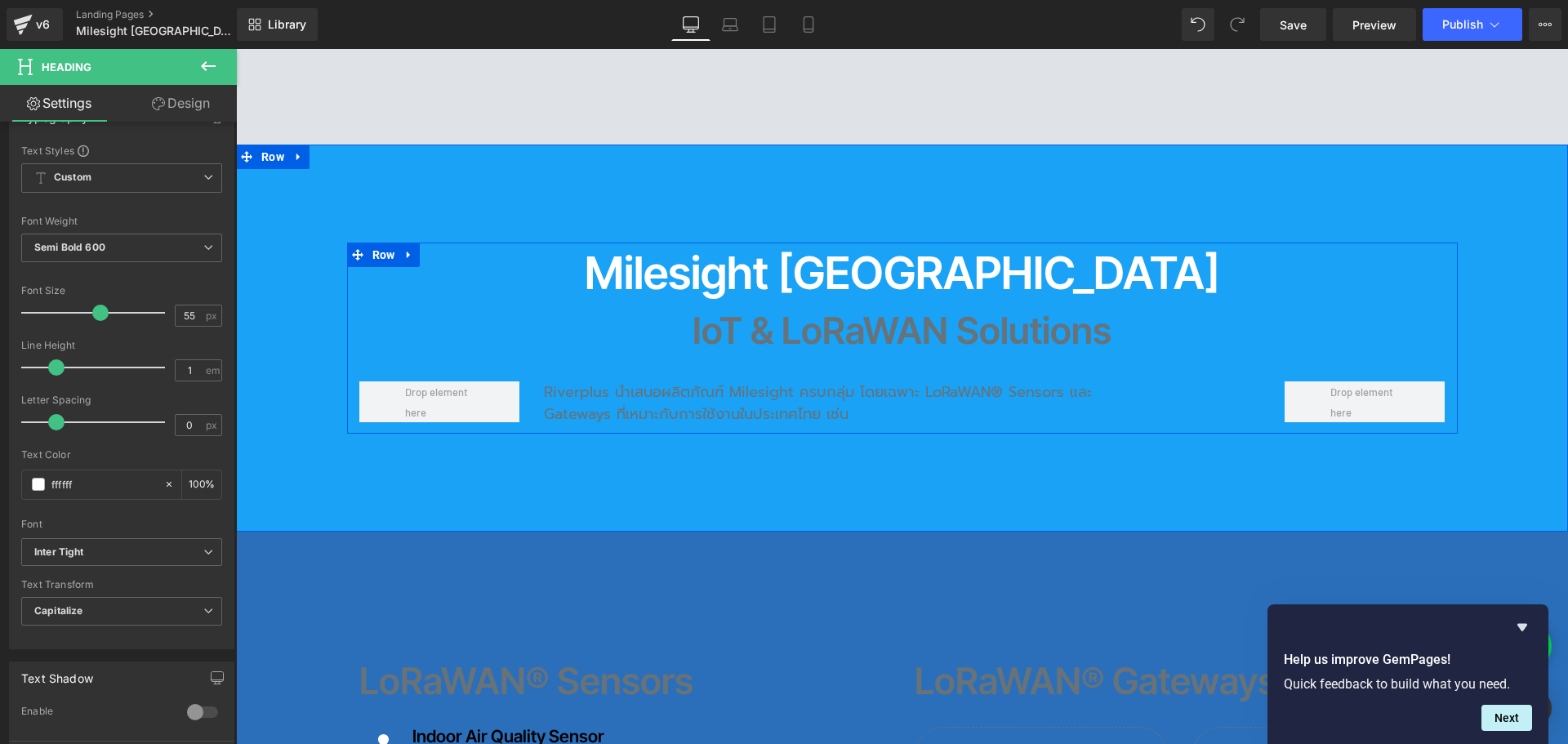
click at [735, 262] on div "Milesight Thailand Heading IoT & LoRaWAN Solutions Heading Riverplus นำเสนอผลิต…" at bounding box center [902, 337] width 1111 height 174
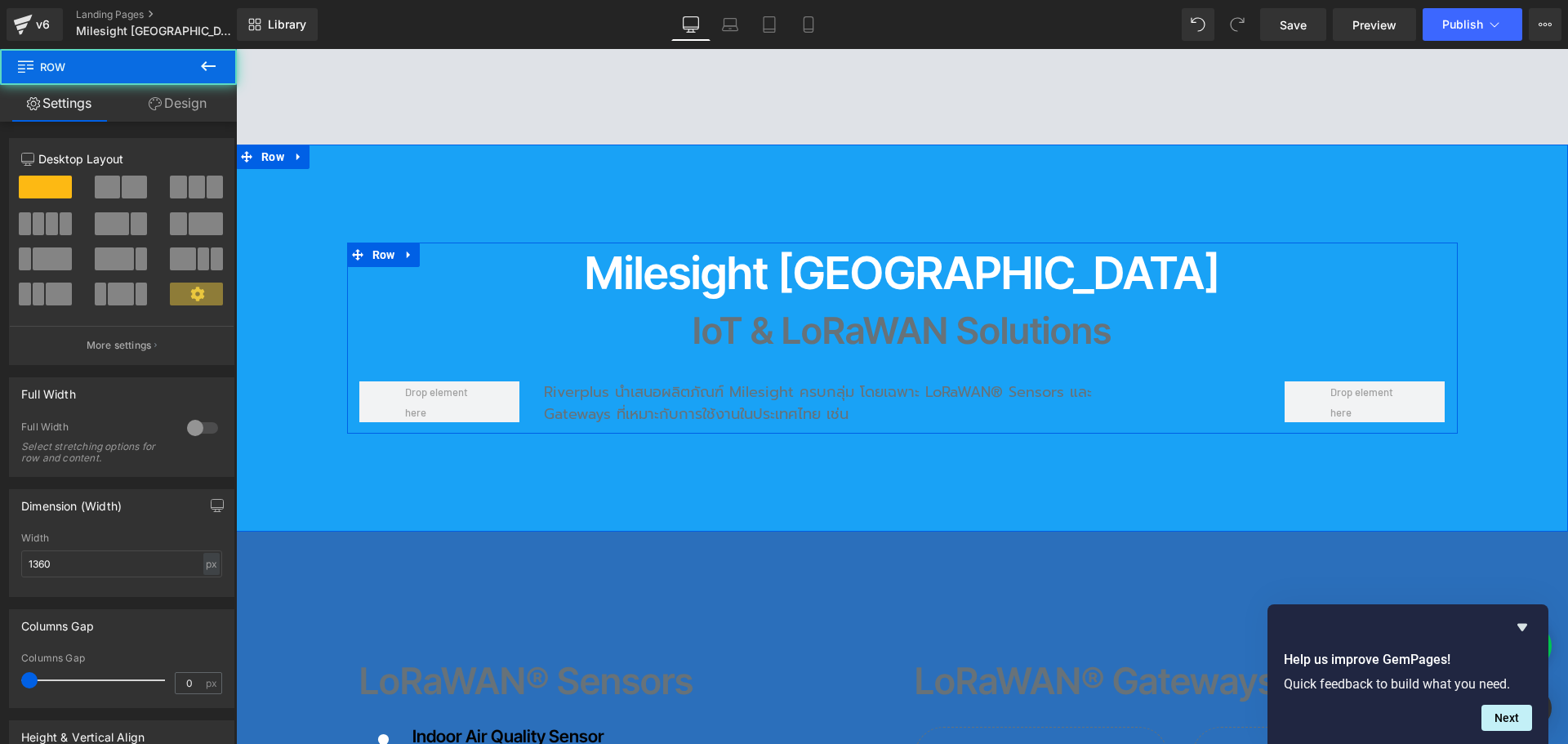
click at [714, 312] on h2 "IoT & LoRaWAN Solutions" at bounding box center [902, 330] width 1111 height 37
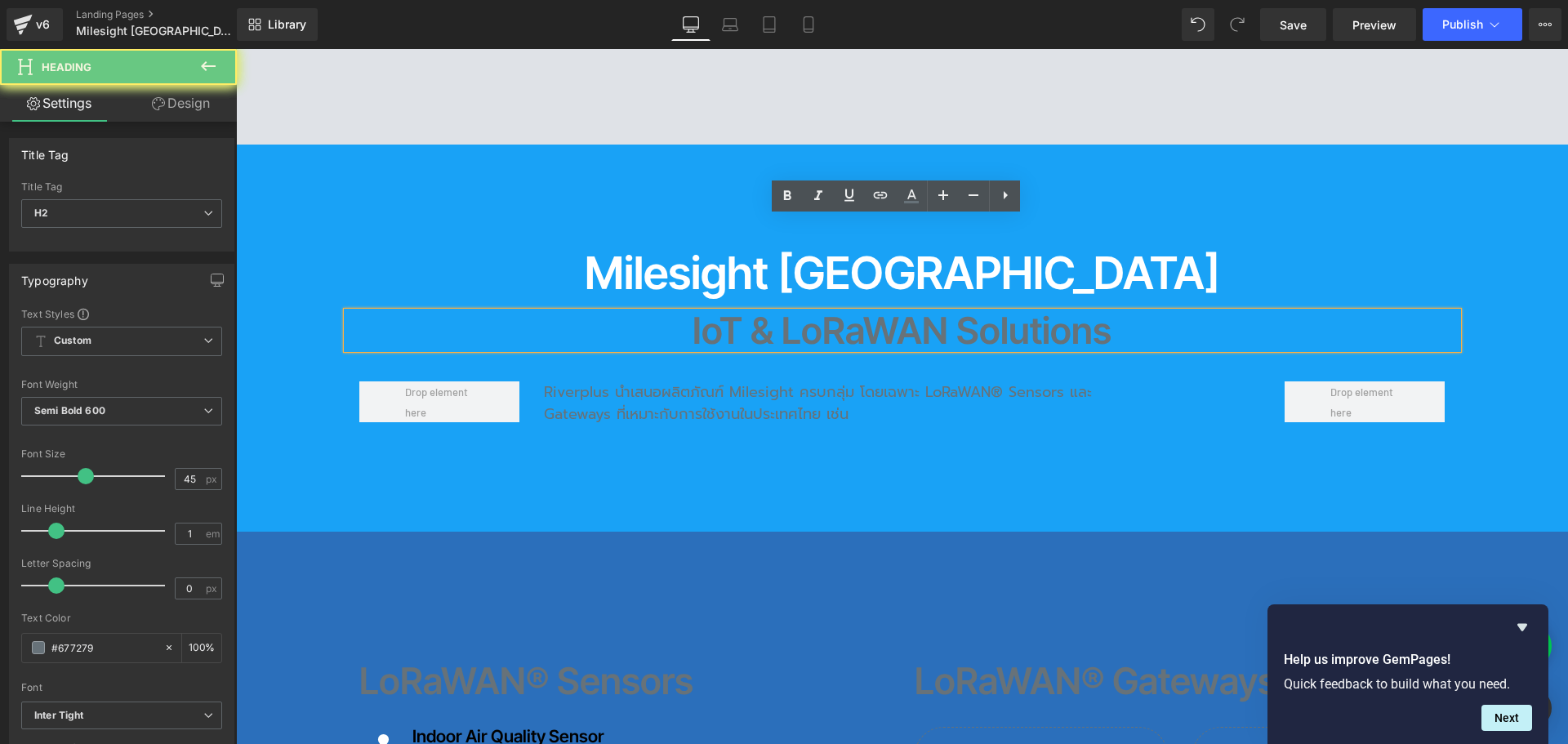
click at [712, 312] on h2 "IoT & LoRaWAN Solutions" at bounding box center [902, 330] width 1111 height 37
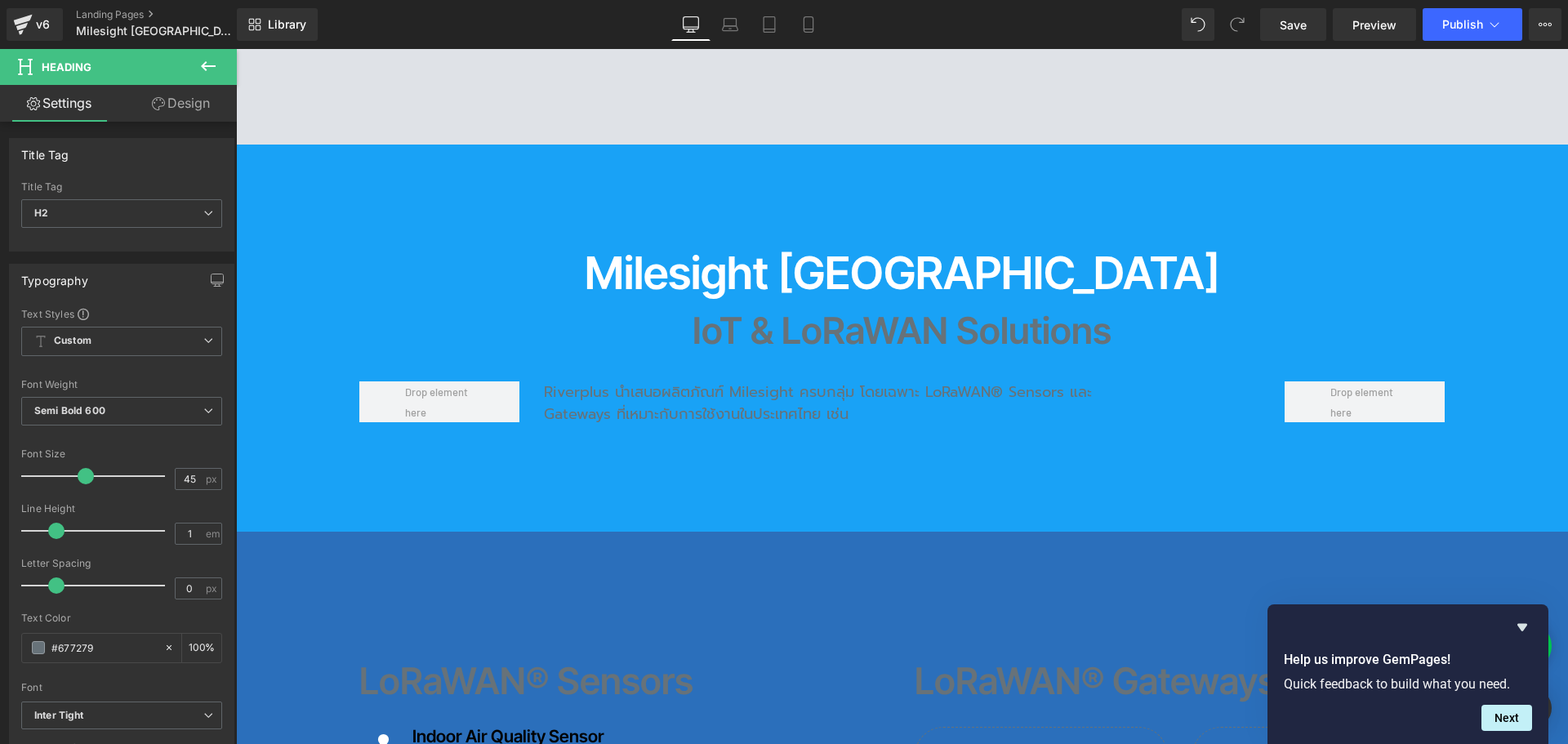
drag, startPoint x: 98, startPoint y: 648, endPoint x: -16, endPoint y: 658, distance: 114.4
click at [0, 658] on html "Row You are previewing how the will restyle your page. You can not edit Element…" at bounding box center [784, 372] width 1568 height 744
type input "ffffff"
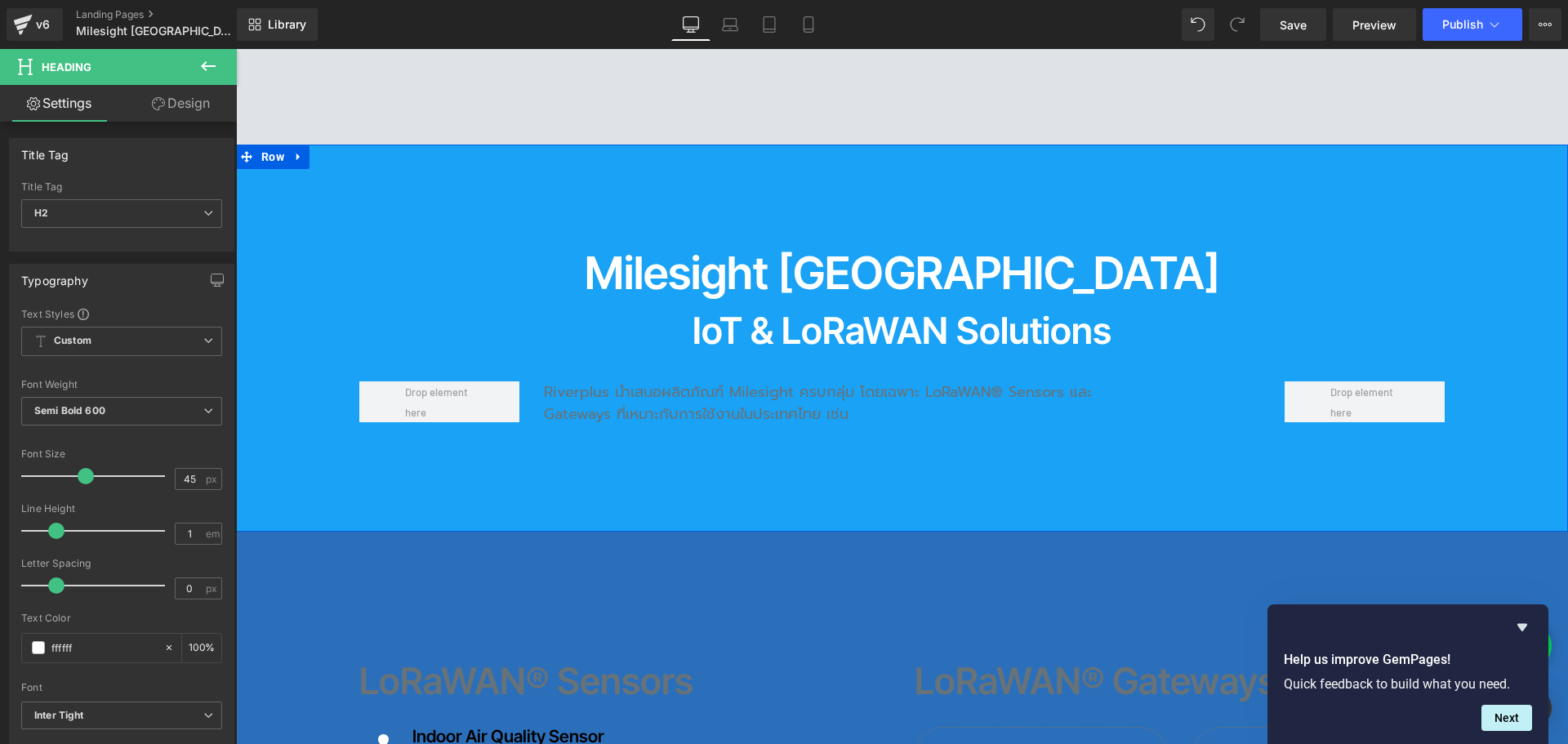
click at [647, 270] on div "Milesight Thailand Heading IoT & LoRaWAN Solutions Heading Riverplus นำเสนอผลิต…" at bounding box center [902, 337] width 1111 height 174
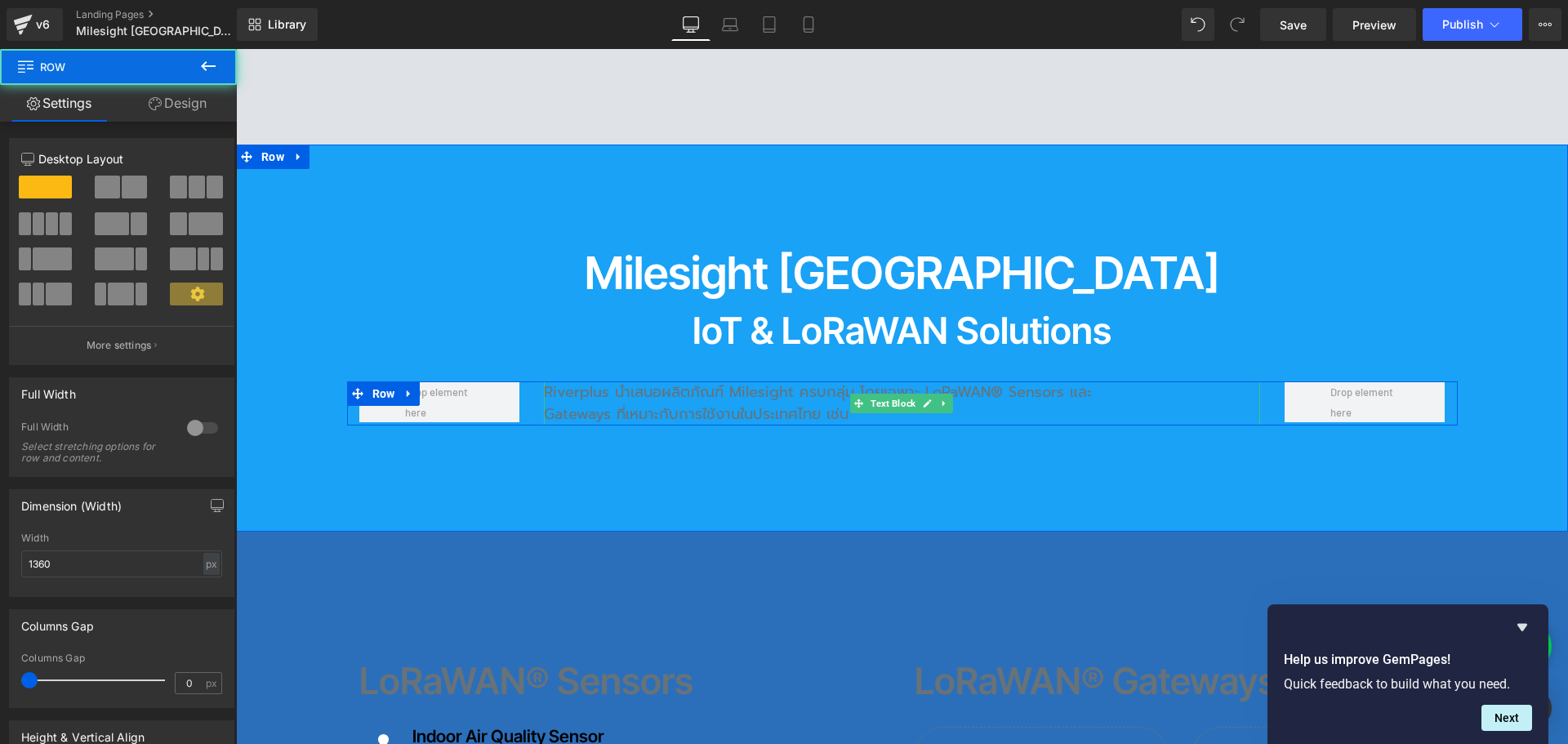
click at [612, 381] on p "Riverplus นำเสนอผลิตภัณฑ์ Milesight ครบกลุ่ม โดยเฉพาะ LoRaWAN® Sensors และ Gate…" at bounding box center [853, 403] width 619 height 44
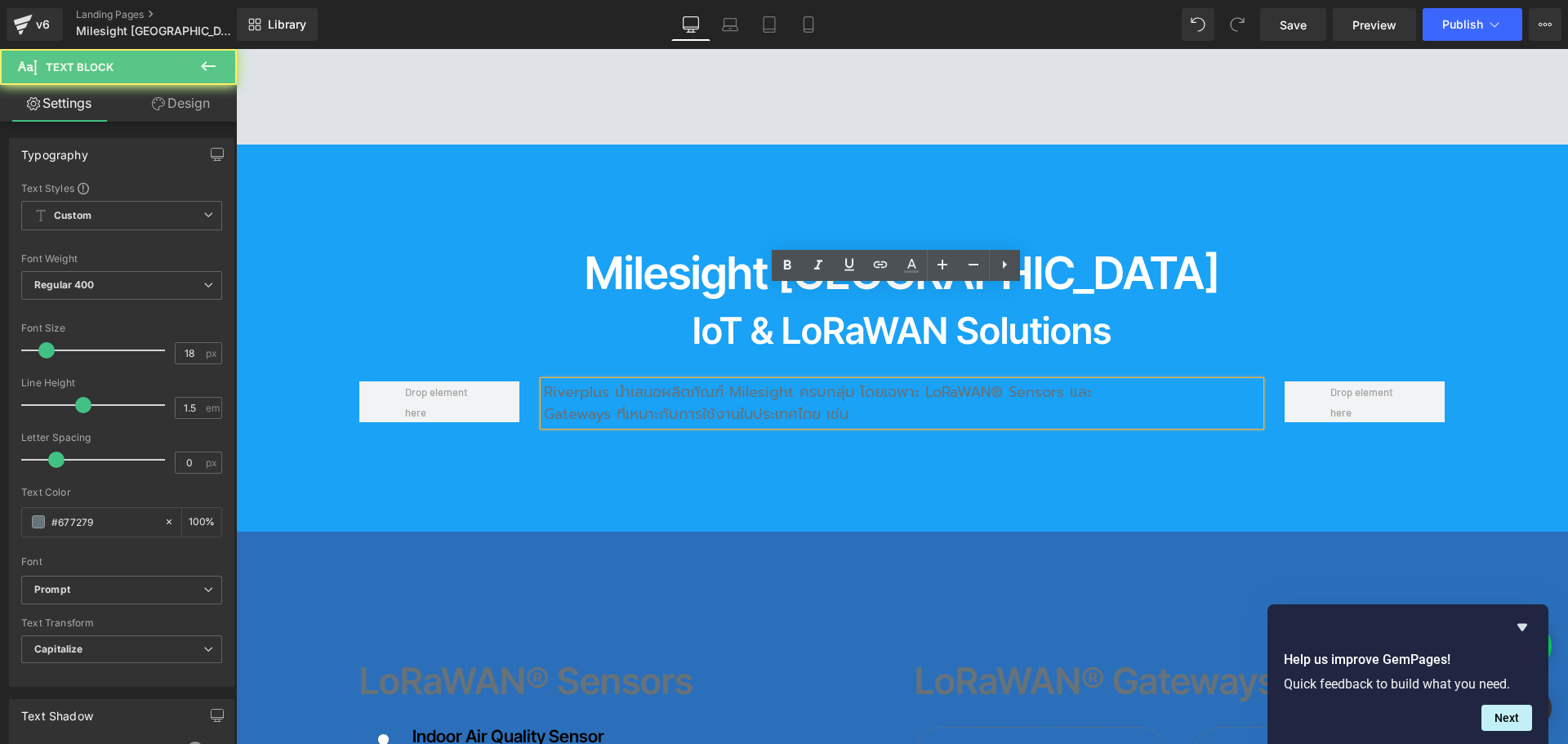
click at [587, 381] on p "Riverplus นำเสนอผลิตภัณฑ์ Milesight ครบกลุ่ม โดยเฉพาะ LoRaWAN® Sensors และ Gate…" at bounding box center [853, 403] width 619 height 44
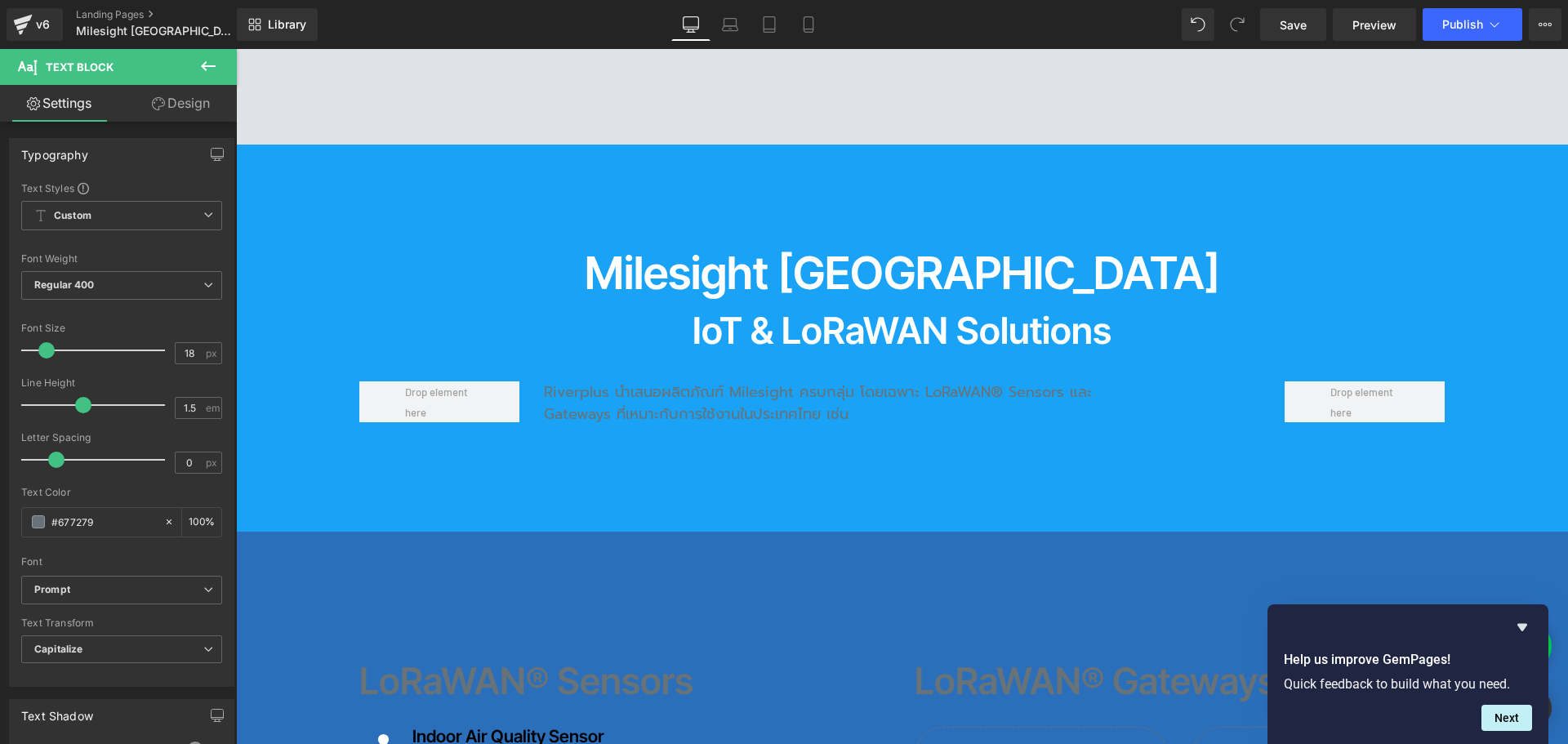
drag, startPoint x: 111, startPoint y: 528, endPoint x: -12, endPoint y: 528, distance: 123.0
click at [0, 528] on html "Row You are previewing how the will restyle your page. You can not edit Element…" at bounding box center [784, 372] width 1568 height 744
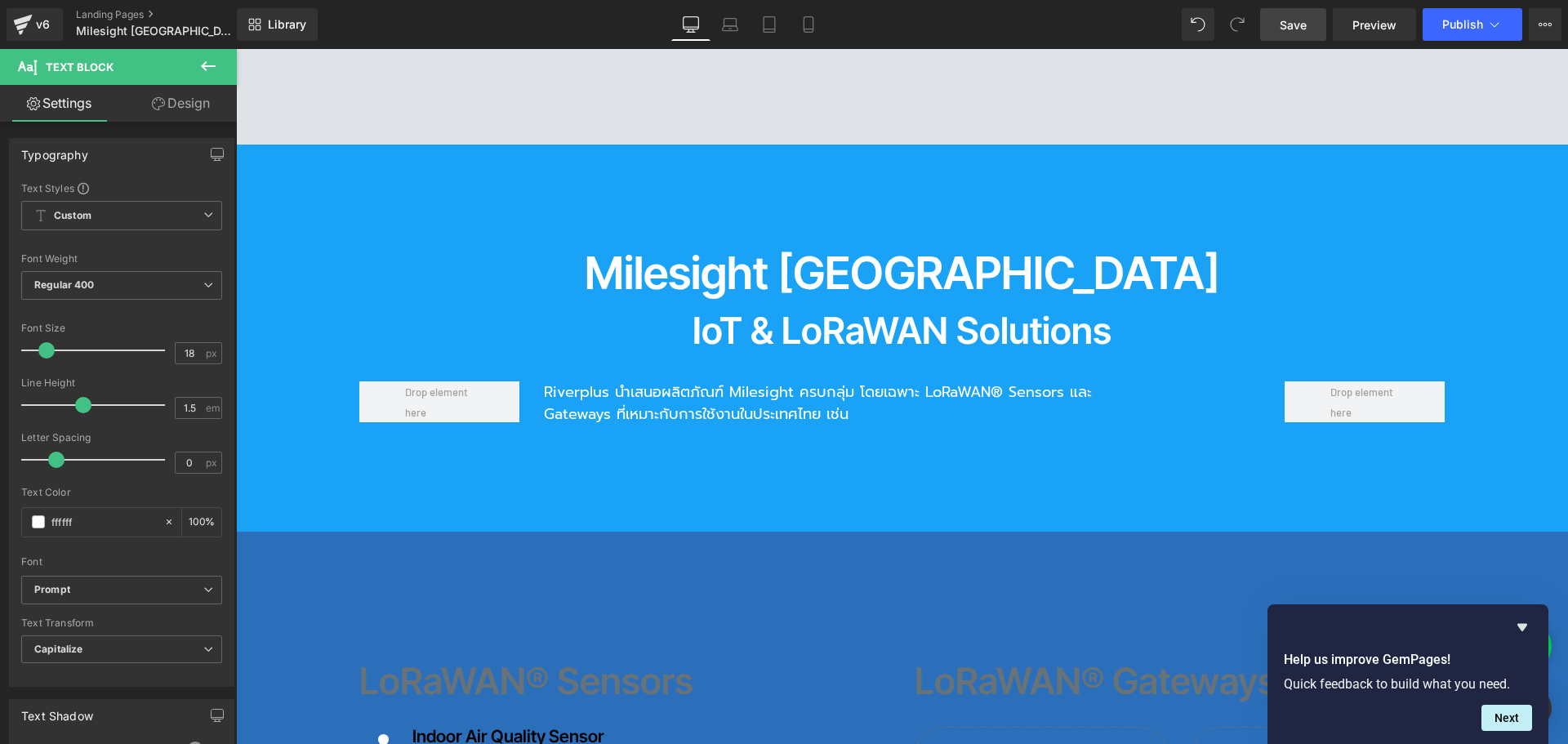
type input "ffffff"
click at [1298, 27] on span "Save" at bounding box center [1292, 24] width 27 height 17
click at [265, 531] on span "Row" at bounding box center [272, 543] width 31 height 24
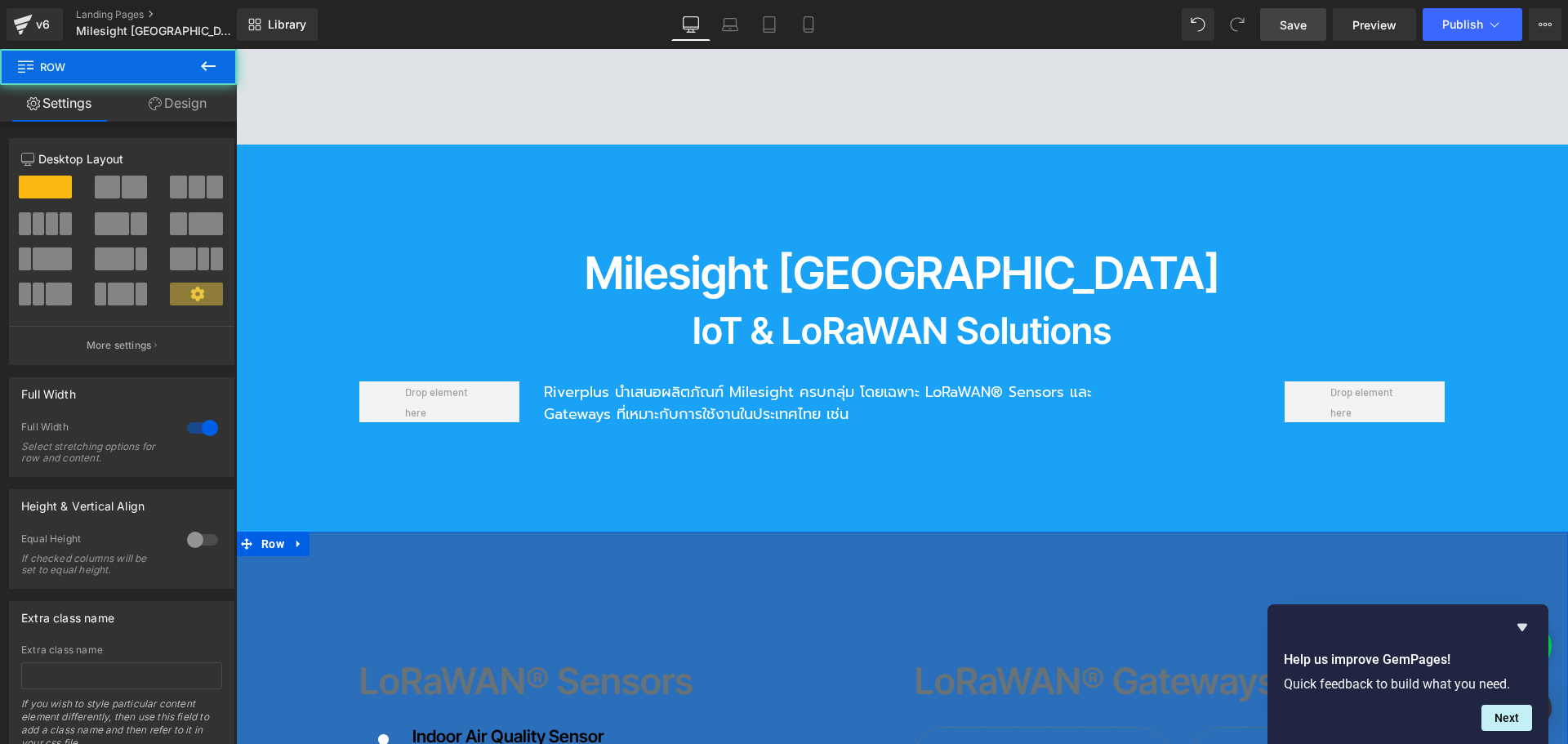
click at [174, 111] on link "Design" at bounding box center [177, 103] width 118 height 37
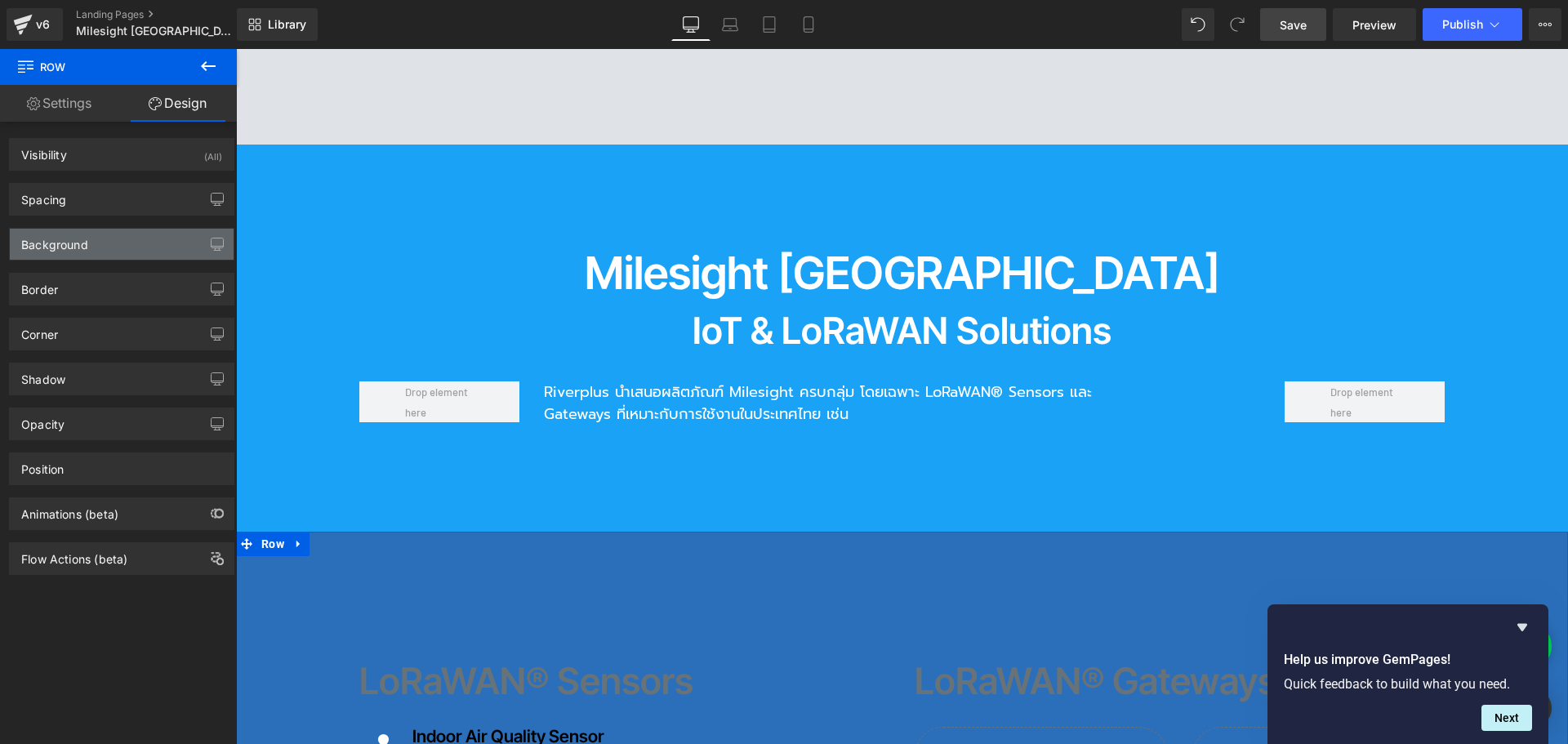
click at [101, 245] on div "Background" at bounding box center [121, 244] width 224 height 31
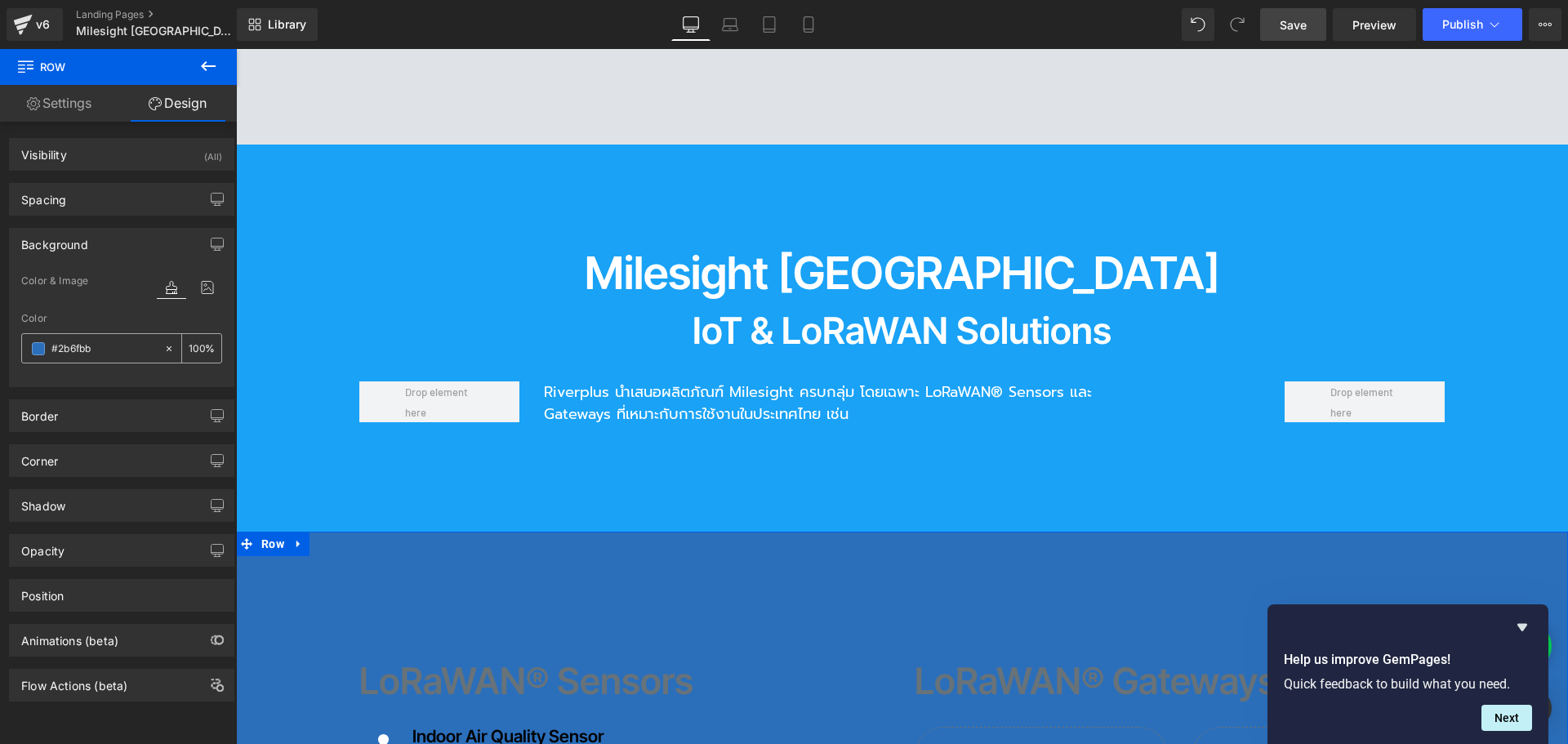
click at [97, 336] on div at bounding box center [93, 348] width 142 height 28
click at [107, 347] on input "text" at bounding box center [104, 348] width 105 height 18
paste input "074799"
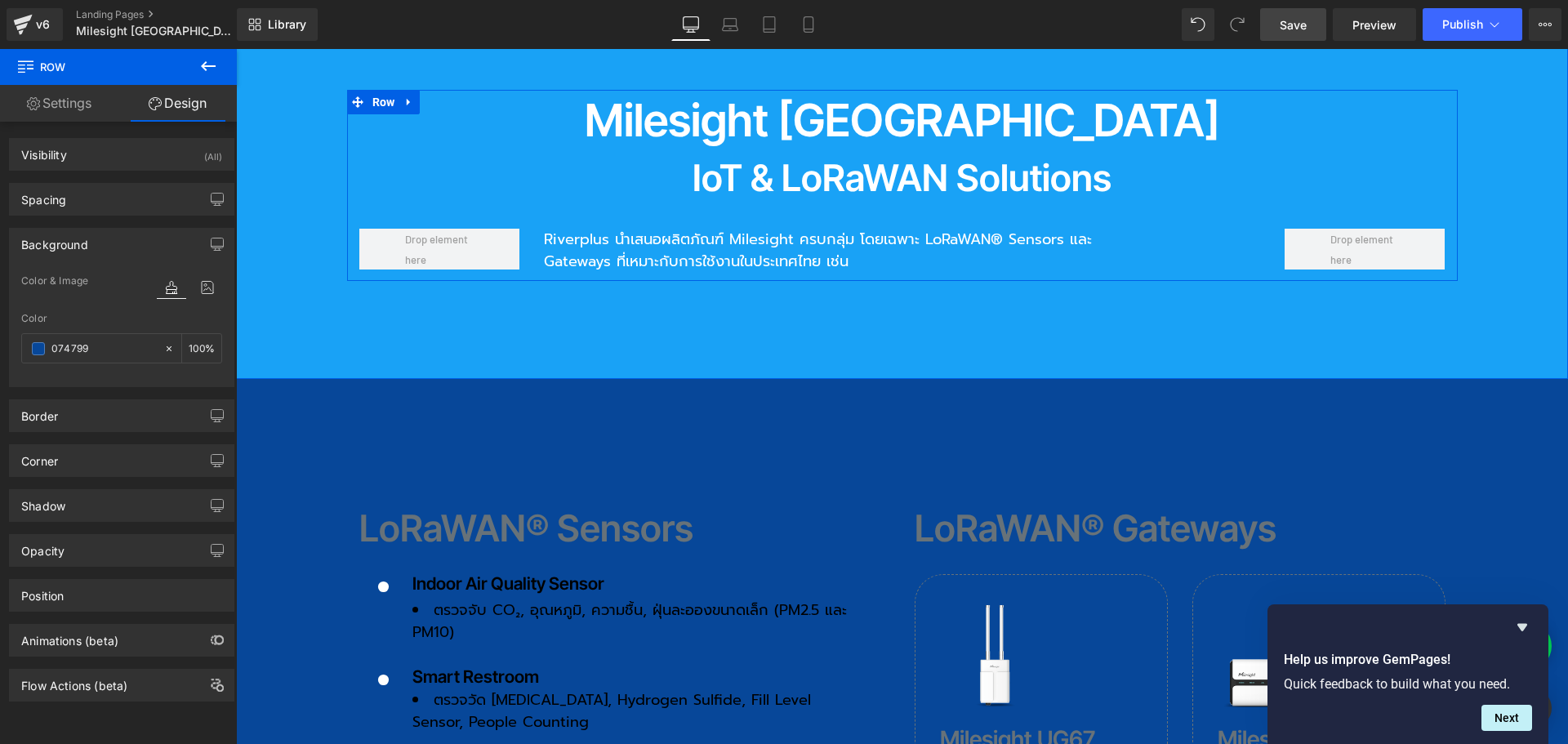
scroll to position [1796, 0]
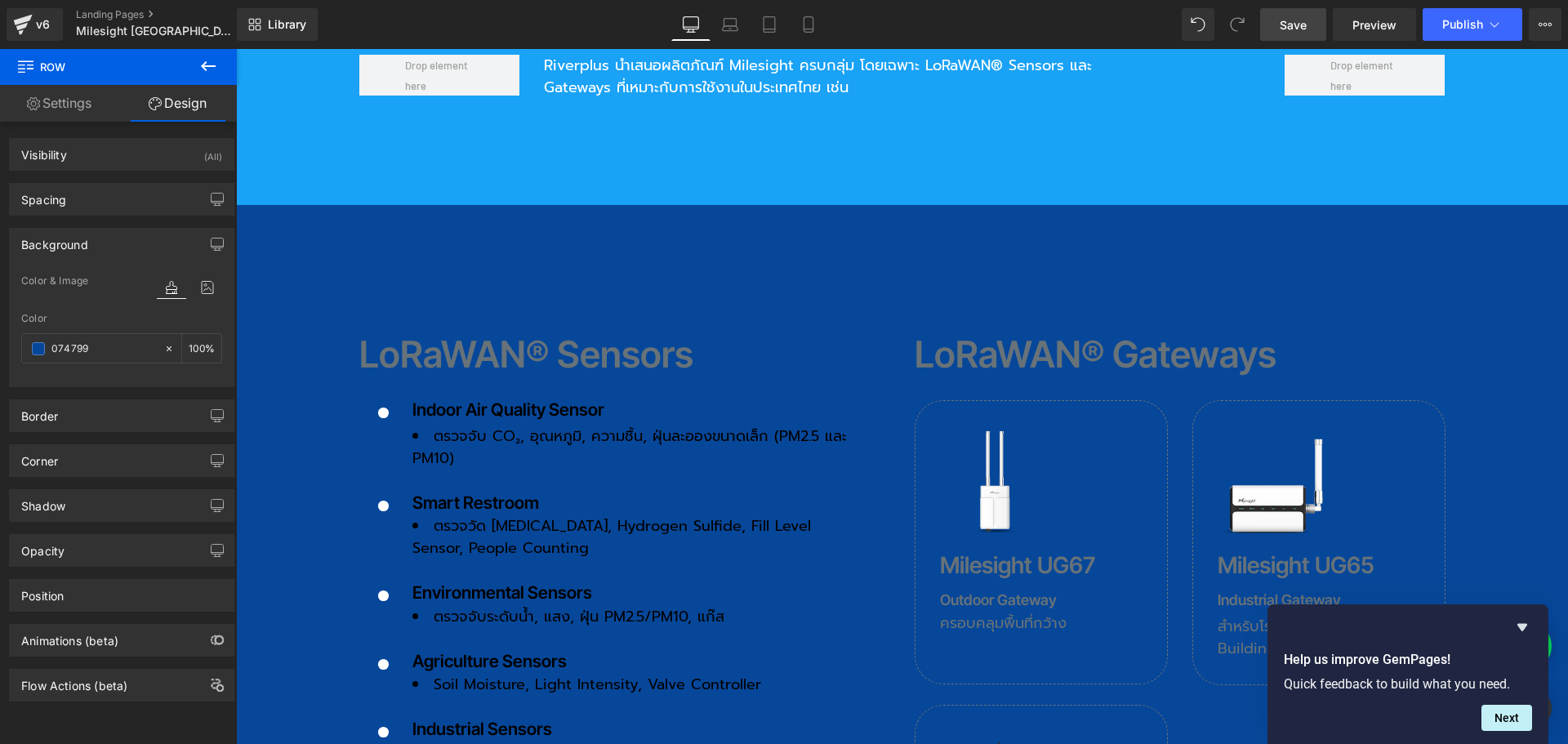
type input "074799"
click at [1303, 28] on span "Save" at bounding box center [1292, 24] width 27 height 17
click at [609, 389] on span "Icon List" at bounding box center [624, 401] width 54 height 24
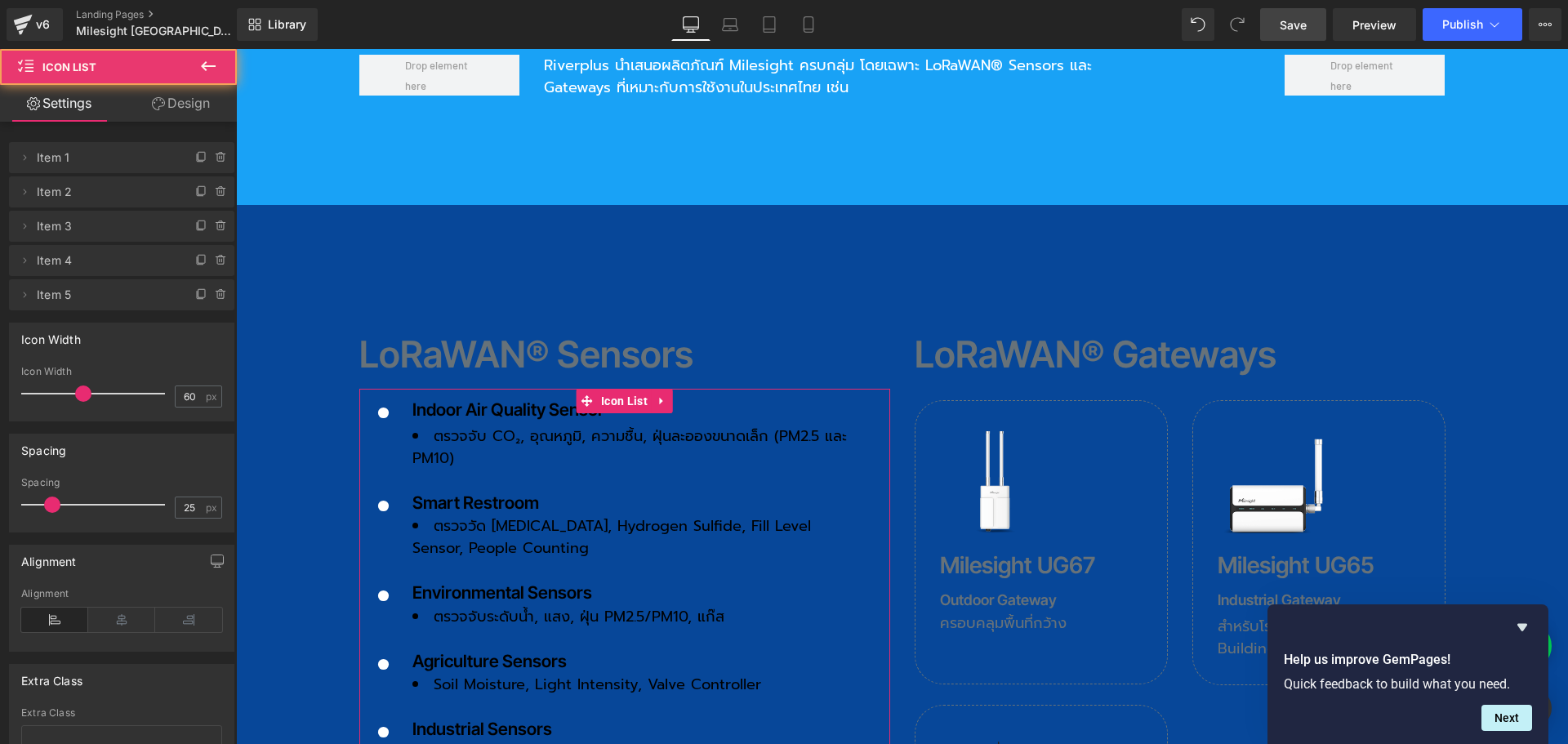
drag, startPoint x: 198, startPoint y: 109, endPoint x: 81, endPoint y: 200, distance: 148.2
click at [198, 109] on link "Design" at bounding box center [181, 103] width 118 height 37
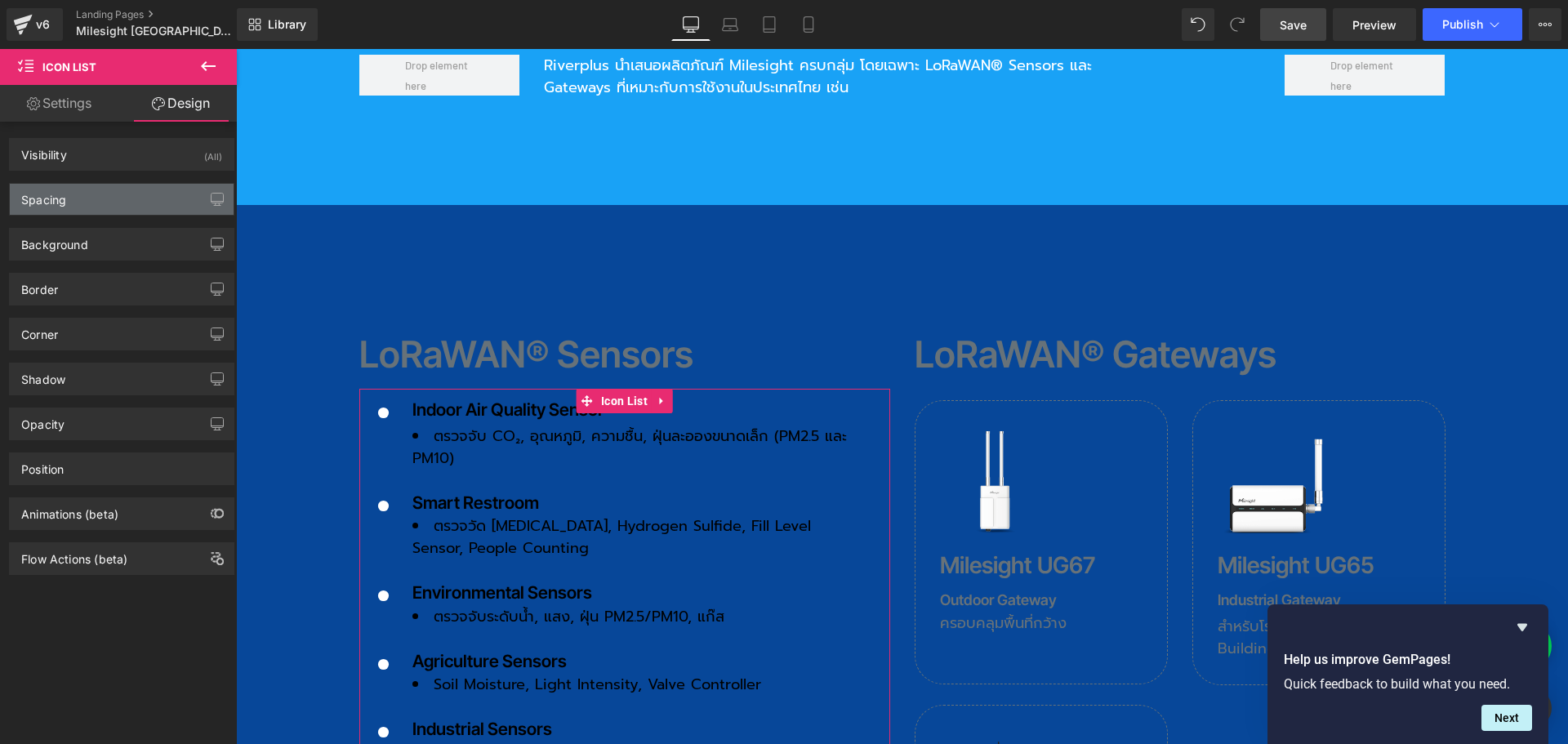
click at [81, 200] on div "Spacing" at bounding box center [121, 199] width 224 height 31
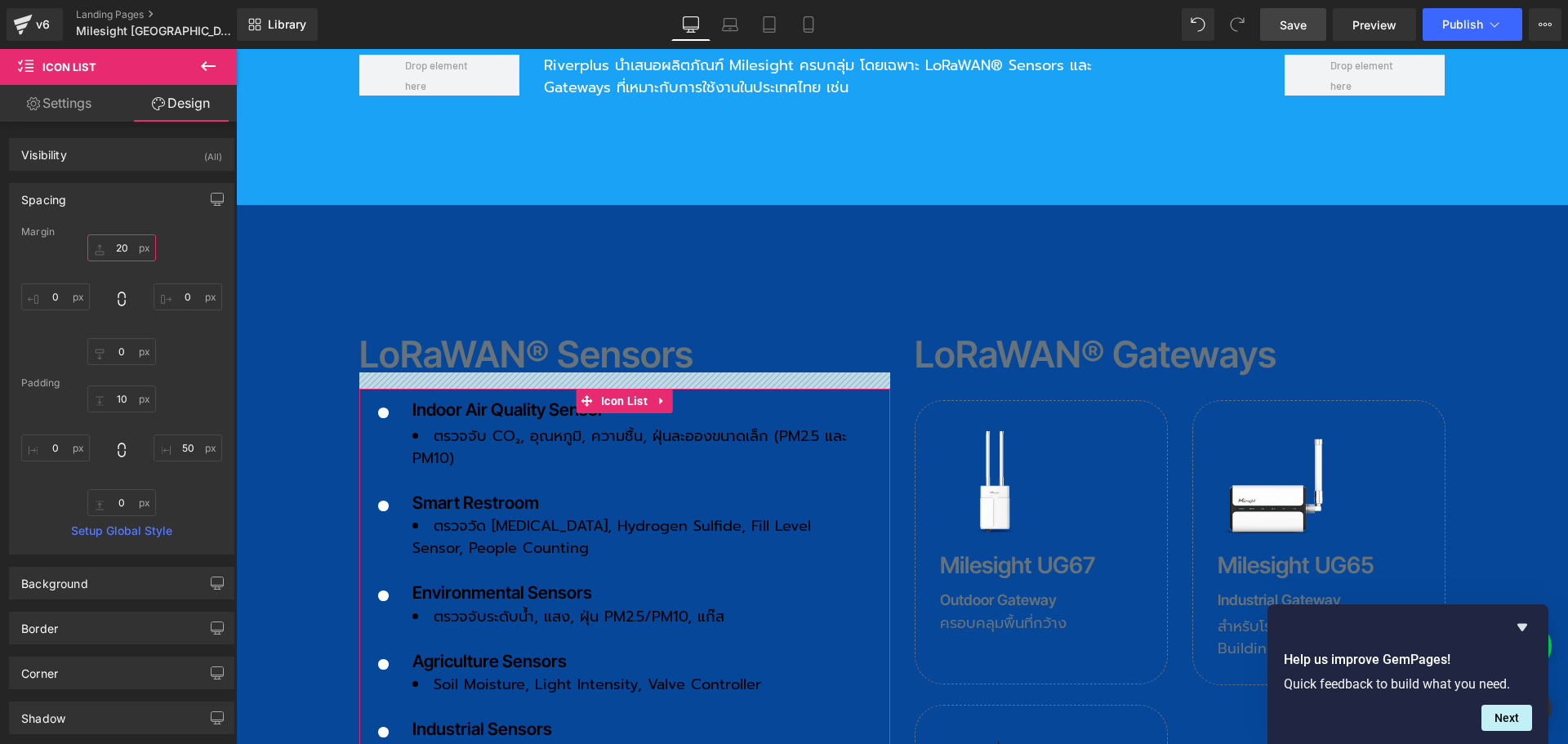
click at [125, 244] on input "text" at bounding box center [121, 247] width 68 height 27
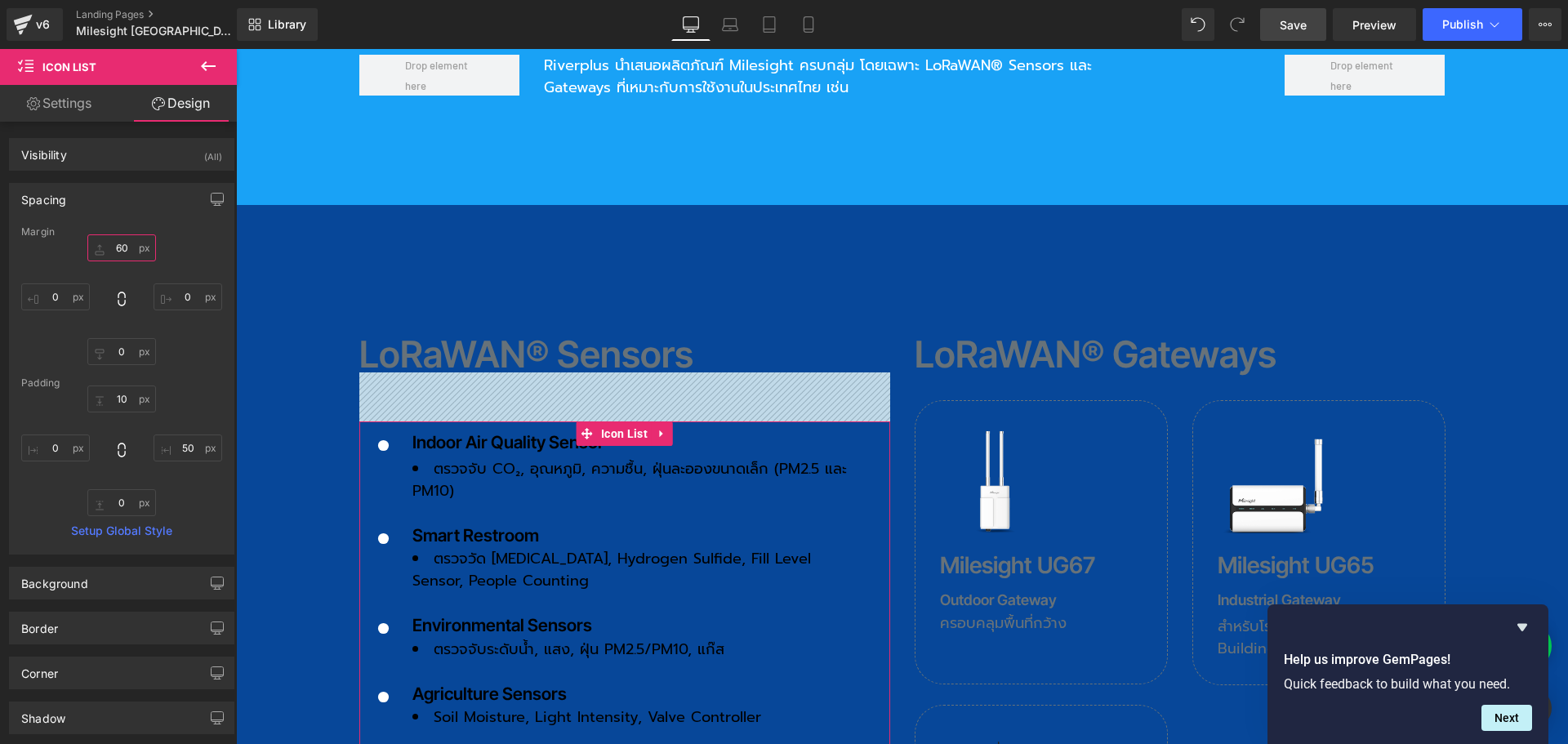
type input "6"
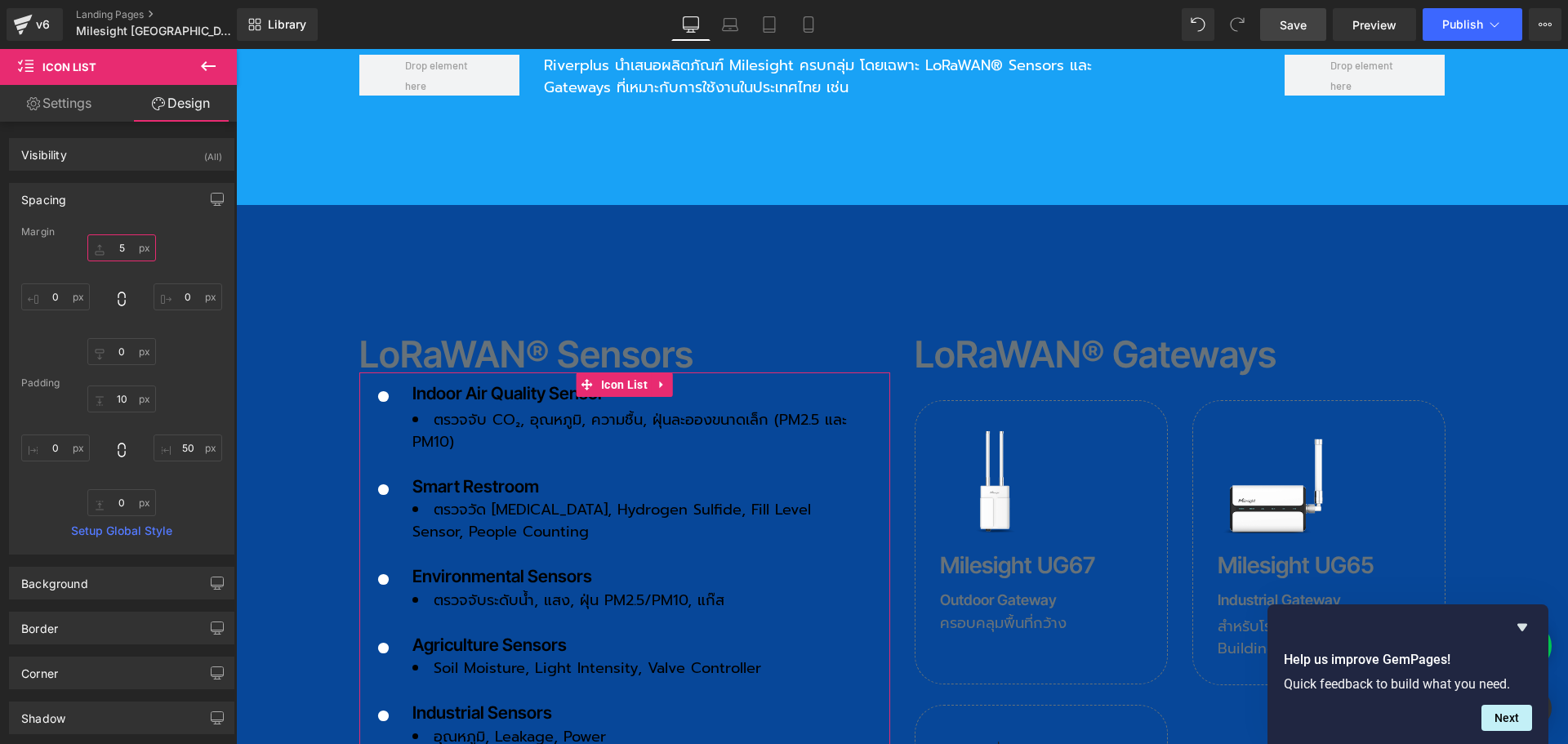
type input "50"
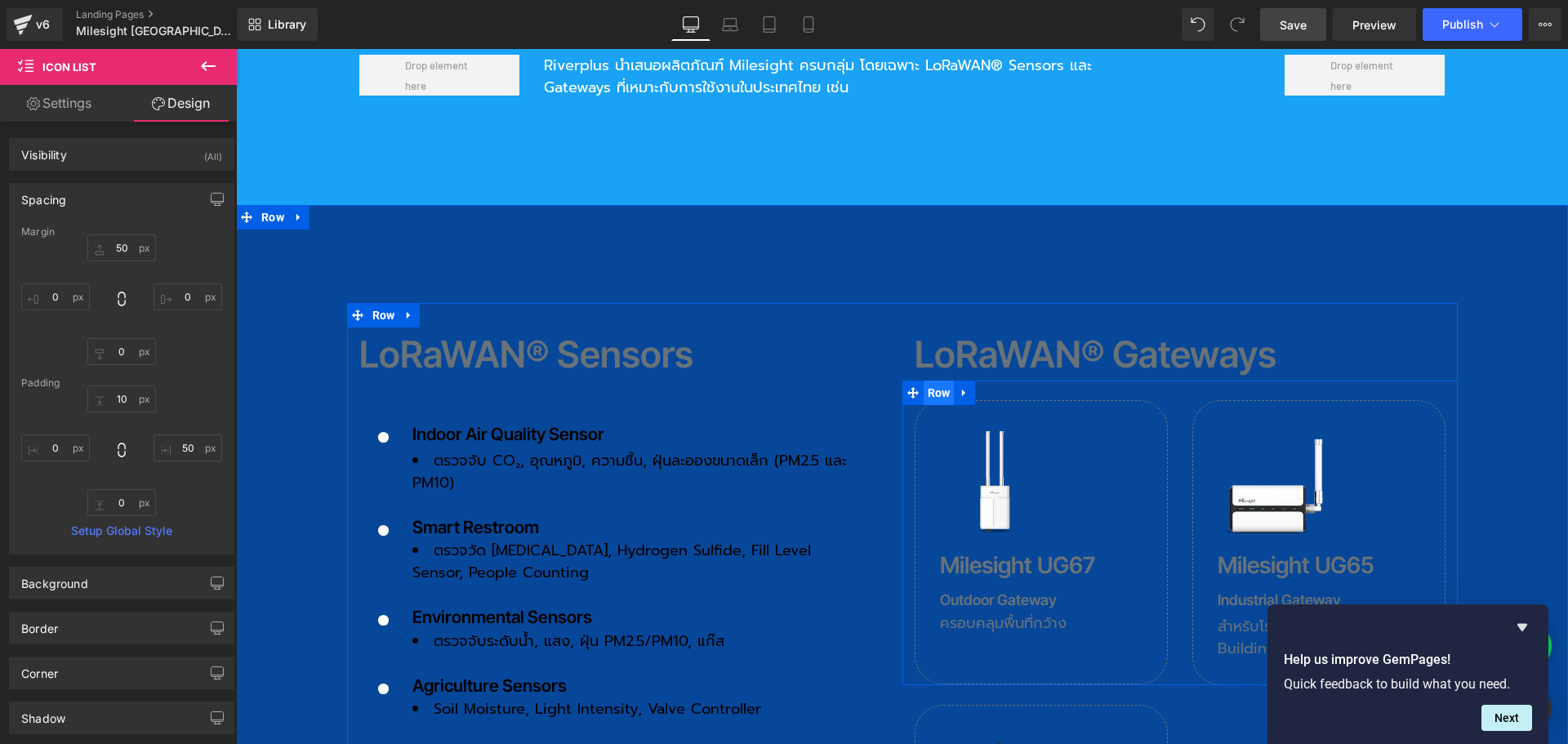
click at [936, 380] on span "Row" at bounding box center [938, 393] width 31 height 24
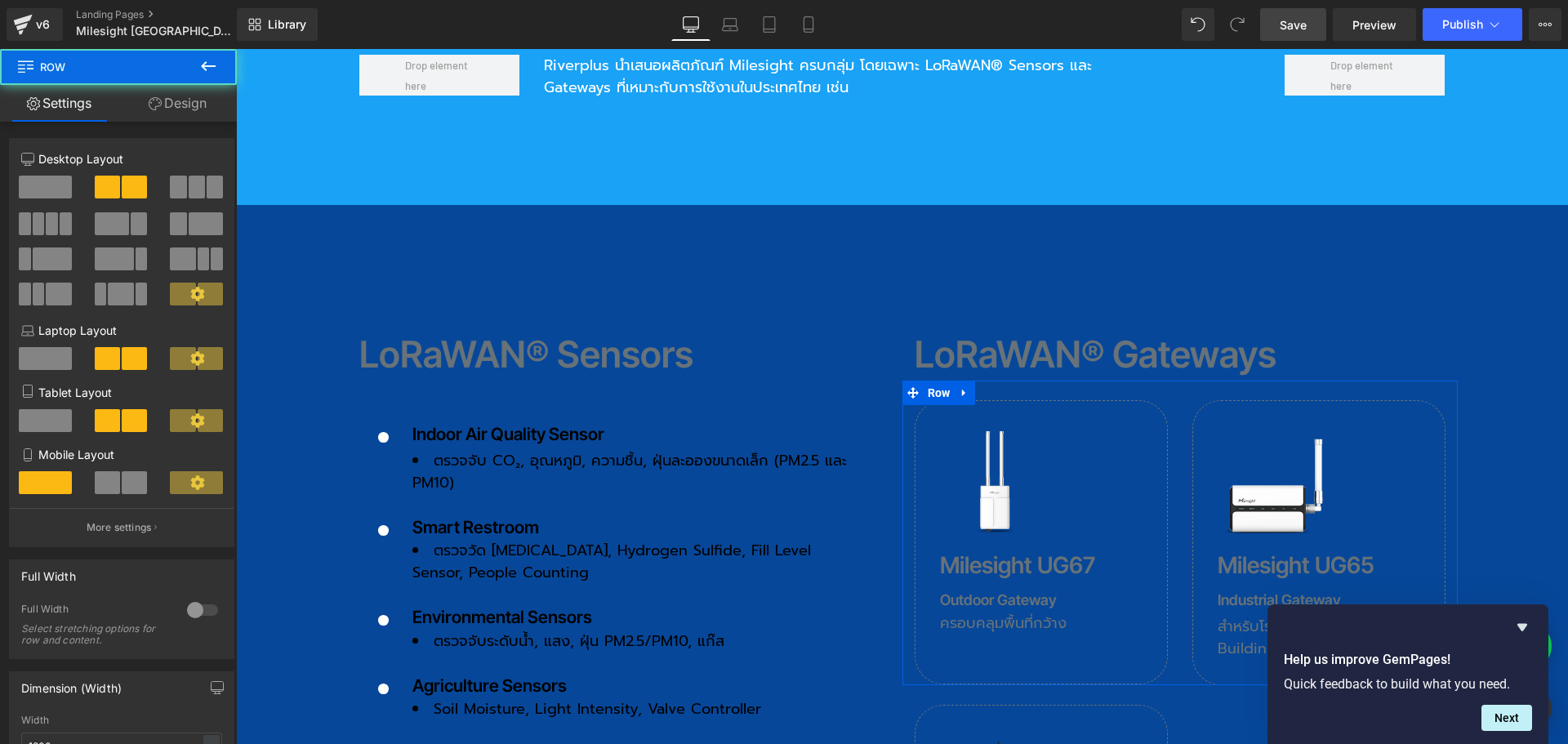
click at [187, 99] on link "Design" at bounding box center [177, 103] width 118 height 37
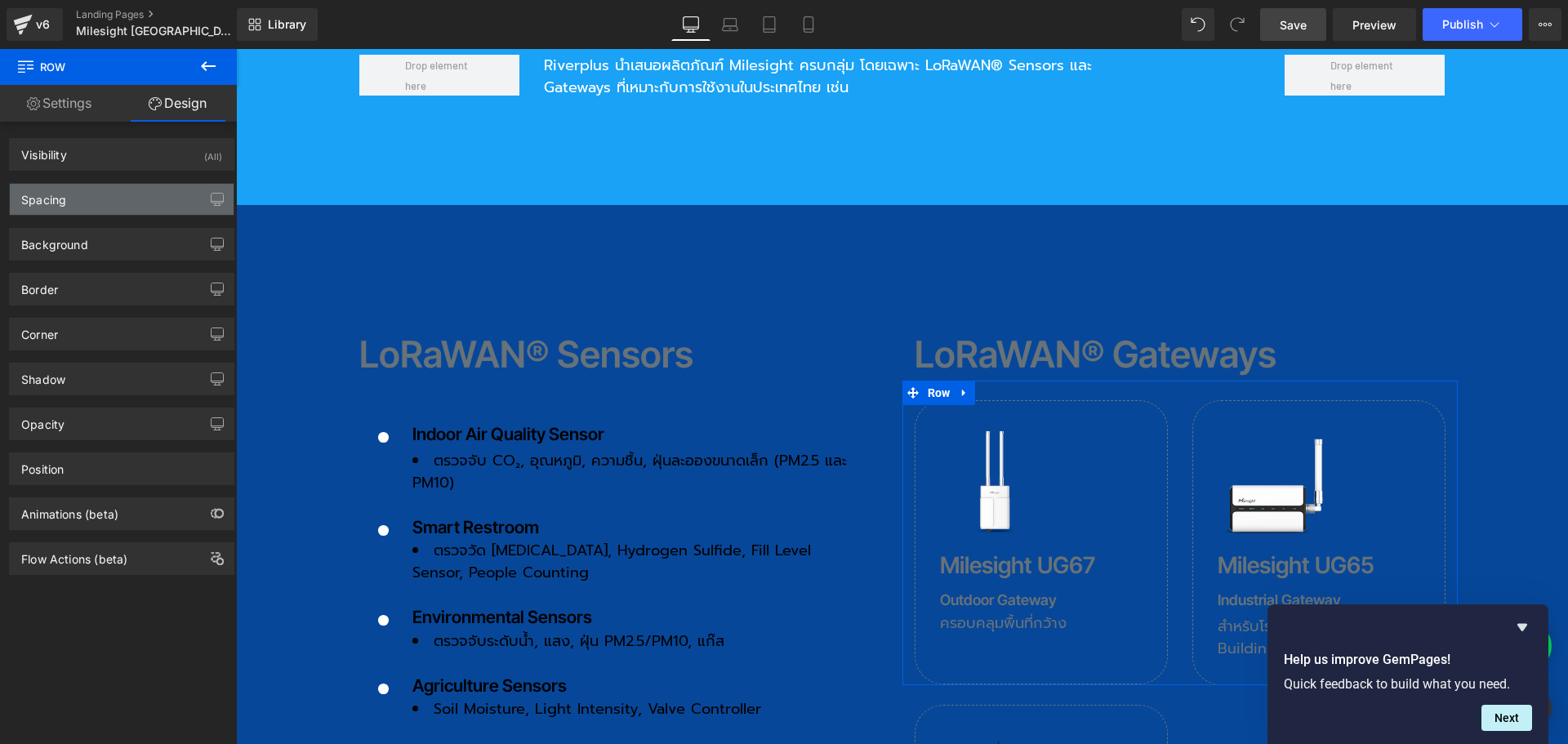
click at [97, 193] on div "Spacing" at bounding box center [121, 199] width 224 height 31
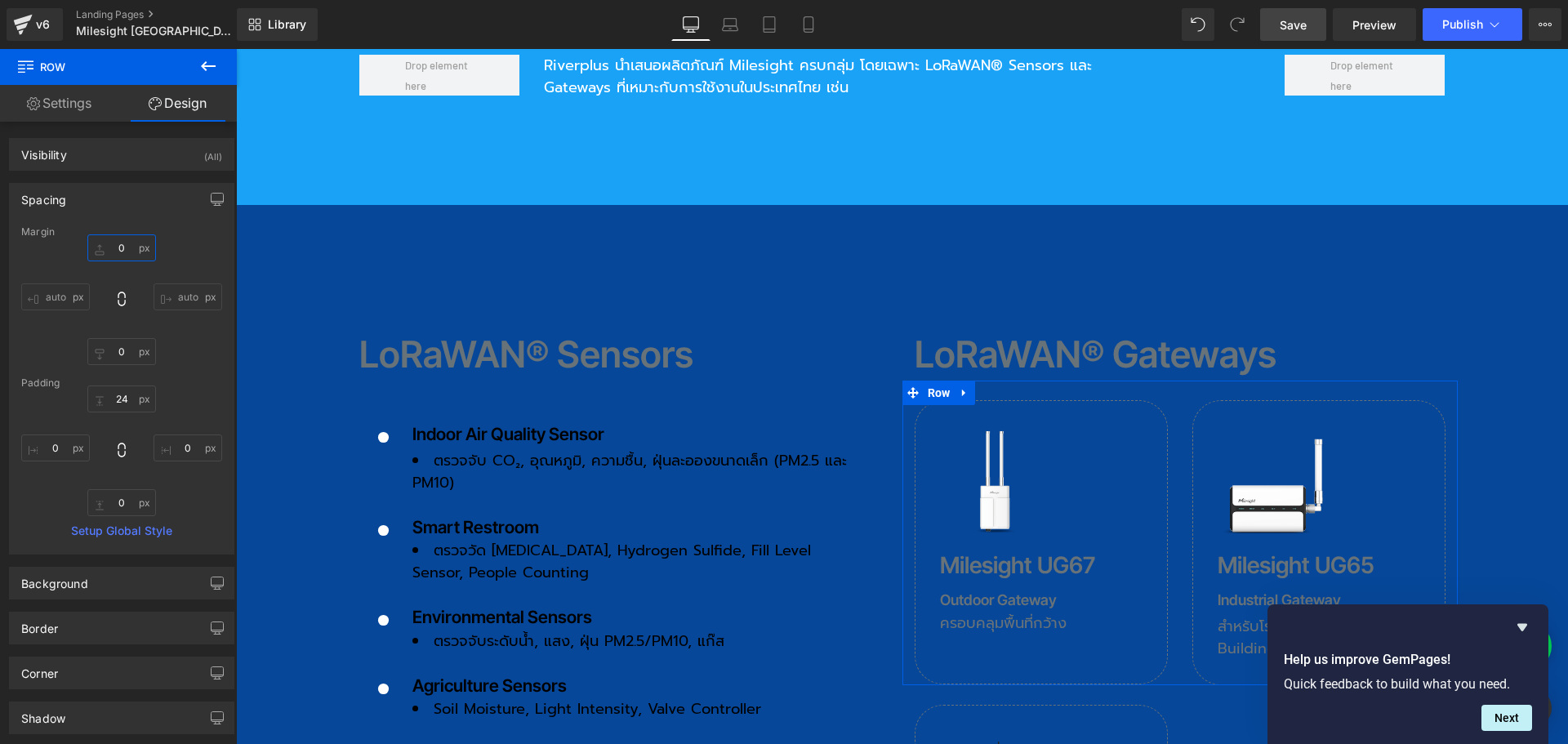
click at [128, 244] on input "0" at bounding box center [121, 247] width 68 height 27
type input "50"
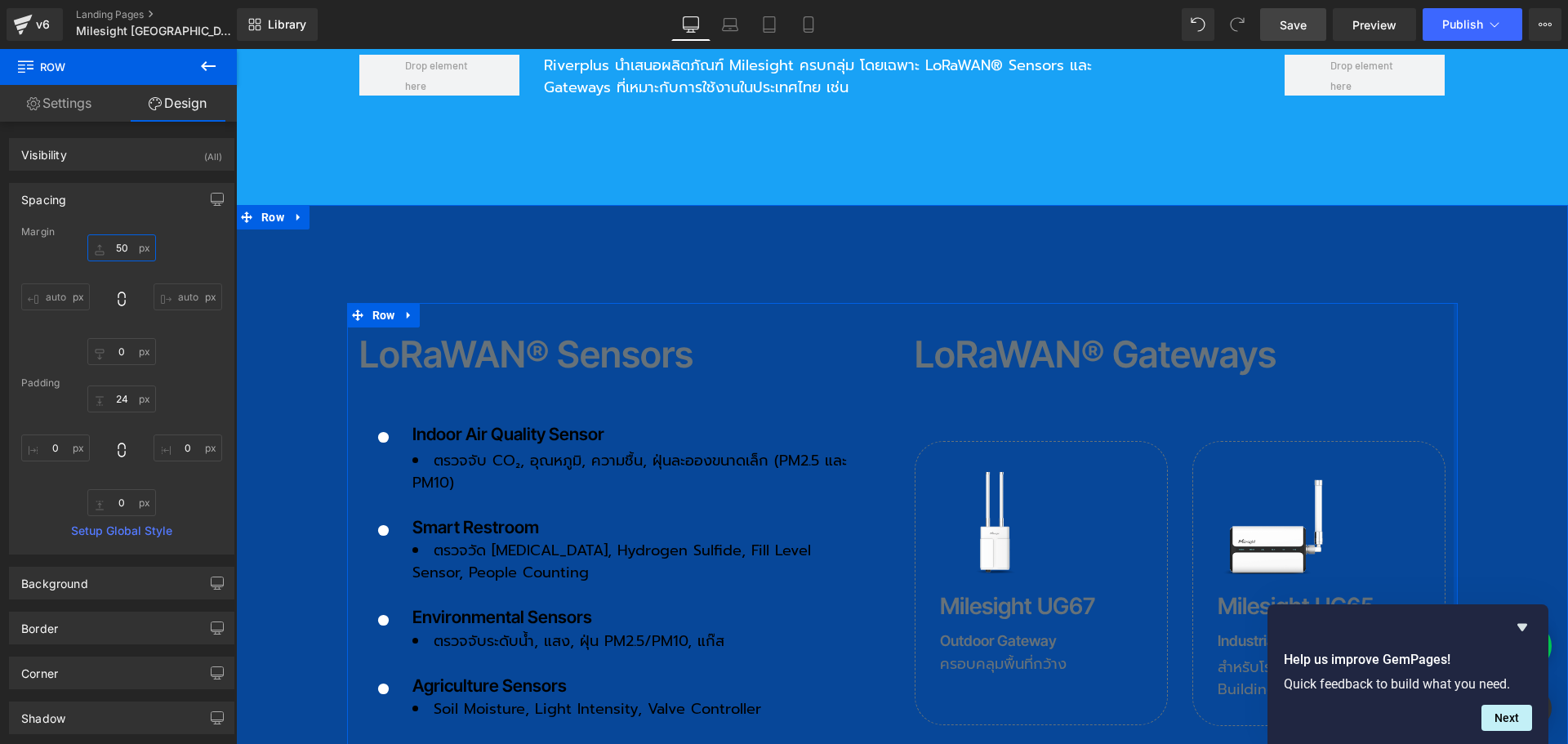
scroll to position [1878, 0]
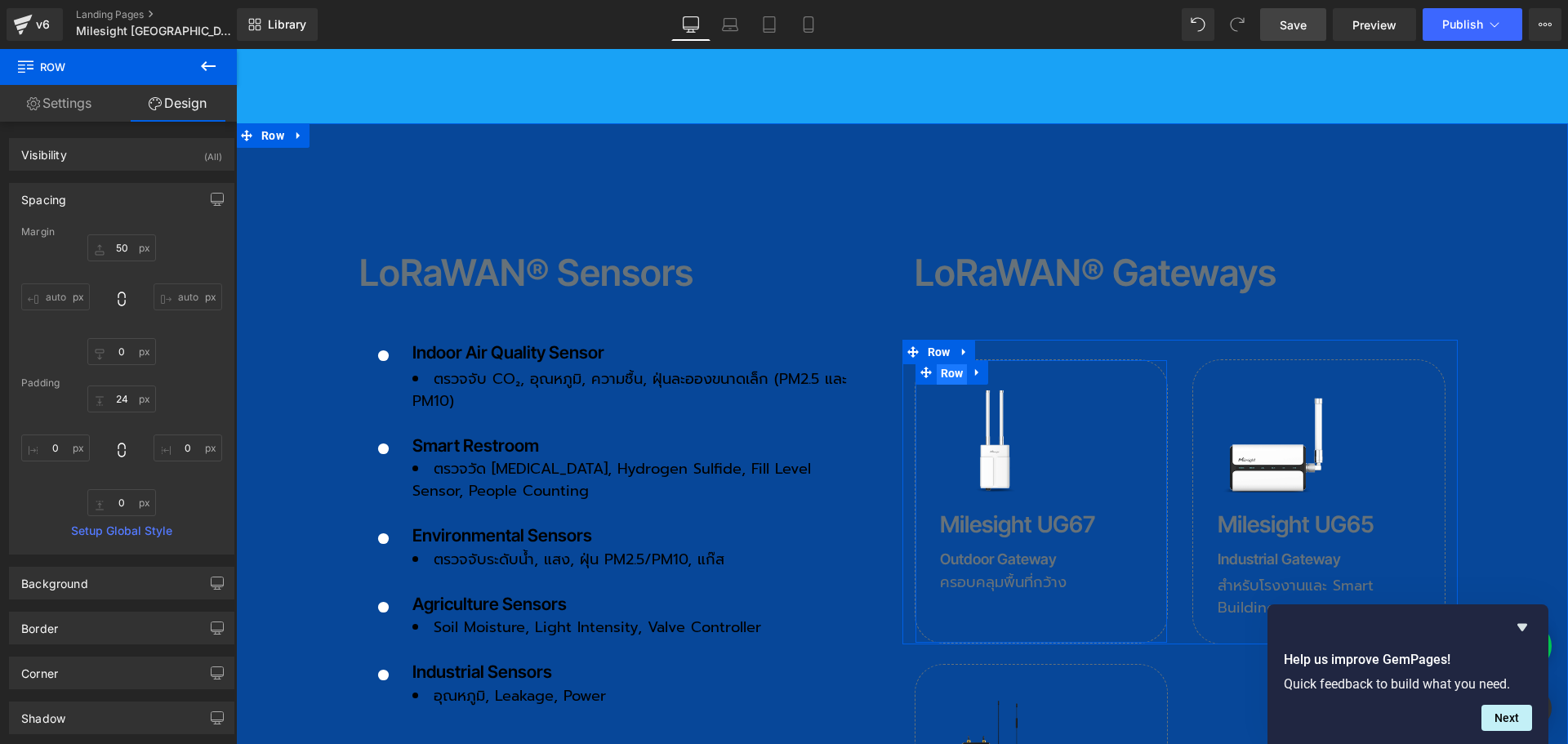
click at [948, 361] on span "Row" at bounding box center [951, 373] width 31 height 24
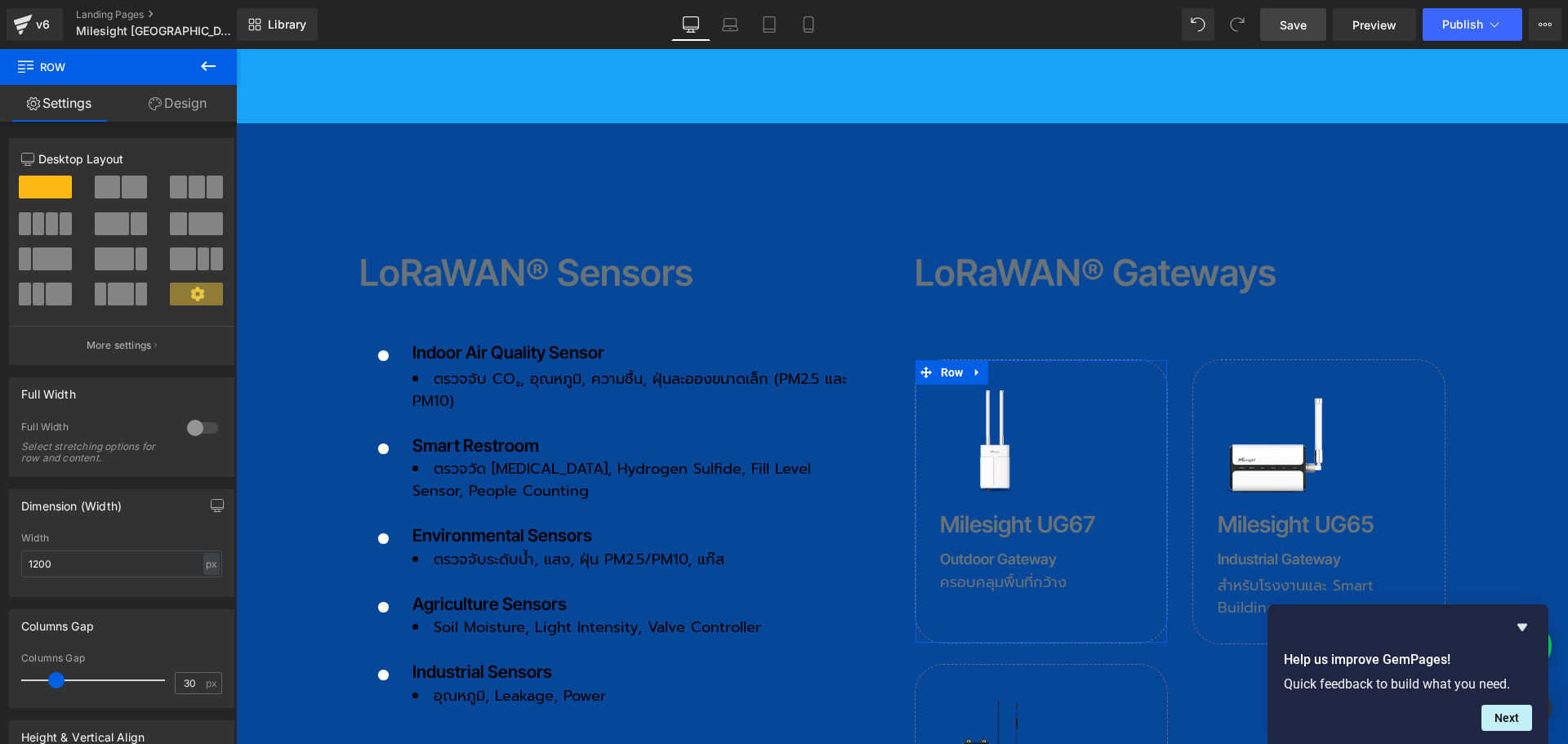
click at [193, 112] on link "Design" at bounding box center [177, 103] width 118 height 37
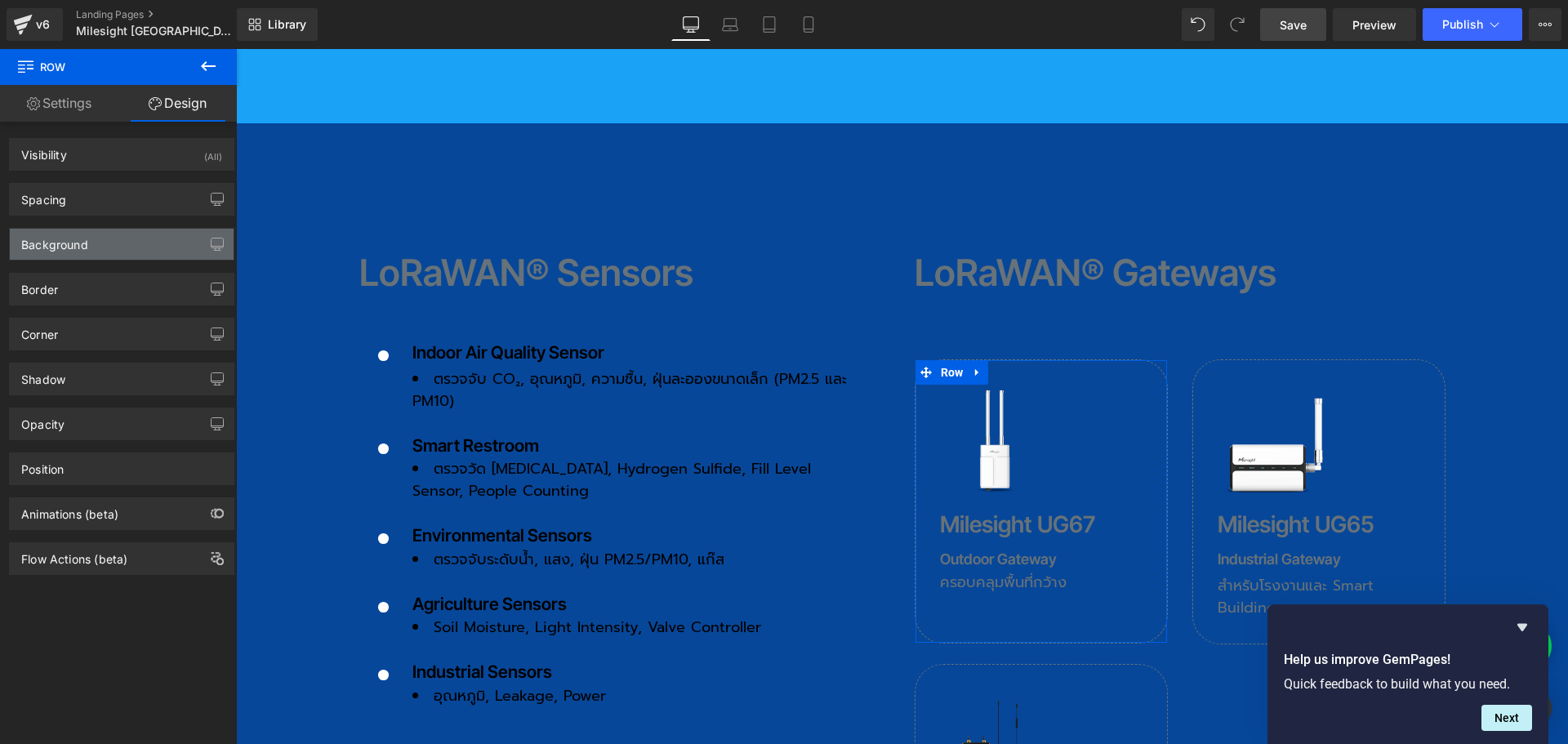
click at [72, 244] on div "Background" at bounding box center [54, 240] width 67 height 22
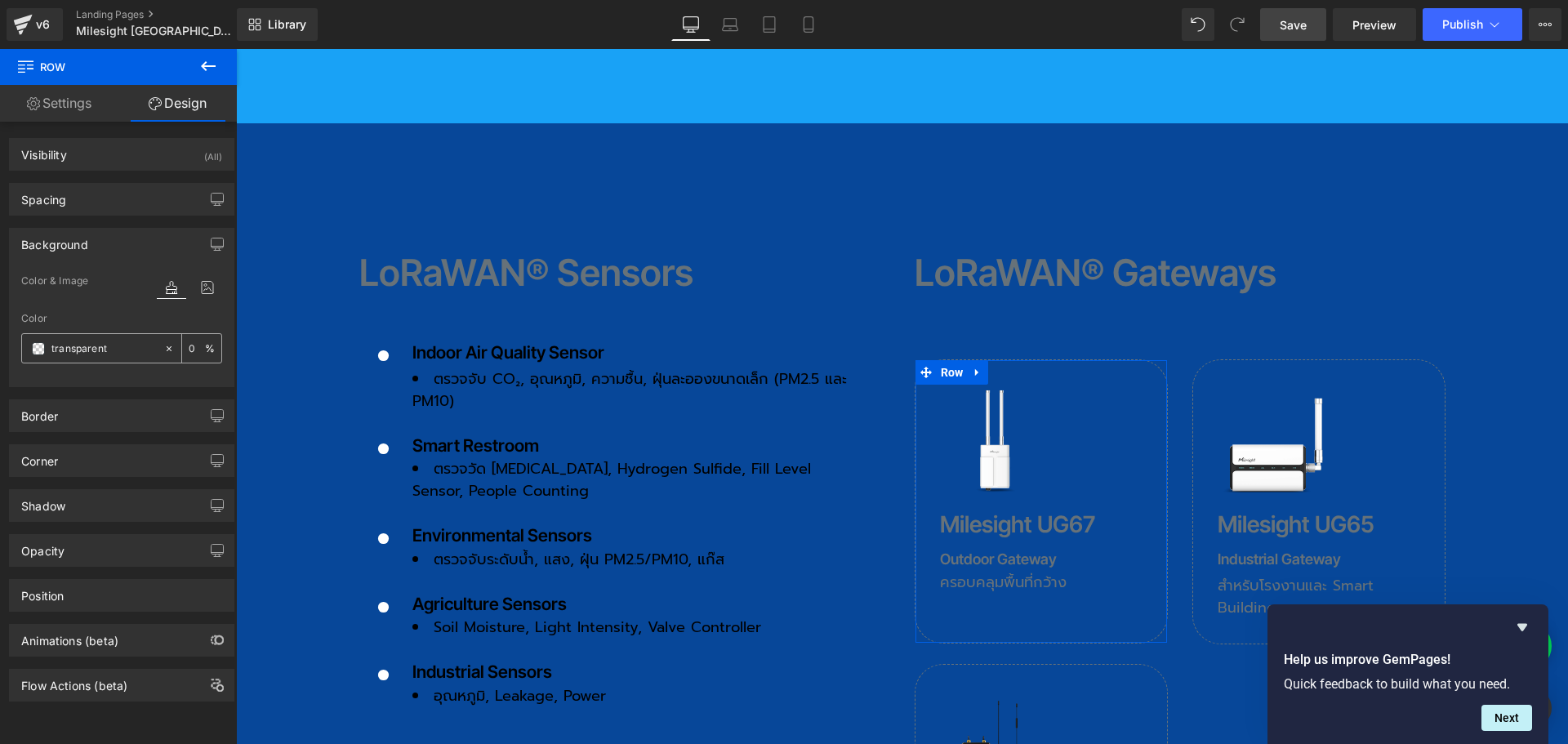
click at [104, 341] on input "transparent" at bounding box center [104, 348] width 105 height 18
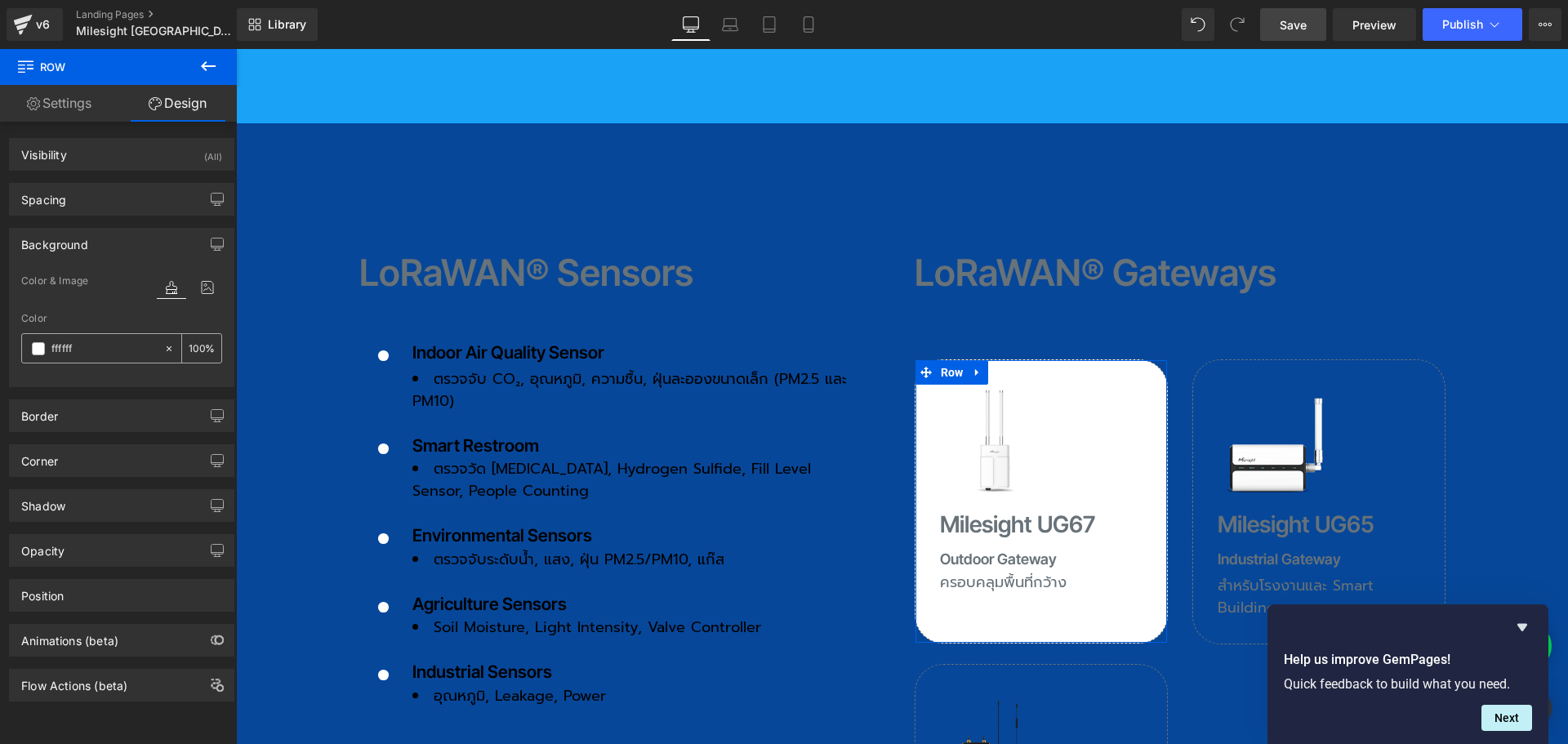
type input "ffffff"
click at [198, 350] on input "0" at bounding box center [196, 348] width 16 height 18
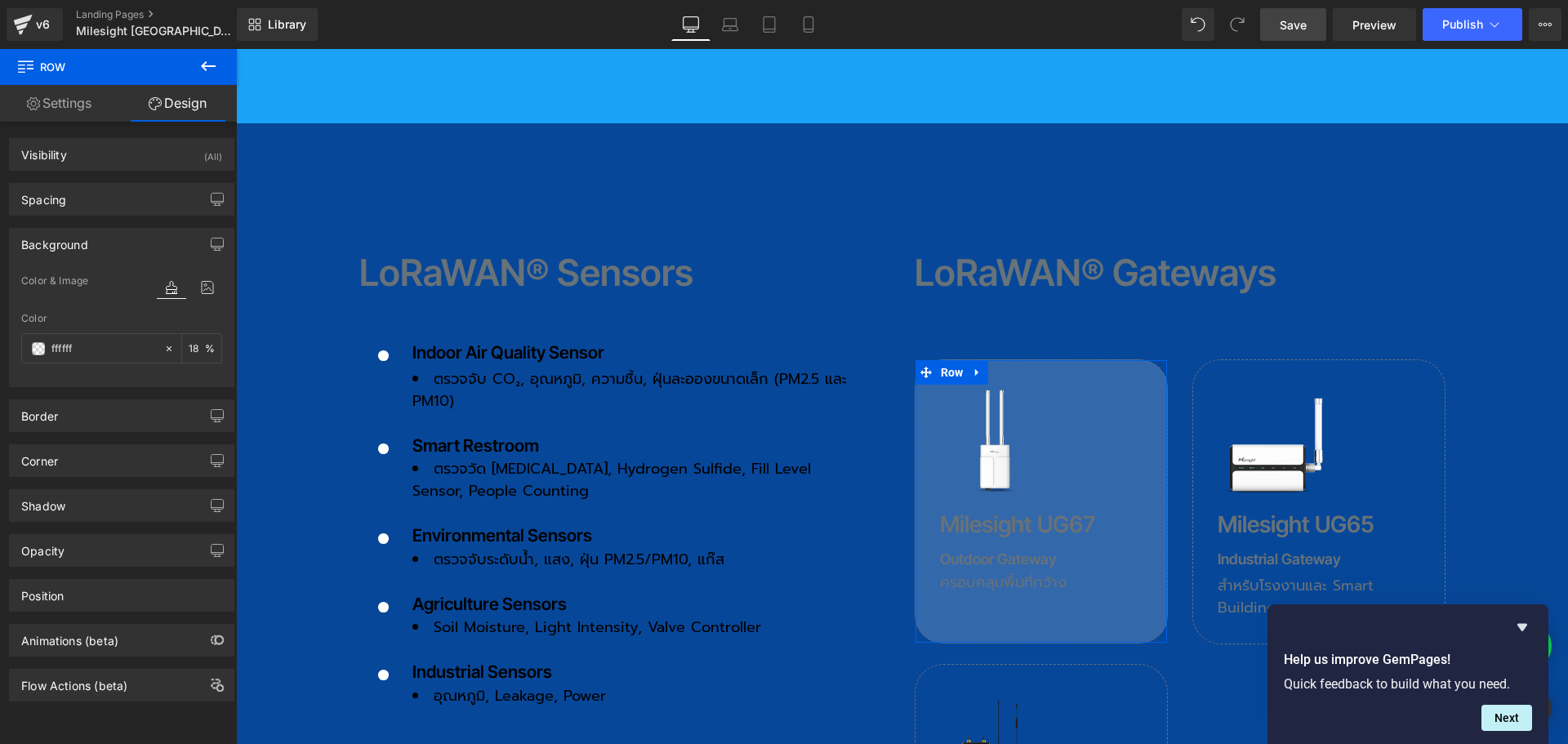
type input "18"
click at [80, 242] on div "Background" at bounding box center [54, 240] width 67 height 22
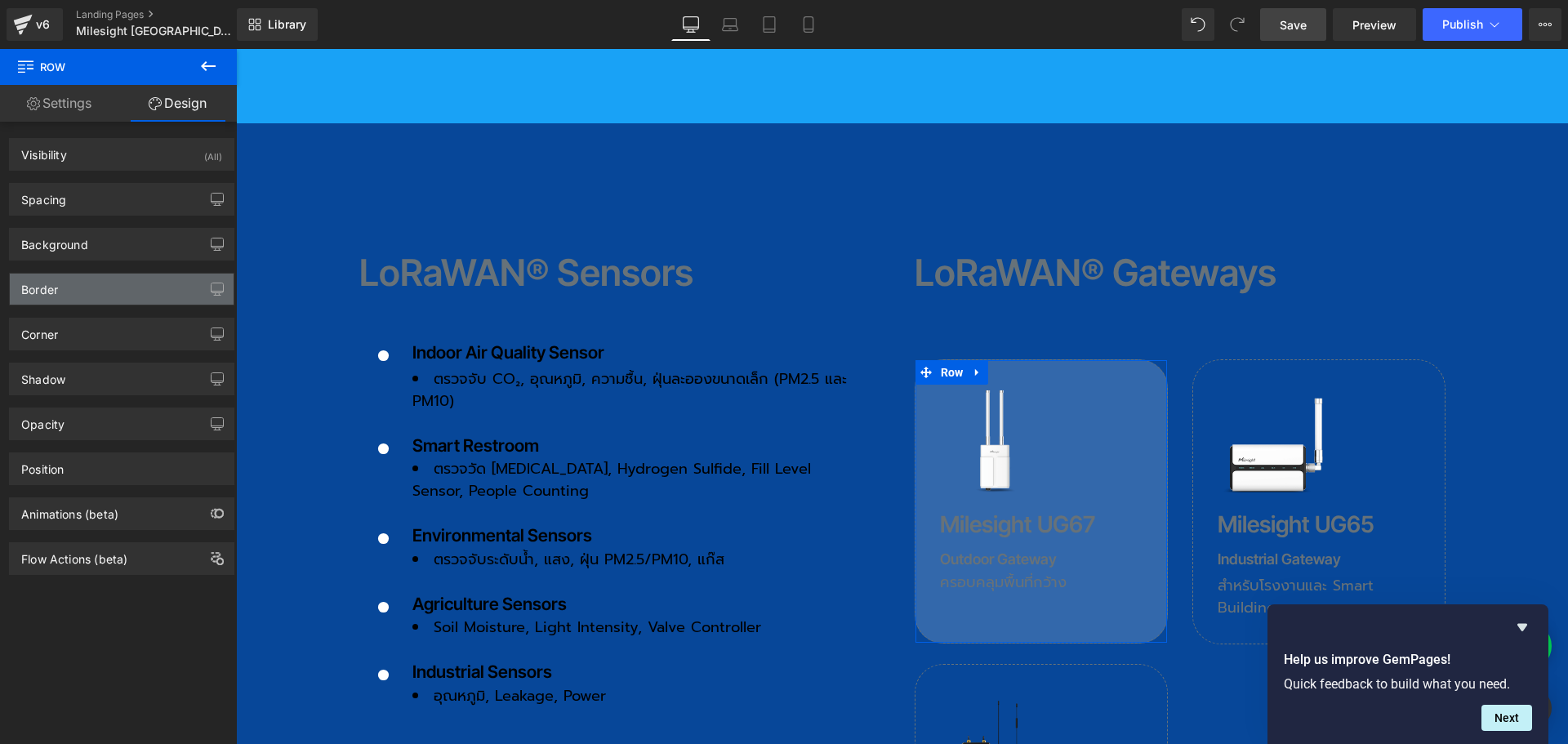
click at [63, 294] on div "Border" at bounding box center [121, 289] width 224 height 31
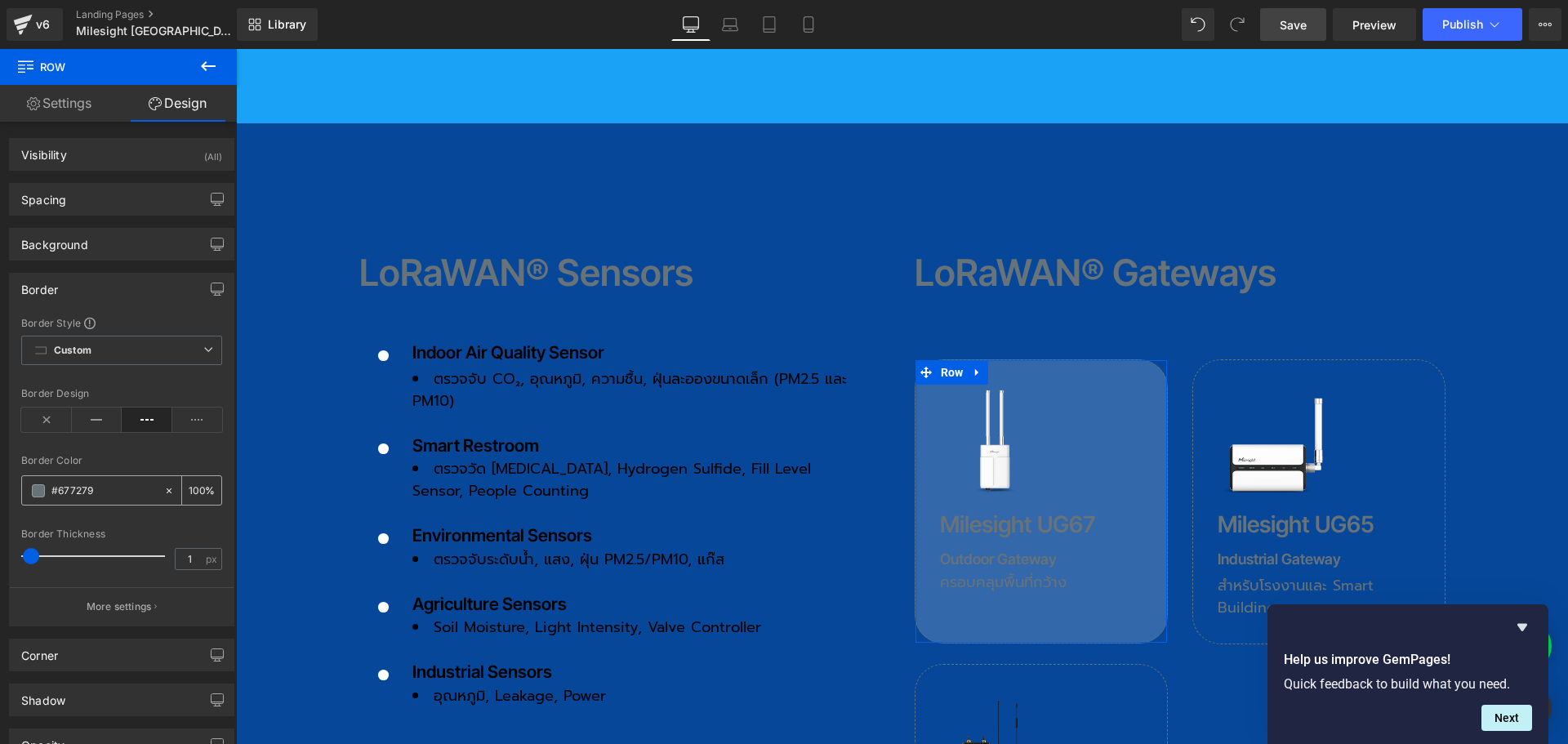
click at [36, 490] on span at bounding box center [38, 491] width 13 height 13
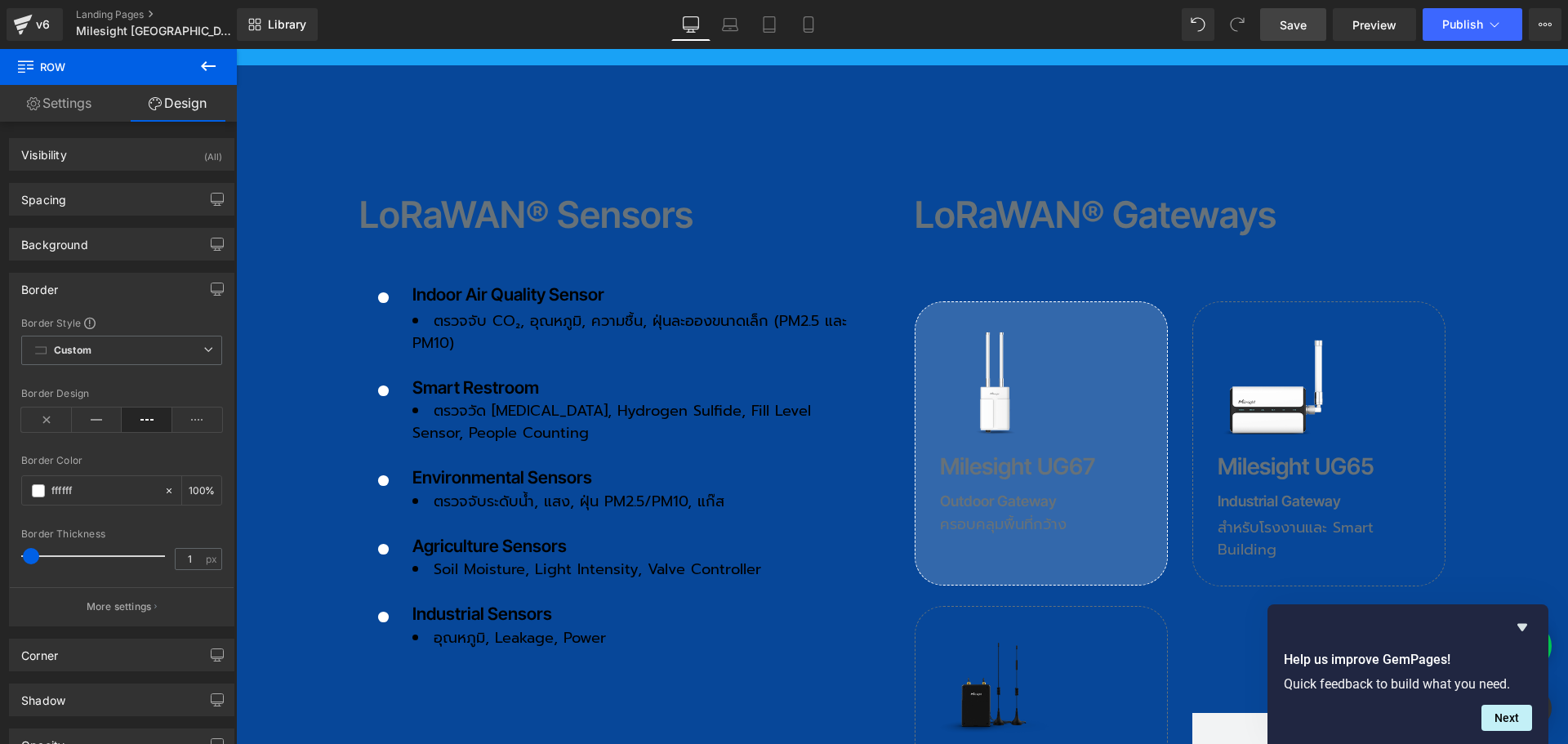
scroll to position [1959, 0]
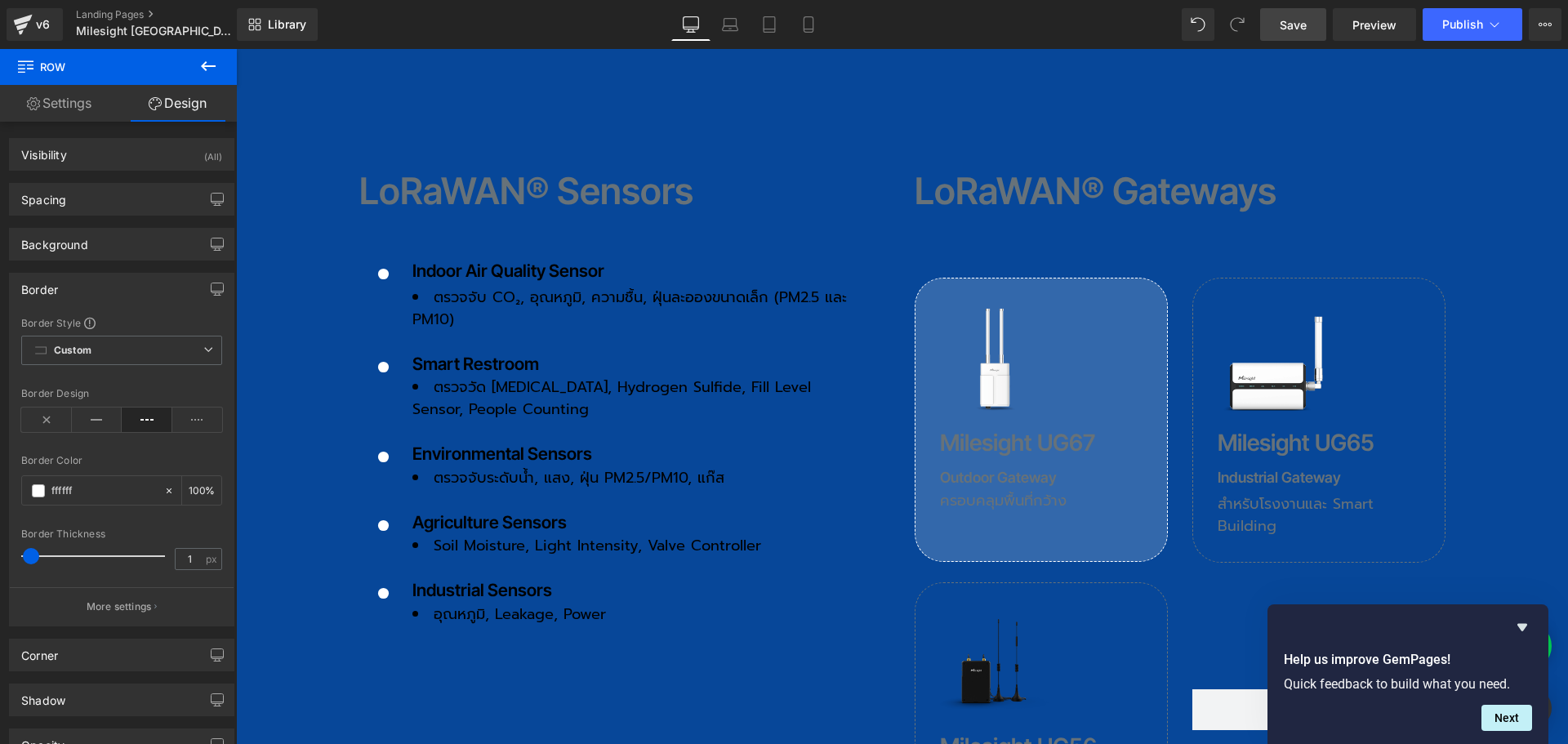
type input "ffffff"
click at [1015, 433] on span "Heading" at bounding box center [1033, 442] width 43 height 20
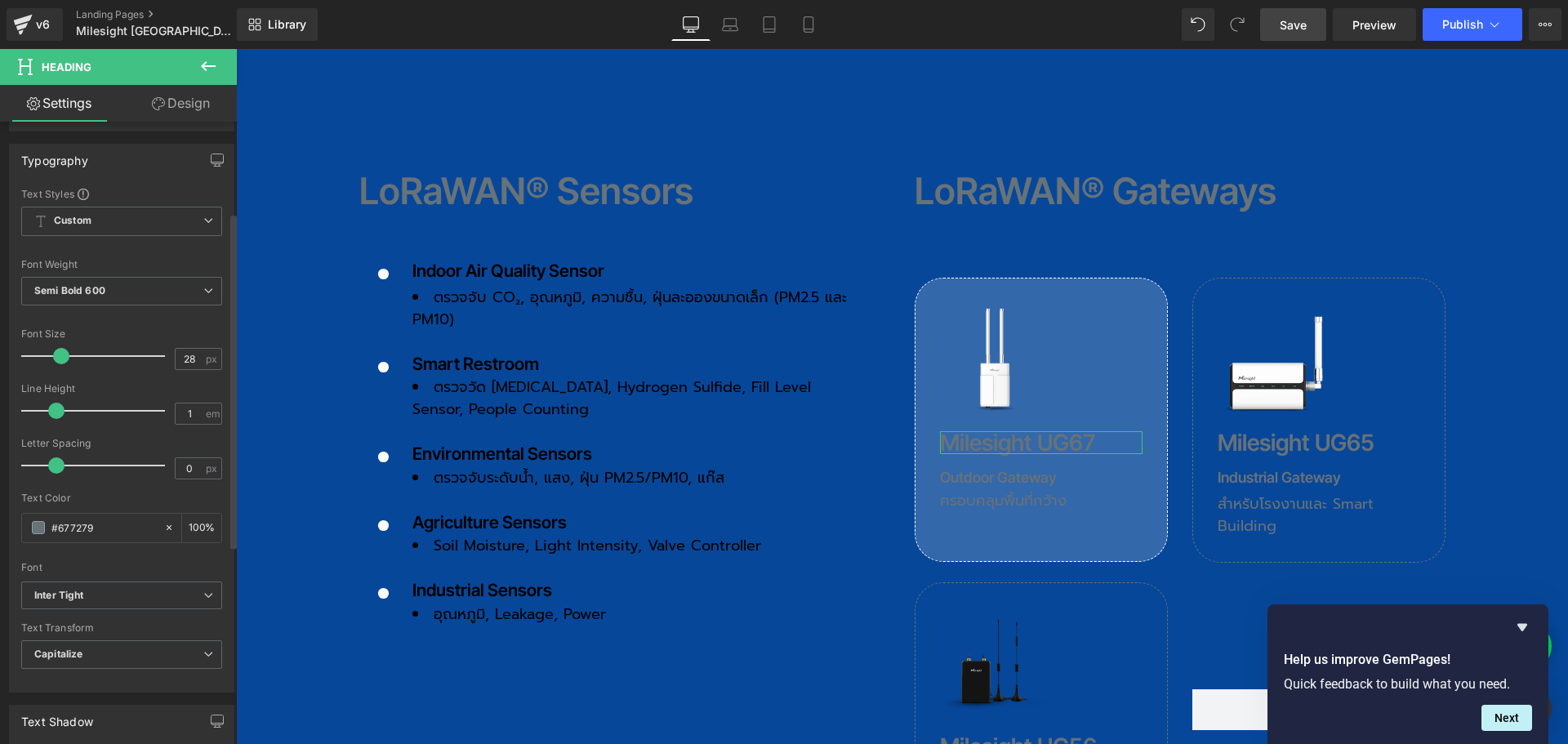
scroll to position [326, 0]
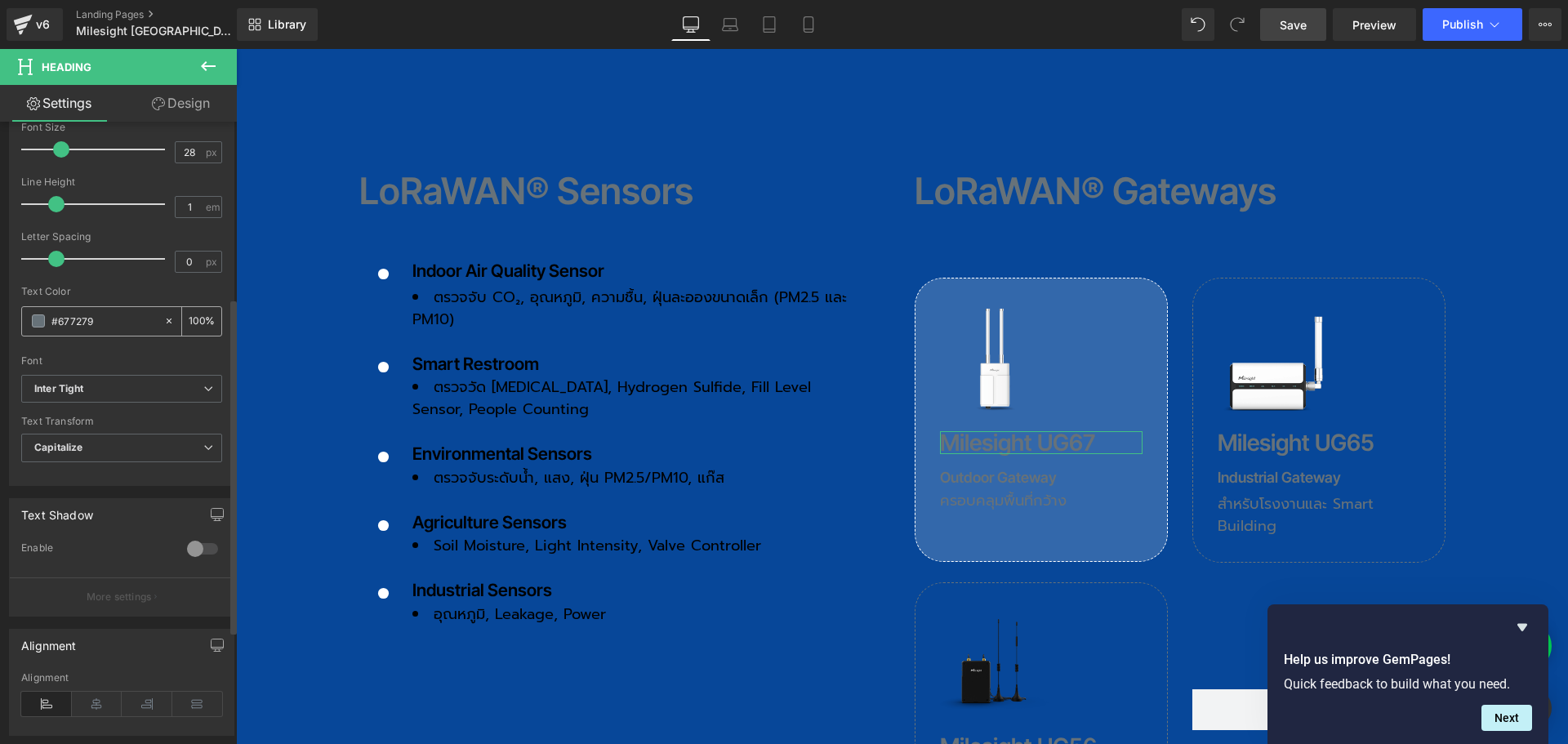
click at [112, 320] on input "#677279" at bounding box center [104, 320] width 105 height 18
drag, startPoint x: 112, startPoint y: 320, endPoint x: -45, endPoint y: 316, distance: 157.1
click at [0, 316] on html "Heading You are previewing how the will restyle your page. You can not edit Ele…" at bounding box center [784, 372] width 1568 height 744
type input "ffffff"
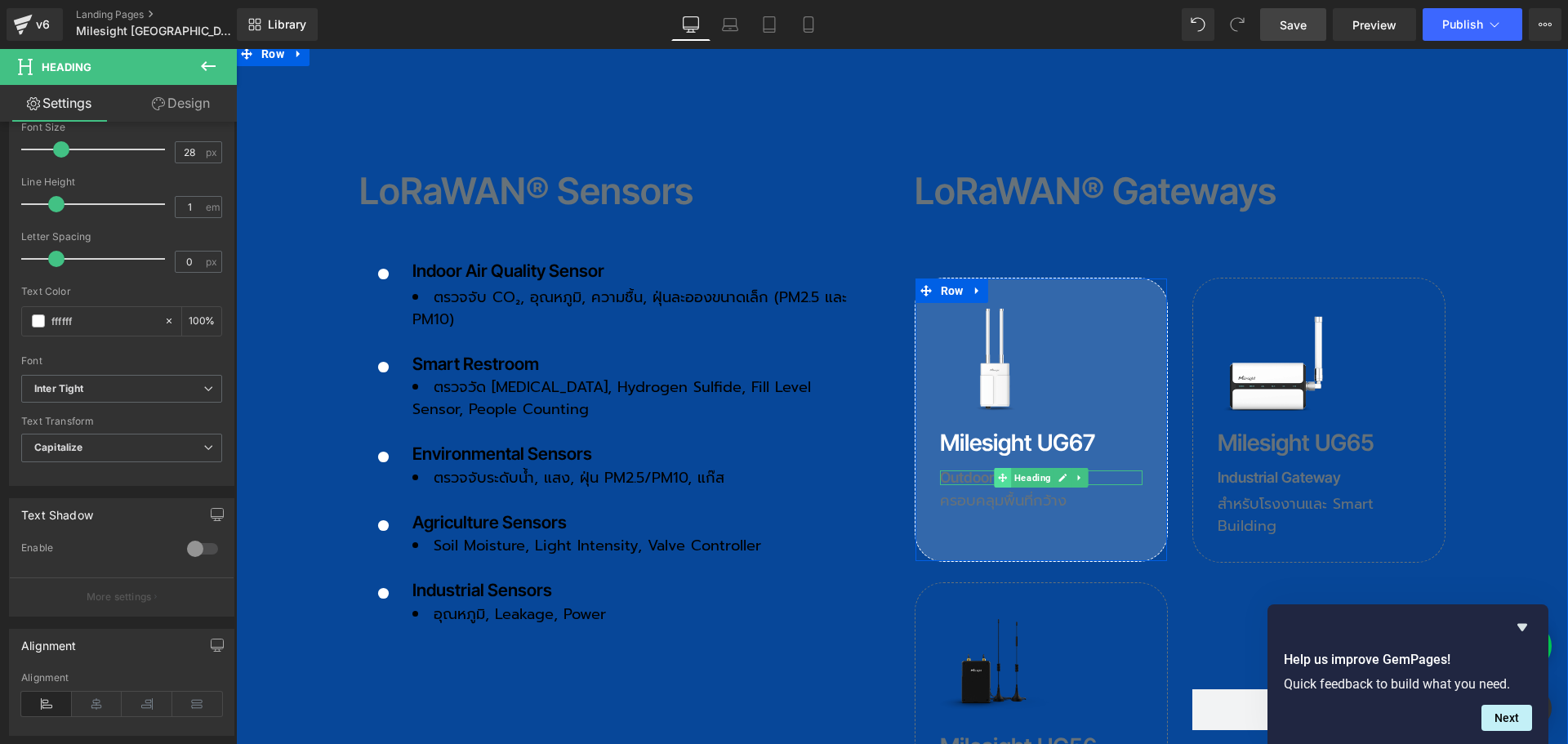
click at [998, 472] on icon at bounding box center [1003, 477] width 9 height 9
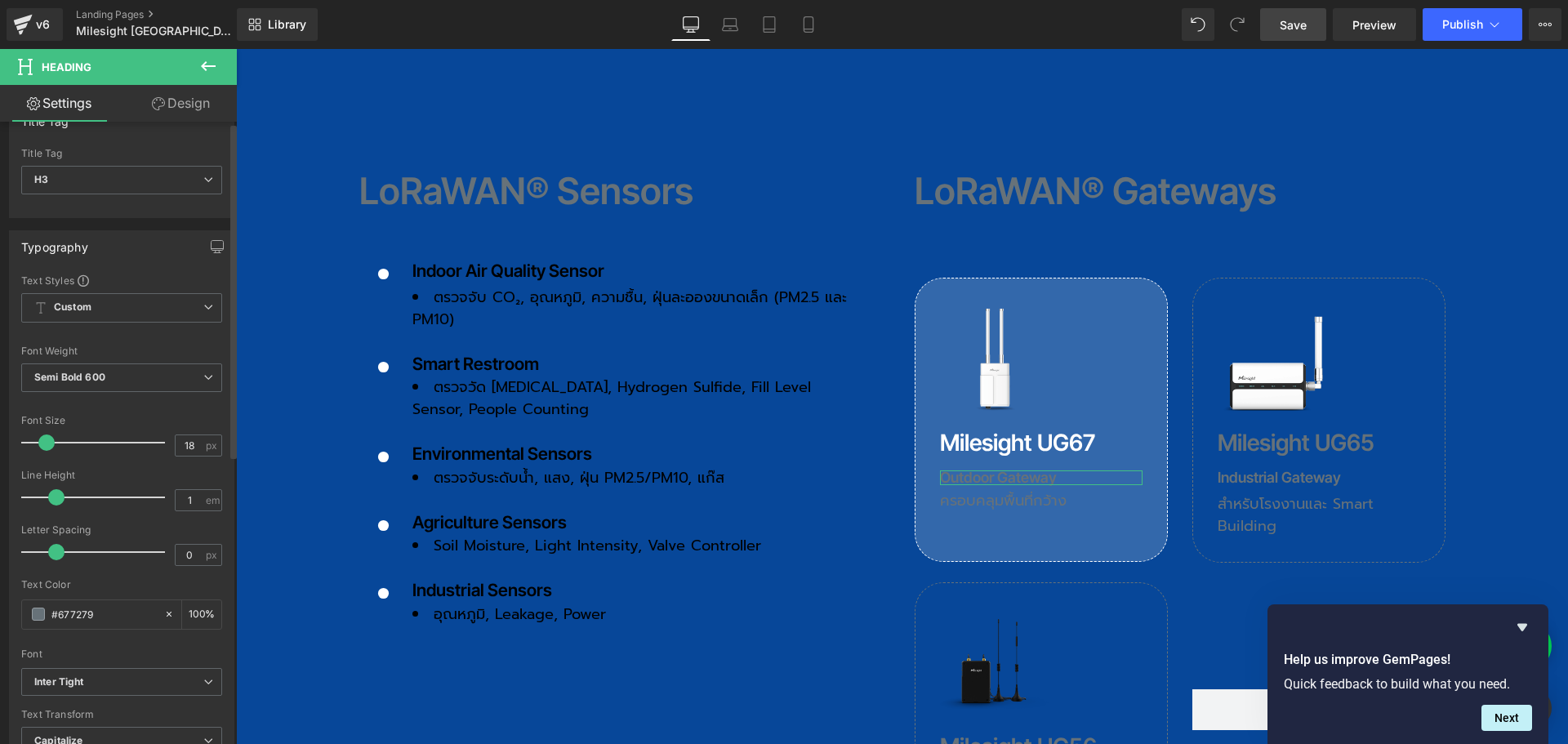
scroll to position [82, 0]
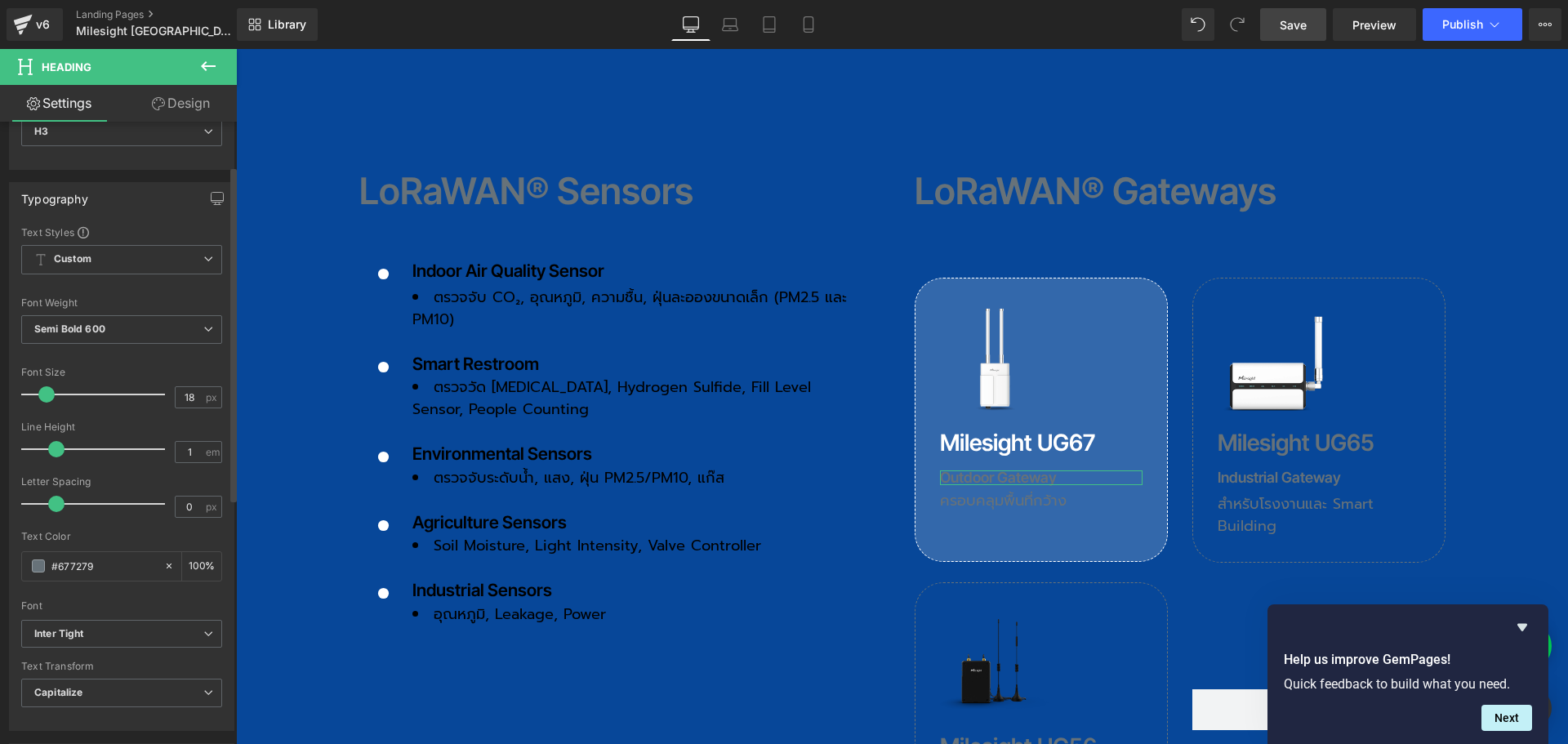
drag, startPoint x: 113, startPoint y: 565, endPoint x: 9, endPoint y: 564, distance: 104.0
click at [9, 564] on div "Text Styles Custom Custom Setup Global Style Custom Setup Global Style Thin 100…" at bounding box center [121, 477] width 224 height 504
type input "ffffff"
click at [968, 493] on h3 "ครอบคลุมพื้นที่กว้าง" at bounding box center [1041, 500] width 202 height 15
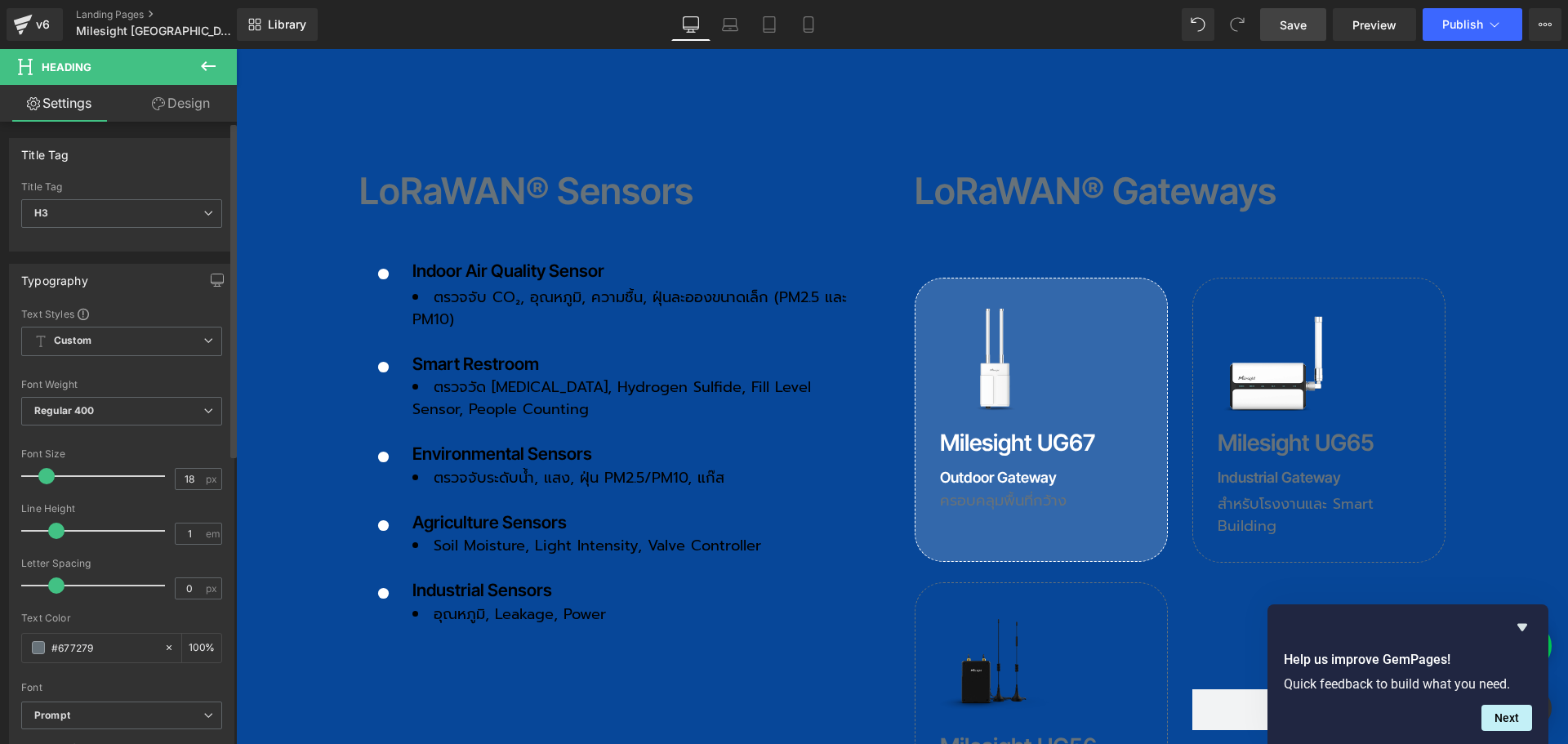
drag, startPoint x: 107, startPoint y: 644, endPoint x: 20, endPoint y: 643, distance: 87.0
click at [20, 643] on div "Text Styles Custom Custom Setup Global Style Custom Setup Global Style Thin 100…" at bounding box center [121, 559] width 224 height 504
type input "ffffff"
drag, startPoint x: 1297, startPoint y: 23, endPoint x: 1265, endPoint y: 231, distance: 210.4
click at [1297, 23] on span "Save" at bounding box center [1292, 24] width 27 height 17
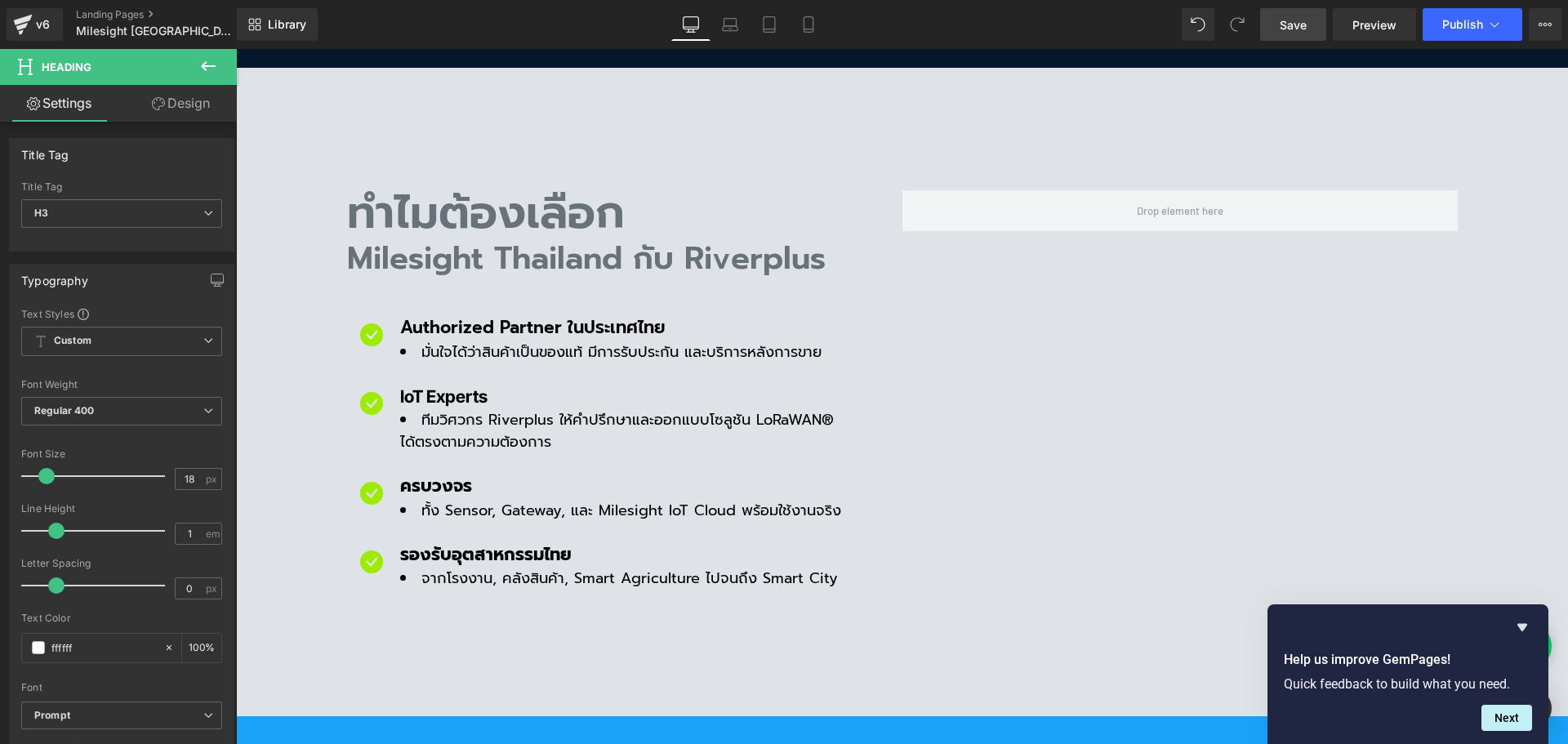
scroll to position [653, 0]
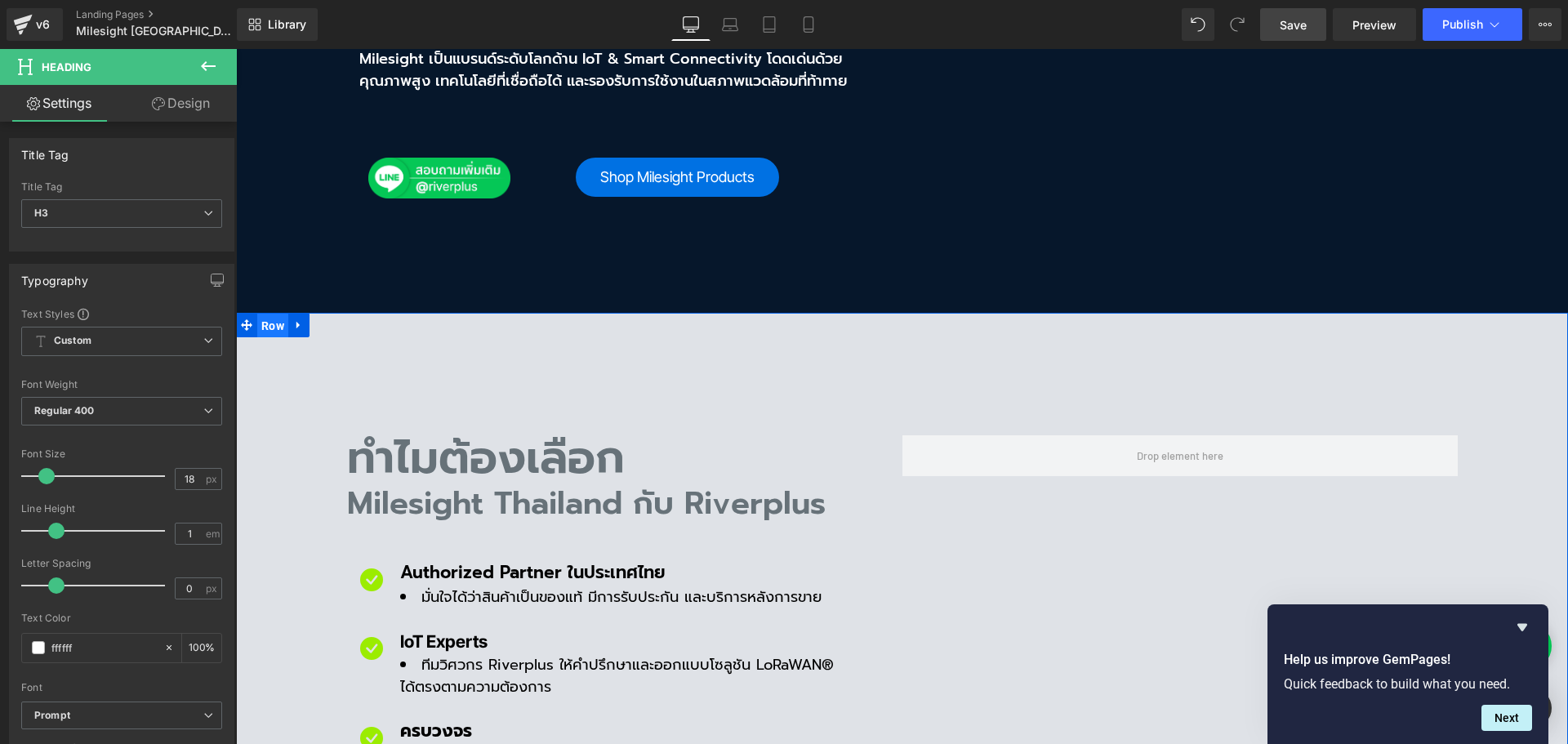
click at [265, 314] on span "Row" at bounding box center [272, 326] width 31 height 24
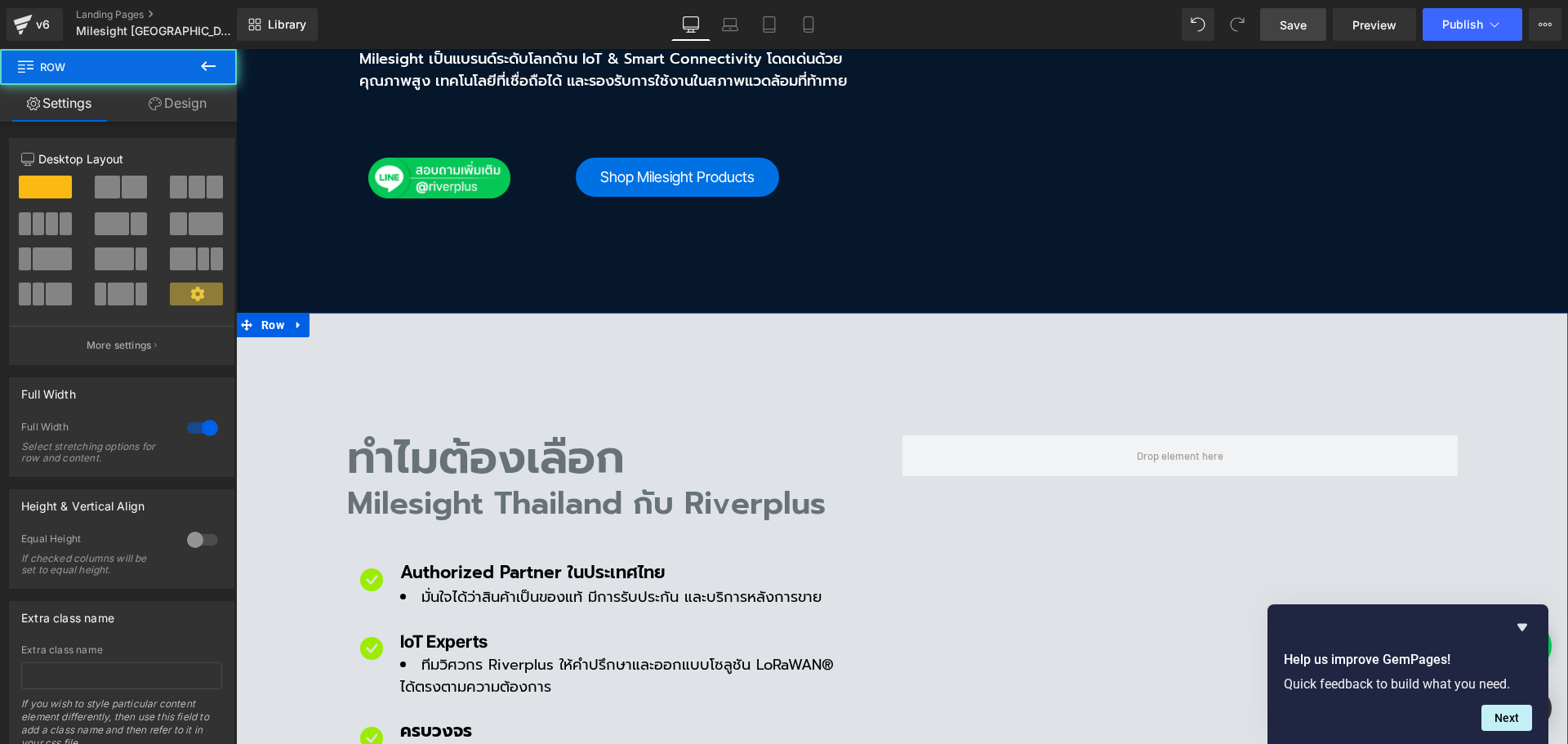
click at [190, 111] on link "Design" at bounding box center [177, 103] width 118 height 37
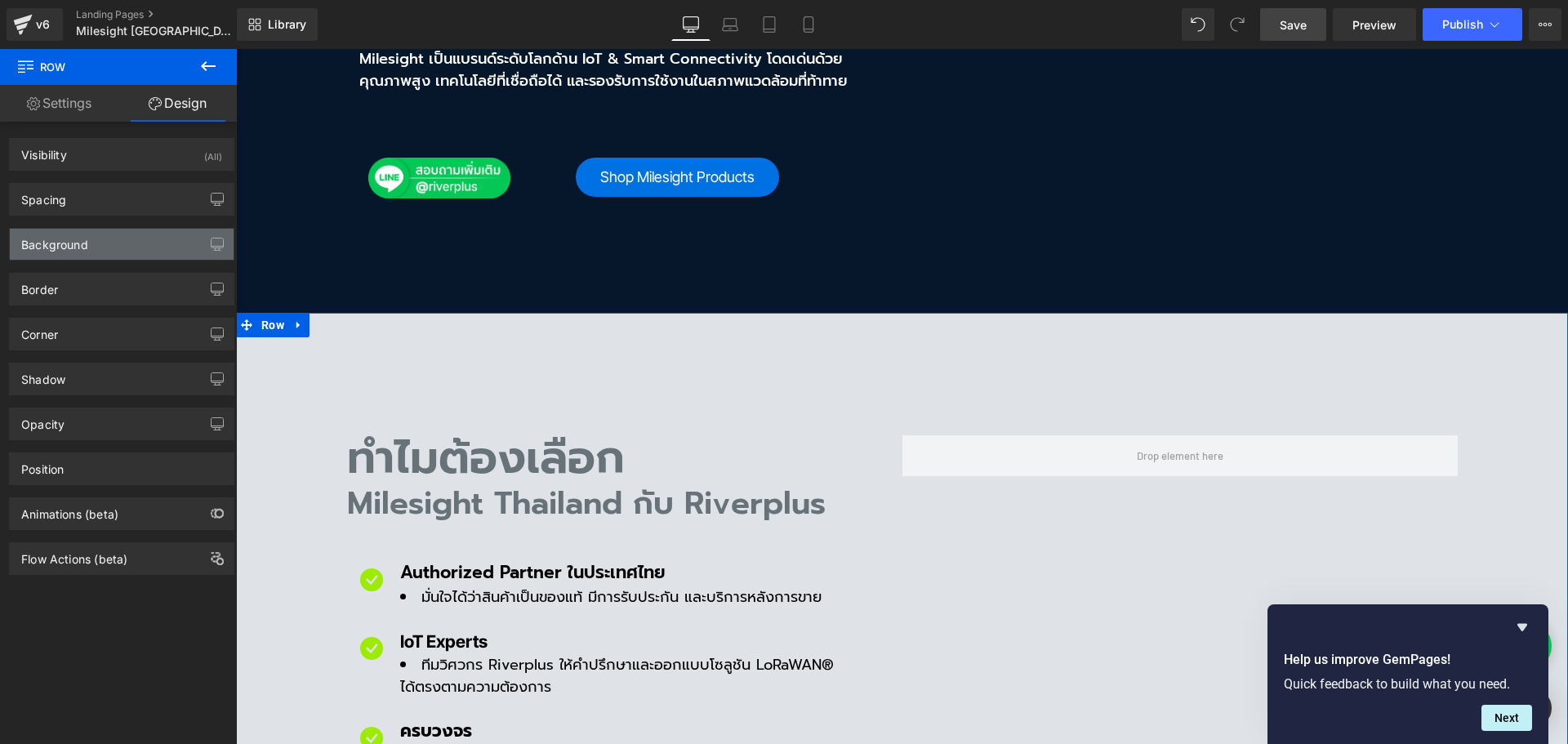
click at [115, 241] on div "Background" at bounding box center [121, 244] width 224 height 31
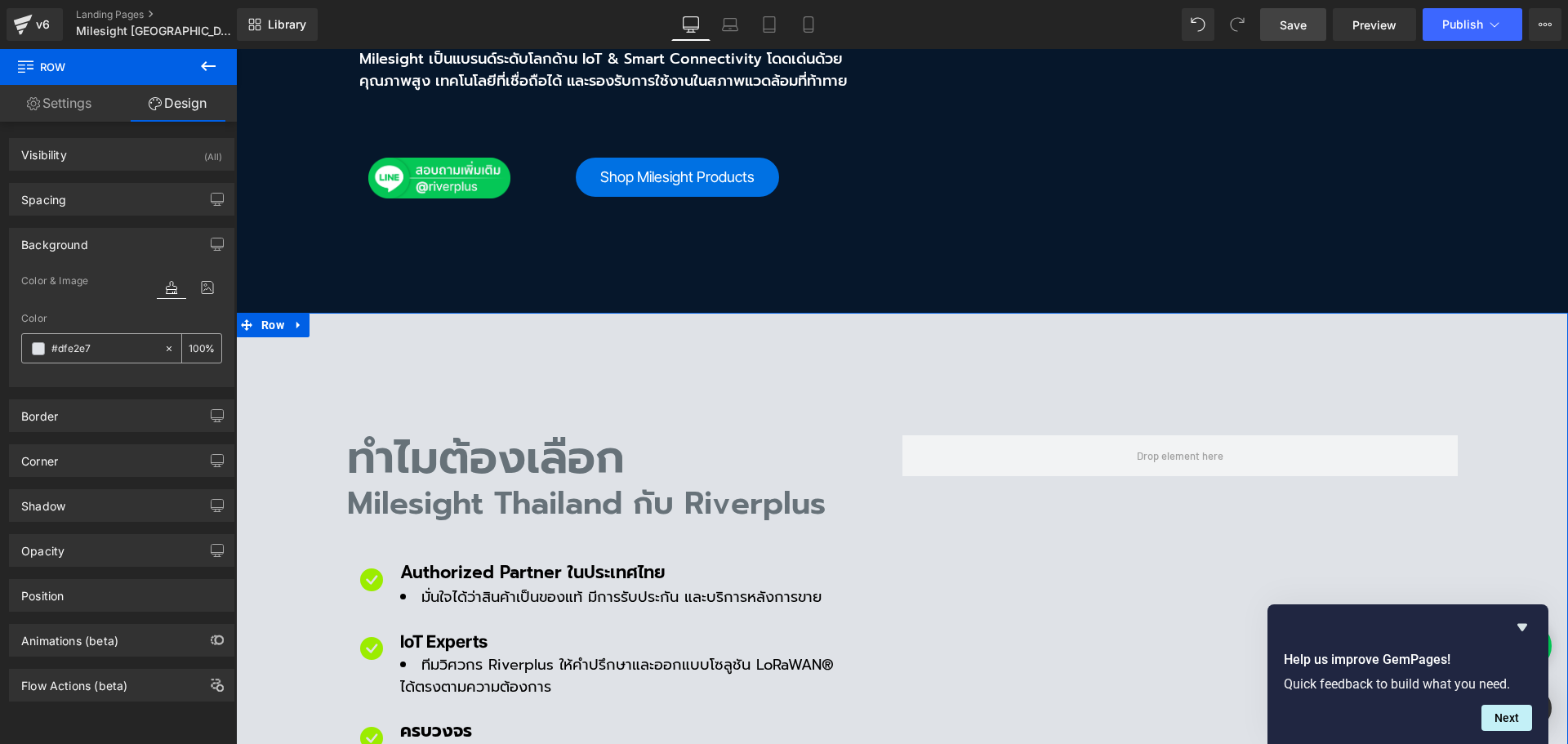
click at [109, 353] on input "text" at bounding box center [104, 348] width 105 height 18
type input "#dfe2e7"
